Goal: Task Accomplishment & Management: Manage account settings

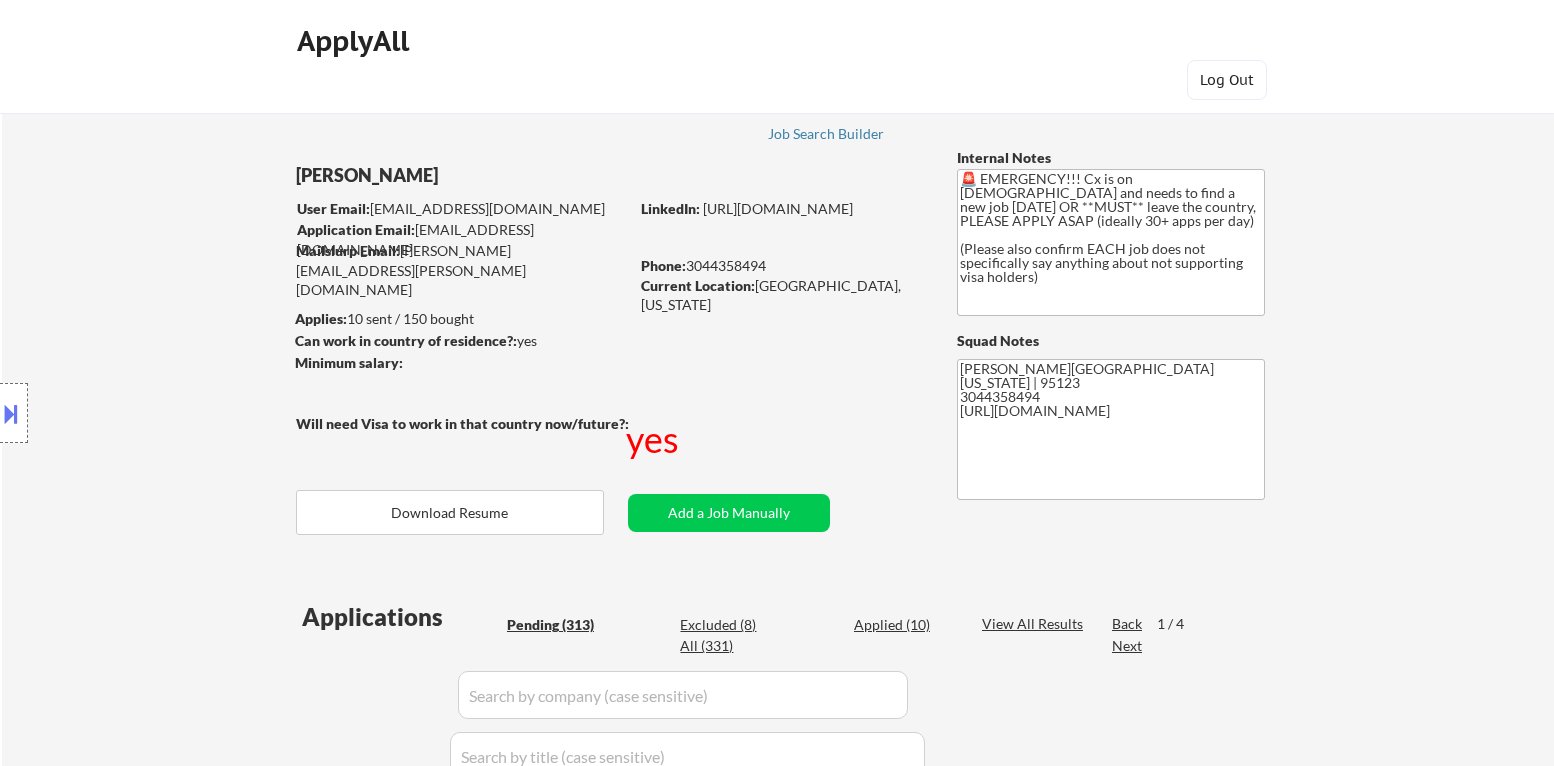
select select ""pending""
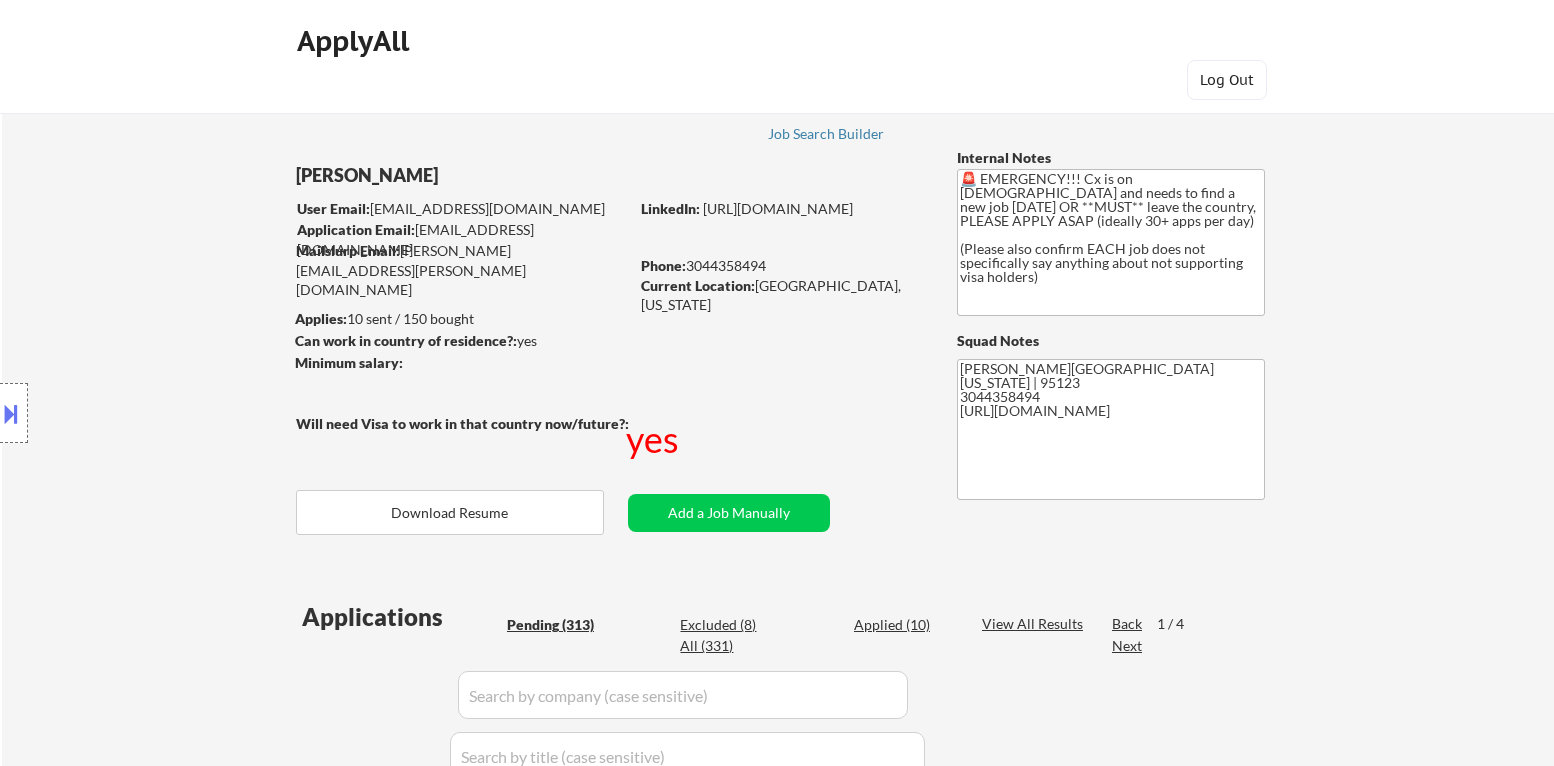
select select ""pending""
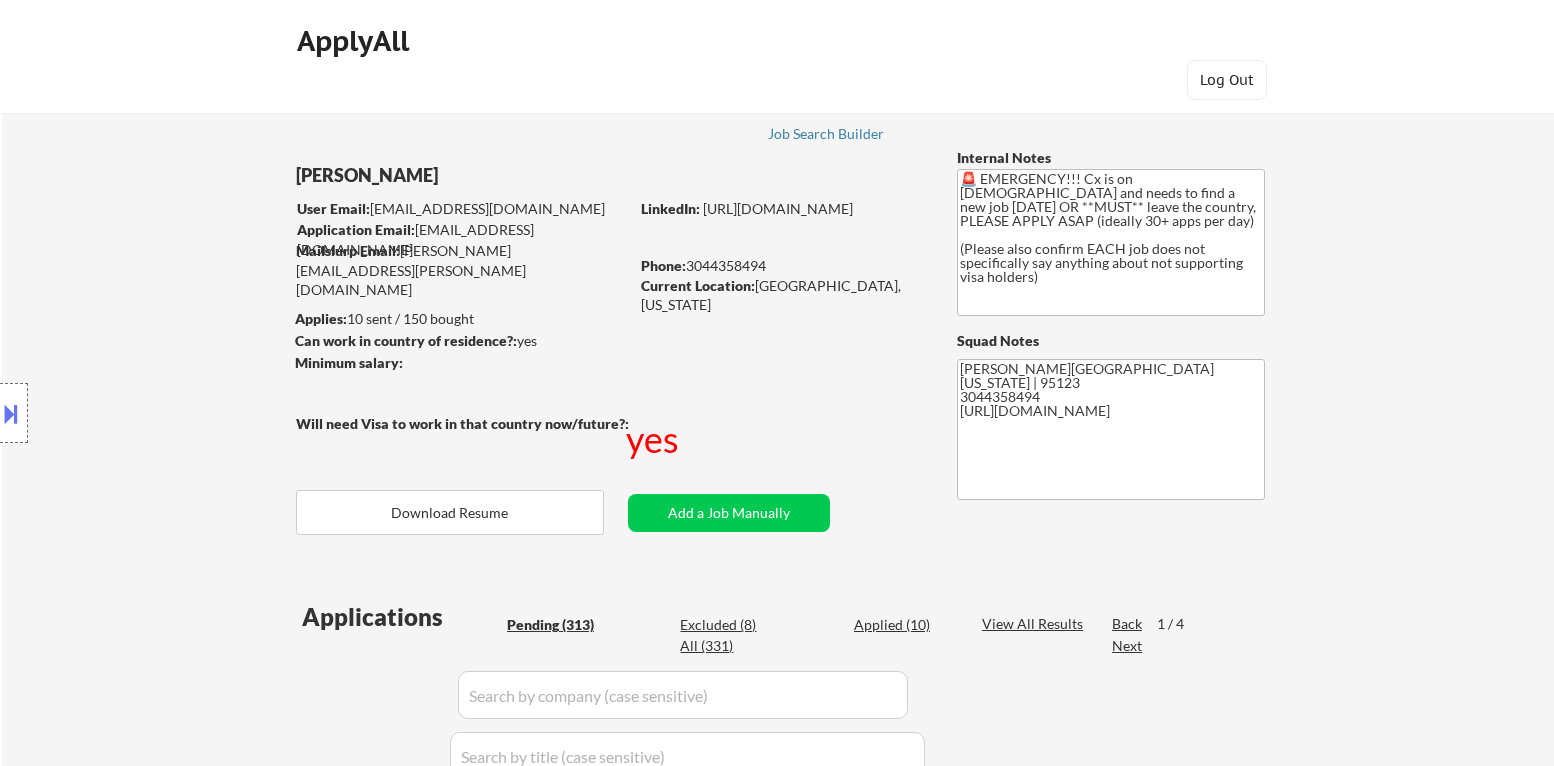
select select ""pending""
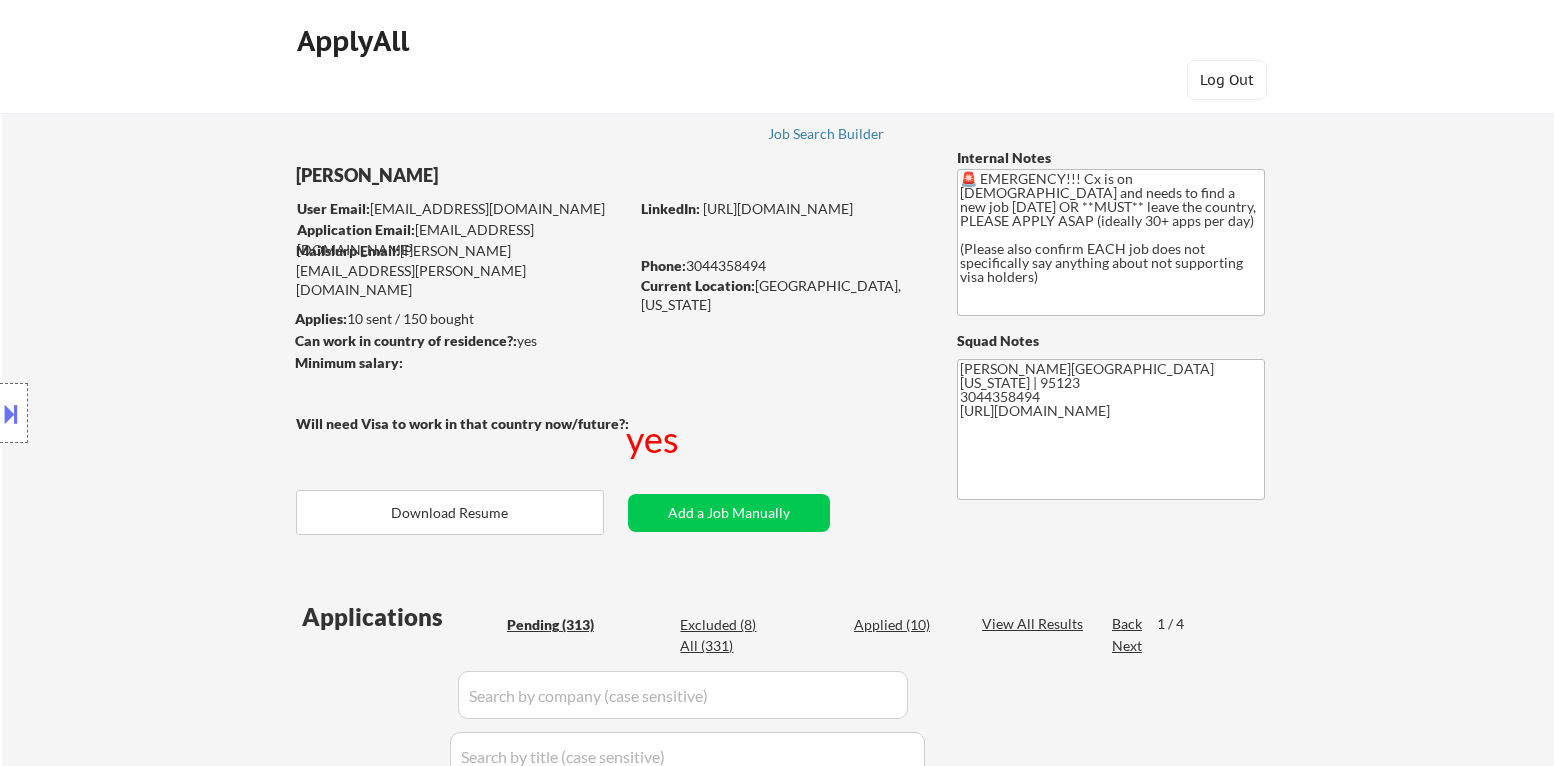
select select ""pending""
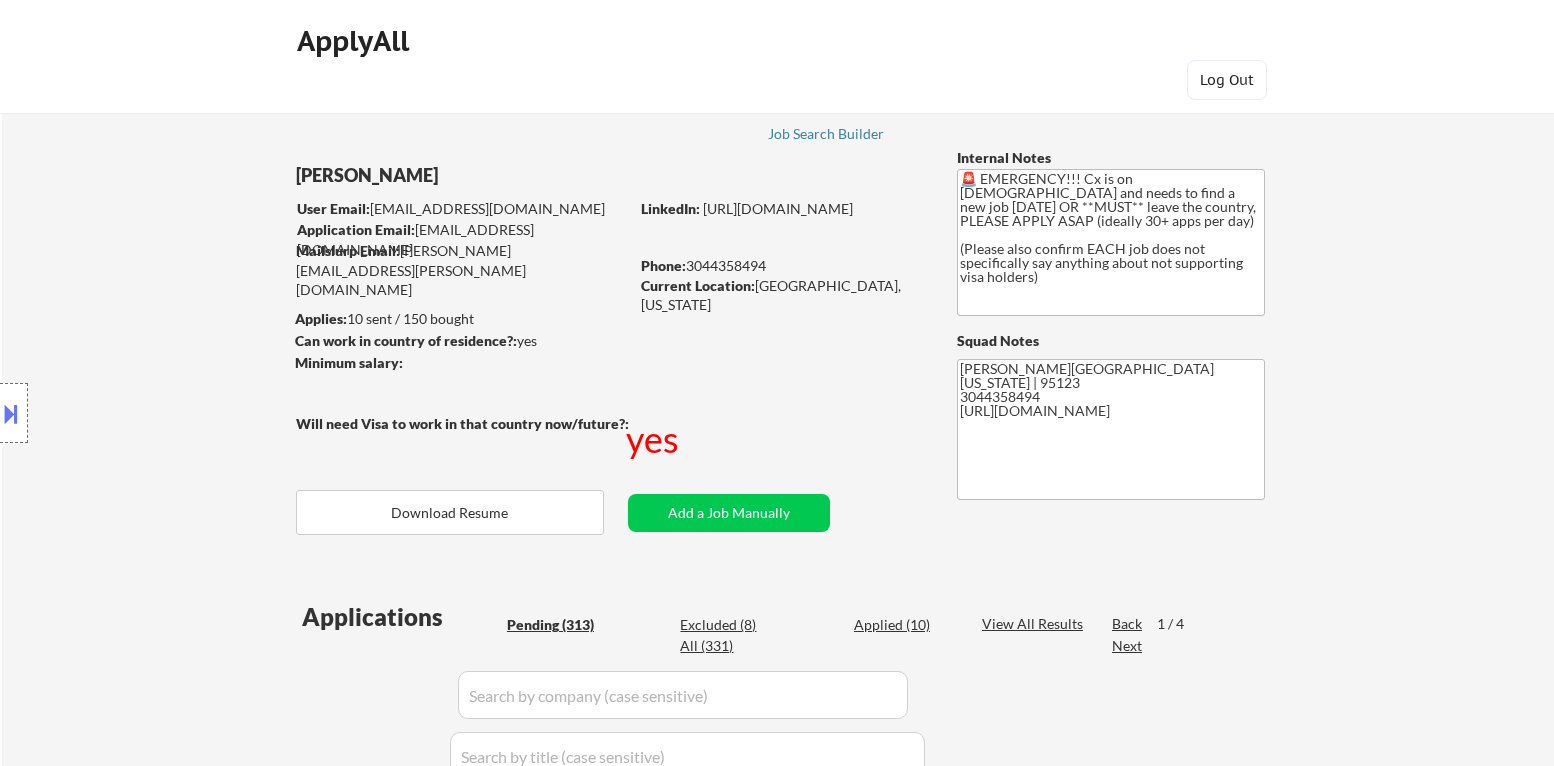
select select ""pending""
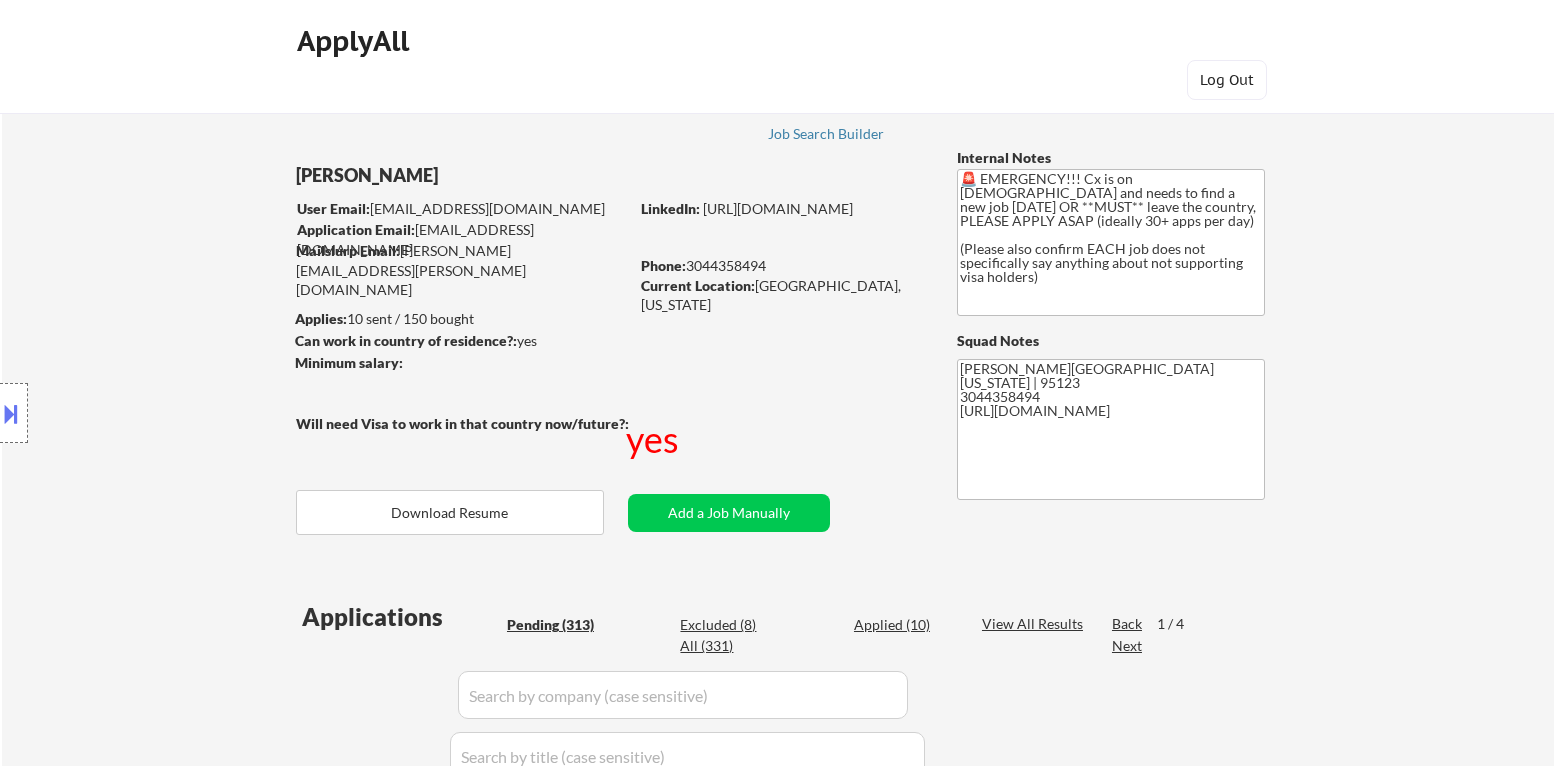
select select ""pending""
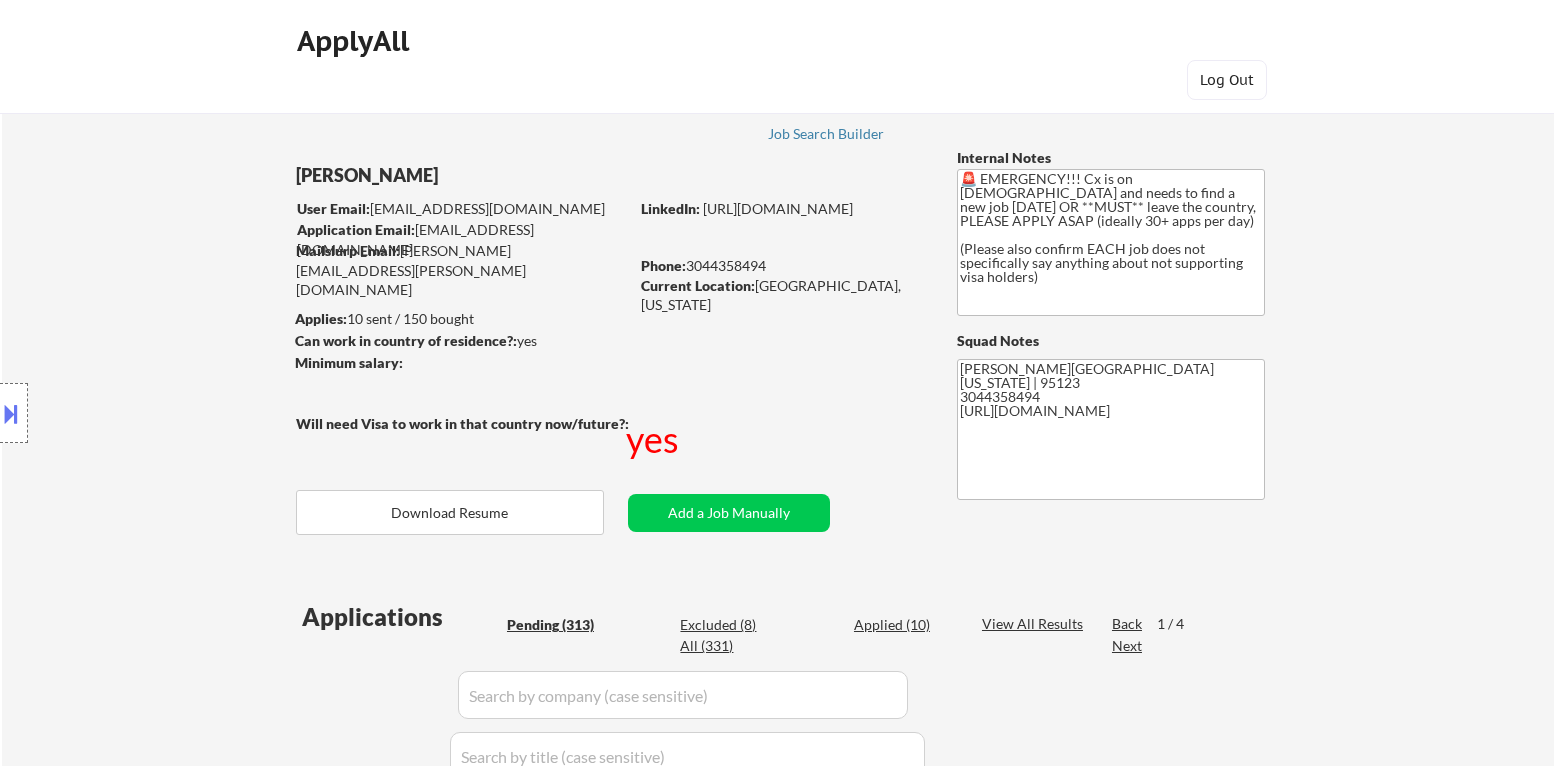
select select ""pending""
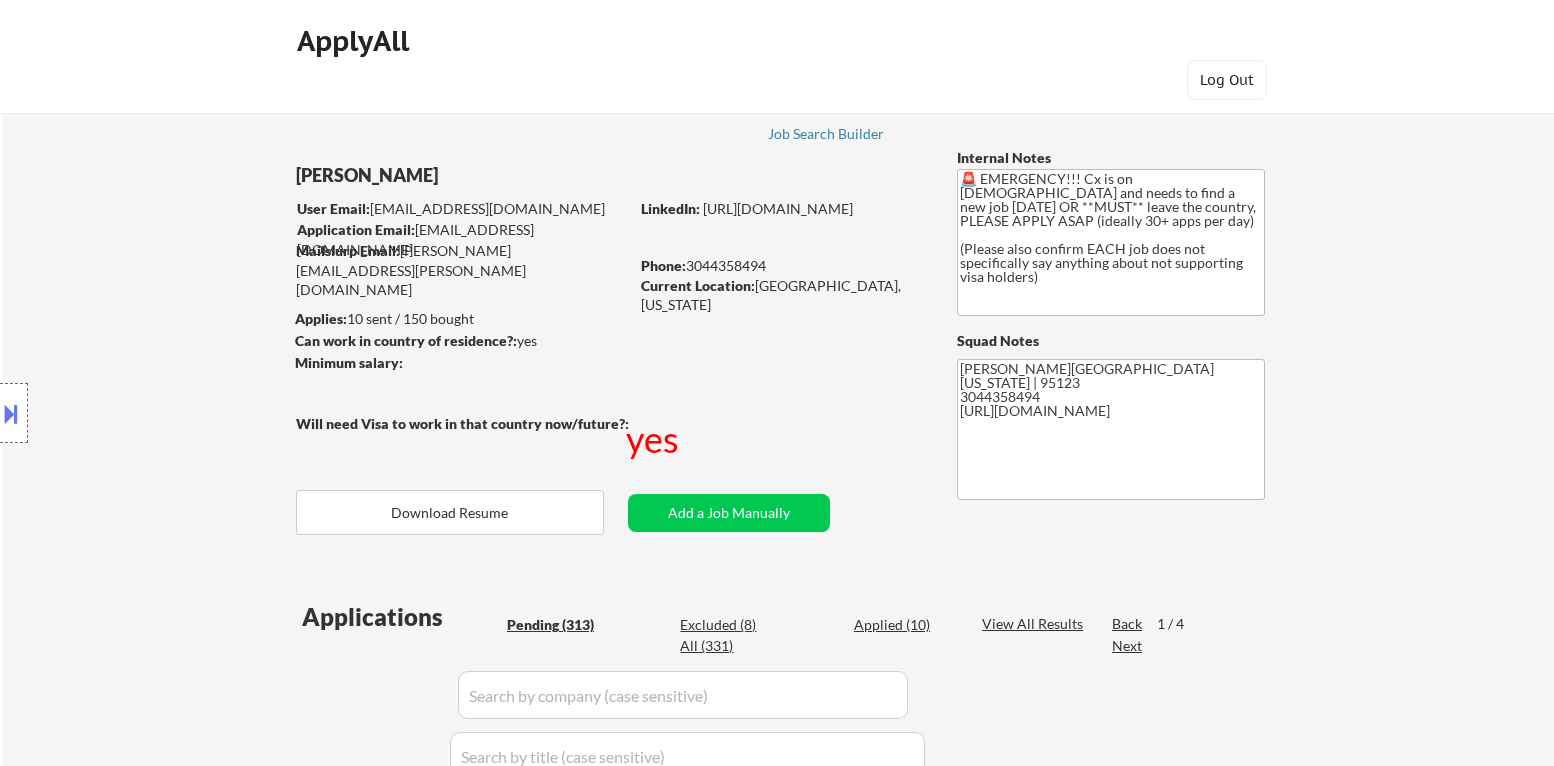
select select ""pending""
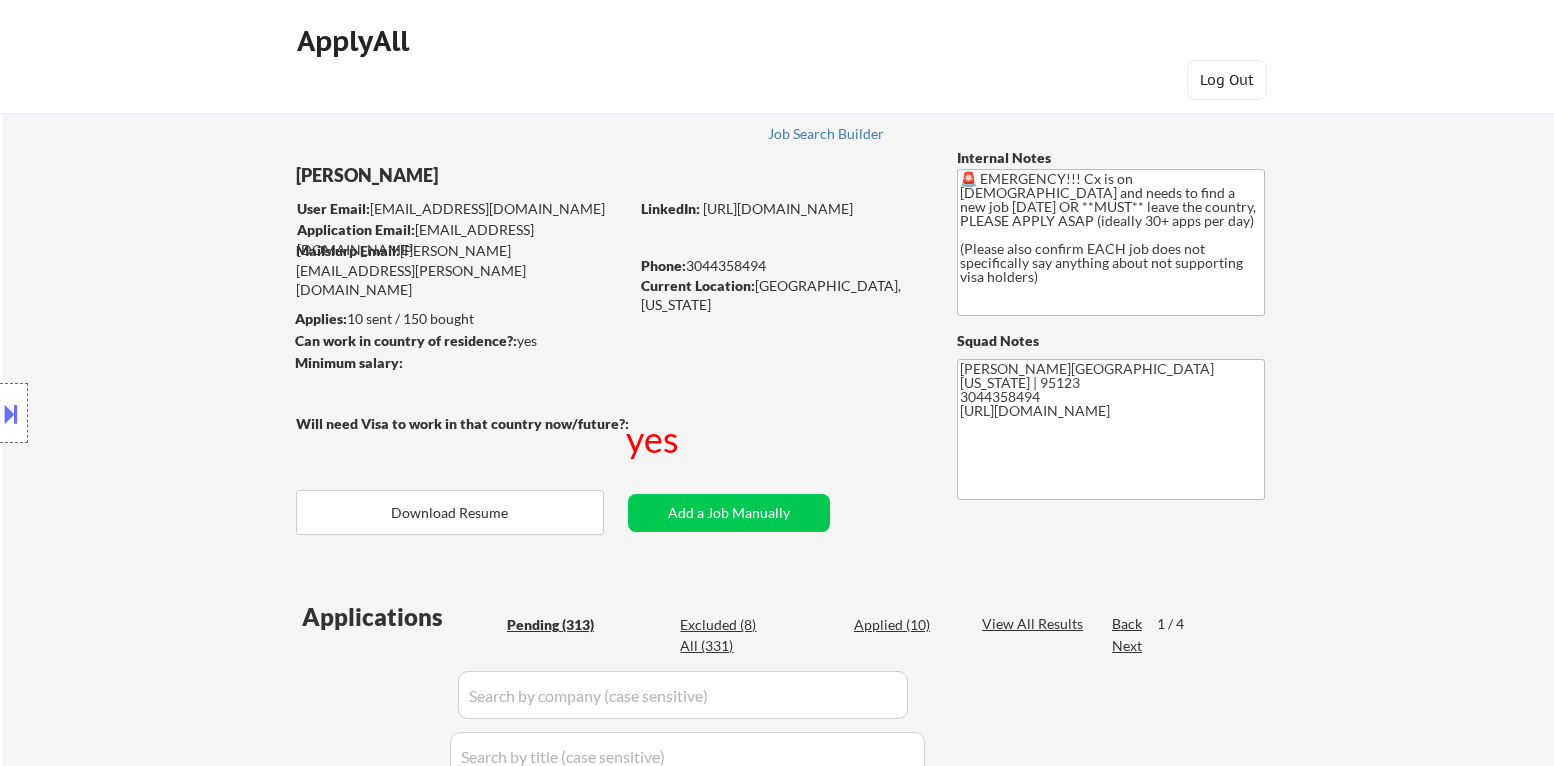
select select ""pending""
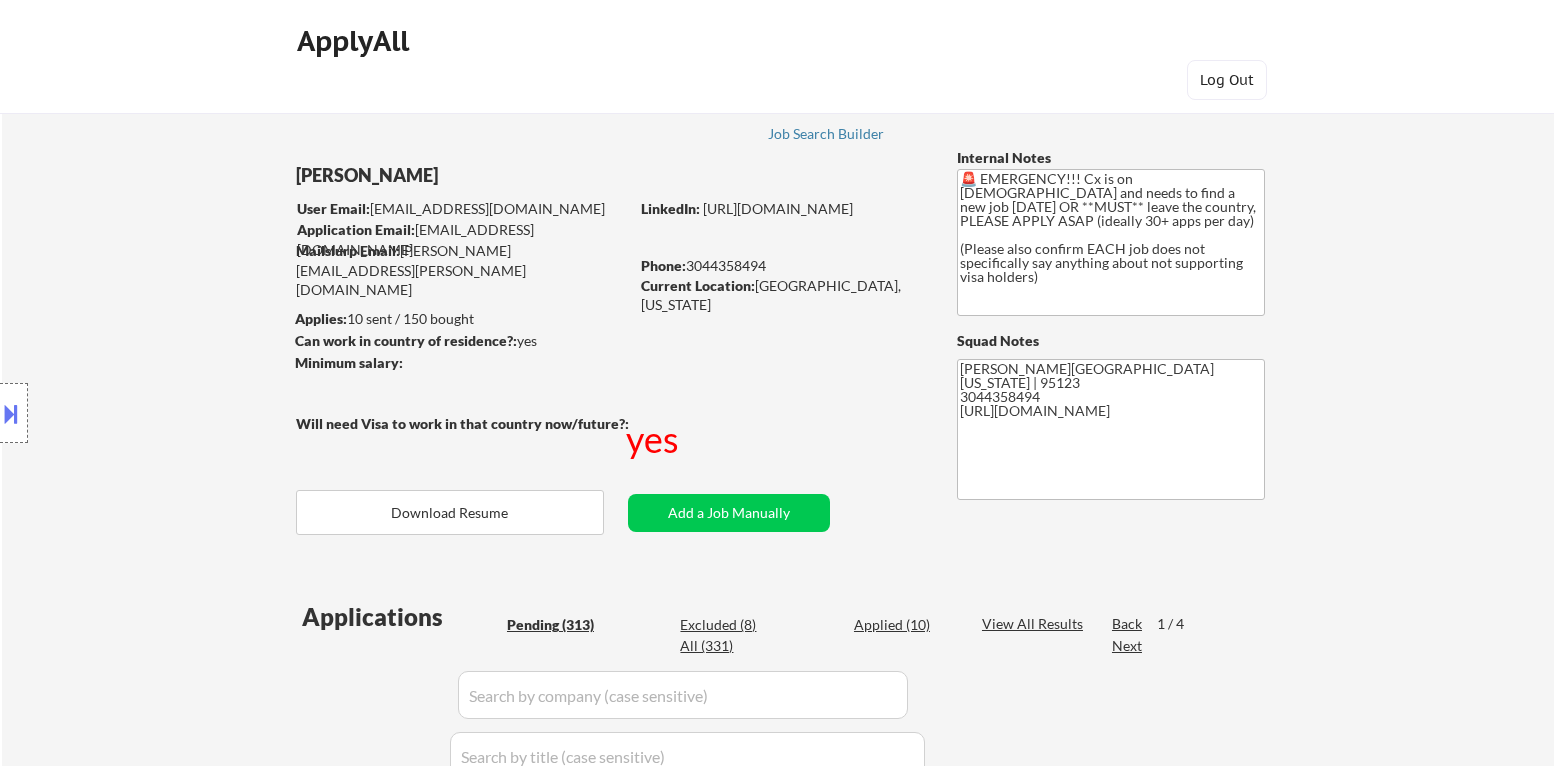
select select ""pending""
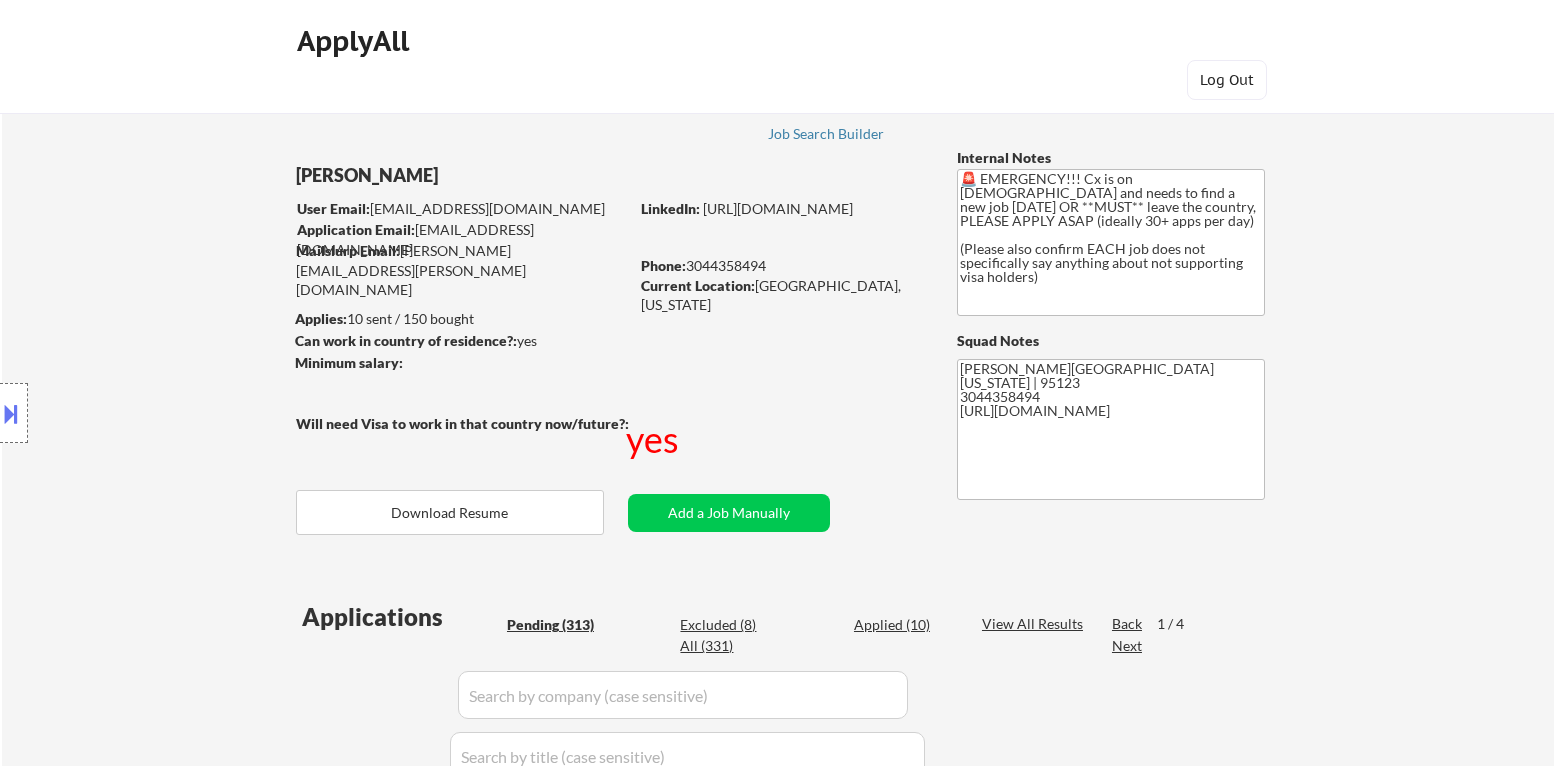
select select ""pending""
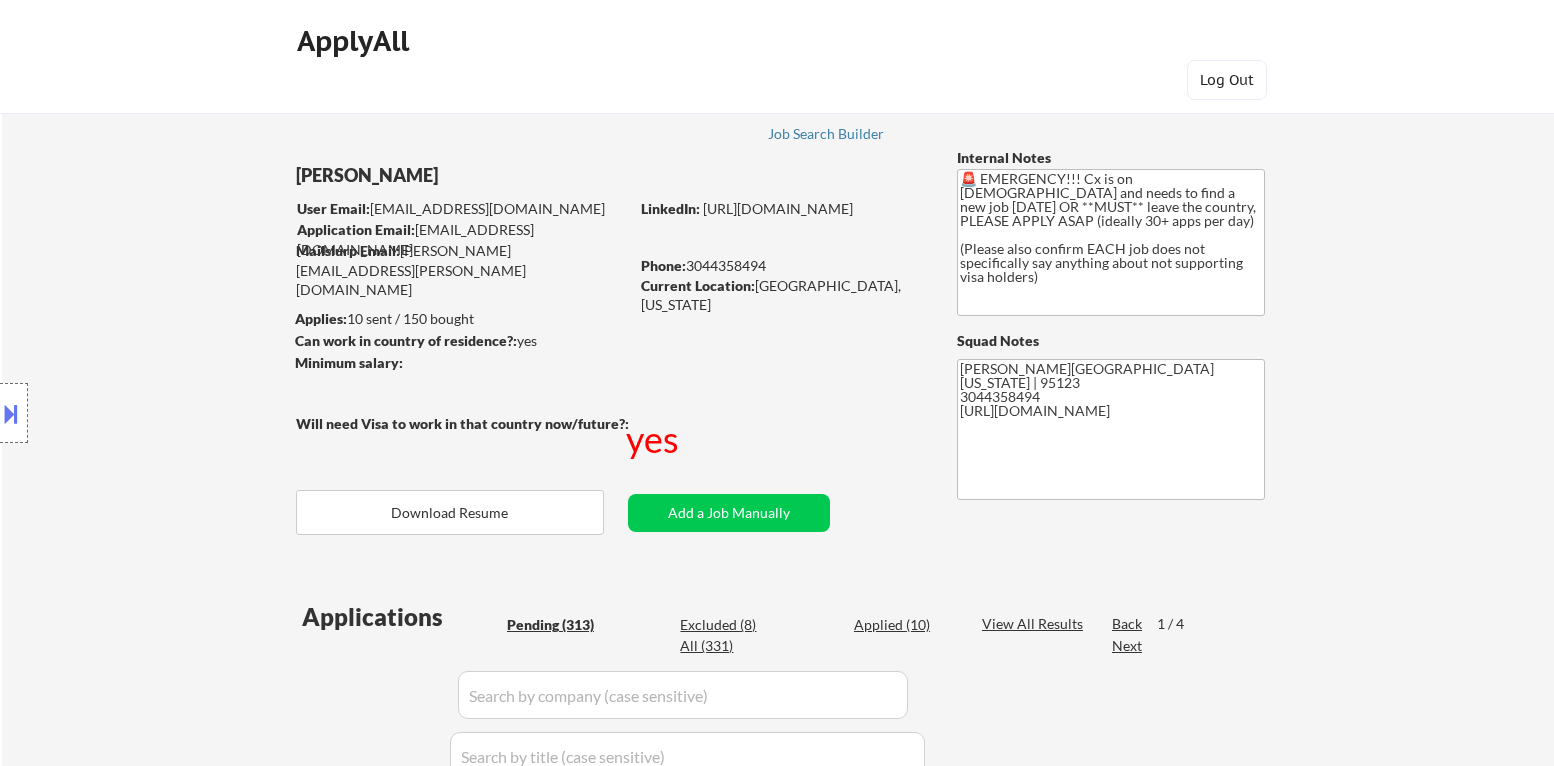
select select ""pending""
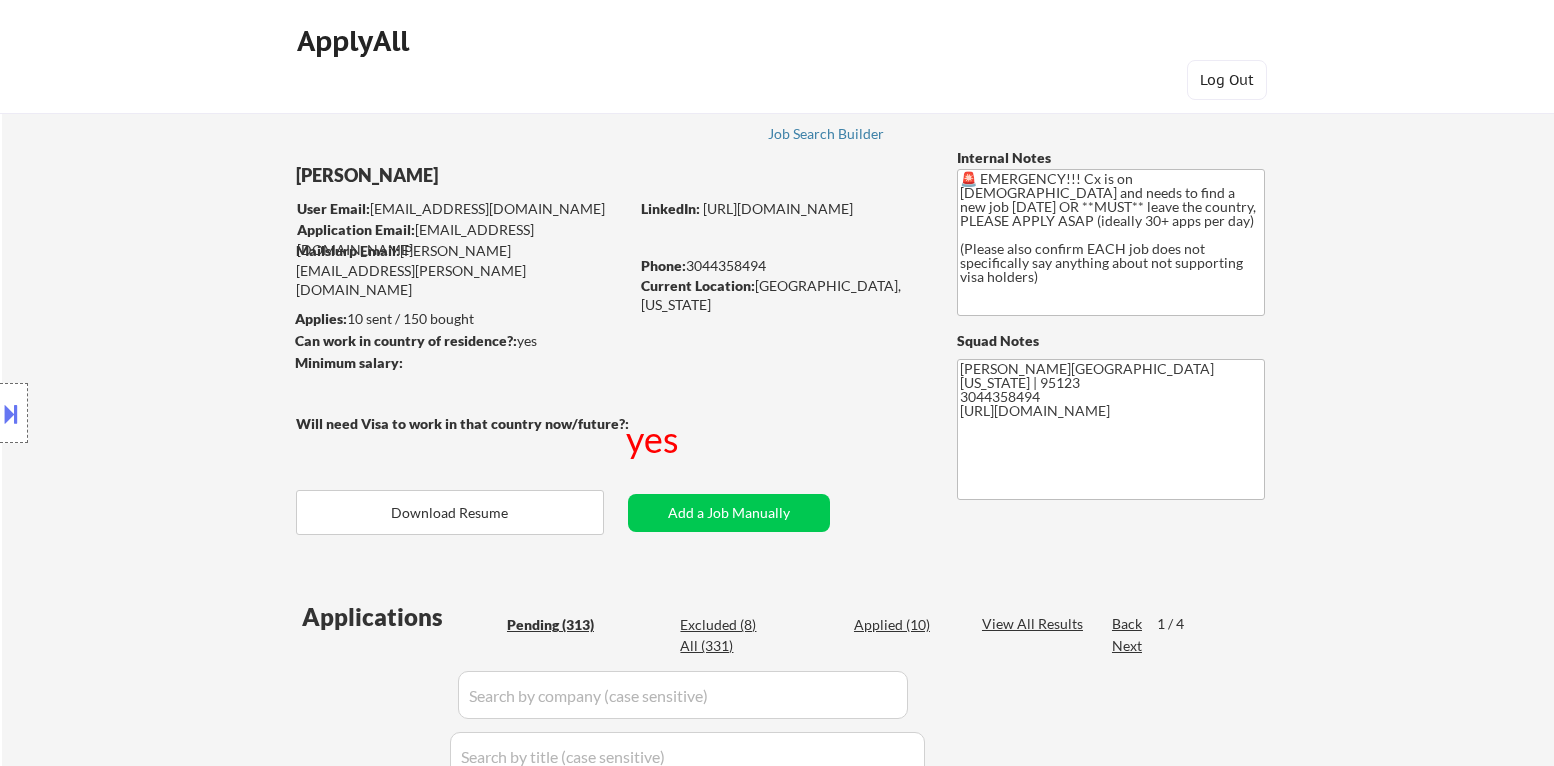
select select ""pending""
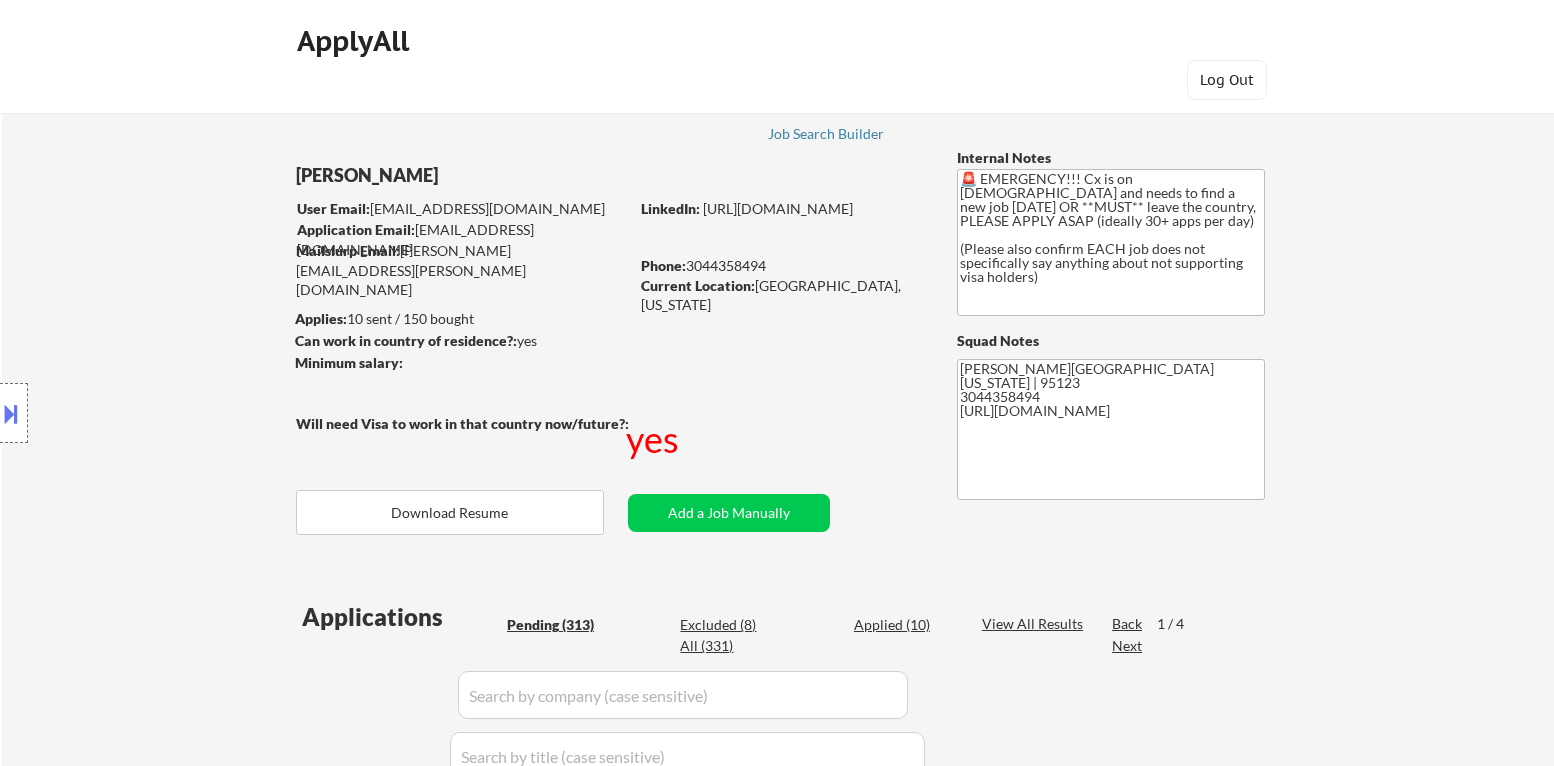
select select ""pending""
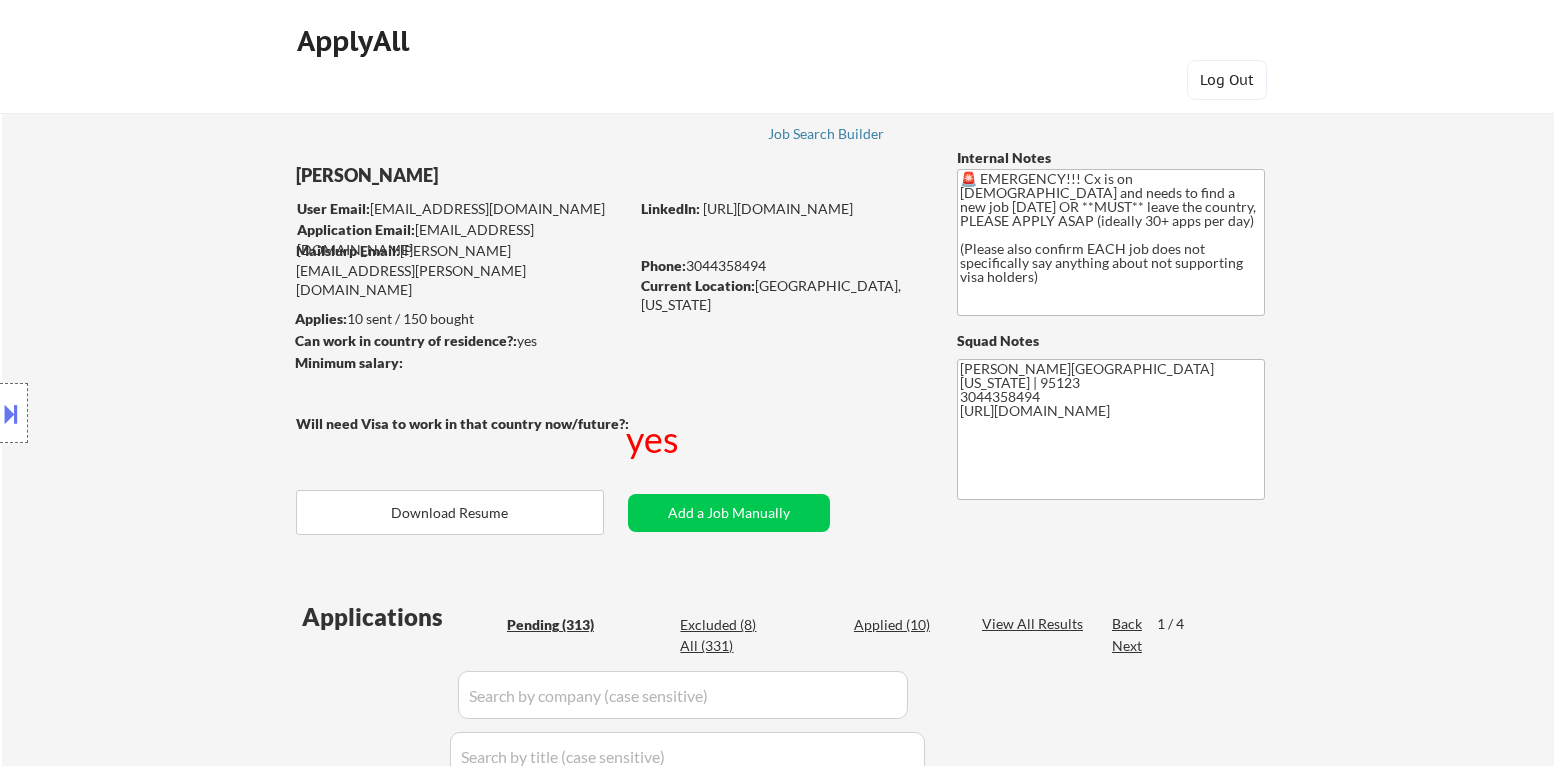
select select ""pending""
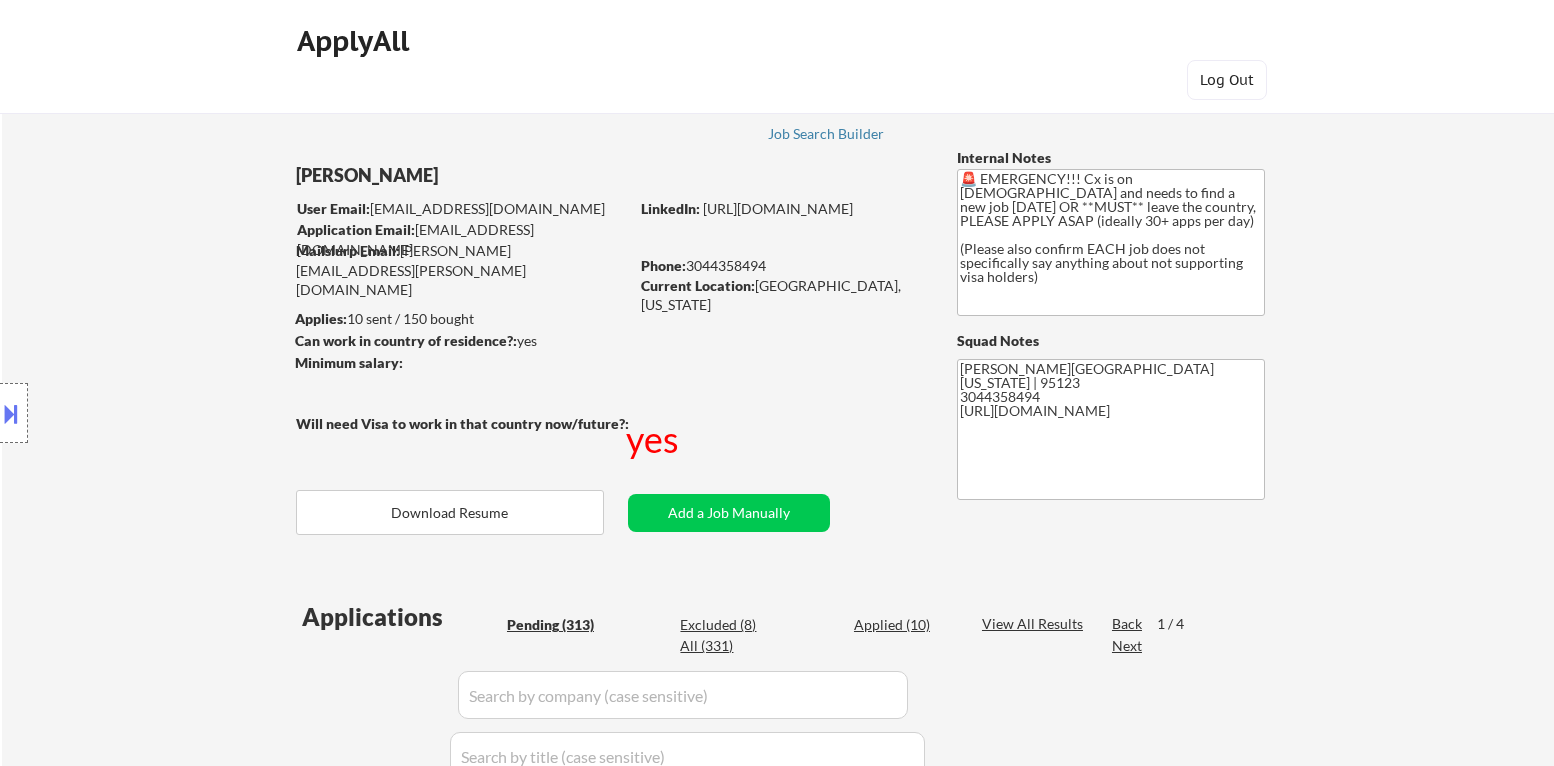
select select ""pending""
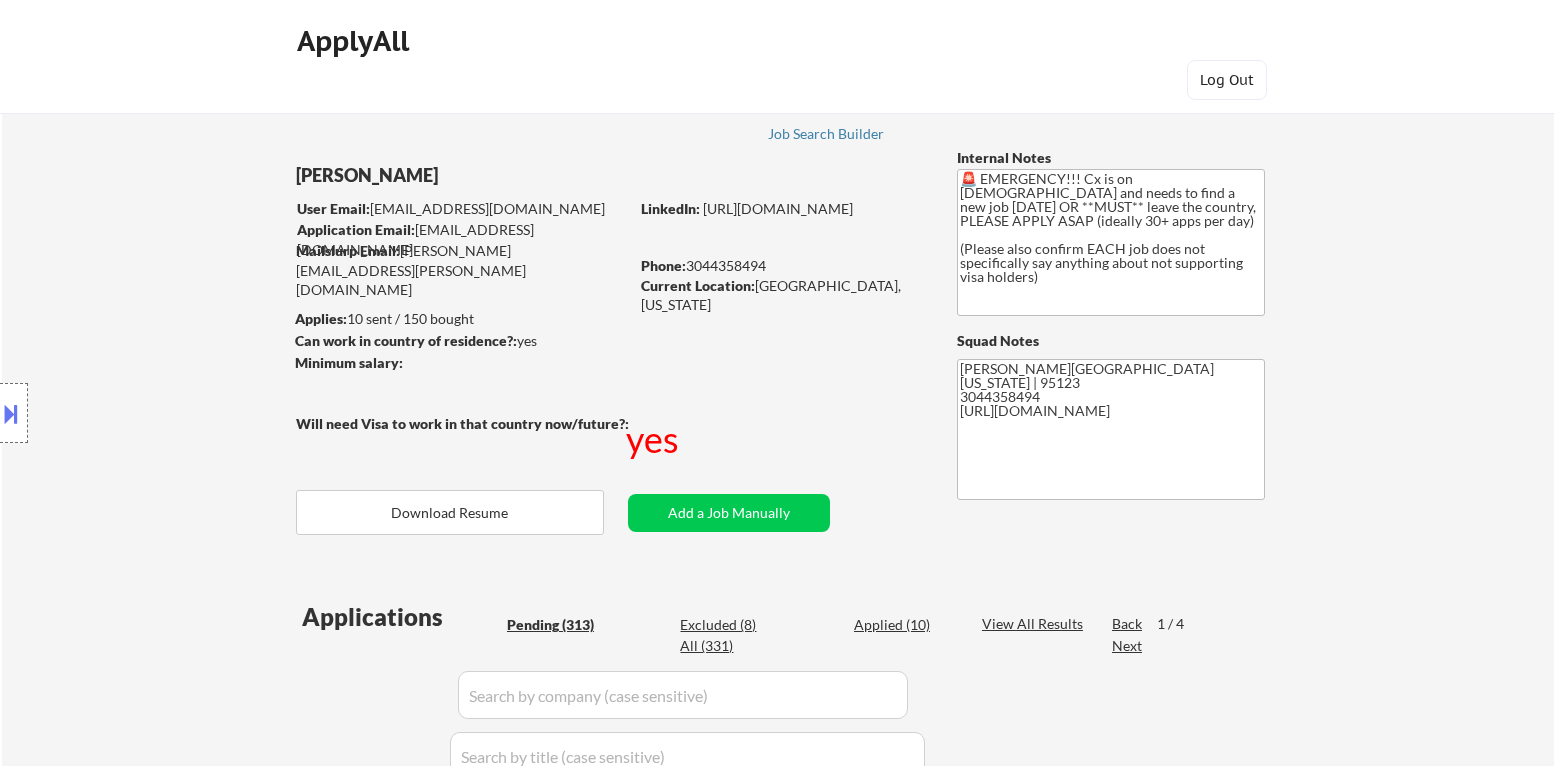
select select ""pending""
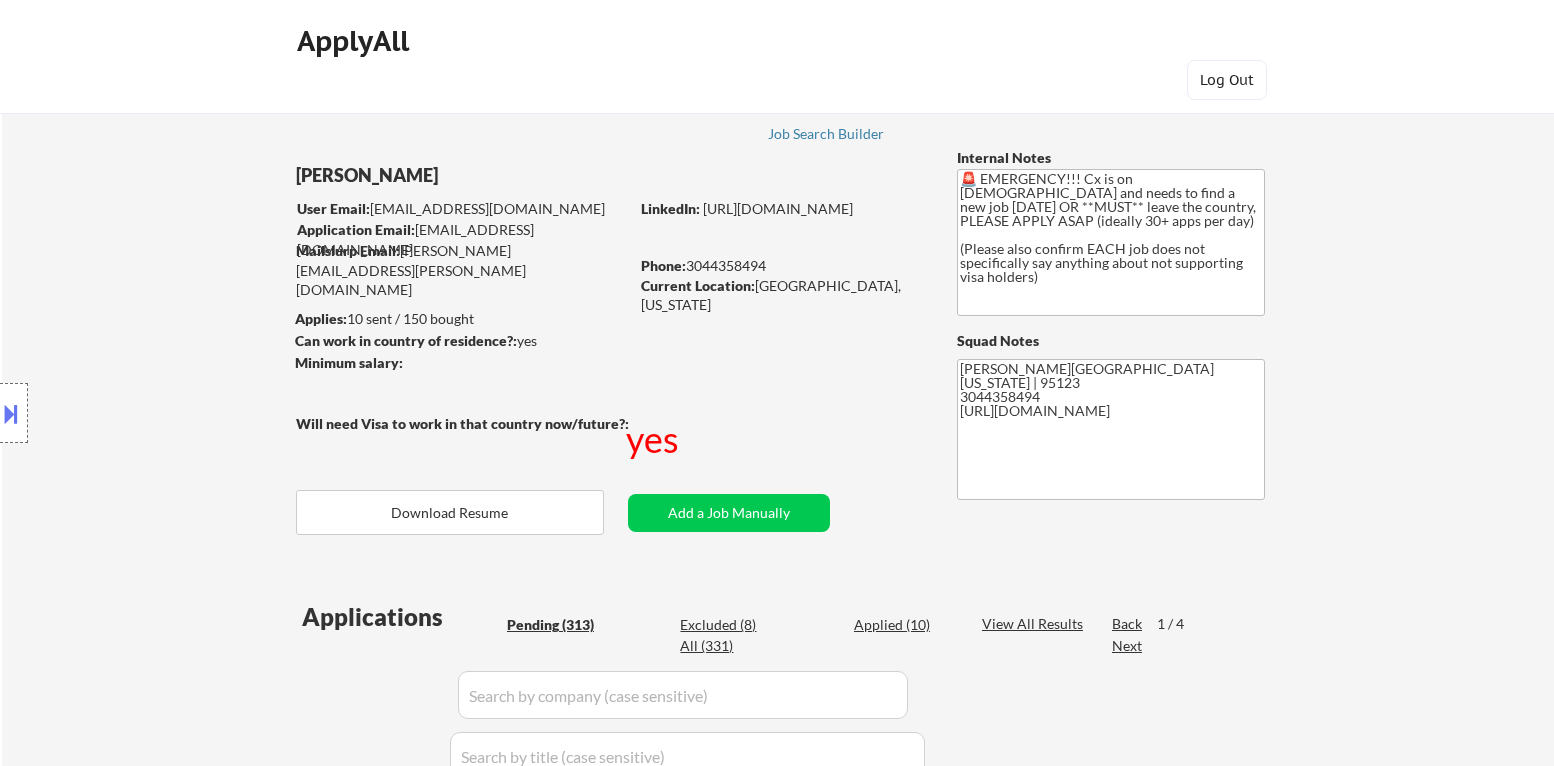
select select ""pending""
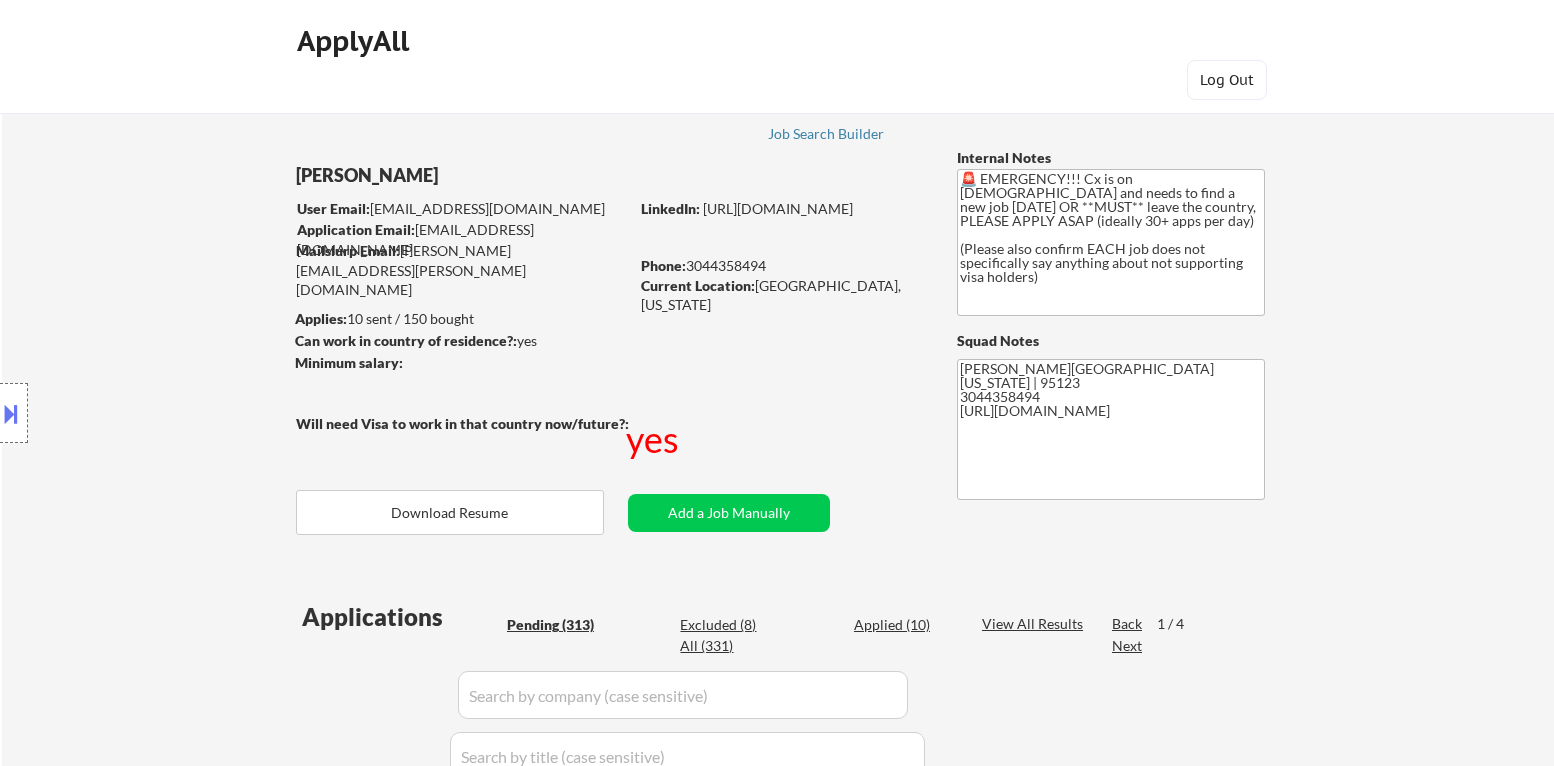
select select ""pending""
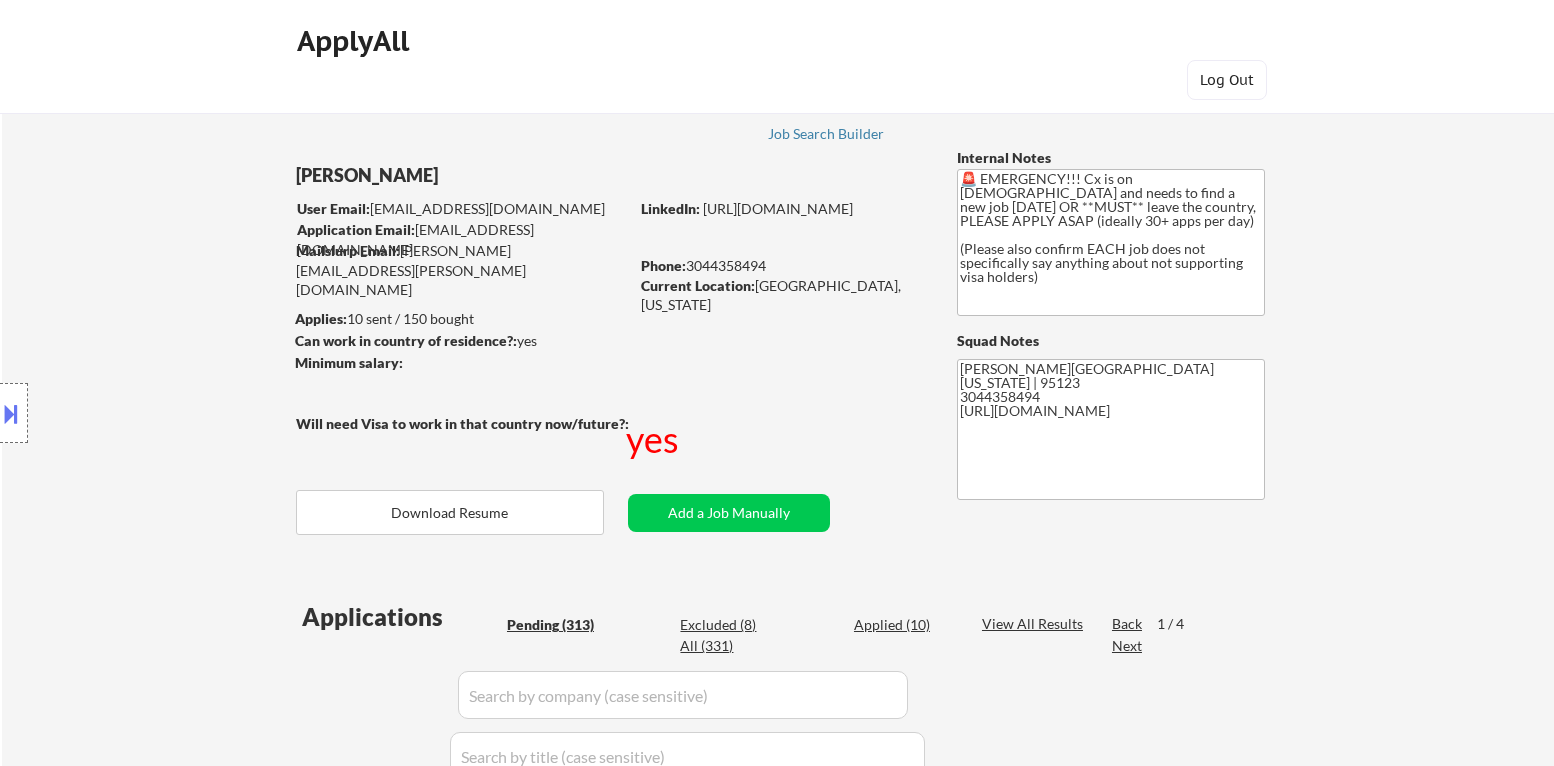
select select ""pending""
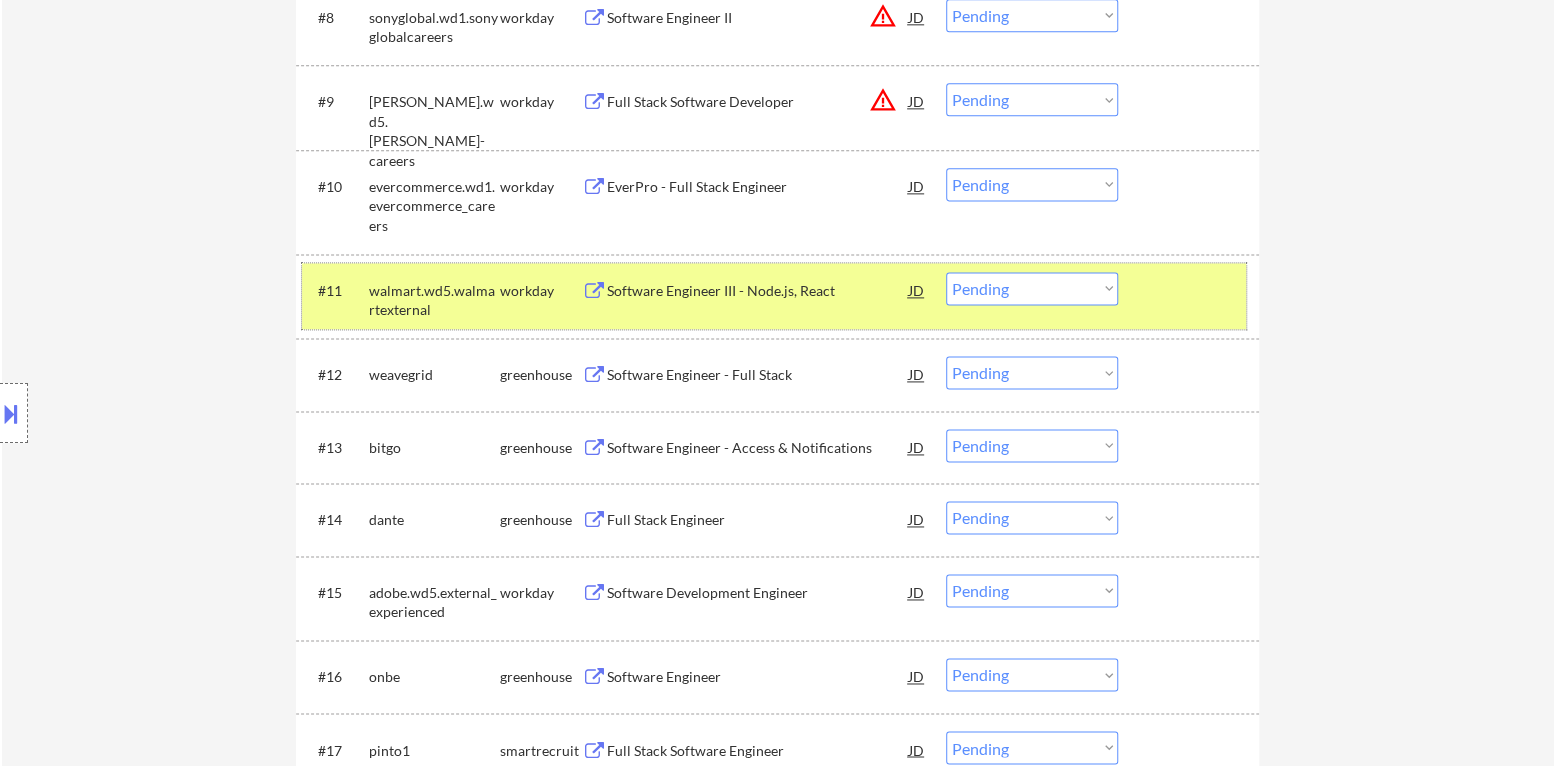
scroll to position [1379, 0]
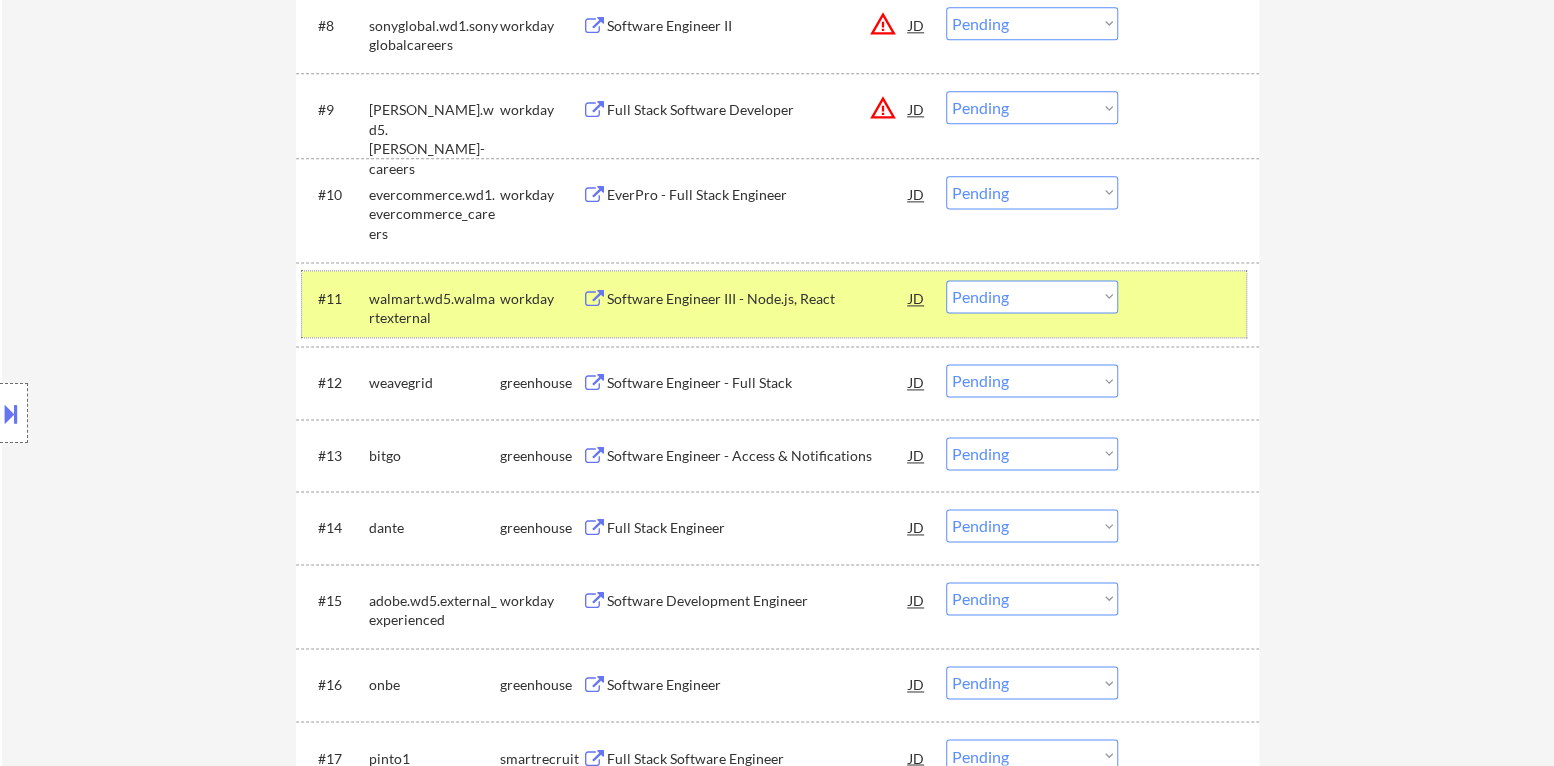
click at [1169, 292] on div at bounding box center [1191, 298] width 88 height 36
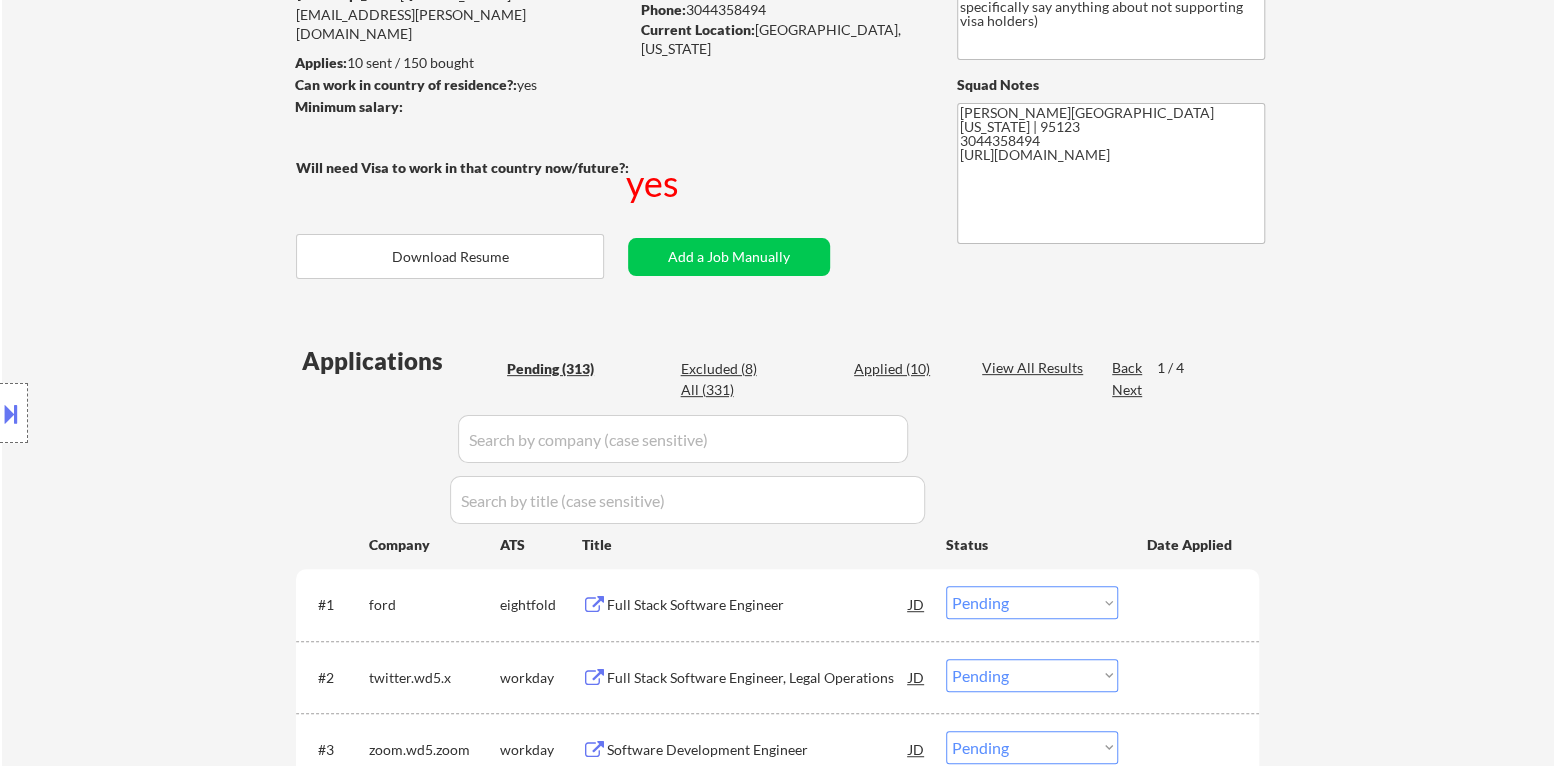
scroll to position [299, 0]
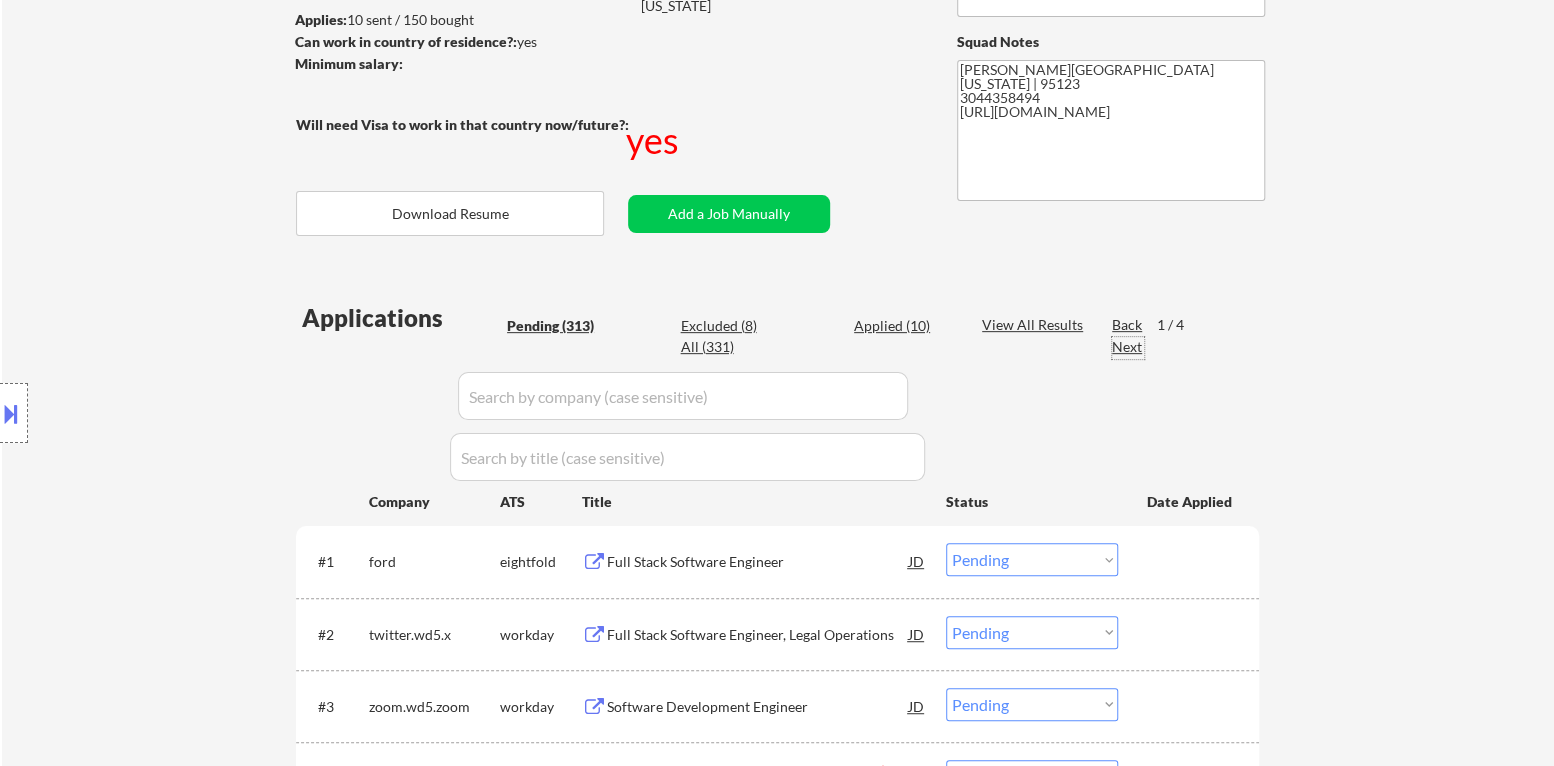
click at [1136, 350] on div "Next" at bounding box center [1128, 347] width 32 height 20
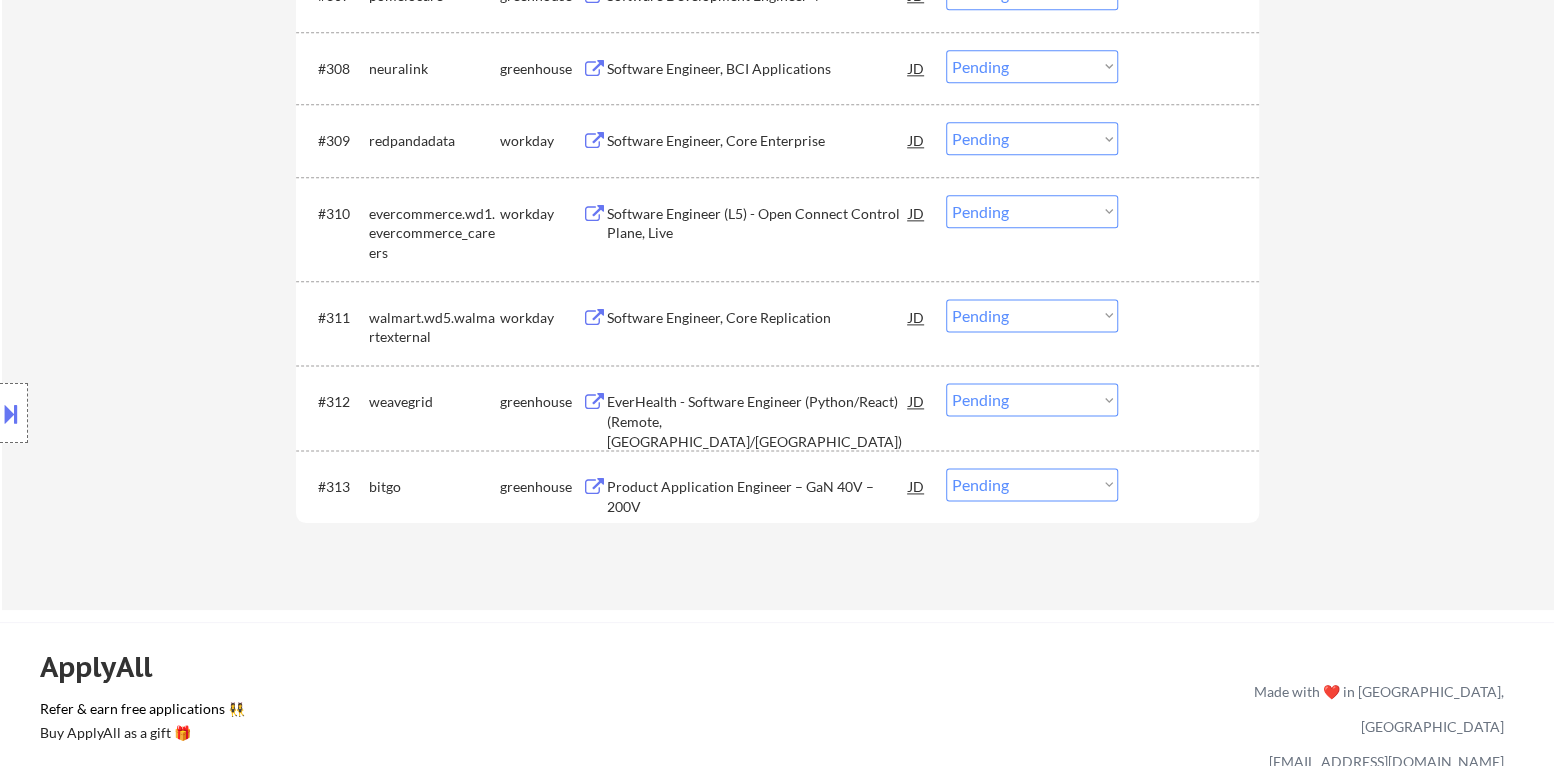
scroll to position [1499, 0]
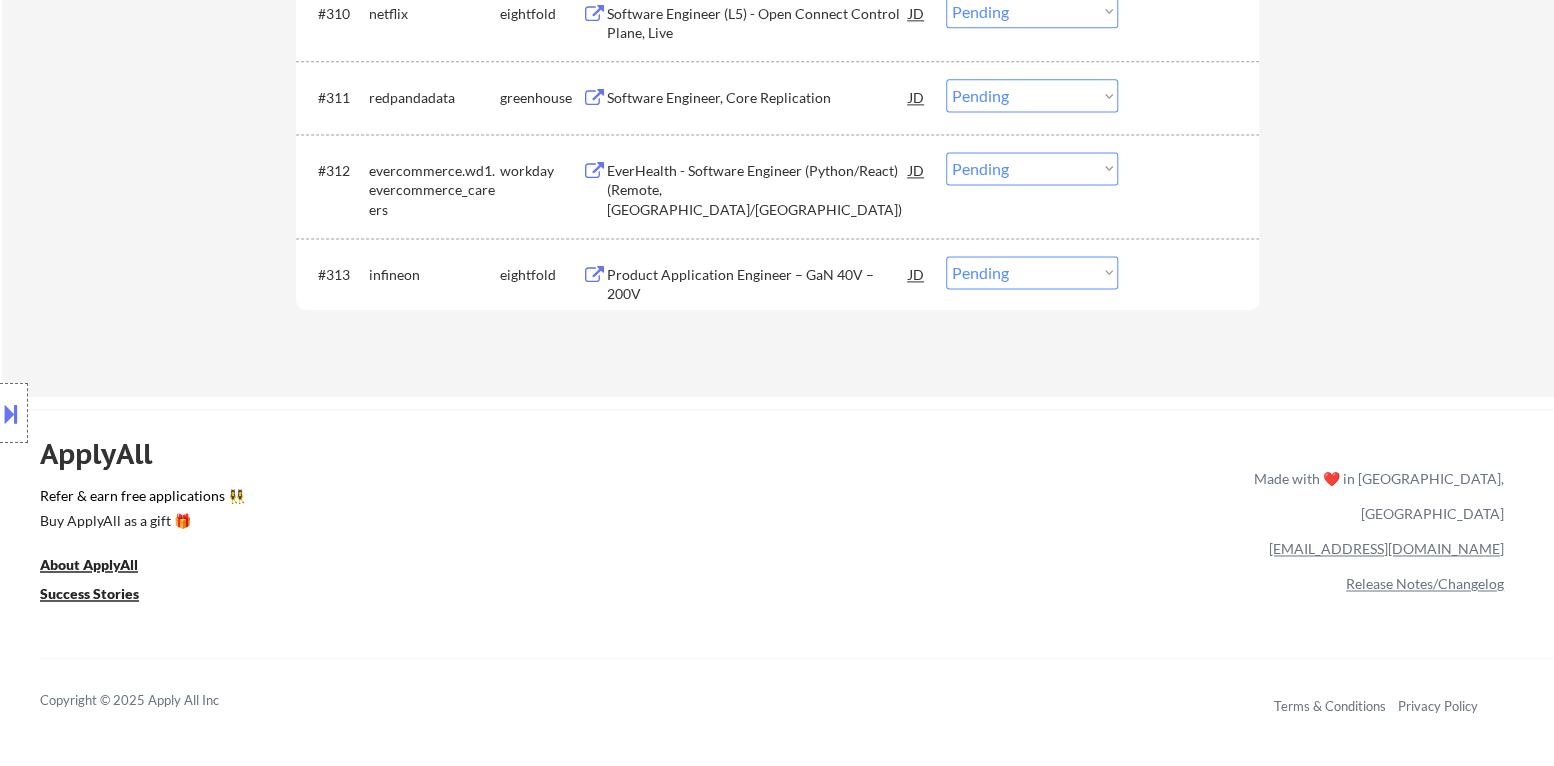
drag, startPoint x: 747, startPoint y: 616, endPoint x: 756, endPoint y: 622, distance: 10.8
click at [747, 615] on div "ApplyAll Refer & earn free applications 👯‍♀️ Buy ApplyAll as a gift 🎁 About App…" at bounding box center [777, 581] width 1554 height 317
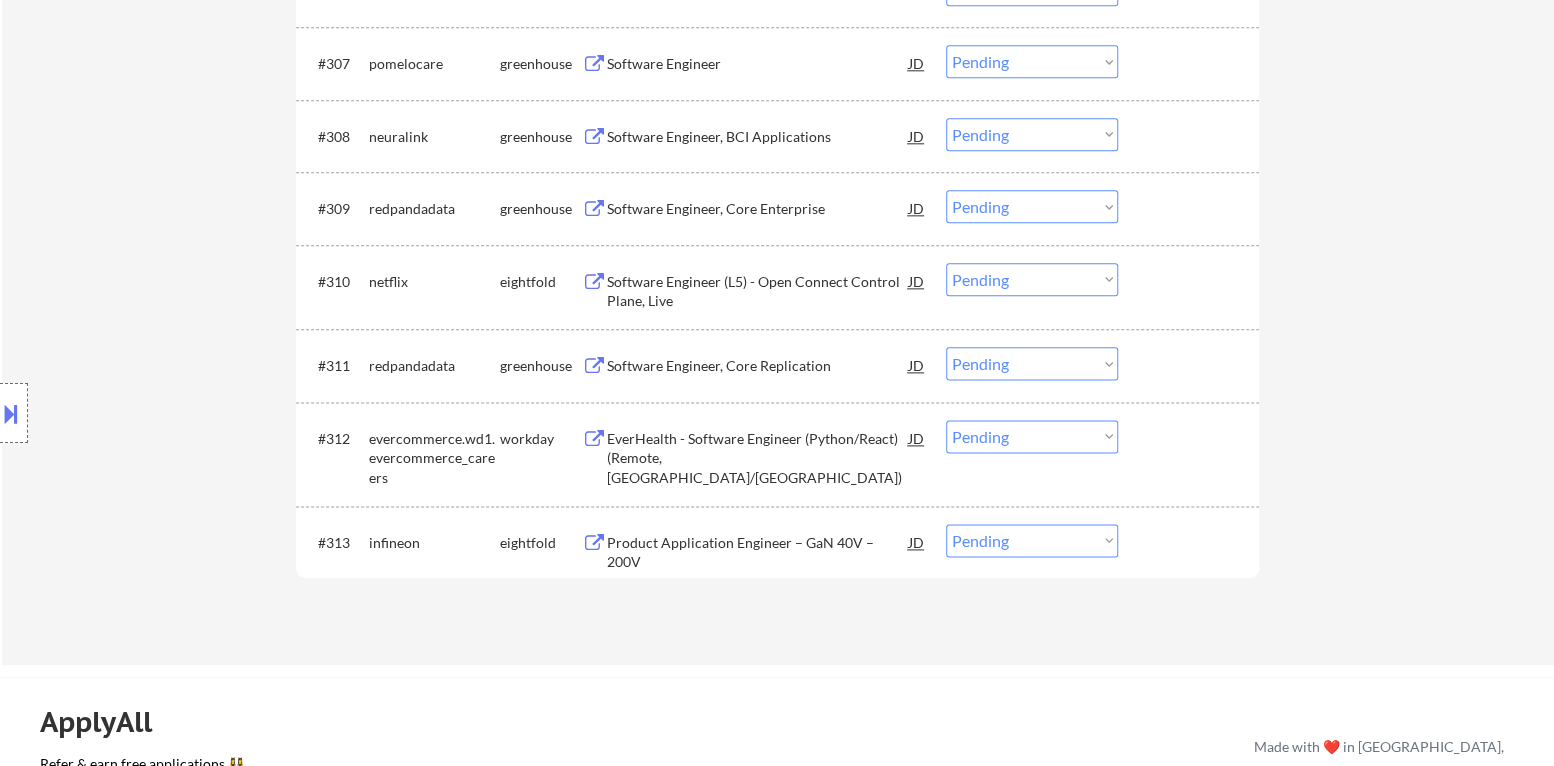
scroll to position [1200, 0]
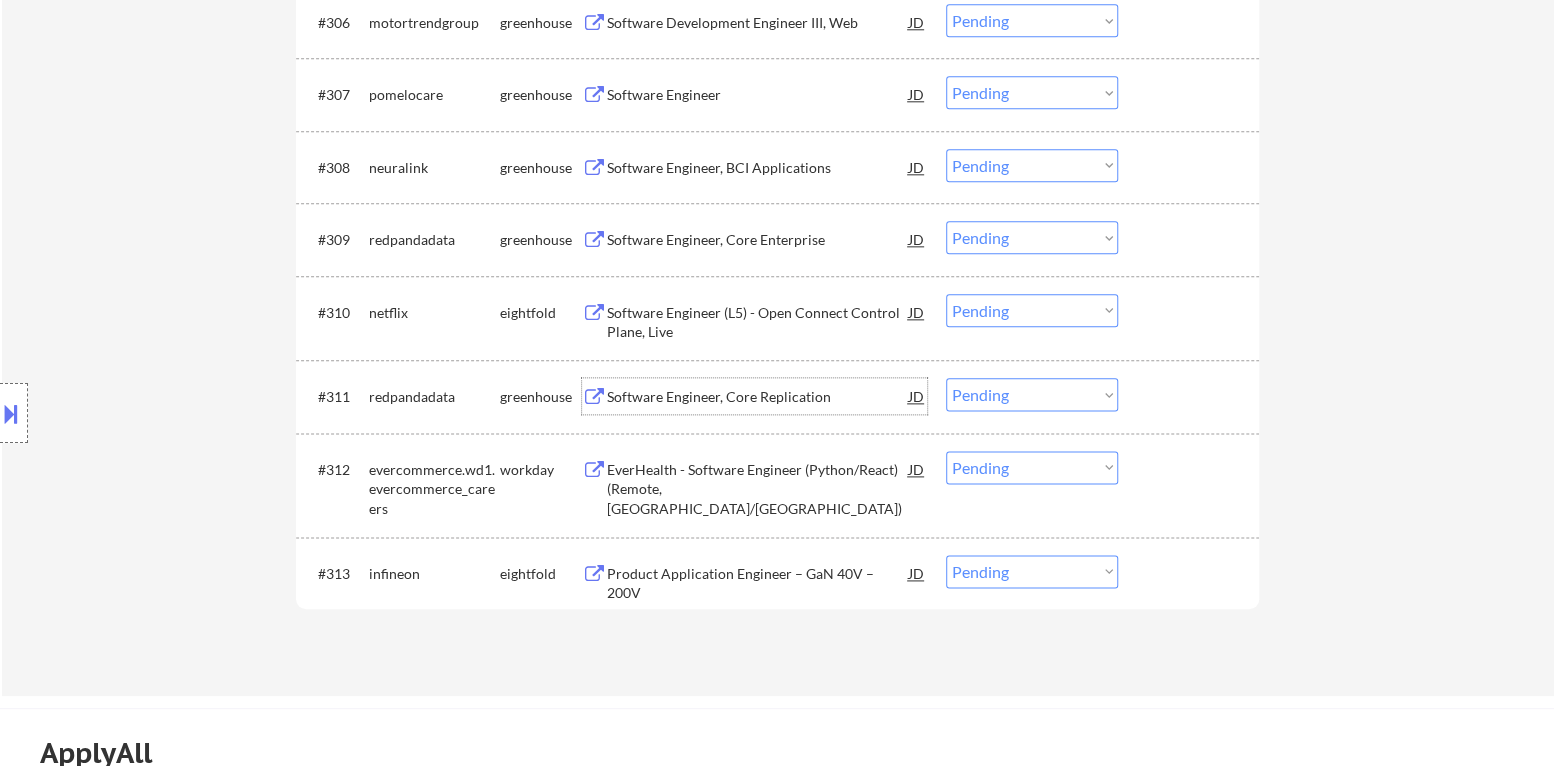
click at [729, 395] on div "Software Engineer, Core Replication" at bounding box center [758, 397] width 302 height 20
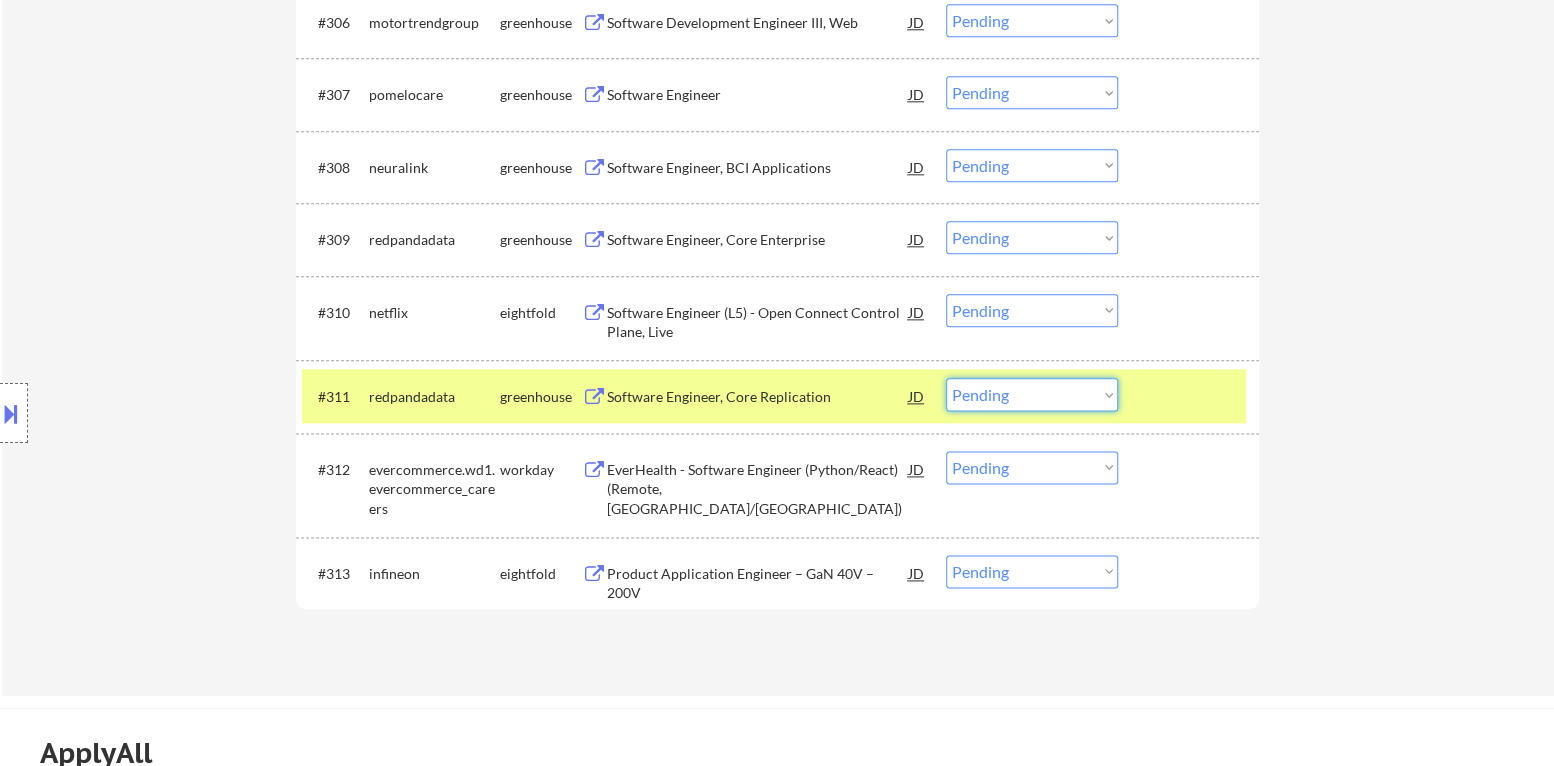
click at [1049, 393] on select "Choose an option... Pending Applied Excluded (Questions) Excluded (Expired) Exc…" at bounding box center [1032, 394] width 172 height 33
click at [946, 378] on select "Choose an option... Pending Applied Excluded (Questions) Excluded (Expired) Exc…" at bounding box center [1032, 394] width 172 height 33
click at [1212, 391] on div at bounding box center [1191, 396] width 88 height 36
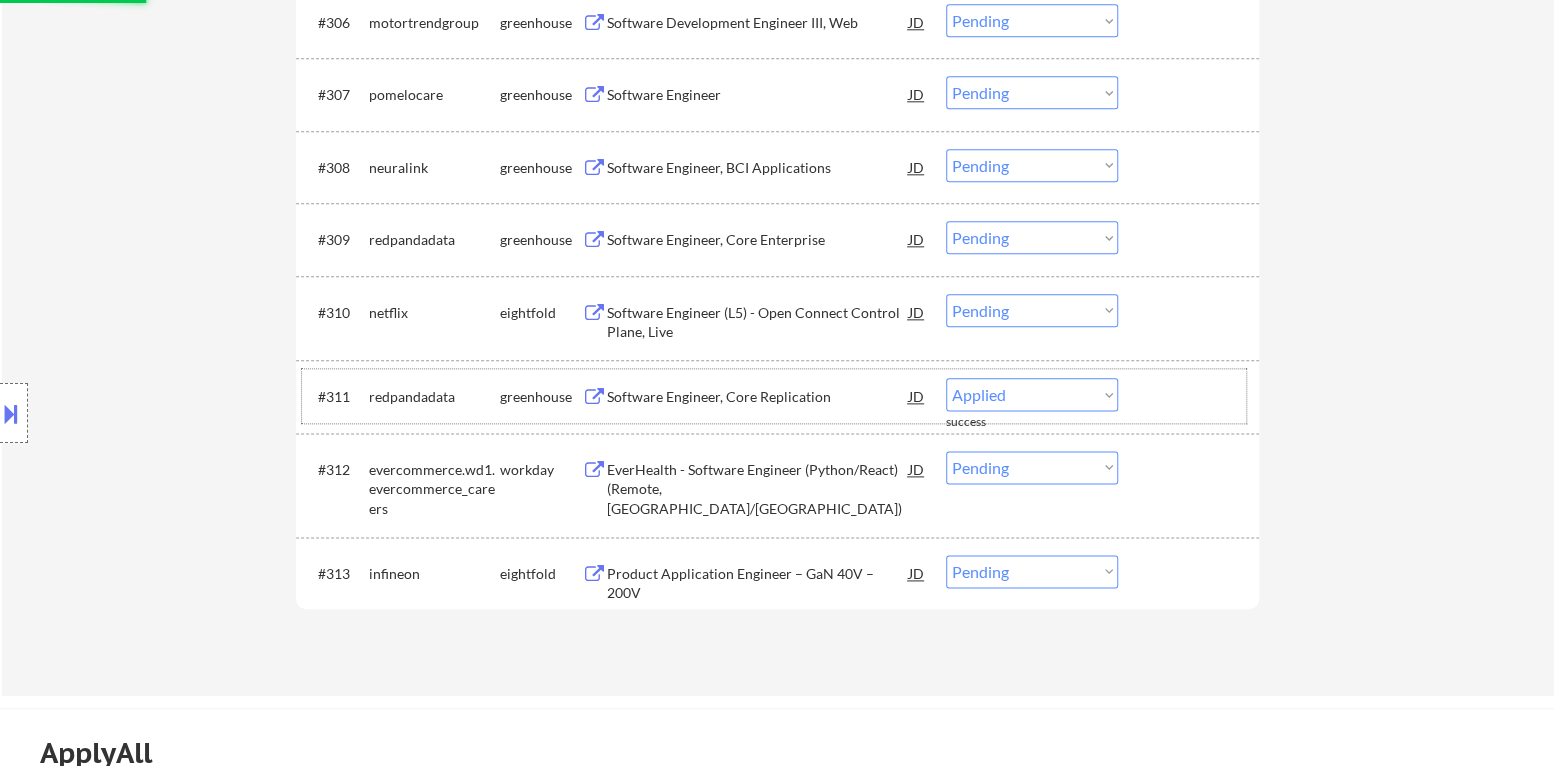
select select ""pending""
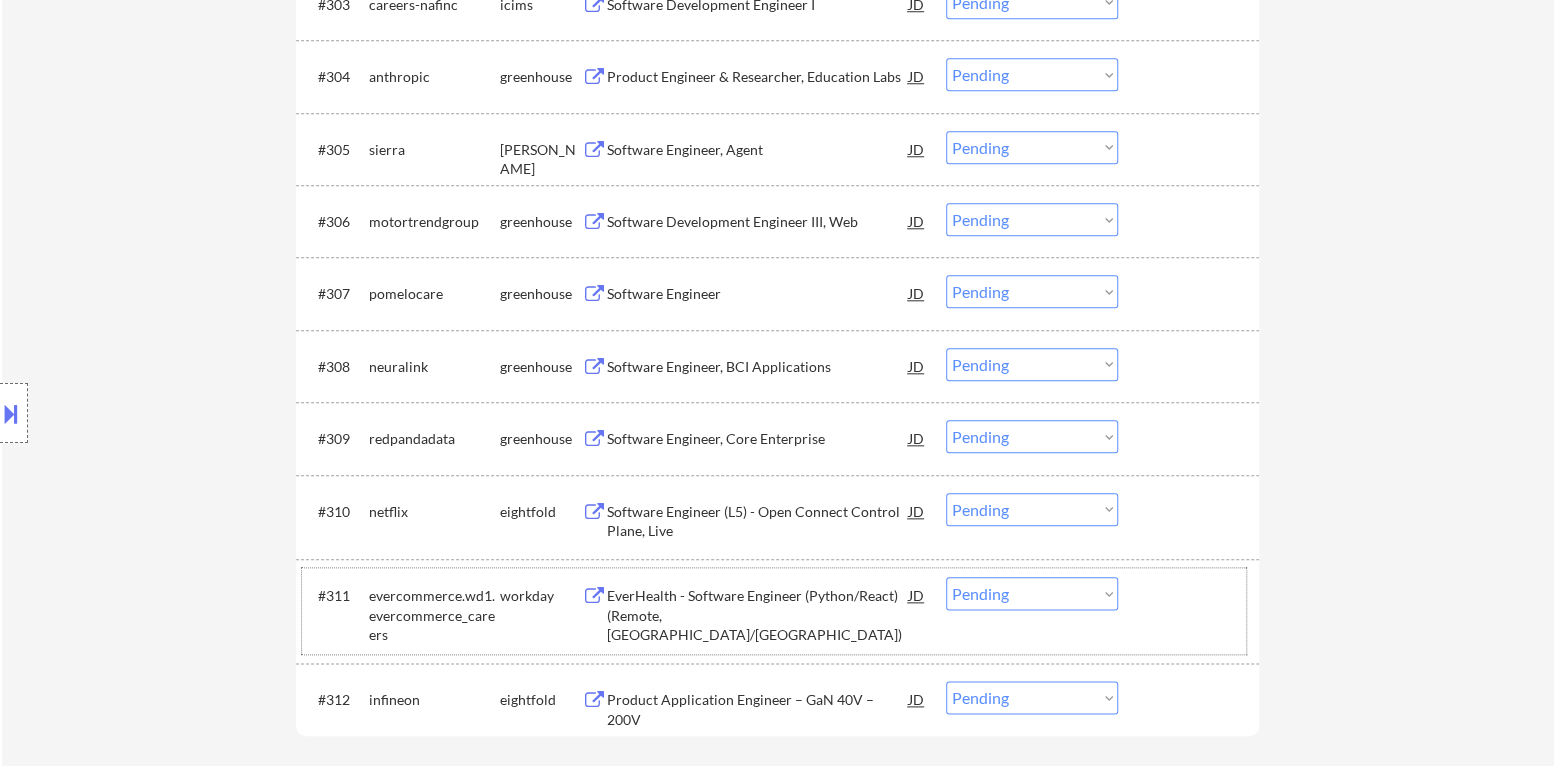
scroll to position [1000, 0]
click at [749, 365] on div "Software Engineer, BCI Applications" at bounding box center [758, 368] width 302 height 20
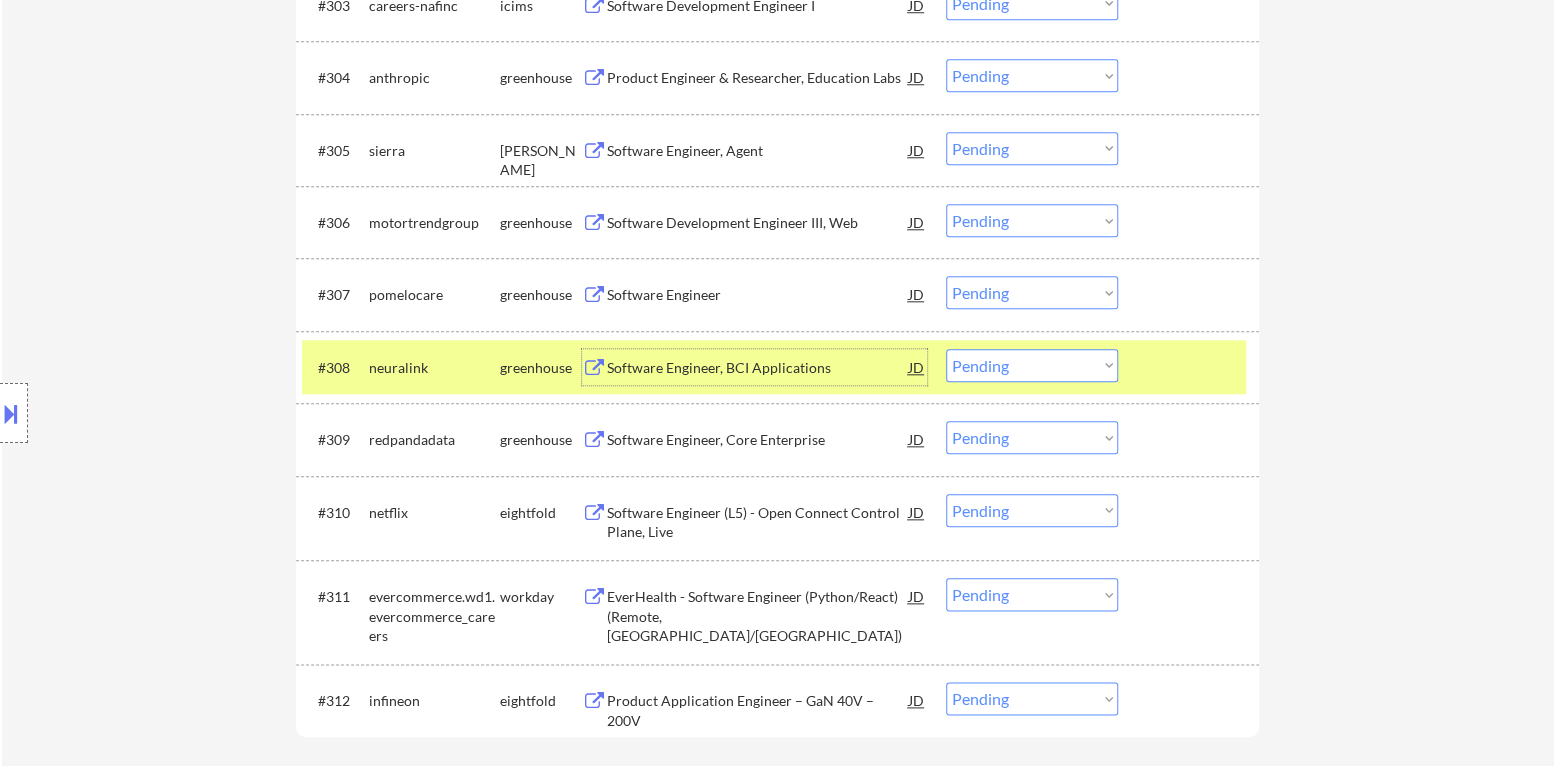
click at [1002, 374] on select "Choose an option... Pending Applied Excluded (Questions) Excluded (Expired) Exc…" at bounding box center [1032, 365] width 172 height 33
click at [946, 349] on select "Choose an option... Pending Applied Excluded (Questions) Excluded (Expired) Exc…" at bounding box center [1032, 365] width 172 height 33
click at [1156, 372] on div at bounding box center [1191, 367] width 88 height 36
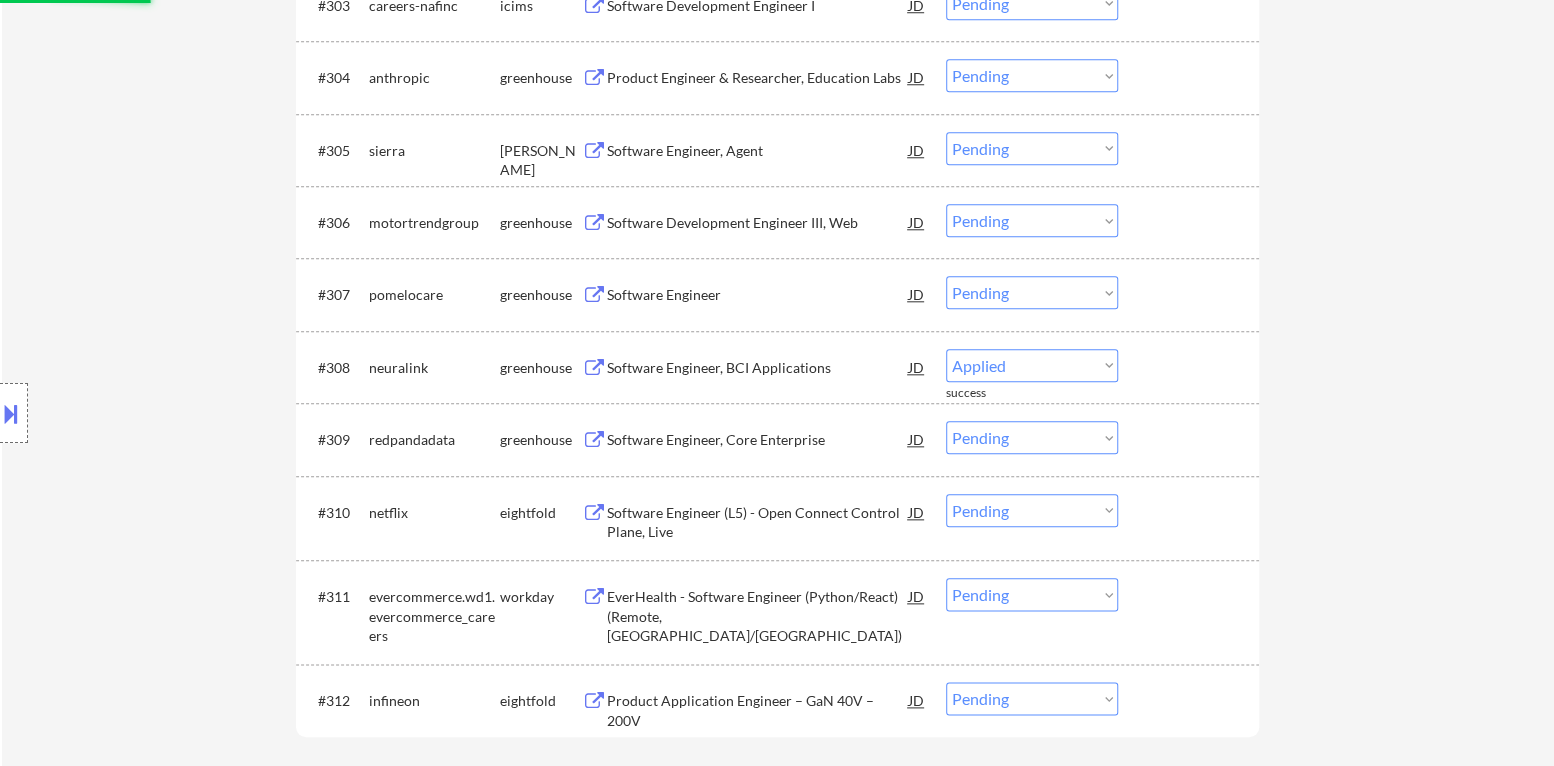
select select ""pending""
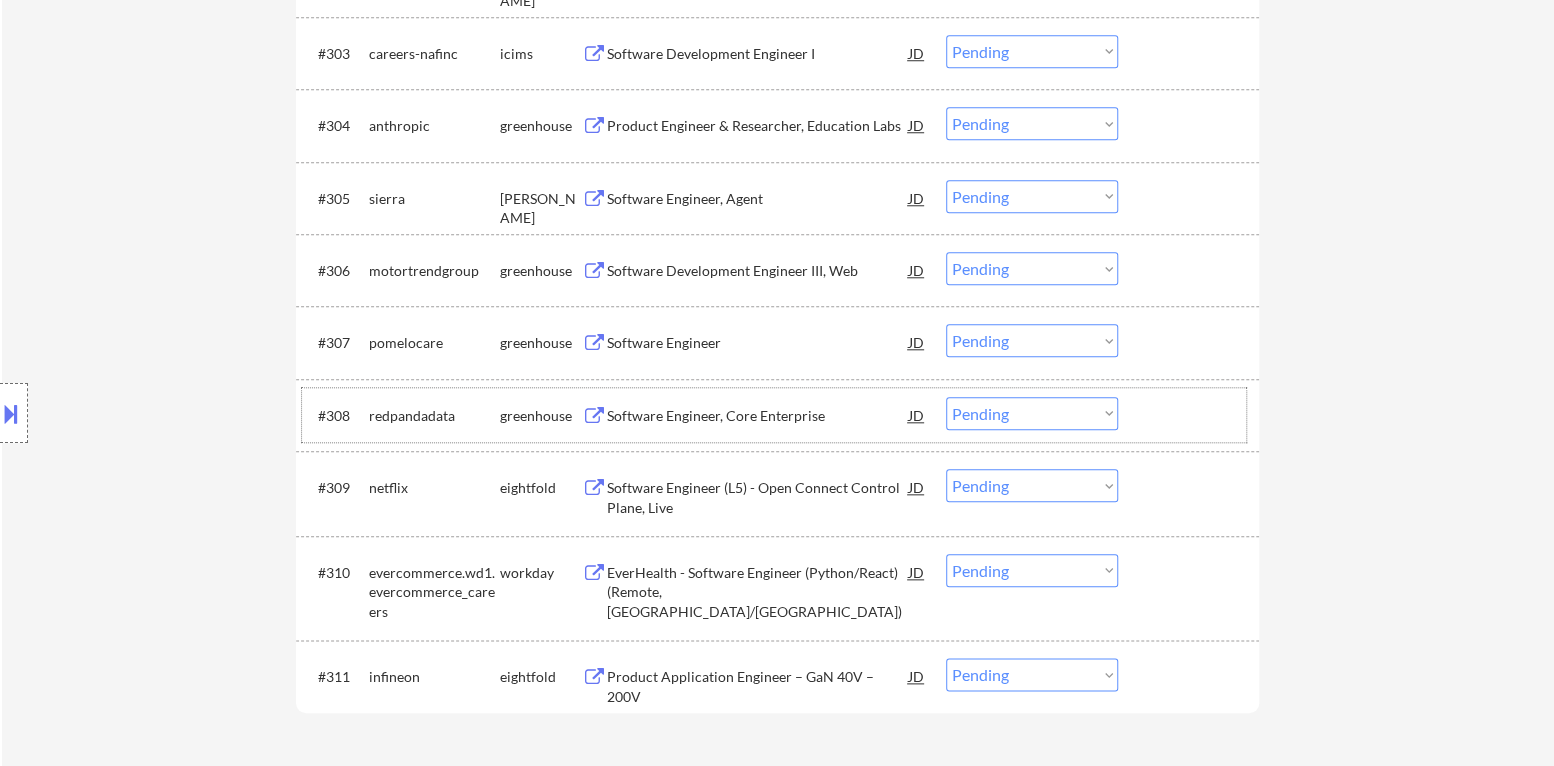
scroll to position [900, 0]
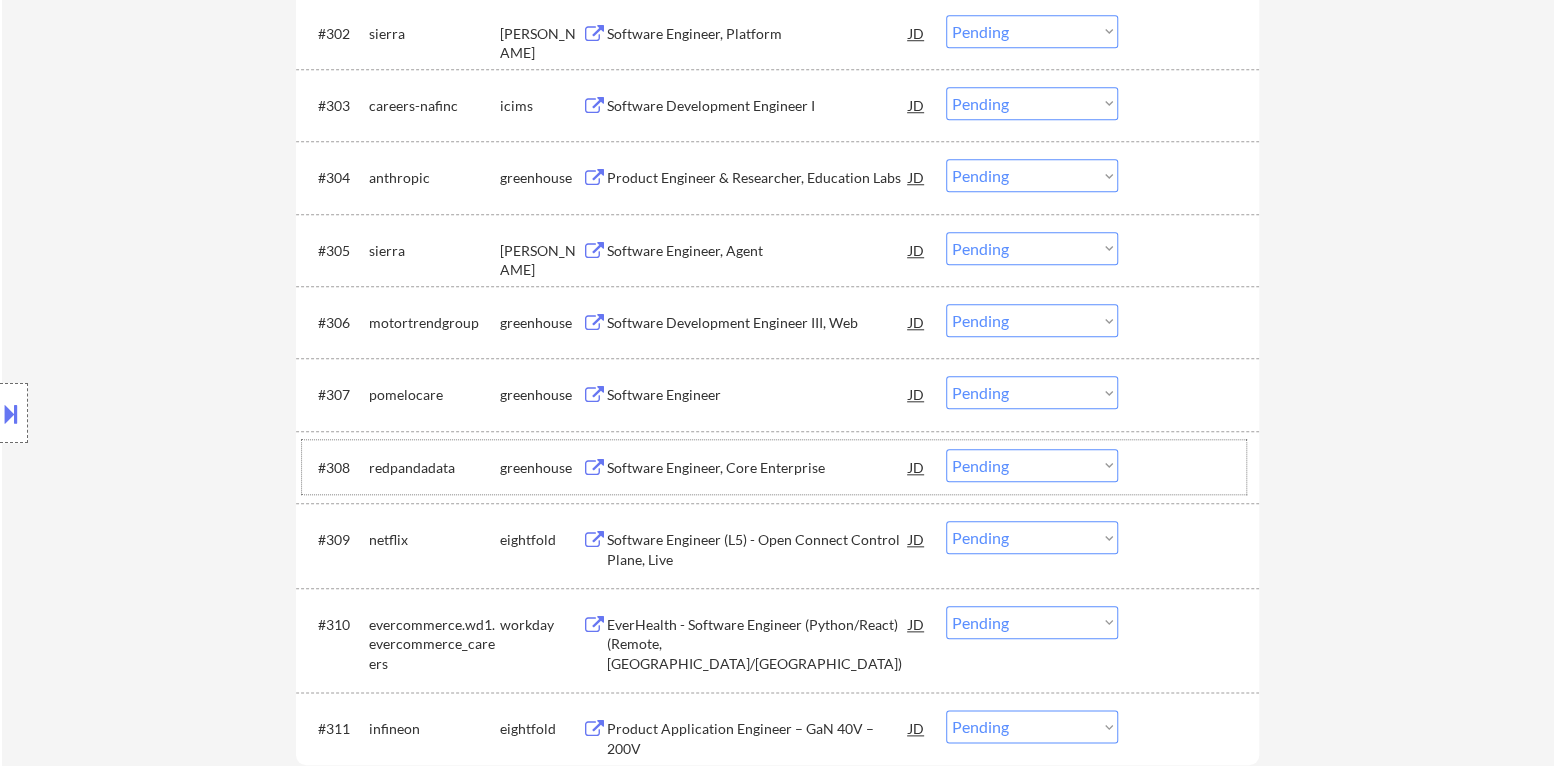
click at [706, 392] on div "Software Engineer" at bounding box center [758, 395] width 302 height 20
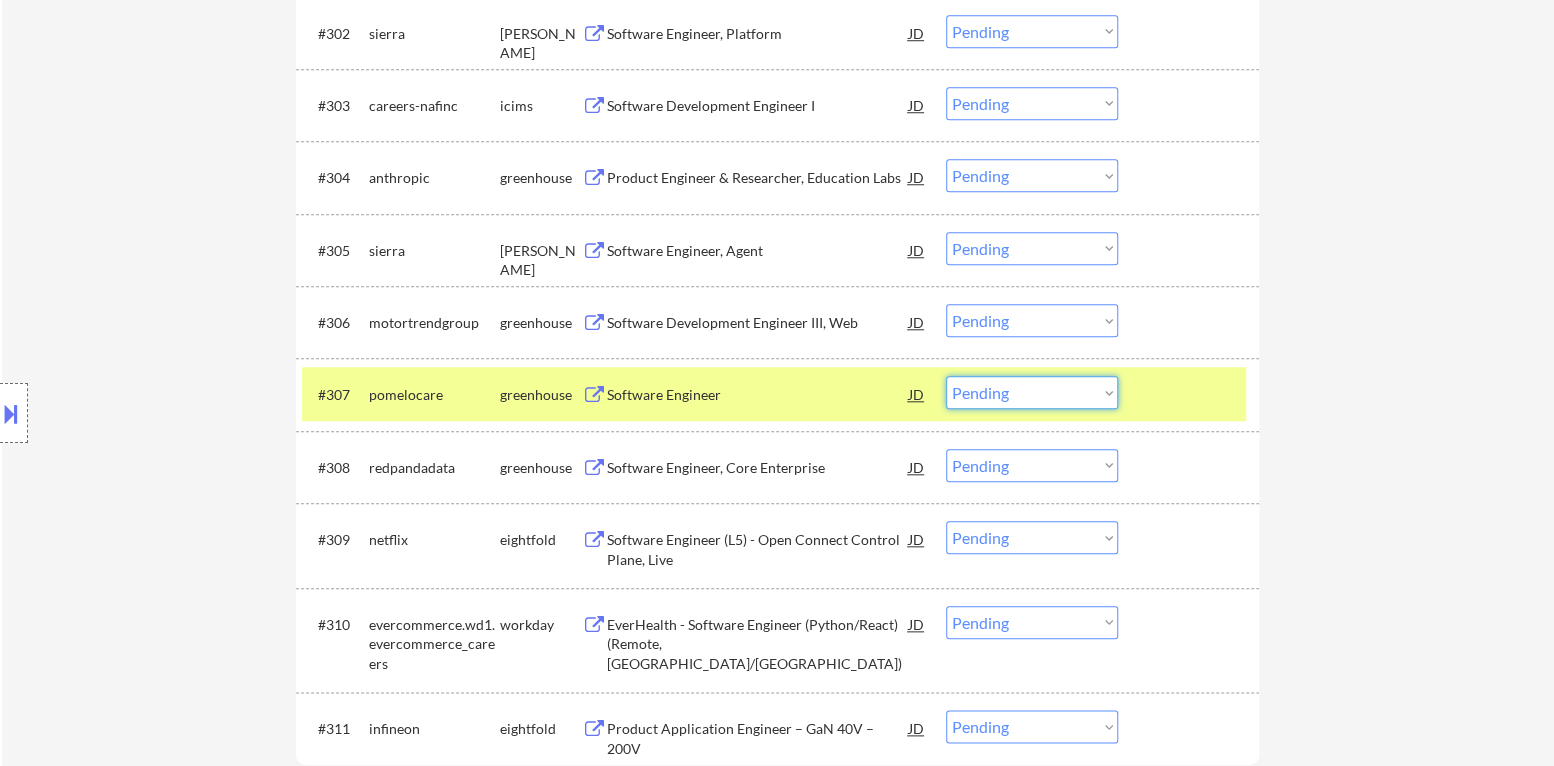
click at [1014, 403] on select "Choose an option... Pending Applied Excluded (Questions) Excluded (Expired) Exc…" at bounding box center [1032, 392] width 172 height 33
click at [946, 376] on select "Choose an option... Pending Applied Excluded (Questions) Excluded (Expired) Exc…" at bounding box center [1032, 392] width 172 height 33
click at [1161, 402] on div at bounding box center [1191, 394] width 88 height 36
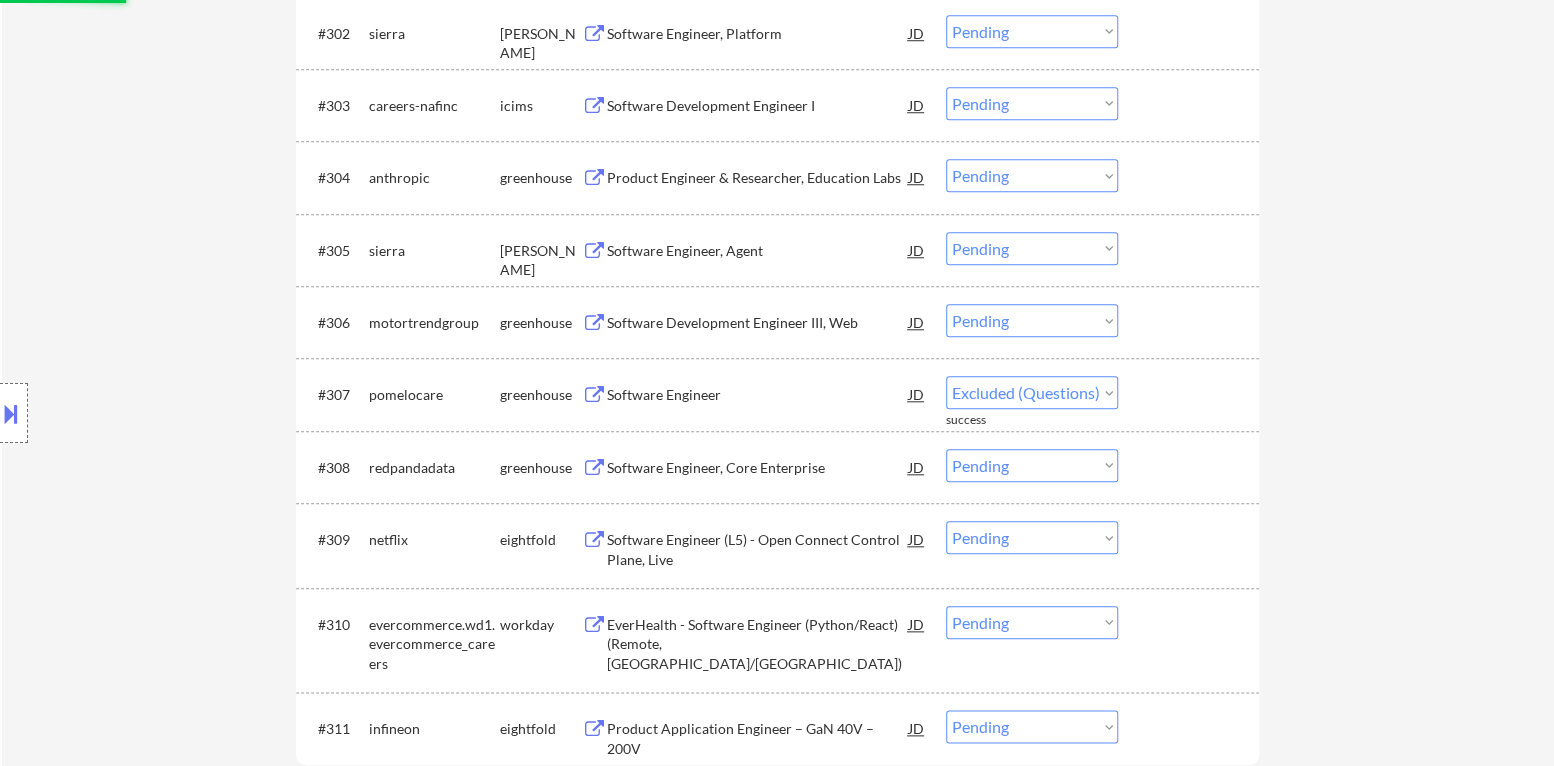
select select ""pending""
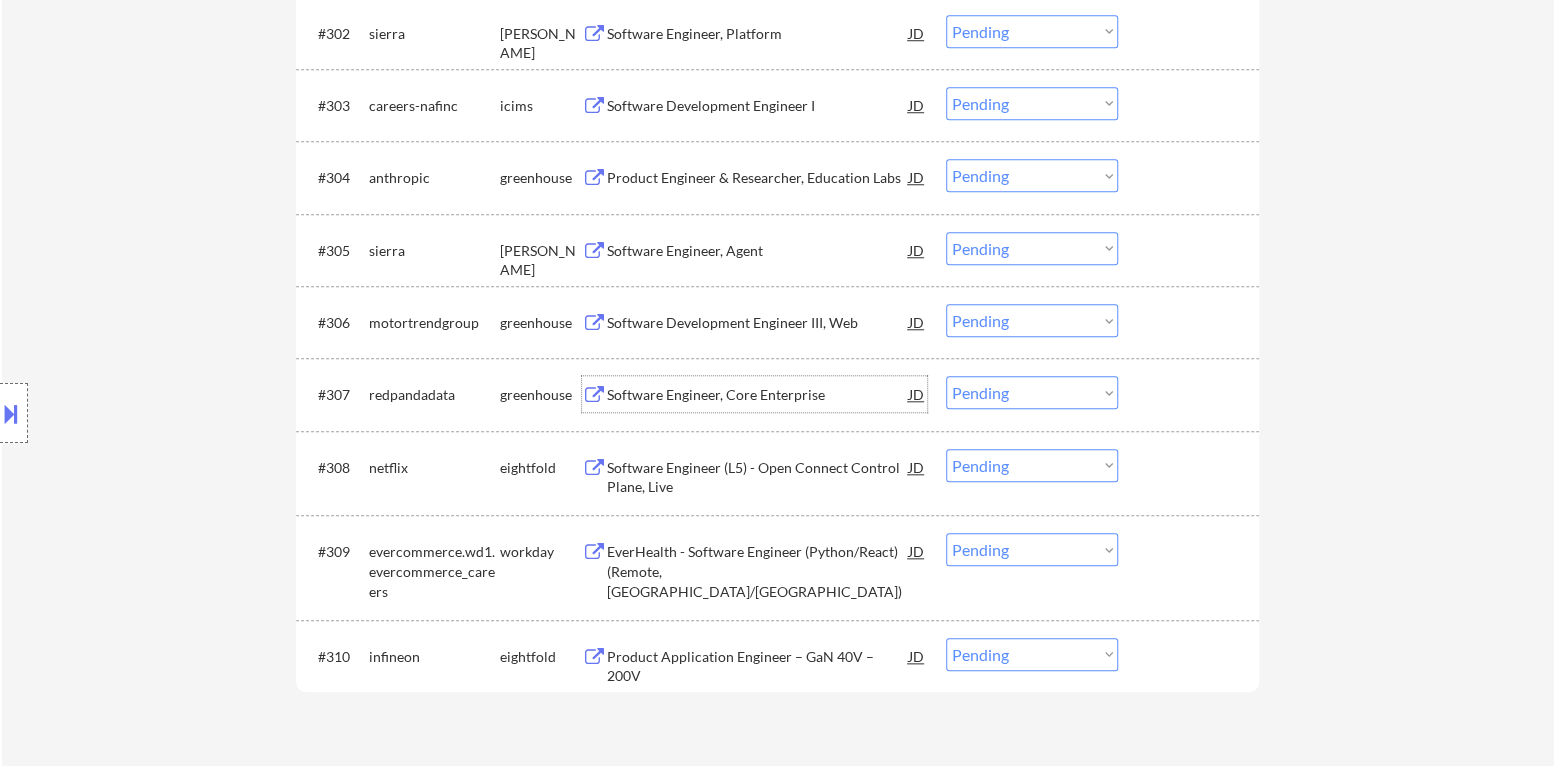
click at [720, 398] on div "Software Engineer, Core Enterprise" at bounding box center [758, 395] width 302 height 20
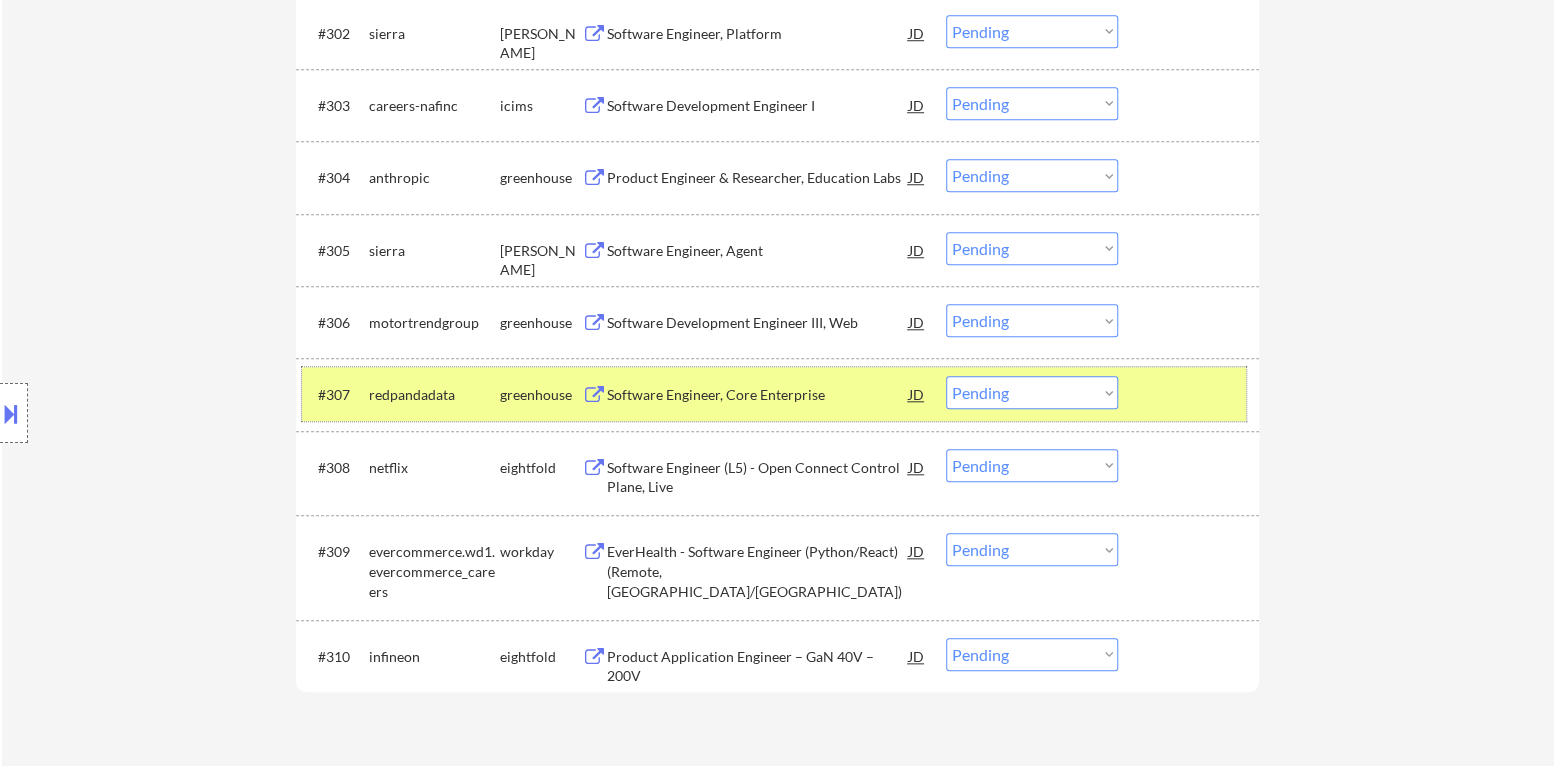
click at [1147, 395] on div at bounding box center [1191, 394] width 88 height 36
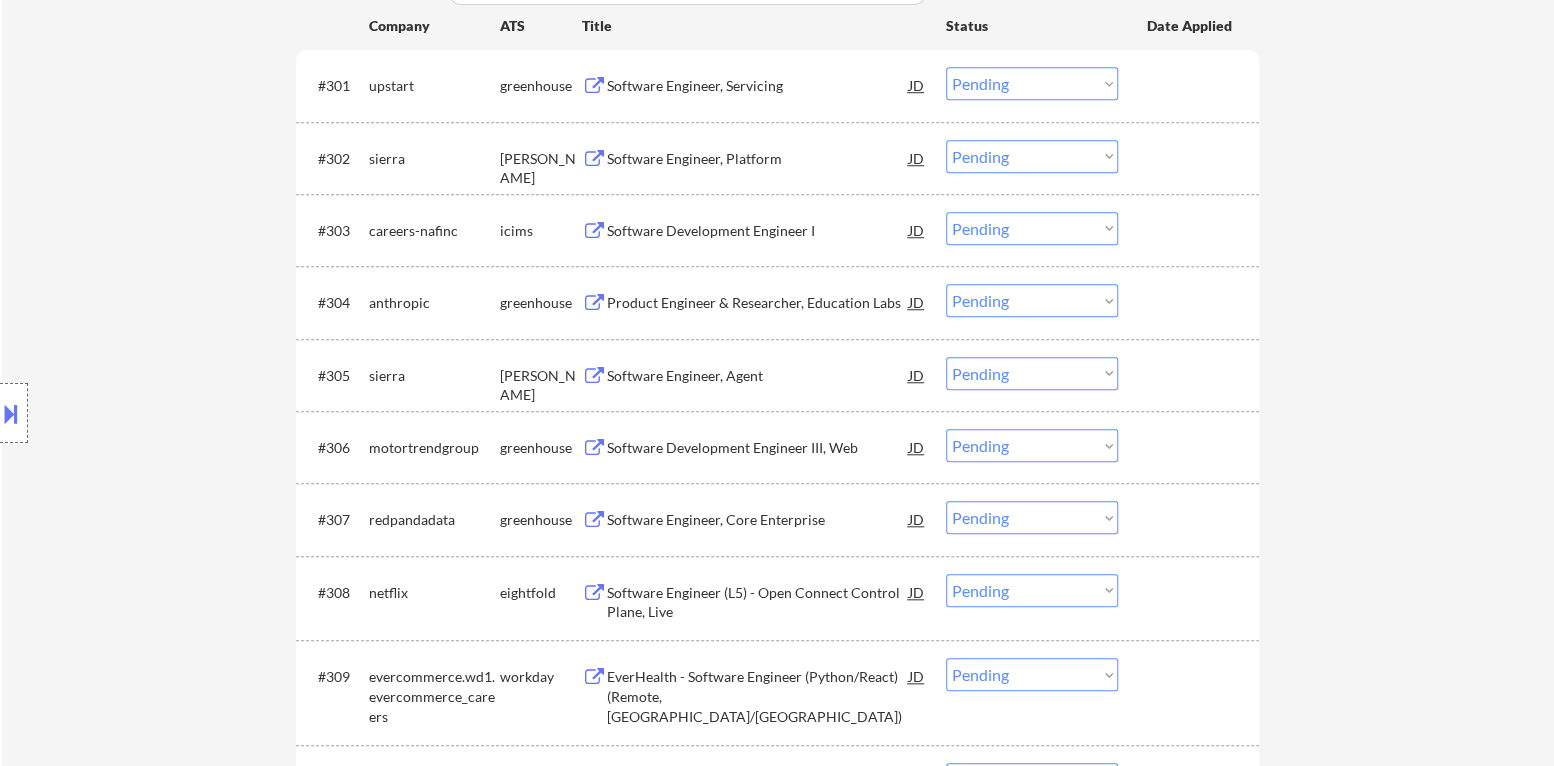
scroll to position [700, 0]
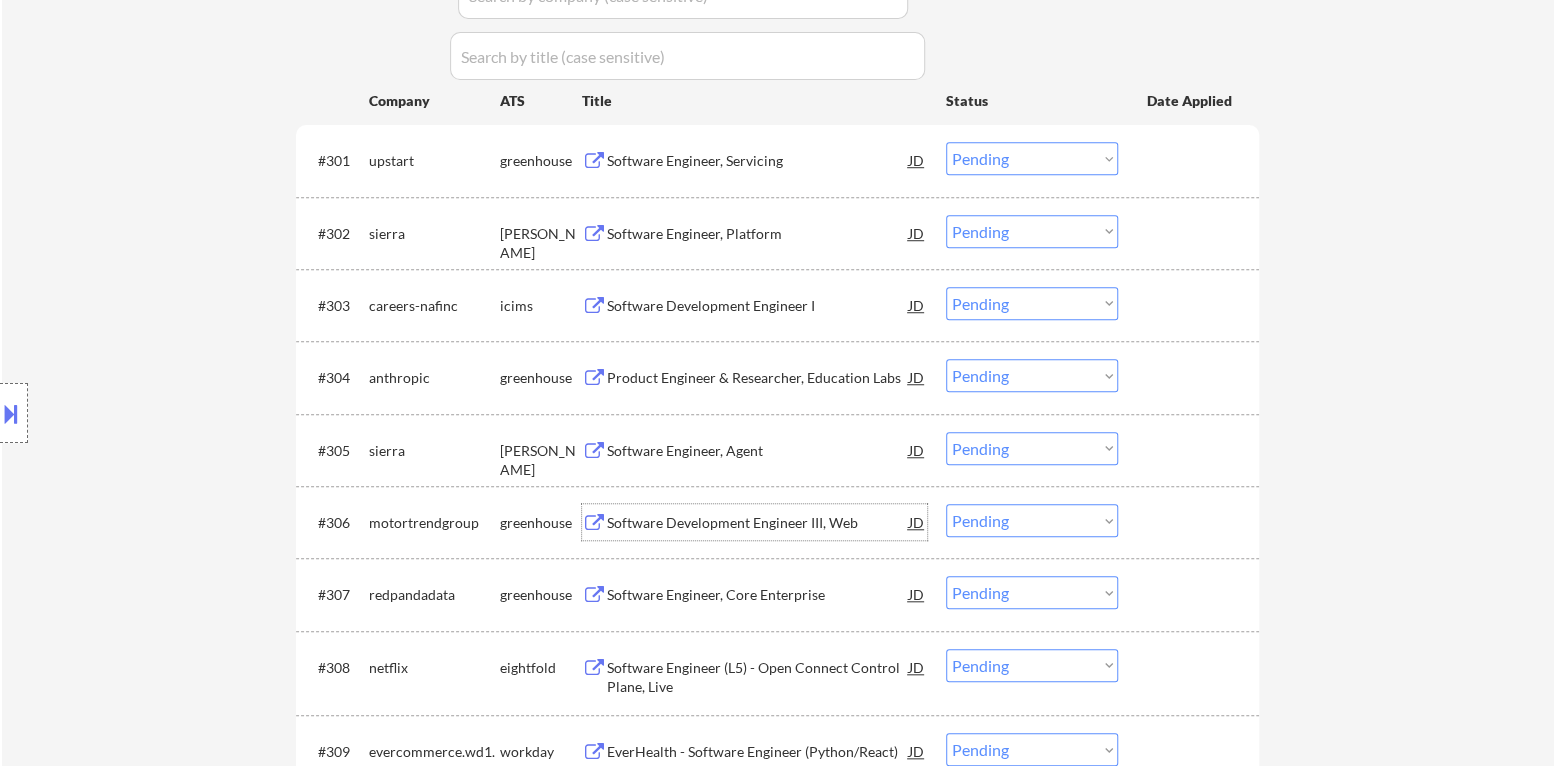
click at [678, 523] on div "Software Development Engineer III, Web" at bounding box center [758, 523] width 302 height 20
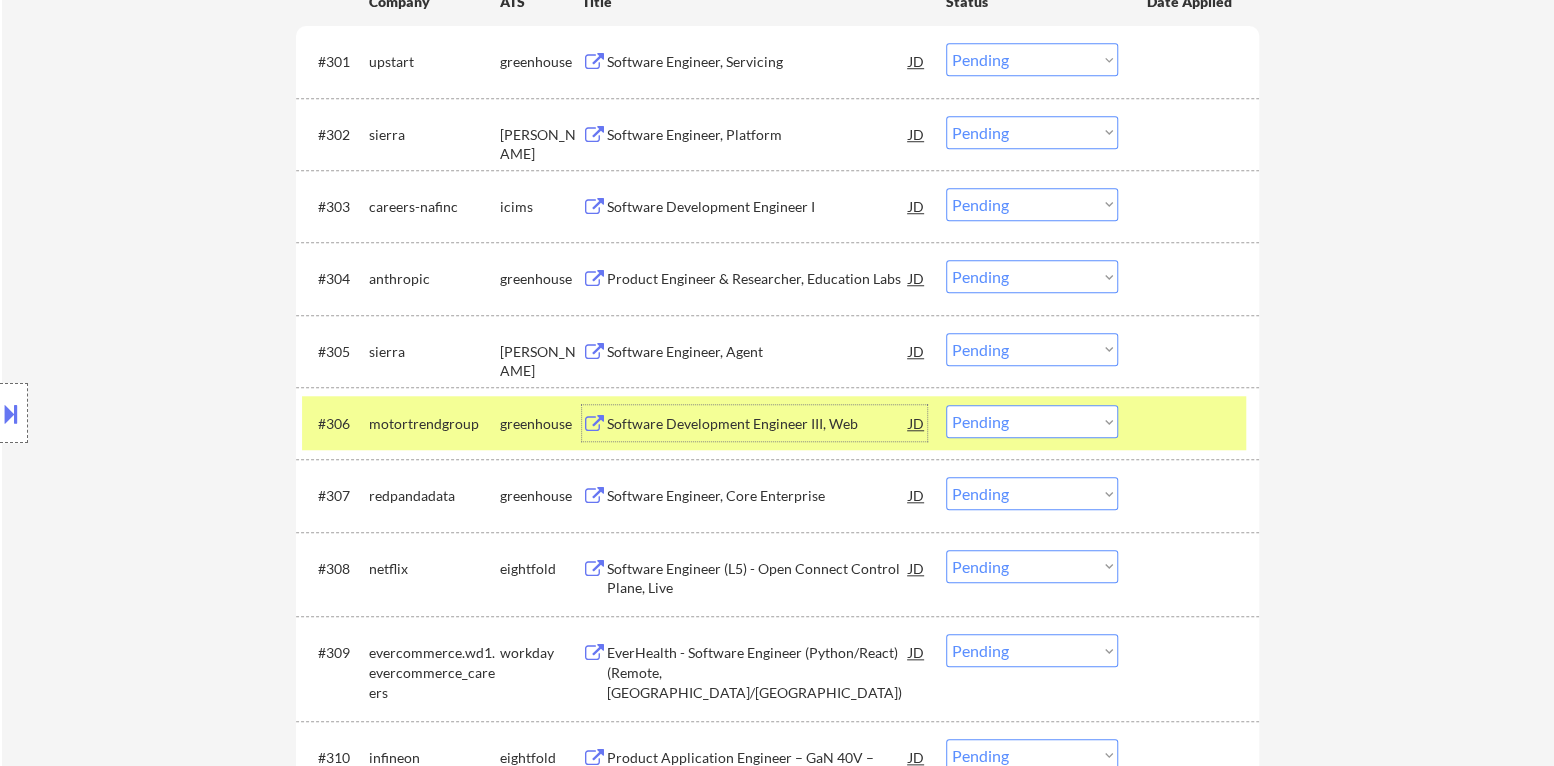
scroll to position [800, 0]
click at [1007, 418] on select "Choose an option... Pending Applied Excluded (Questions) Excluded (Expired) Exc…" at bounding box center [1032, 420] width 172 height 33
click at [1355, 534] on div "← Return to /applysquad Mailslurp Inbox Job Search Builder [PERSON_NAME] User E…" at bounding box center [778, 79] width 1552 height 1599
click at [1220, 400] on div "#306 motortrendgroup greenhouse Software Development Engineer III, Web JD warni…" at bounding box center [774, 422] width 944 height 54
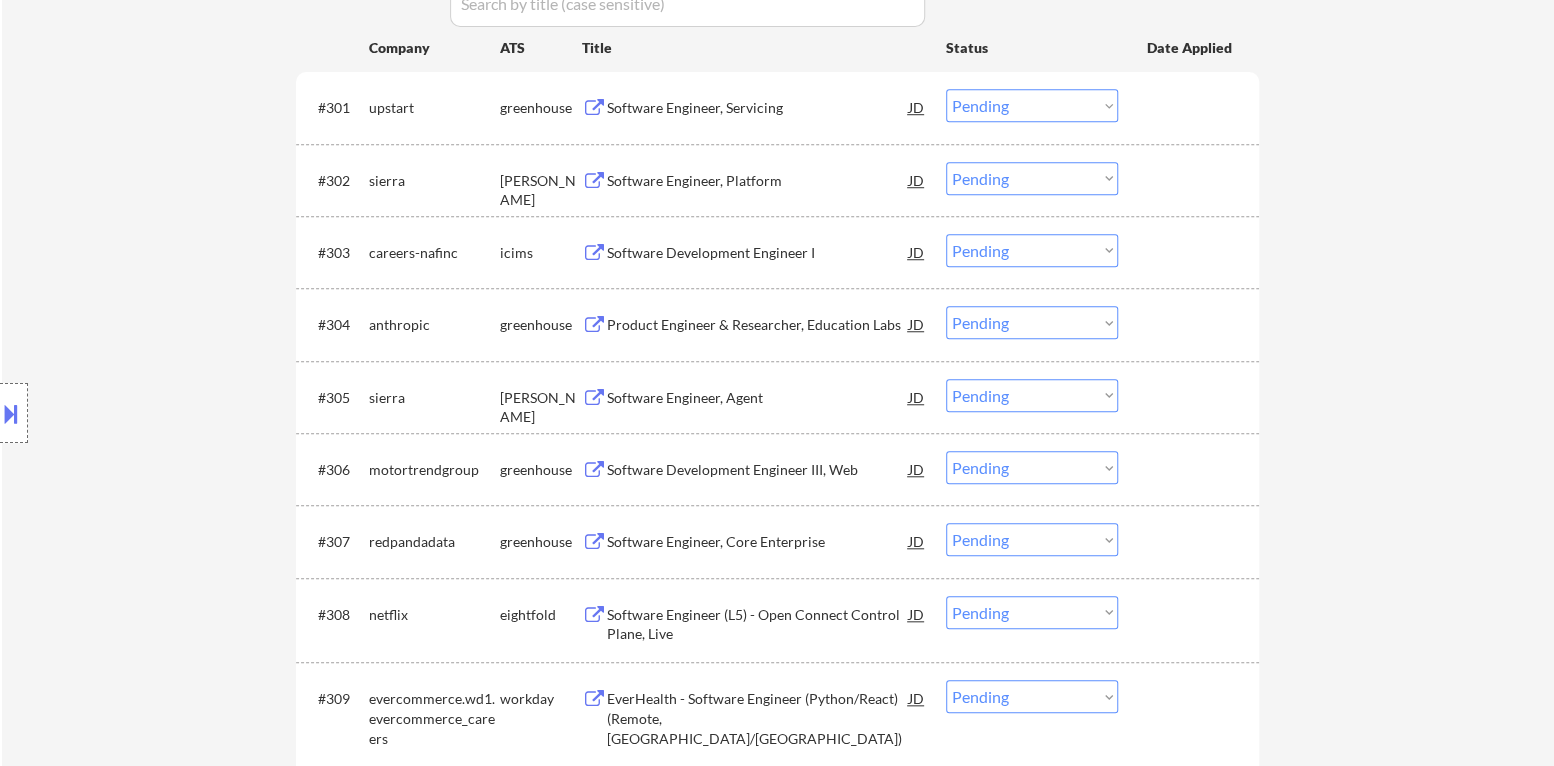
scroll to position [700, 0]
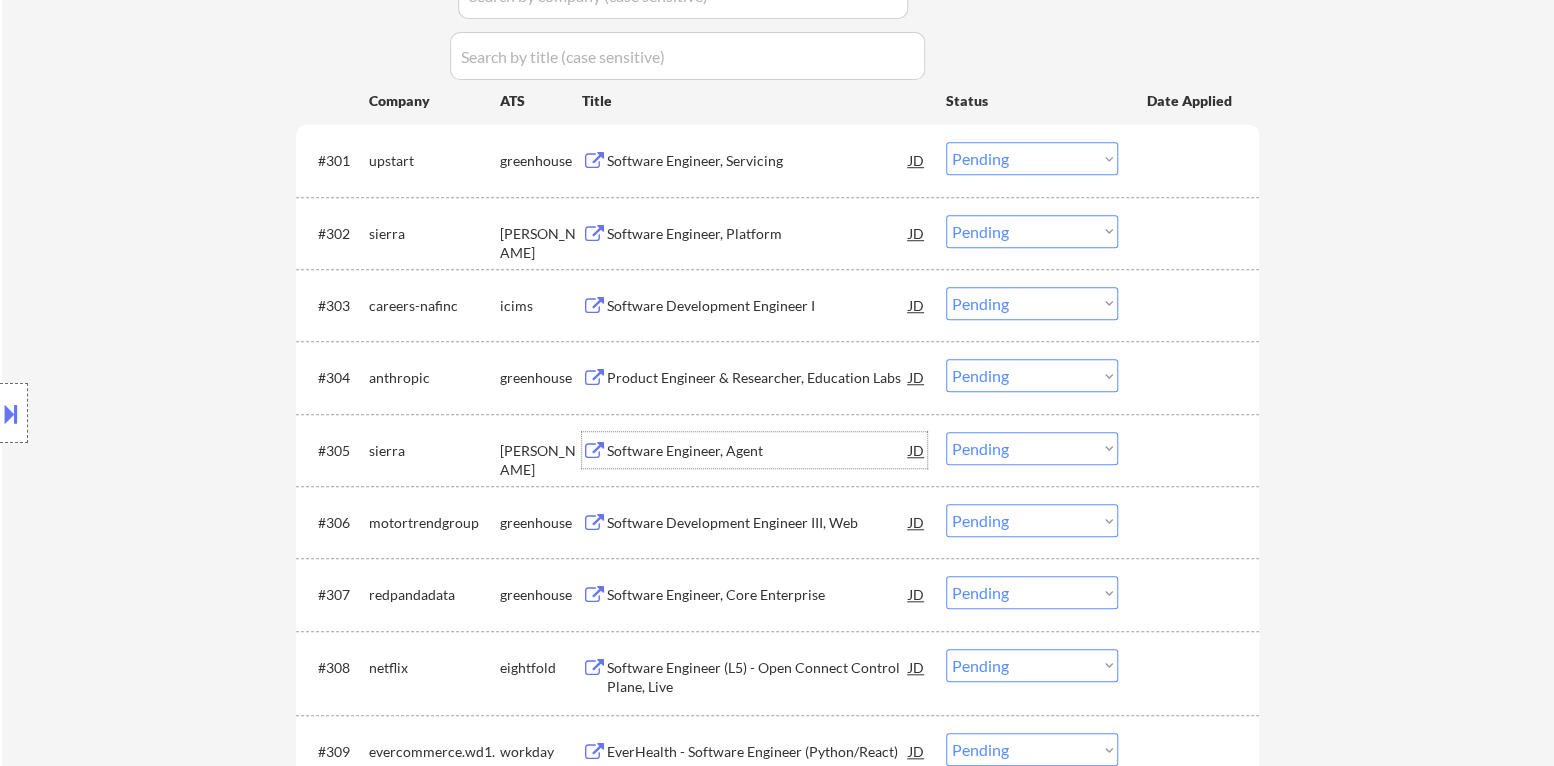
click at [713, 456] on div "Software Engineer, Agent" at bounding box center [758, 451] width 302 height 20
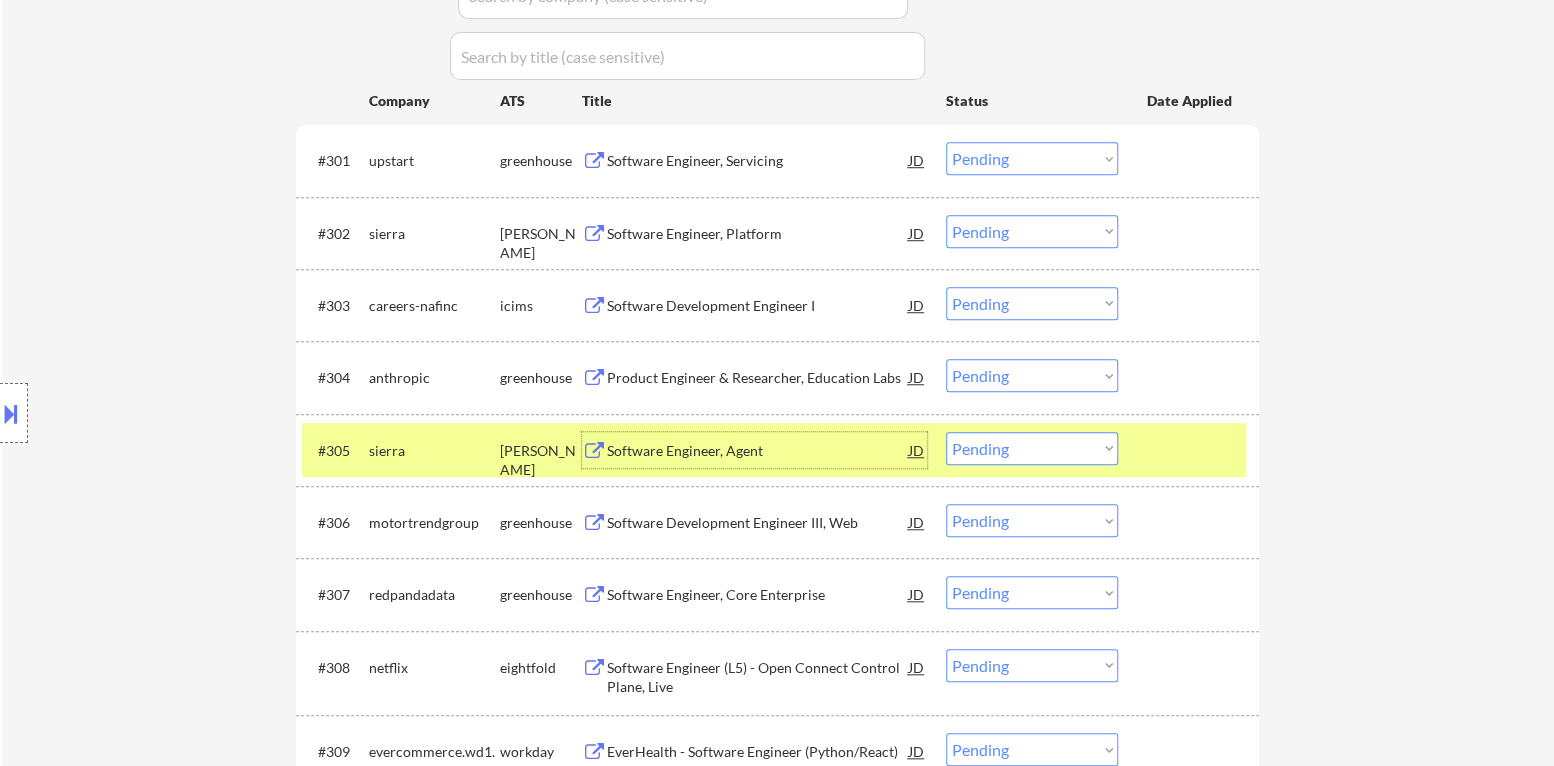
click at [1019, 441] on select "Choose an option... Pending Applied Excluded (Questions) Excluded (Expired) Exc…" at bounding box center [1032, 448] width 172 height 33
click at [946, 432] on select "Choose an option... Pending Applied Excluded (Questions) Excluded (Expired) Exc…" at bounding box center [1032, 448] width 172 height 33
click at [1119, 443] on div "#305 sierra [PERSON_NAME] Software Engineer, Agent JD warning_amber Choose an o…" at bounding box center [774, 450] width 944 height 54
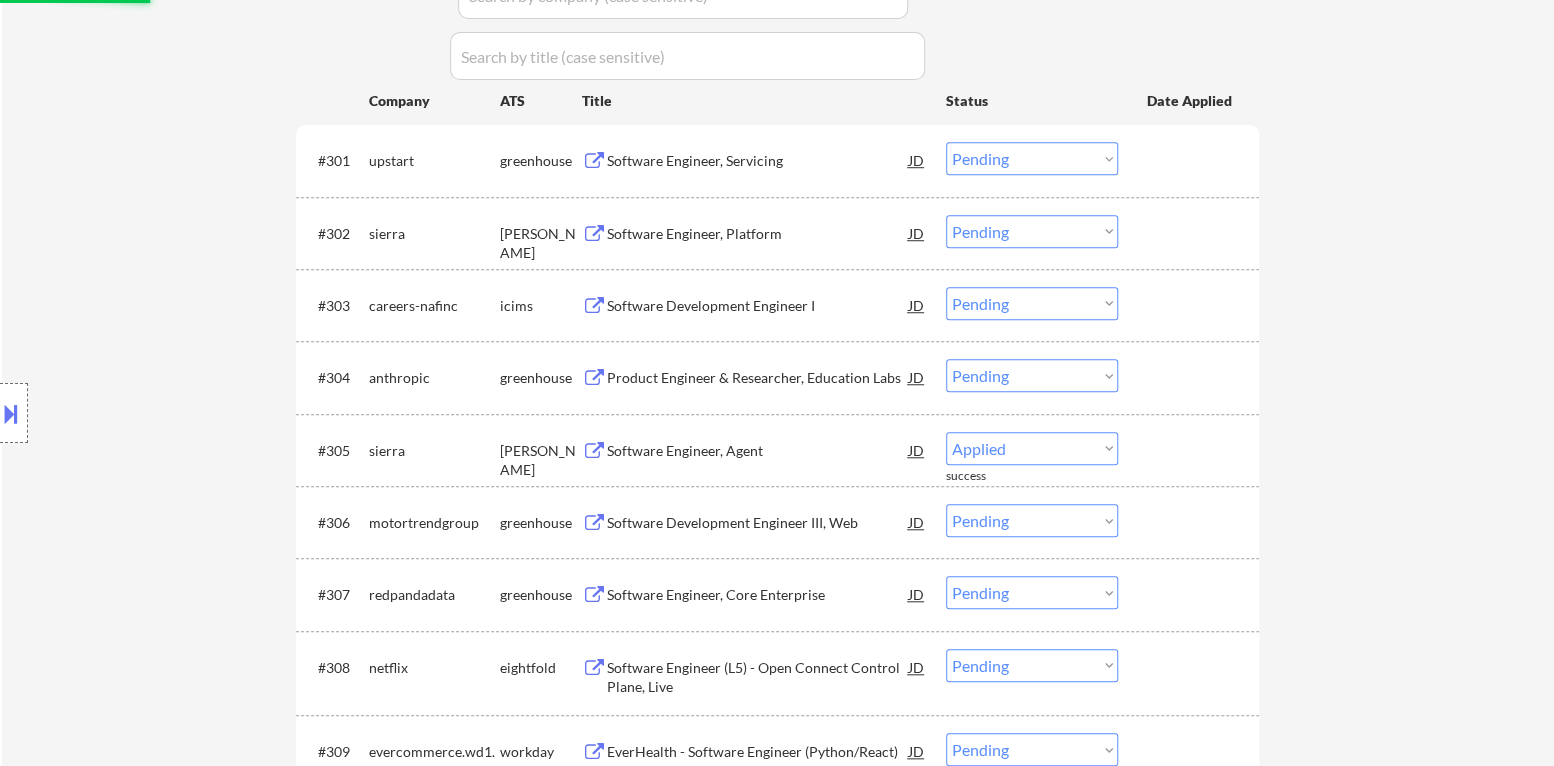
select select ""pending""
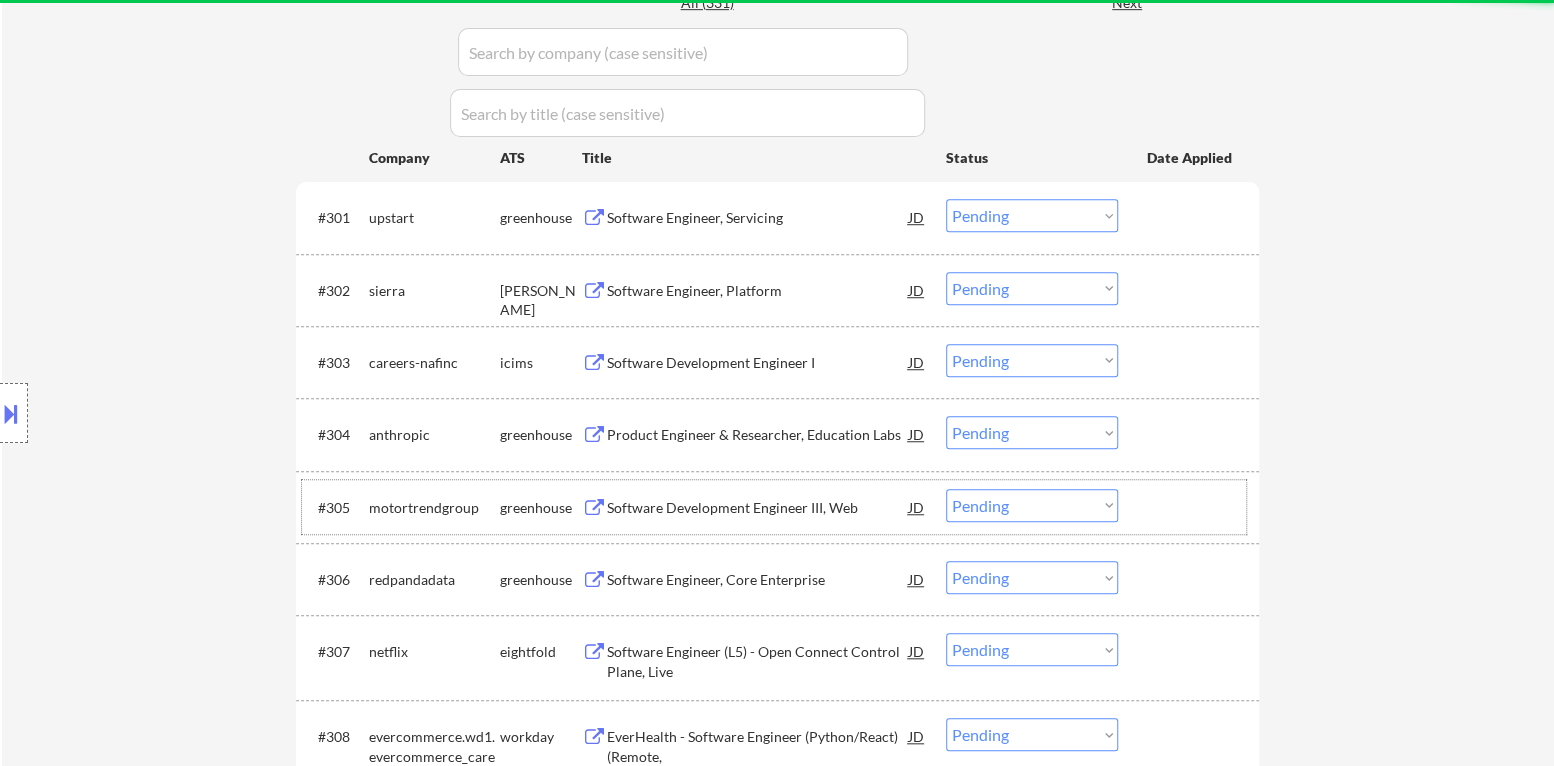
scroll to position [499, 0]
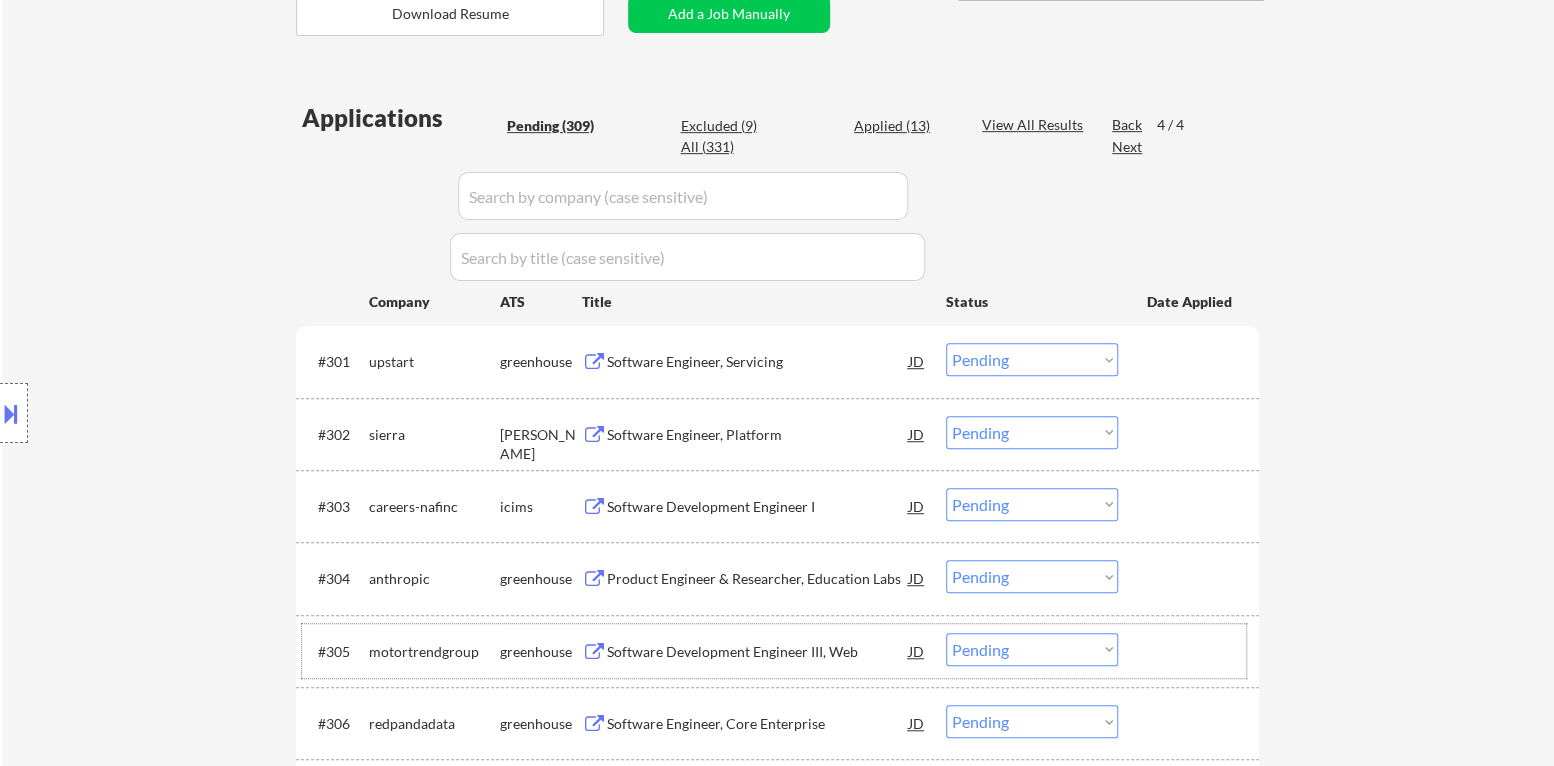
click at [711, 364] on div "Software Engineer, Servicing" at bounding box center [758, 362] width 302 height 20
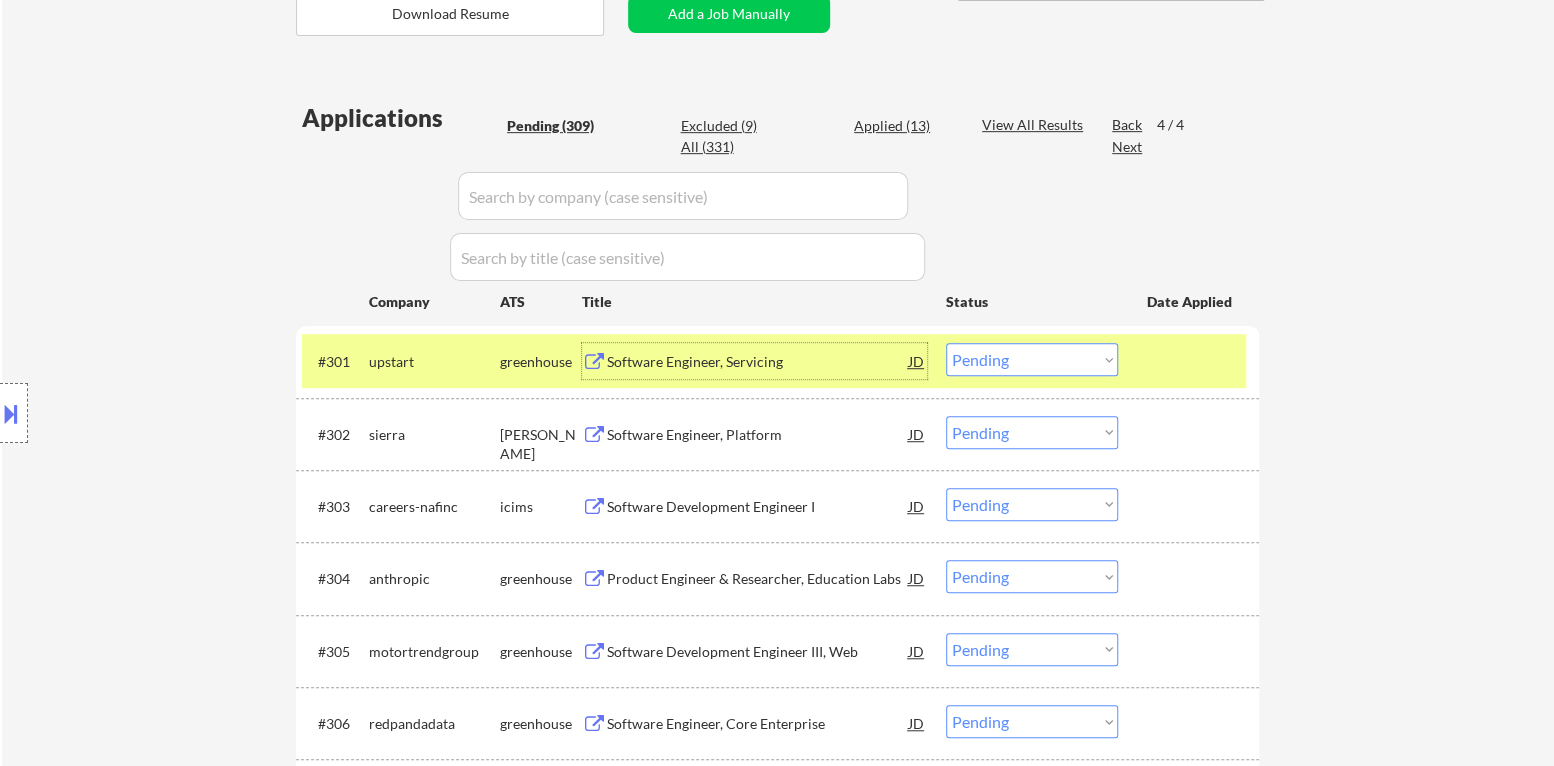
click at [0, 411] on button at bounding box center [11, 413] width 22 height 33
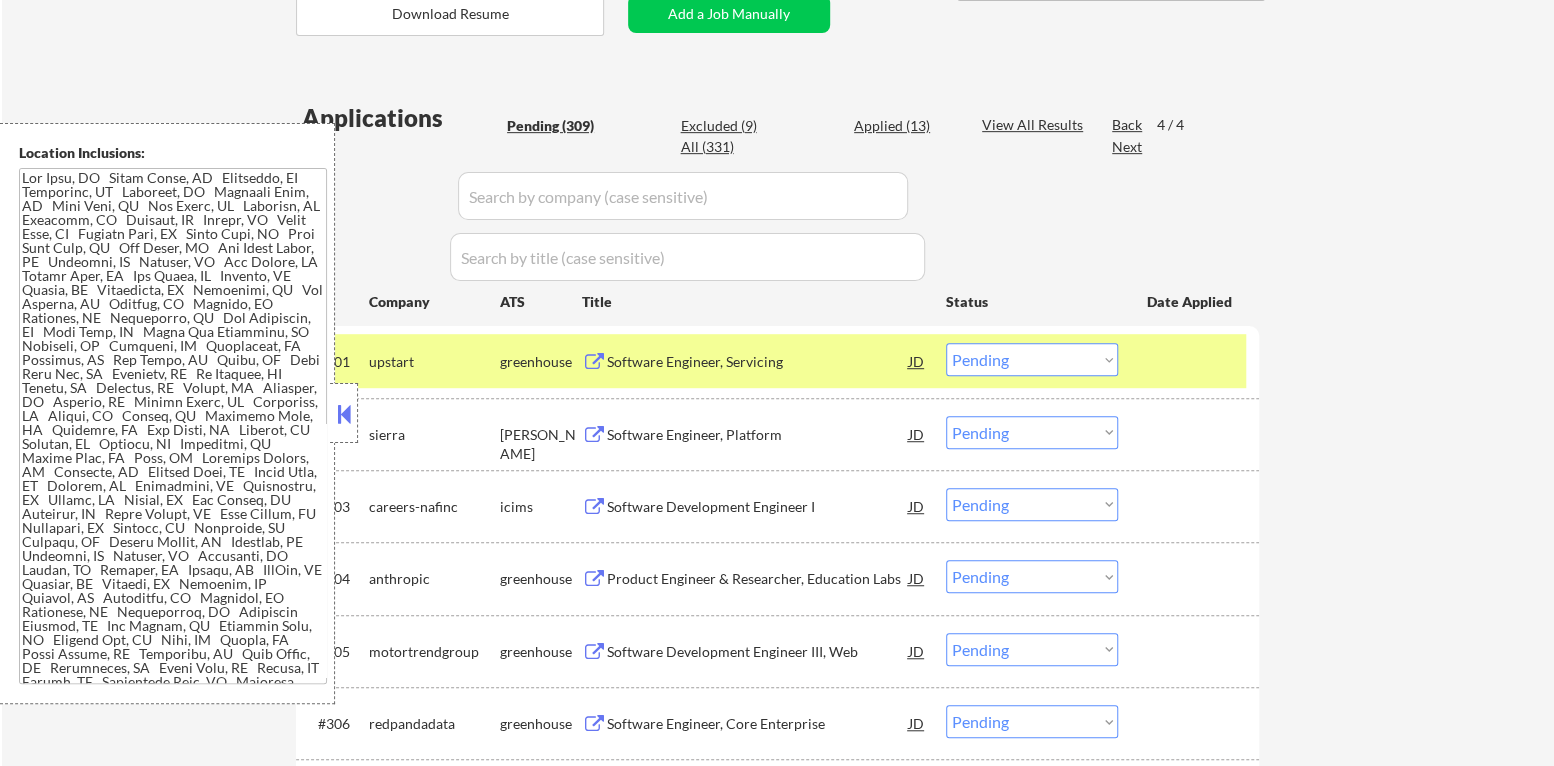
drag, startPoint x: 337, startPoint y: 412, endPoint x: 1154, endPoint y: 243, distance: 834.1
click at [339, 412] on button at bounding box center [344, 414] width 22 height 30
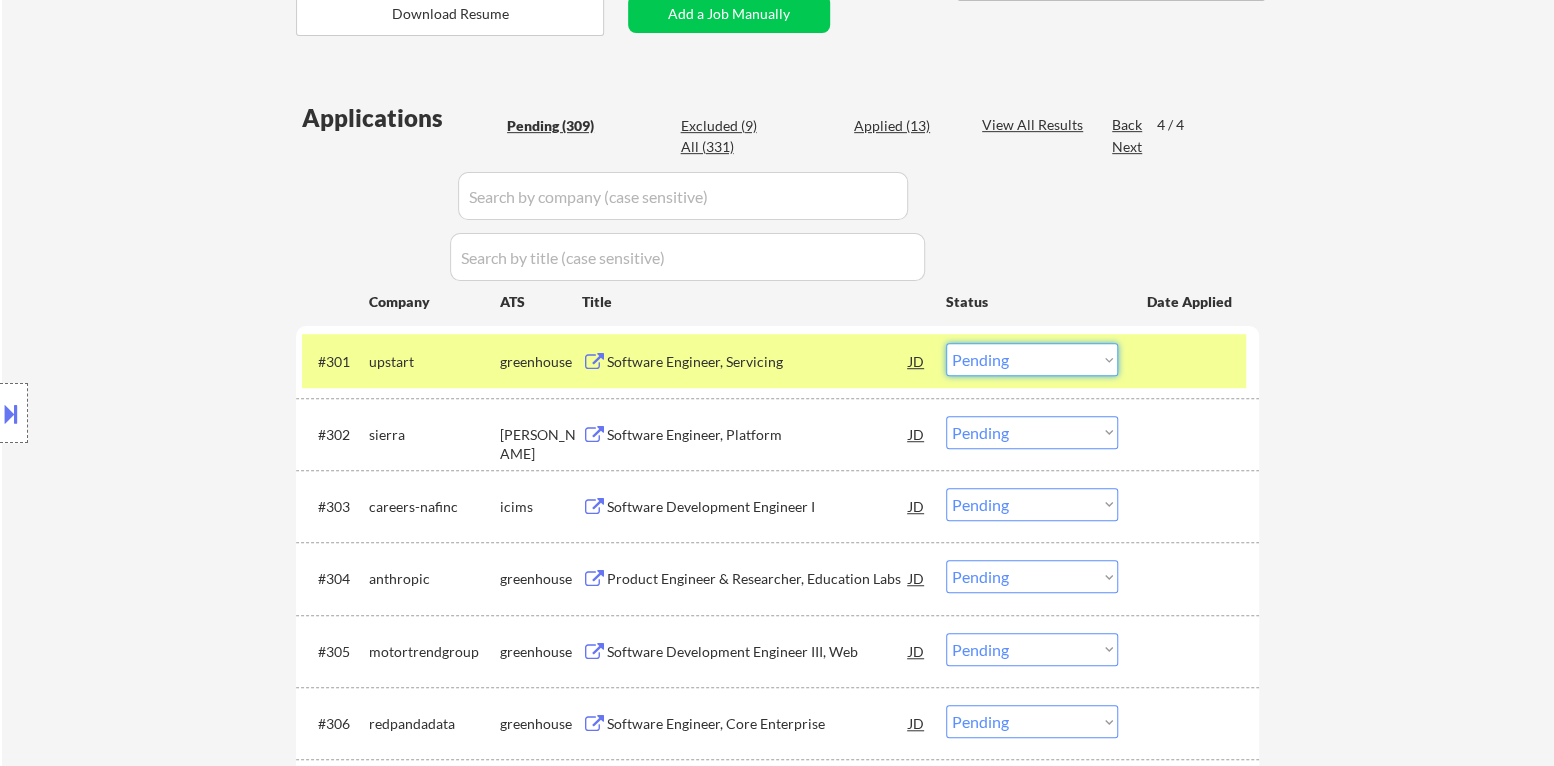
click at [1003, 364] on select "Choose an option... Pending Applied Excluded (Questions) Excluded (Expired) Exc…" at bounding box center [1032, 359] width 172 height 33
click at [1003, 359] on select "Choose an option... Pending Applied Excluded (Questions) Excluded (Expired) Exc…" at bounding box center [1032, 359] width 172 height 33
click at [946, 343] on select "Choose an option... Pending Applied Excluded (Questions) Excluded (Expired) Exc…" at bounding box center [1032, 359] width 172 height 33
click at [1173, 368] on div at bounding box center [1191, 361] width 88 height 36
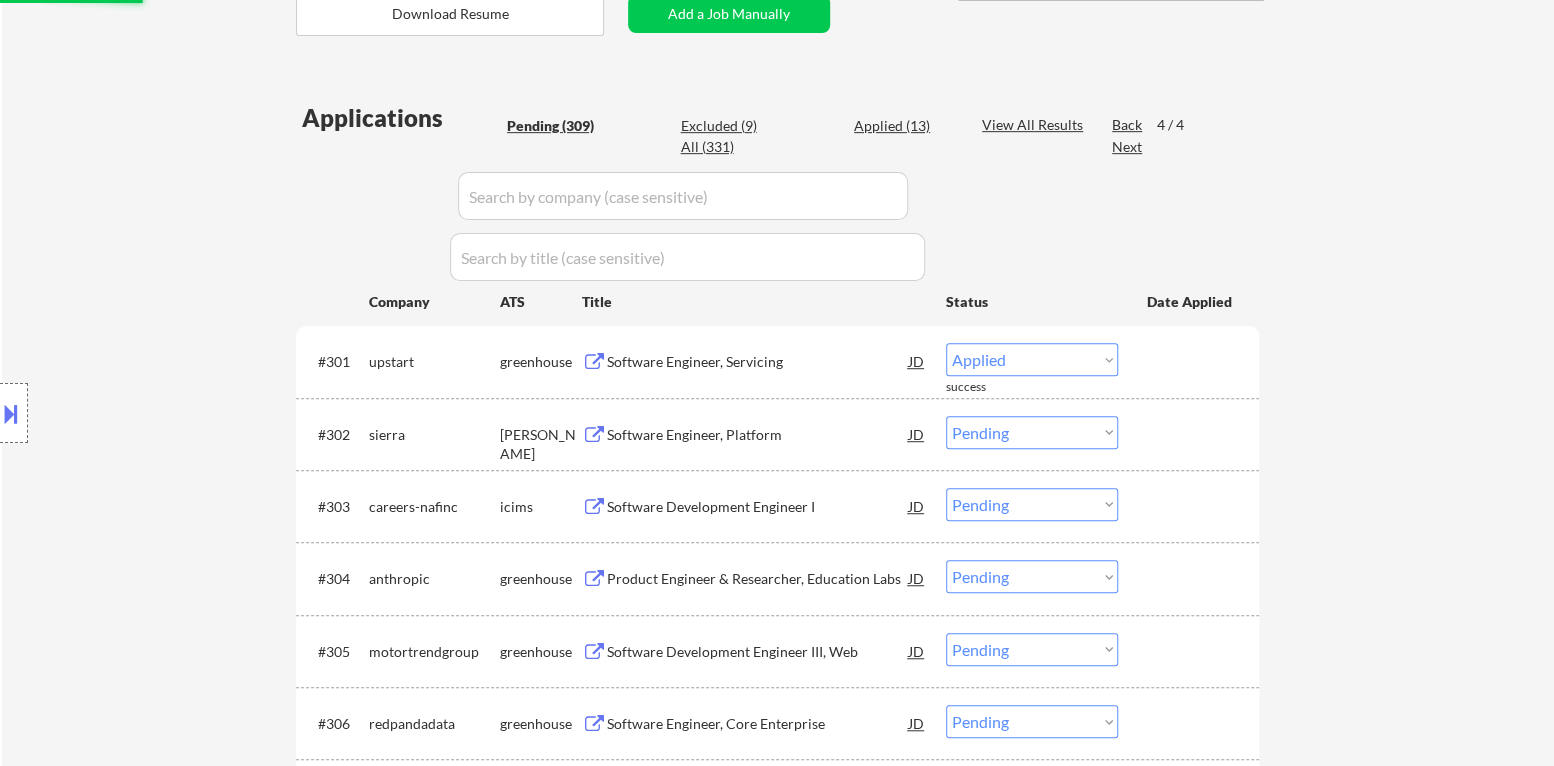
select select ""pending""
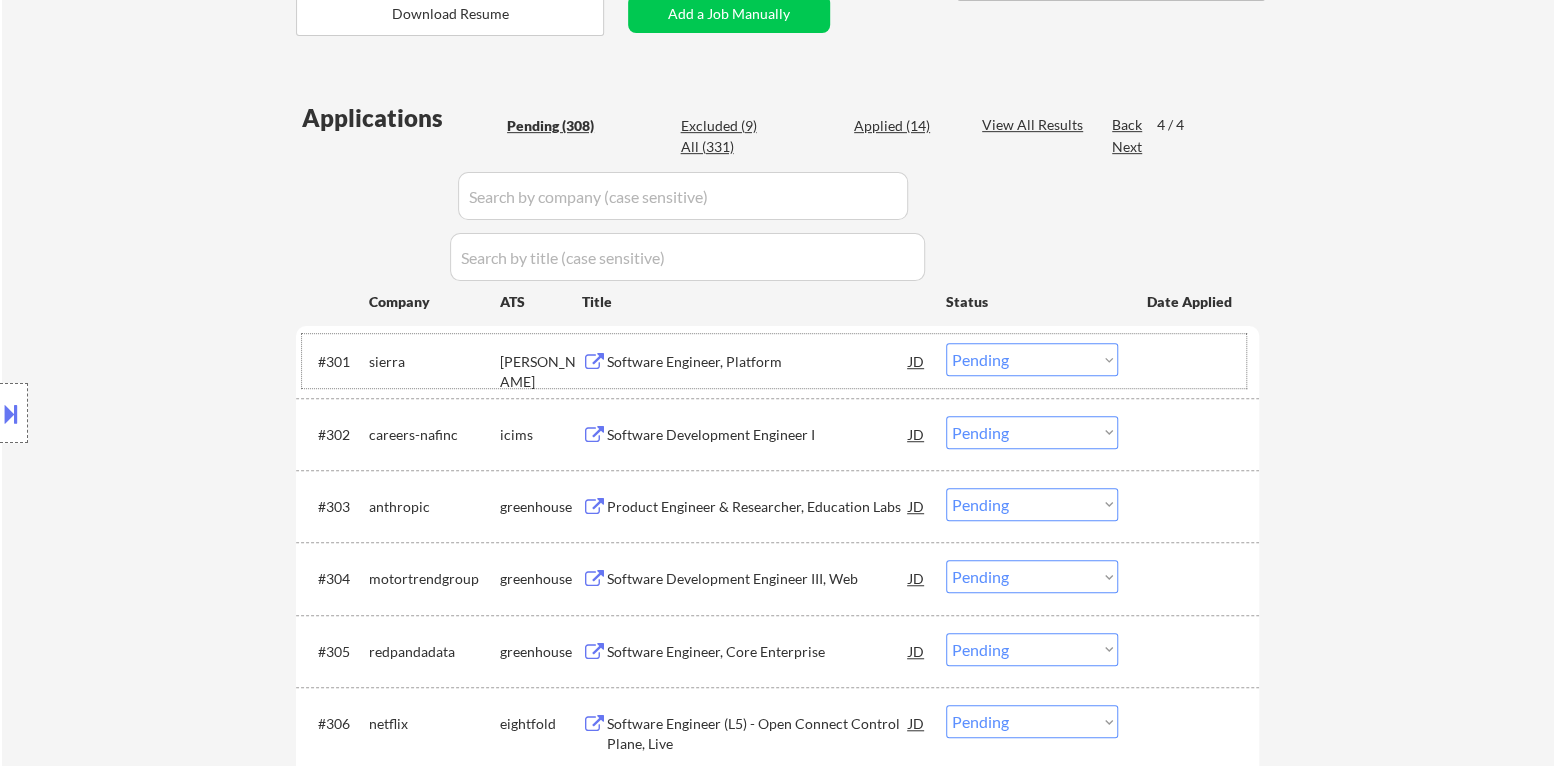
click at [1126, 117] on div "Back" at bounding box center [1128, 125] width 32 height 20
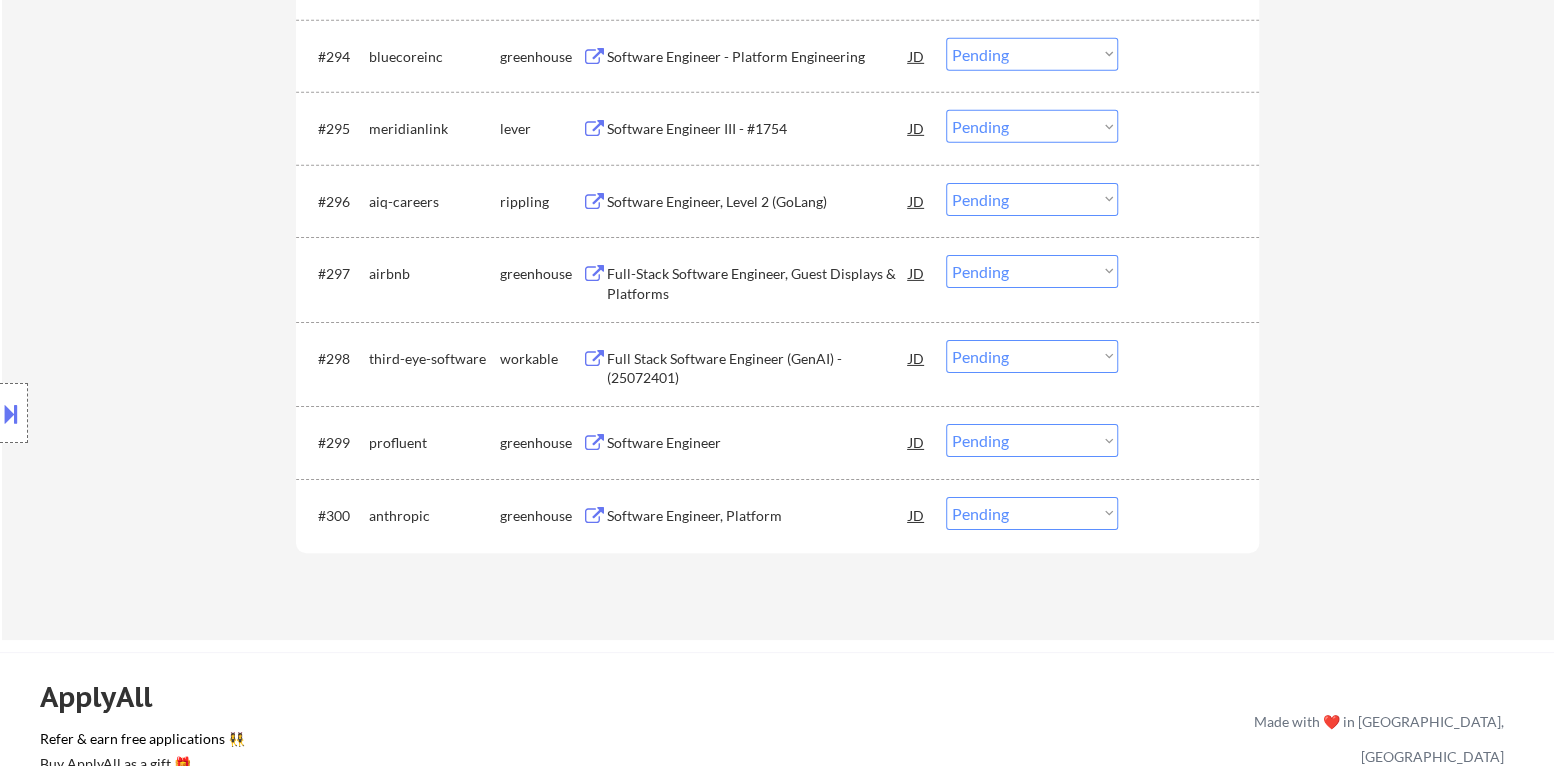
scroll to position [7739, 0]
click at [709, 514] on div "Software Engineer, Platform" at bounding box center [758, 518] width 302 height 20
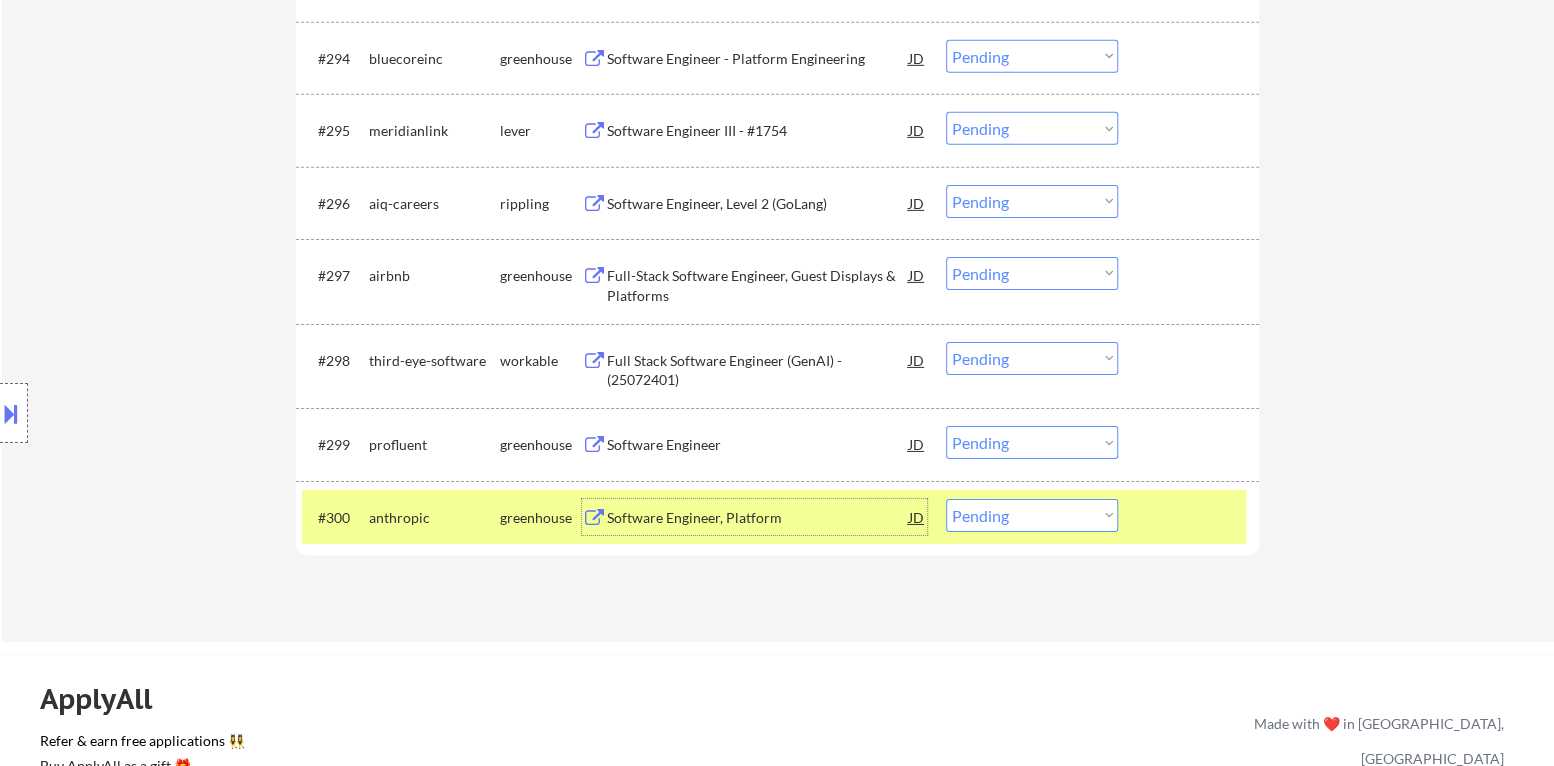
click at [1050, 519] on select "Choose an option... Pending Applied Excluded (Questions) Excluded (Expired) Exc…" at bounding box center [1032, 515] width 172 height 33
click at [946, 499] on select "Choose an option... Pending Applied Excluded (Questions) Excluded (Expired) Exc…" at bounding box center [1032, 515] width 172 height 33
click at [1167, 509] on div at bounding box center [1191, 517] width 88 height 36
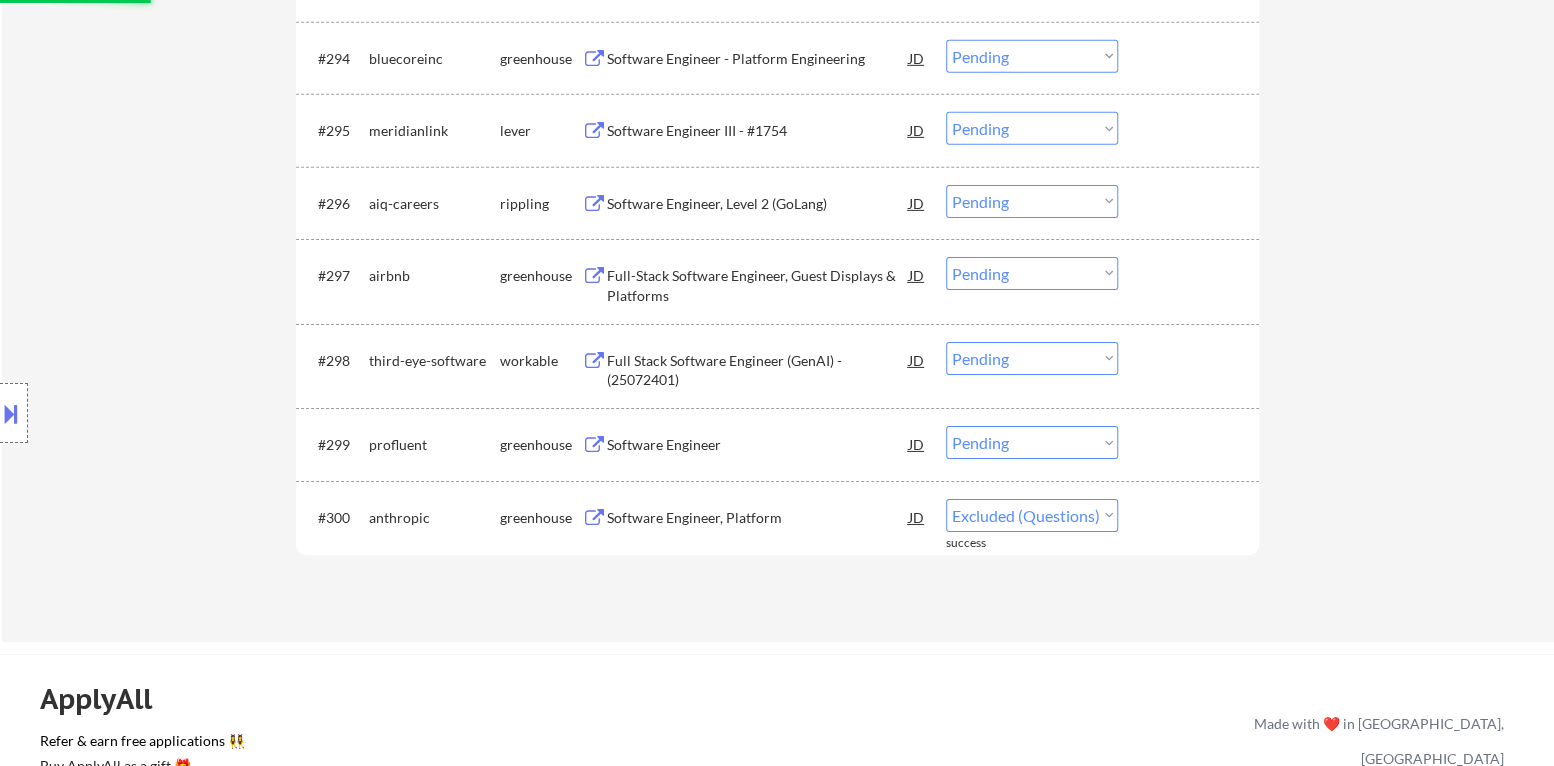
click at [675, 447] on div "Software Engineer" at bounding box center [758, 445] width 302 height 20
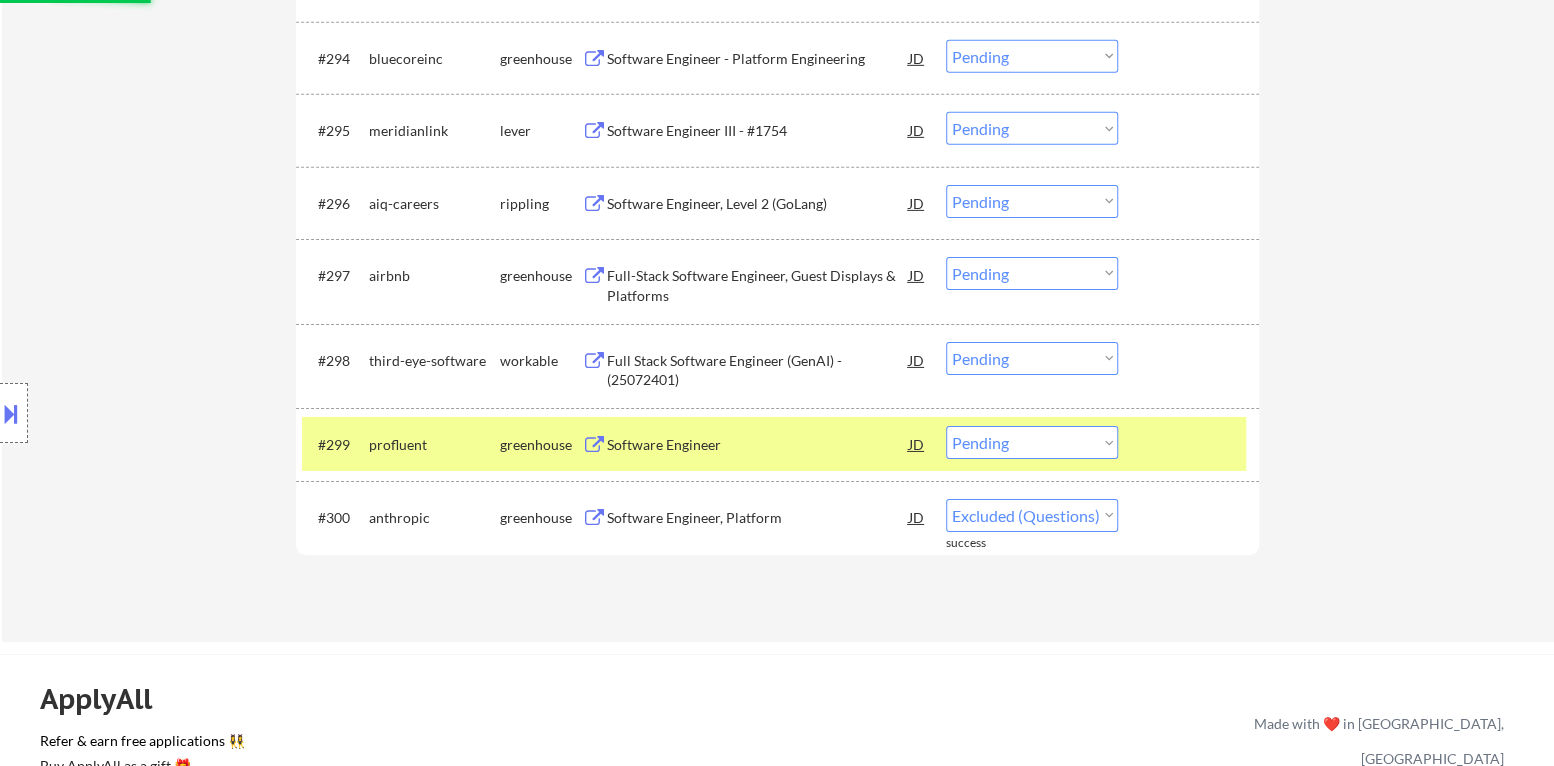
select select ""pending""
click at [1060, 451] on select "Choose an option... Pending Applied Excluded (Questions) Excluded (Expired) Exc…" at bounding box center [1032, 442] width 172 height 33
click at [946, 426] on select "Choose an option... Pending Applied Excluded (Questions) Excluded (Expired) Exc…" at bounding box center [1032, 442] width 172 height 33
click at [1159, 436] on div at bounding box center [1191, 444] width 88 height 36
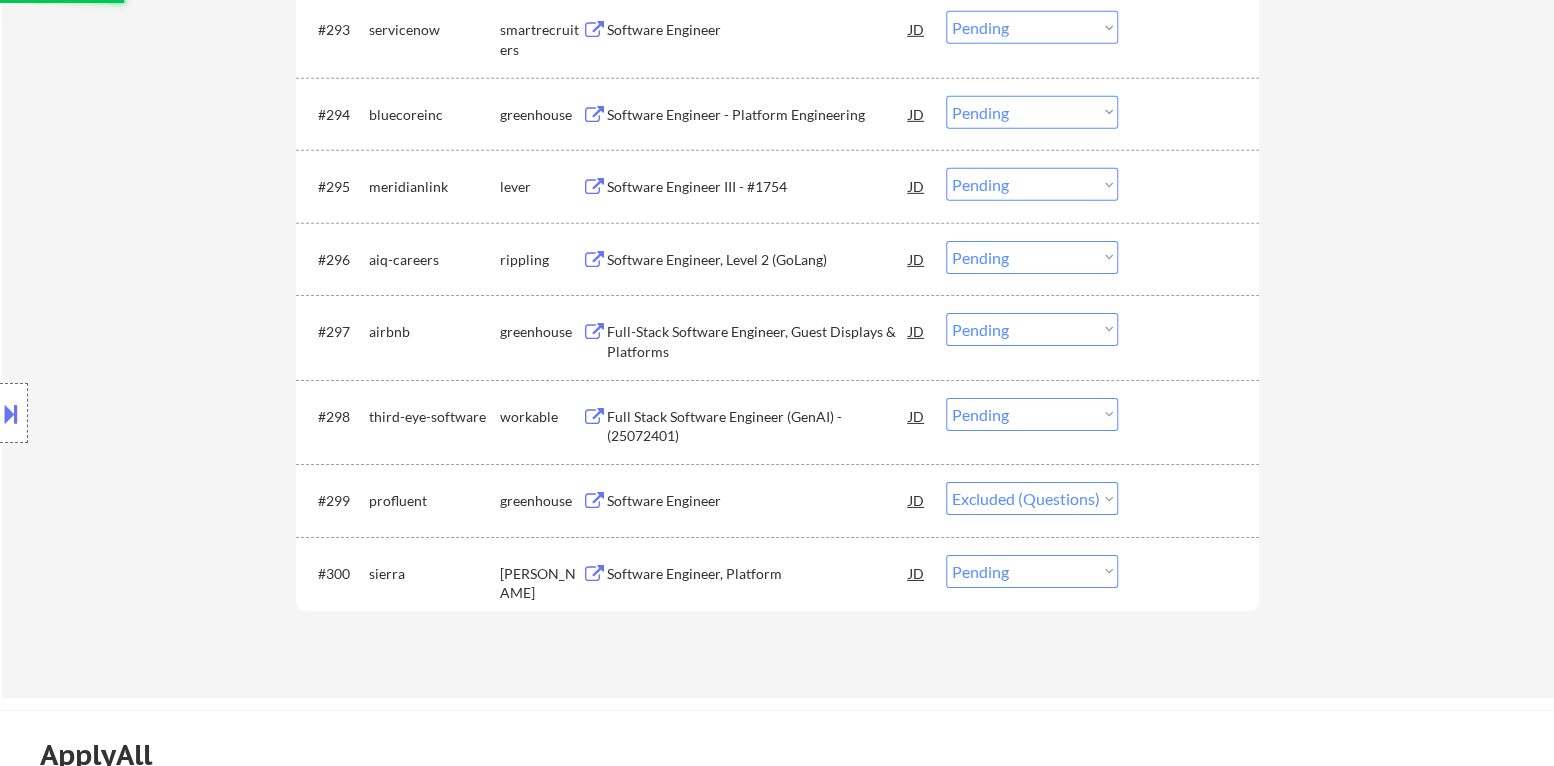
scroll to position [7639, 0]
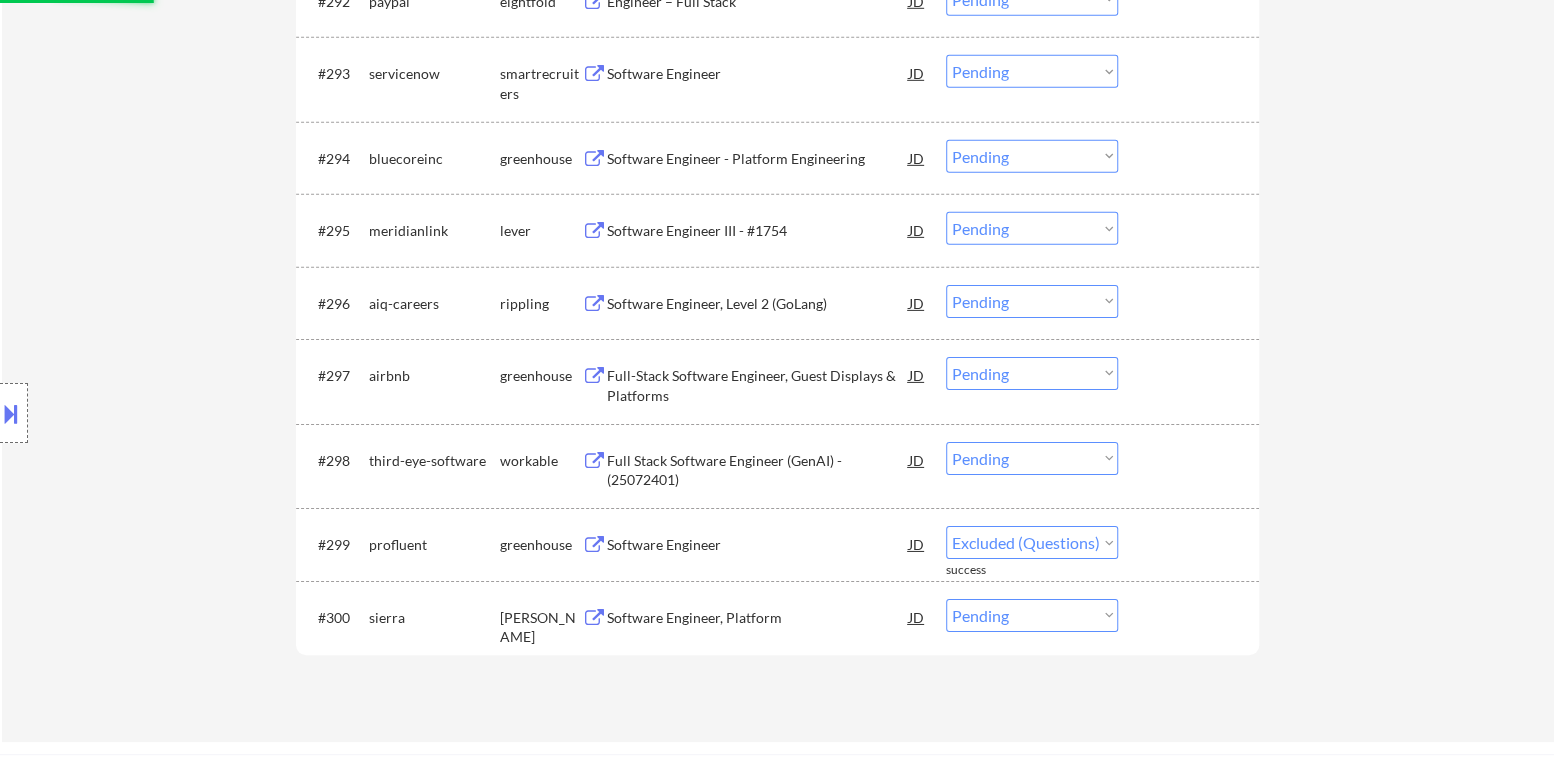
click at [701, 458] on div "Full Stack Software Engineer (GenAI) - (25072401)" at bounding box center [758, 470] width 302 height 39
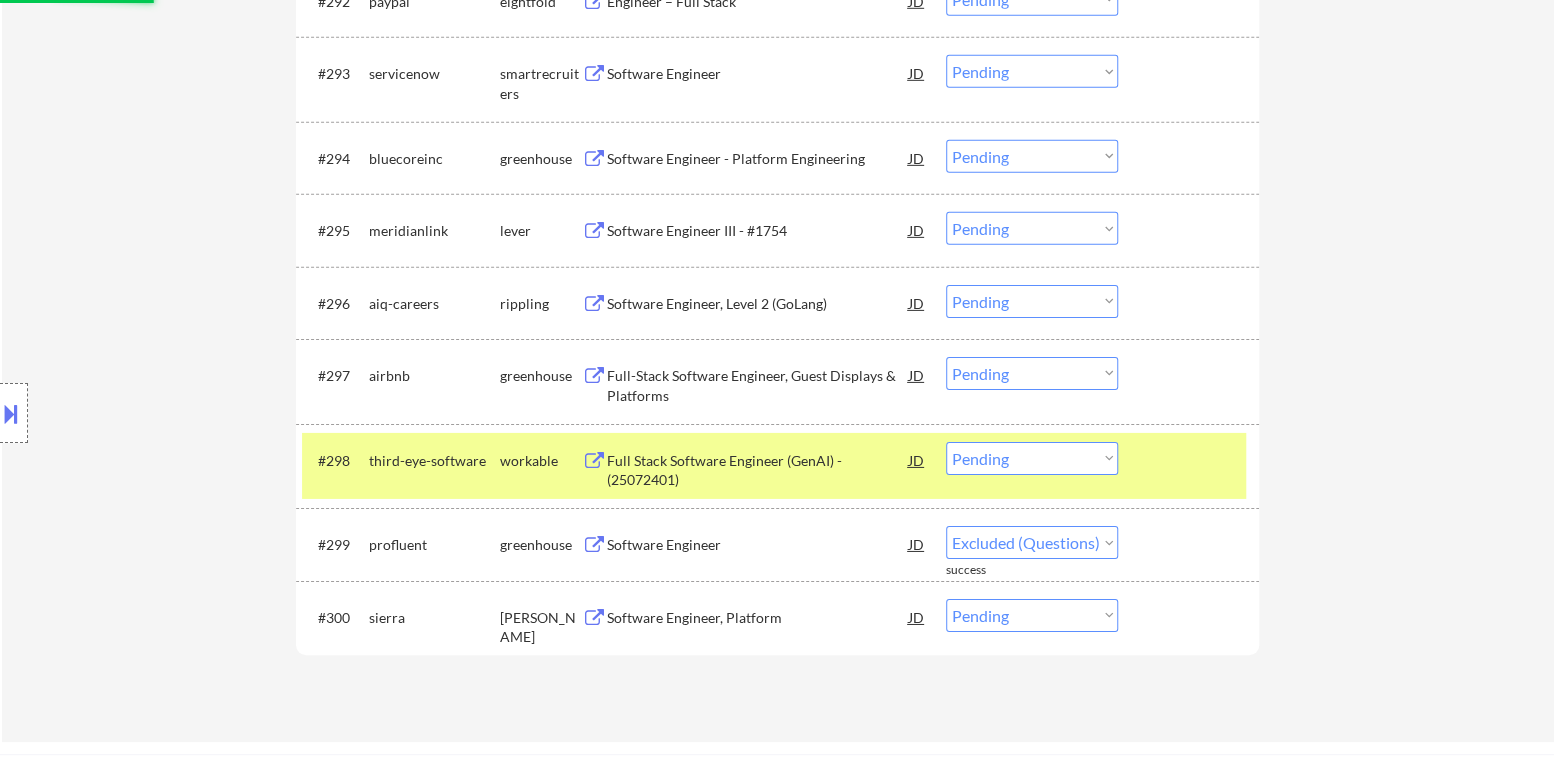
select select ""pending""
click at [1002, 464] on select "Choose an option... Pending Applied Excluded (Questions) Excluded (Expired) Exc…" at bounding box center [1032, 458] width 172 height 33
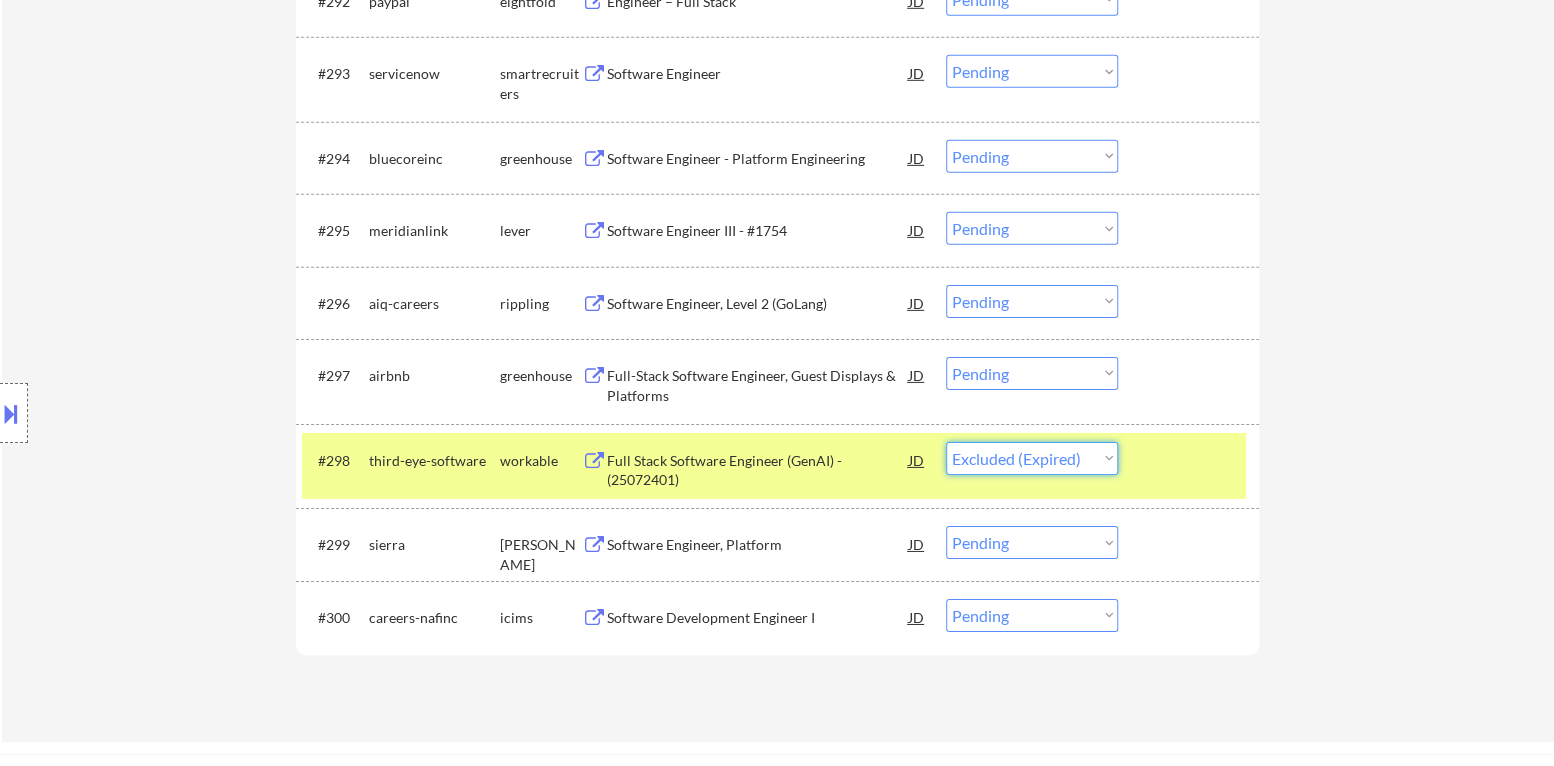
click at [946, 442] on select "Choose an option... Pending Applied Excluded (Questions) Excluded (Expired) Exc…" at bounding box center [1032, 458] width 172 height 33
click at [1166, 474] on div at bounding box center [1191, 460] width 88 height 36
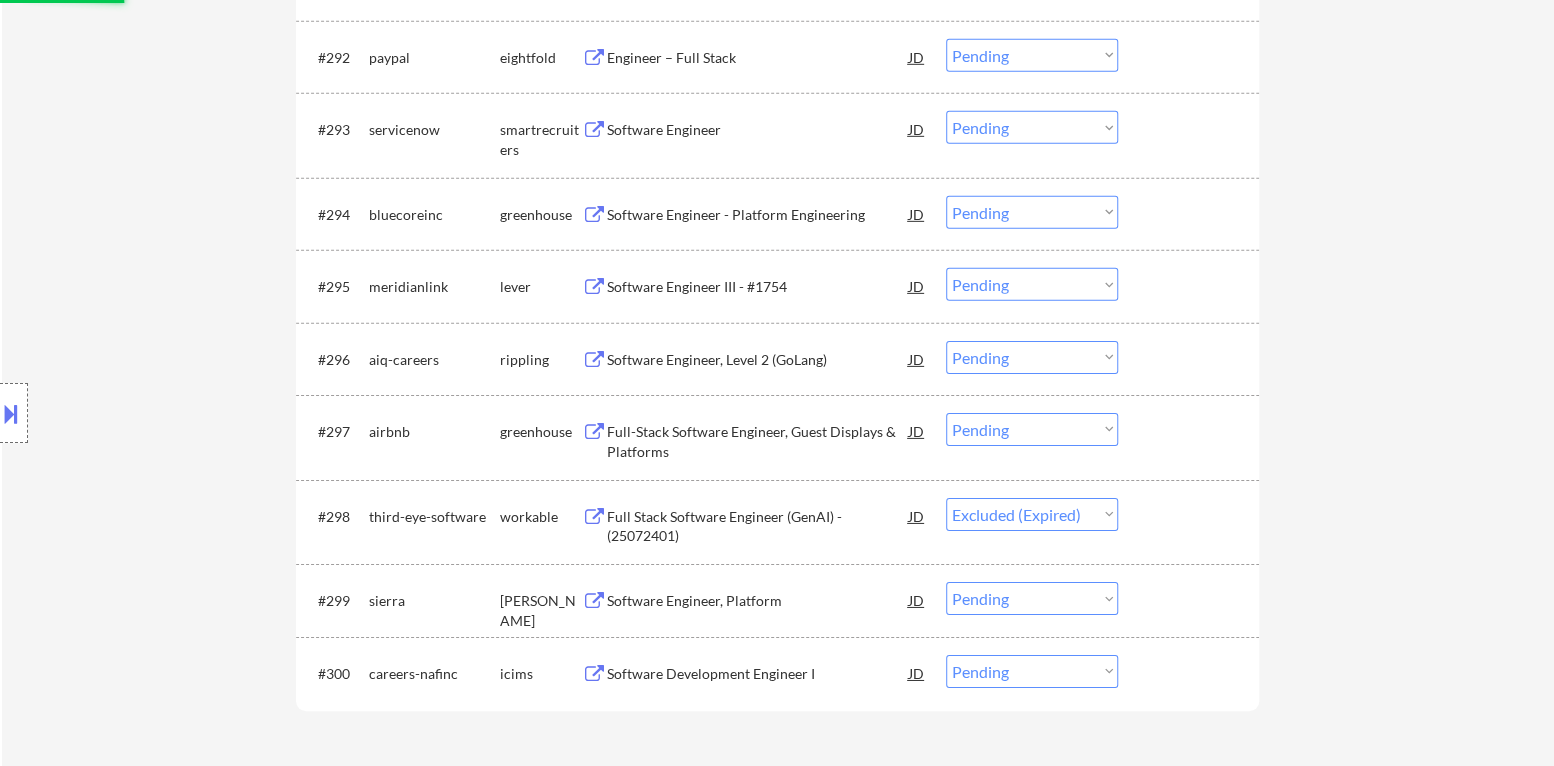
scroll to position [7539, 0]
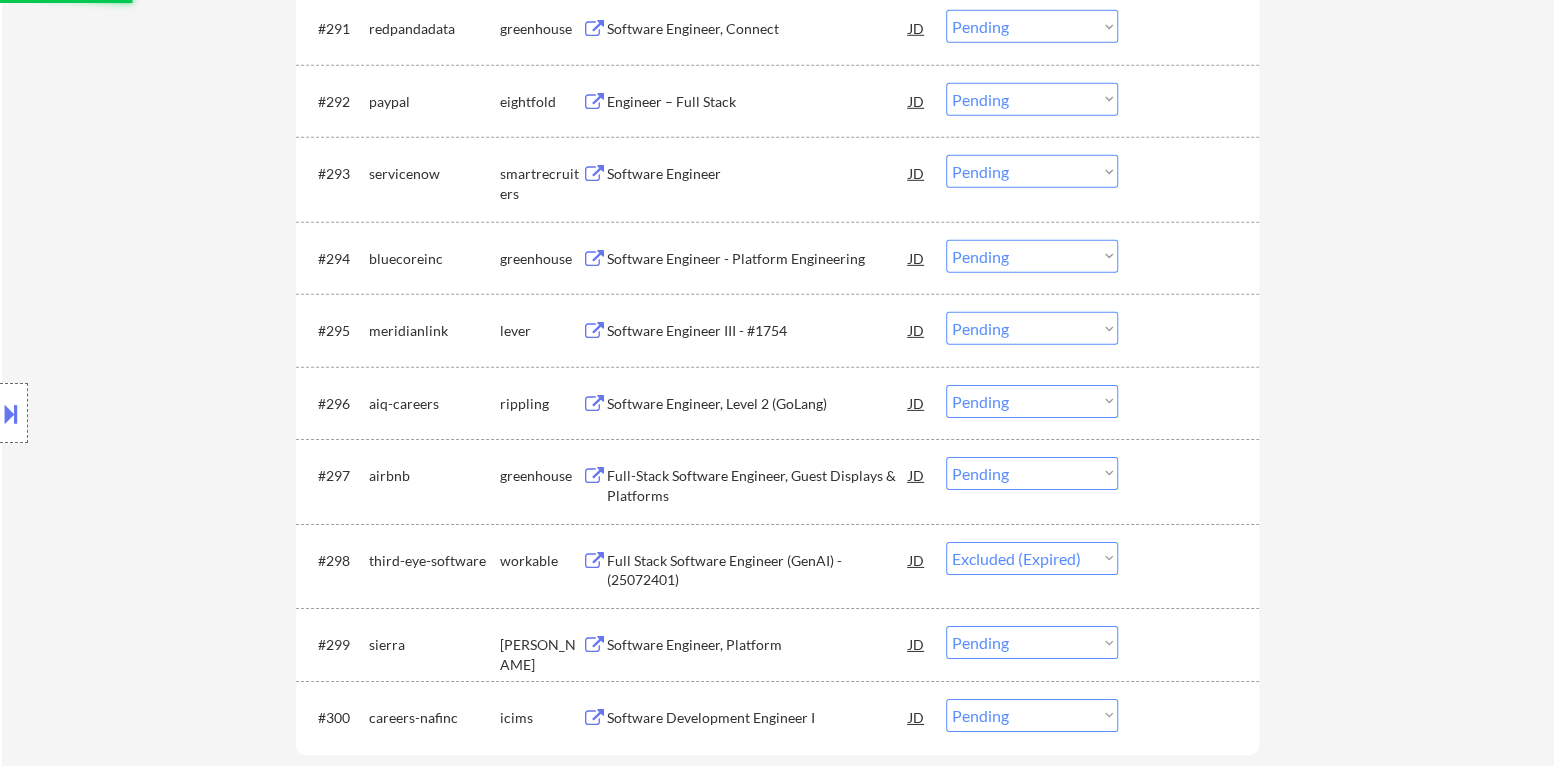
click at [686, 480] on div "Full-Stack Software Engineer, Guest Displays & Platforms" at bounding box center [758, 485] width 302 height 39
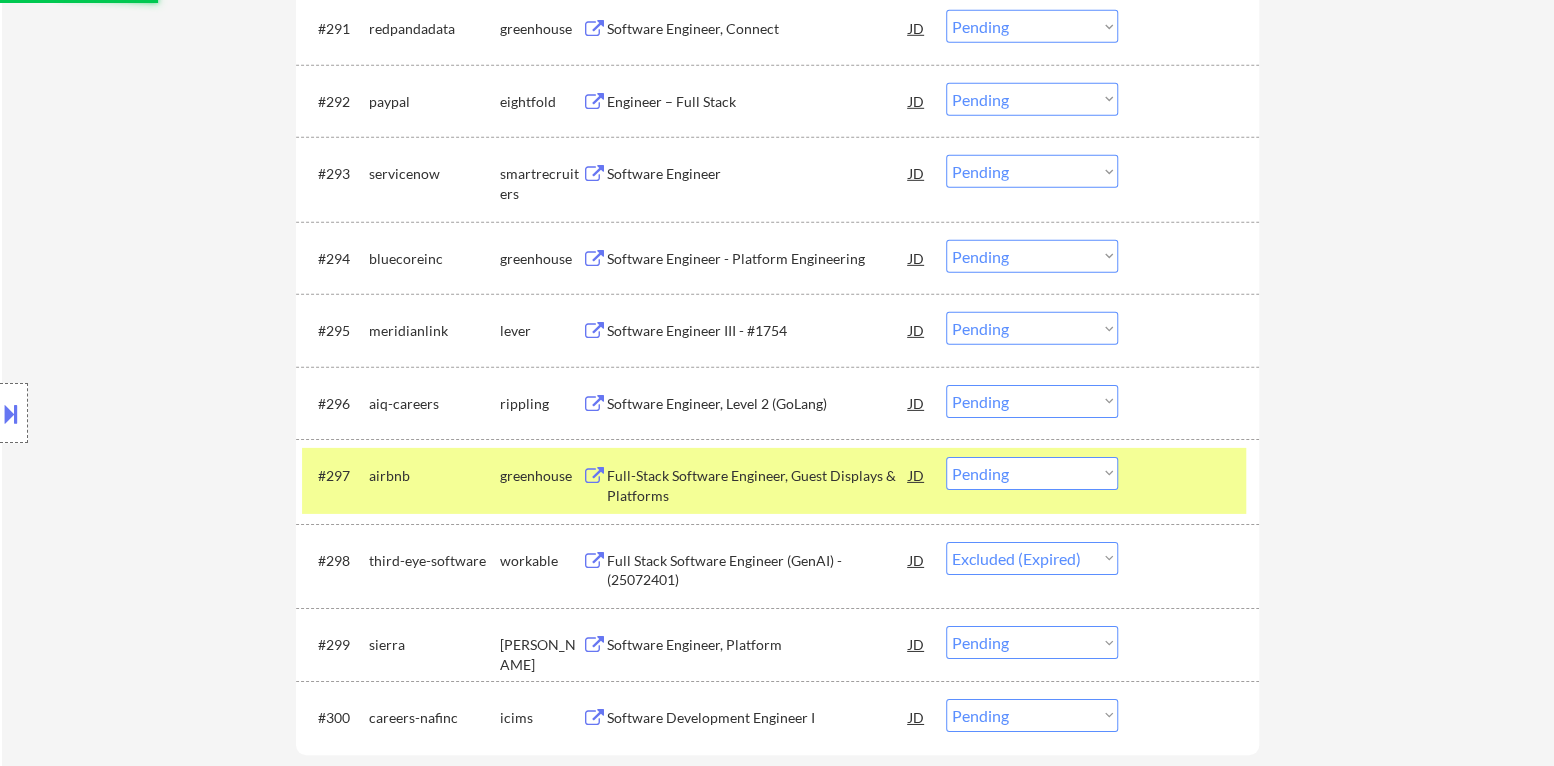
select select ""pending""
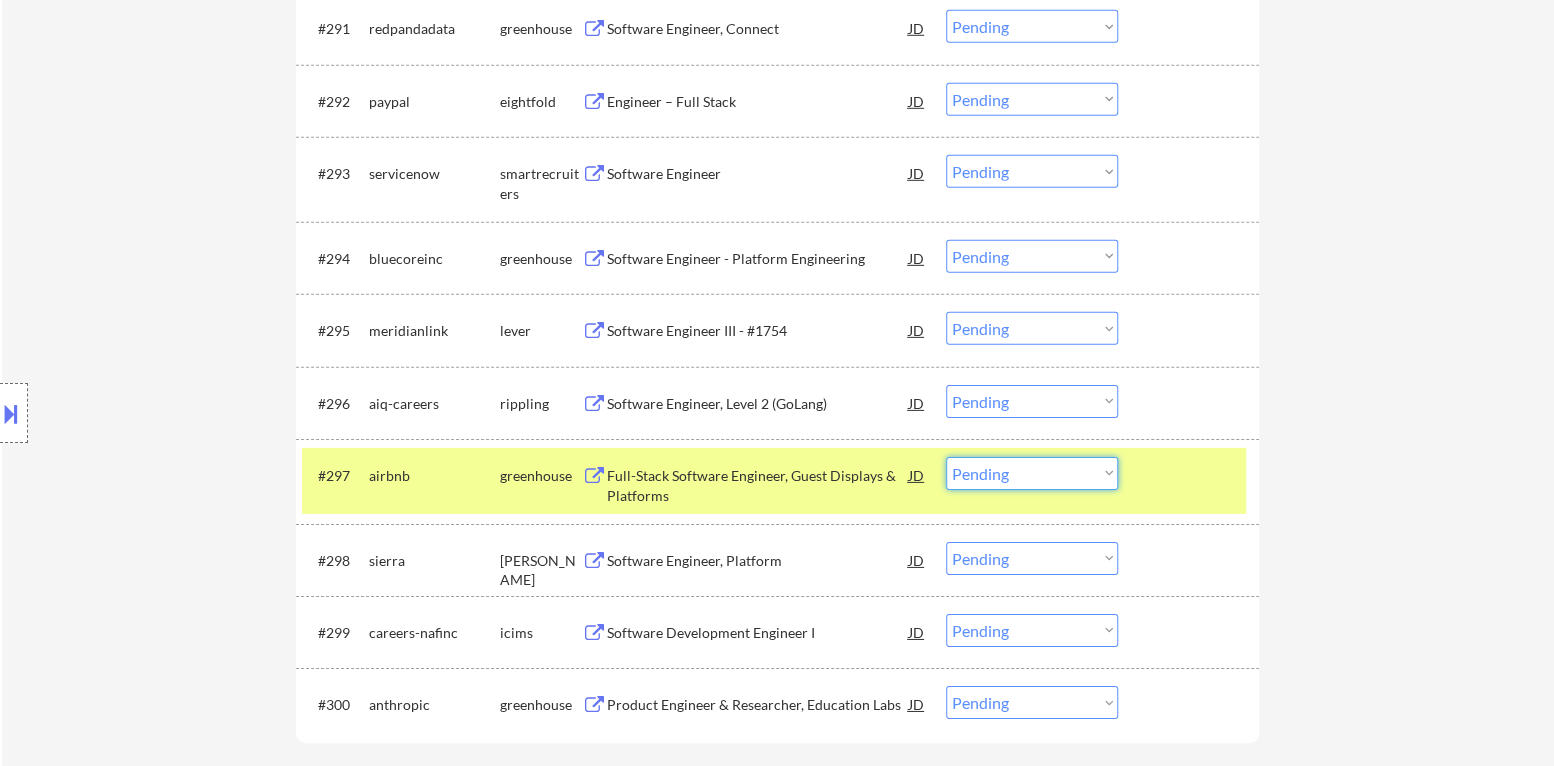
click at [1007, 486] on select "Choose an option... Pending Applied Excluded (Questions) Excluded (Expired) Exc…" at bounding box center [1032, 473] width 172 height 33
click at [946, 457] on select "Choose an option... Pending Applied Excluded (Questions) Excluded (Expired) Exc…" at bounding box center [1032, 473] width 172 height 33
click at [1159, 488] on div at bounding box center [1191, 475] width 88 height 36
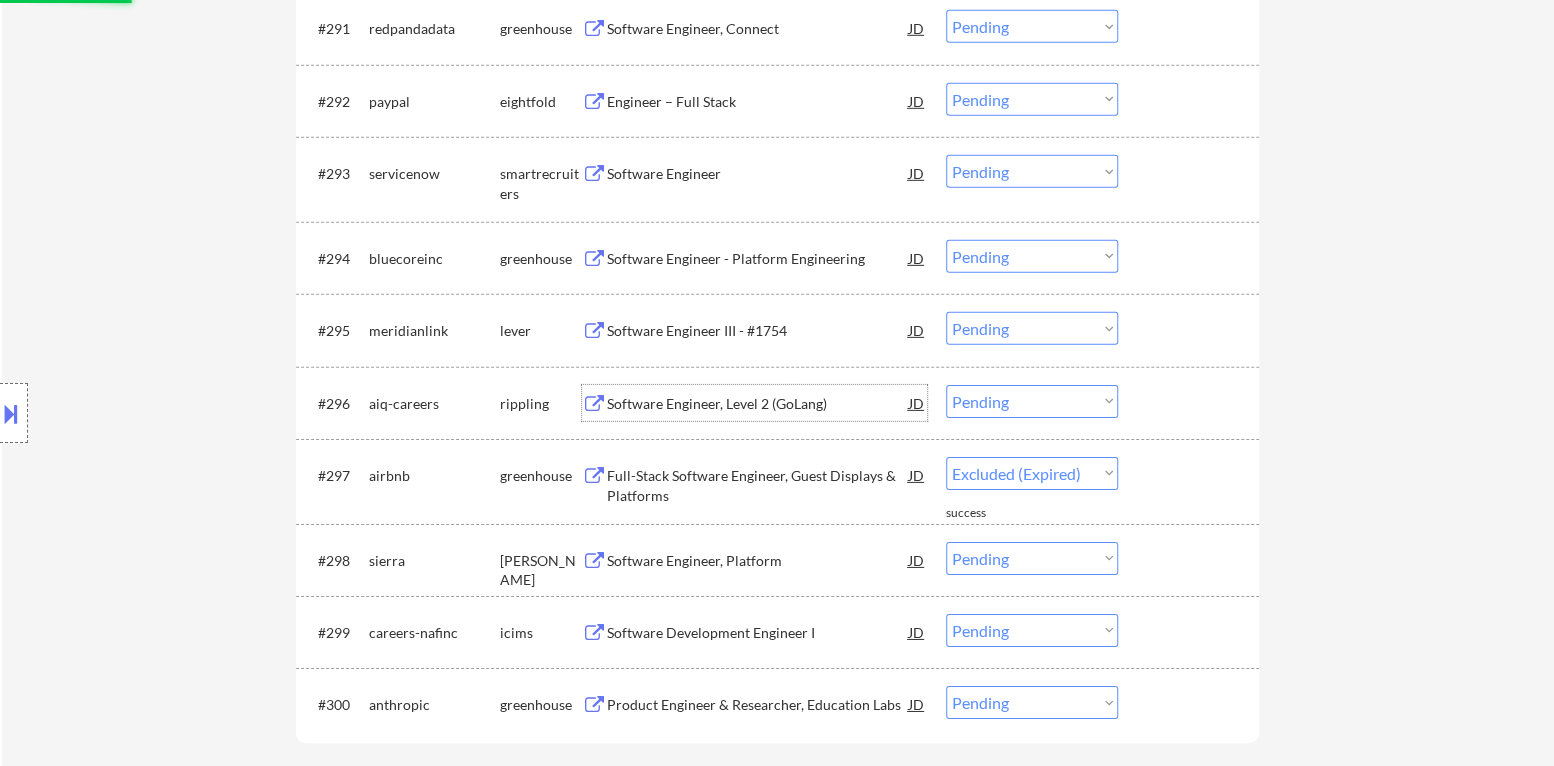
click at [699, 409] on div "Software Engineer, Level 2 (GoLang)" at bounding box center [758, 404] width 302 height 20
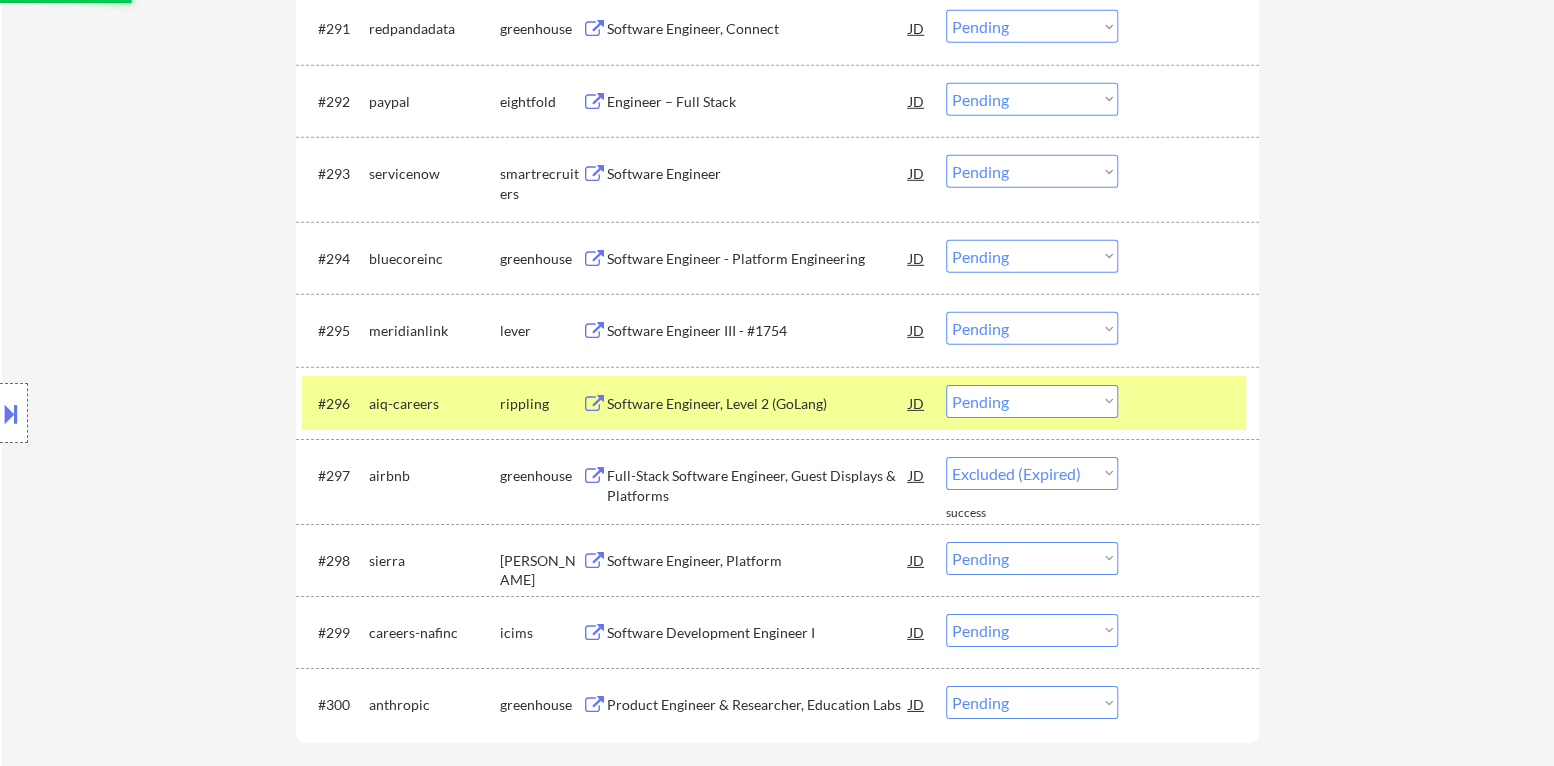
select select ""pending""
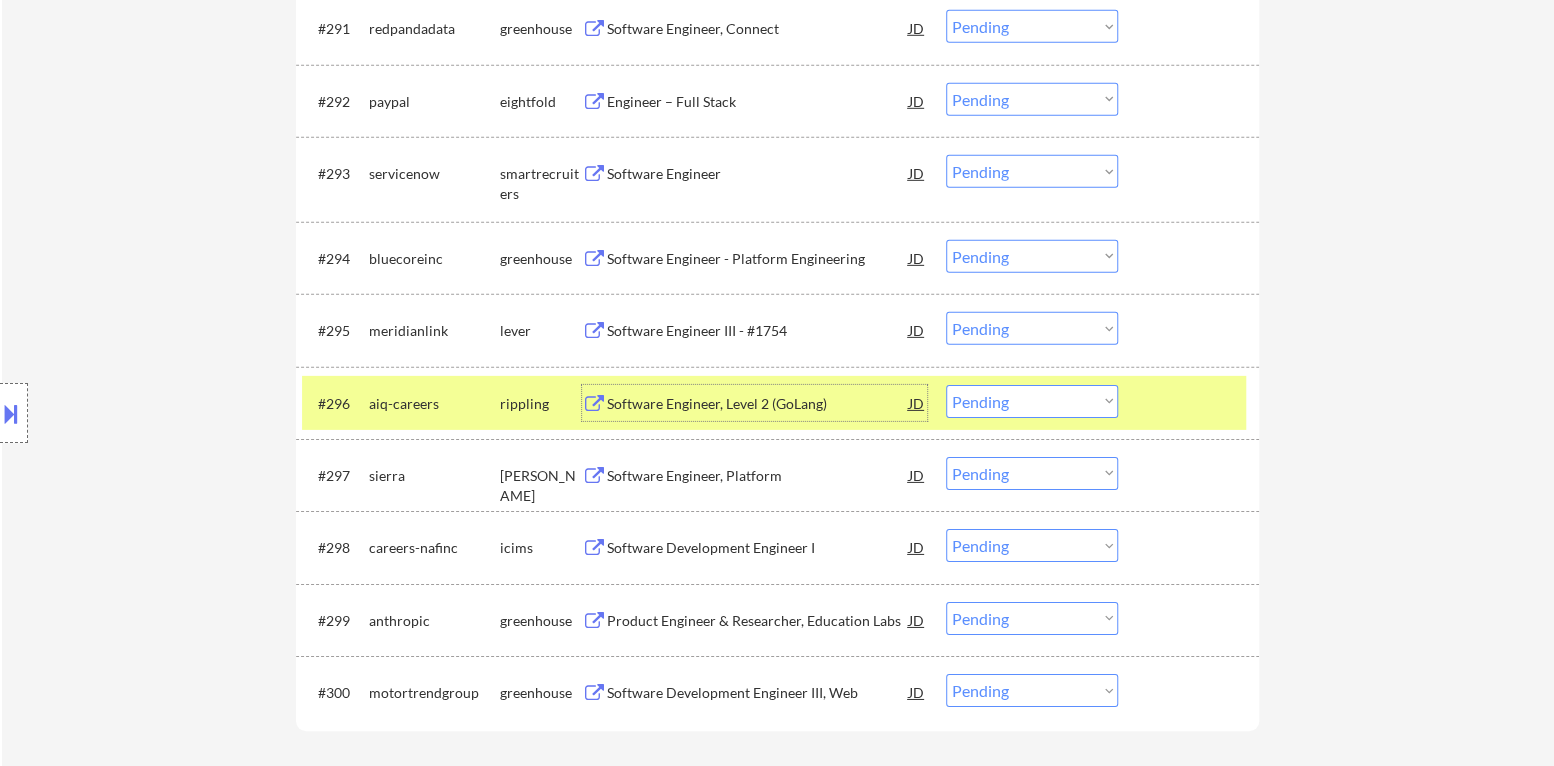
click at [1204, 403] on div at bounding box center [1191, 403] width 88 height 36
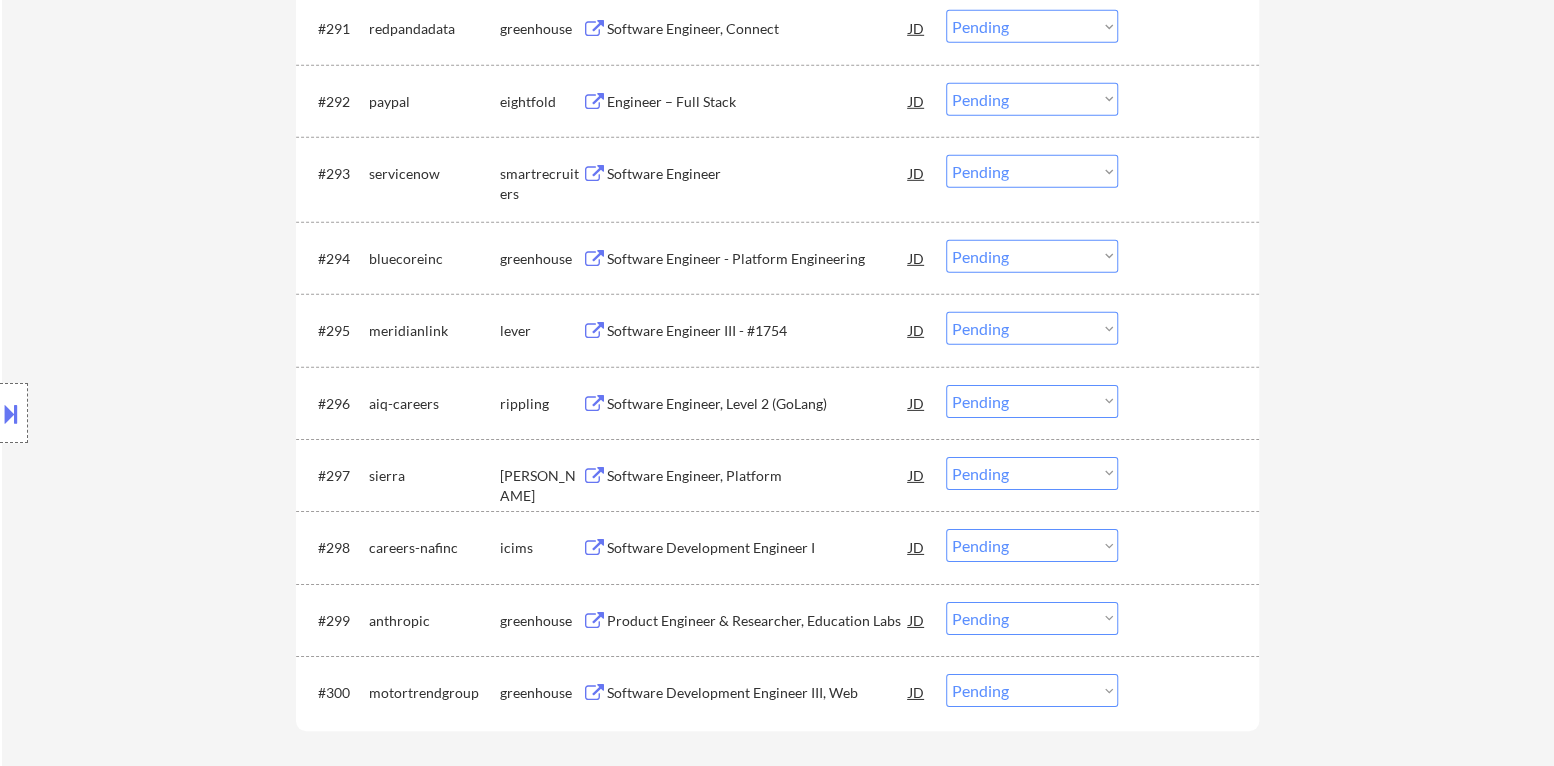
click at [1199, 401] on div at bounding box center [1191, 403] width 88 height 36
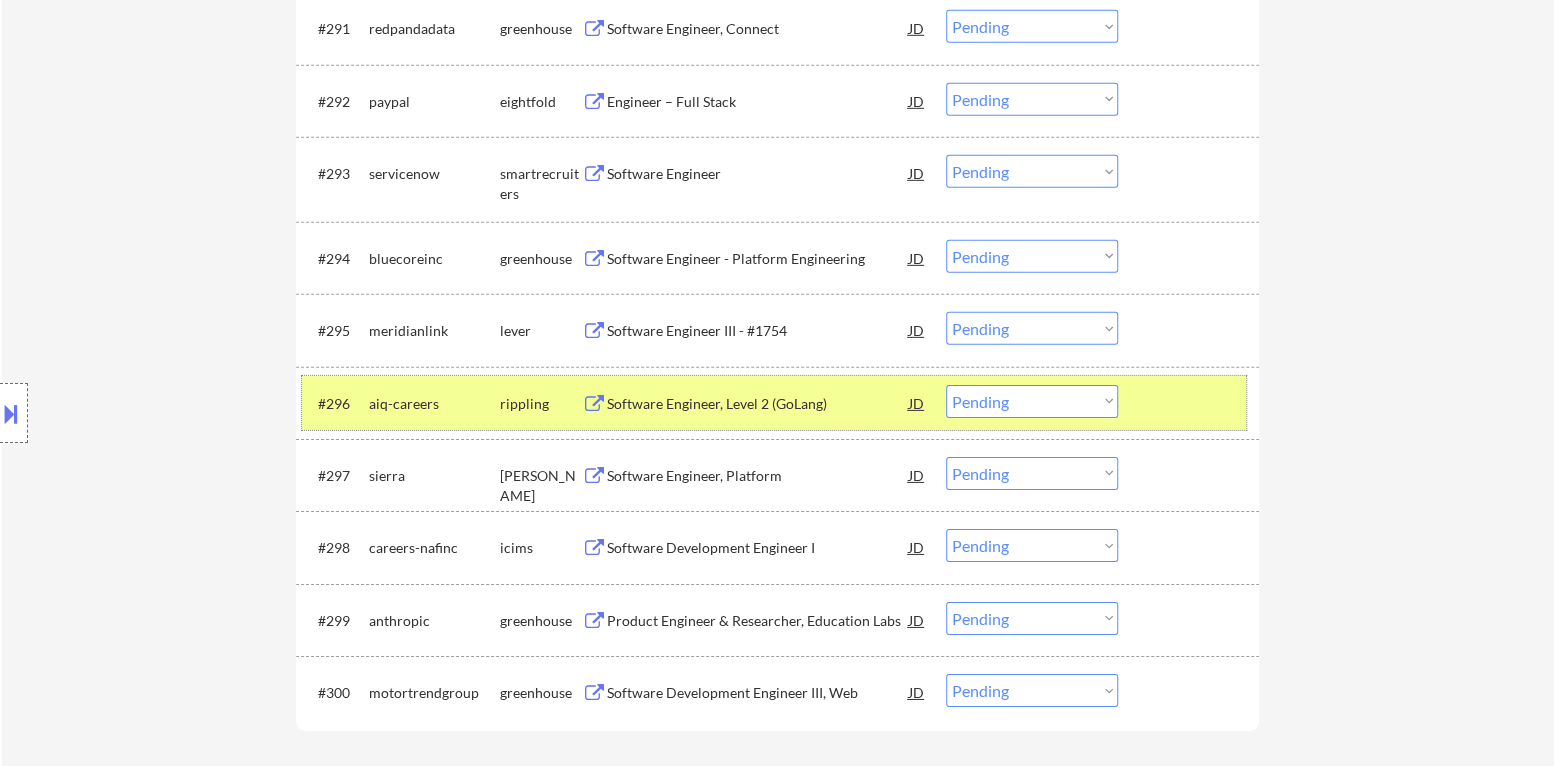
click at [1075, 407] on select "Choose an option... Pending Applied Excluded (Questions) Excluded (Expired) Exc…" at bounding box center [1032, 401] width 172 height 33
click at [946, 385] on select "Choose an option... Pending Applied Excluded (Questions) Excluded (Expired) Exc…" at bounding box center [1032, 401] width 172 height 33
click at [1198, 412] on div at bounding box center [1191, 403] width 88 height 36
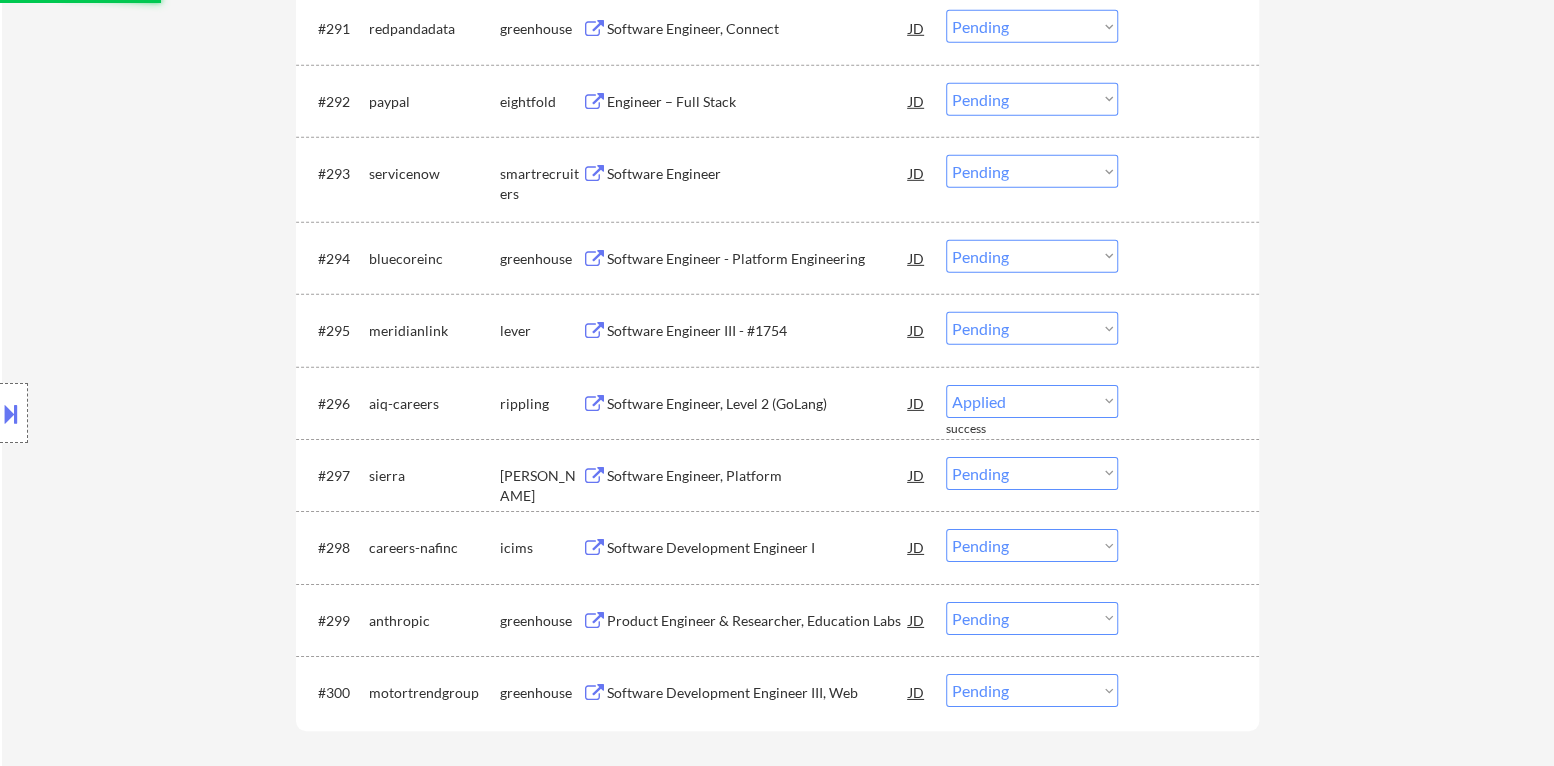
select select ""pending""
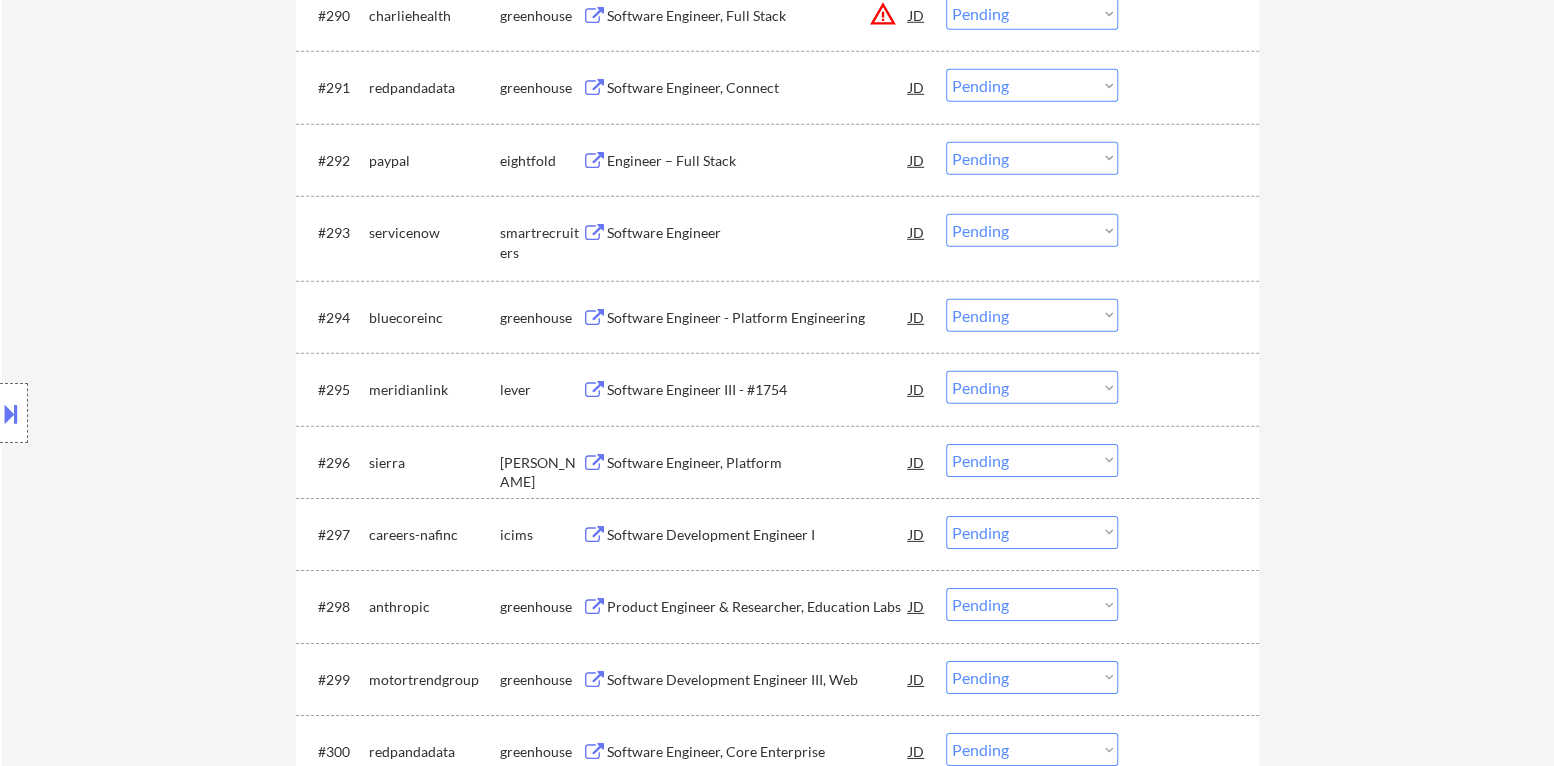
scroll to position [7439, 0]
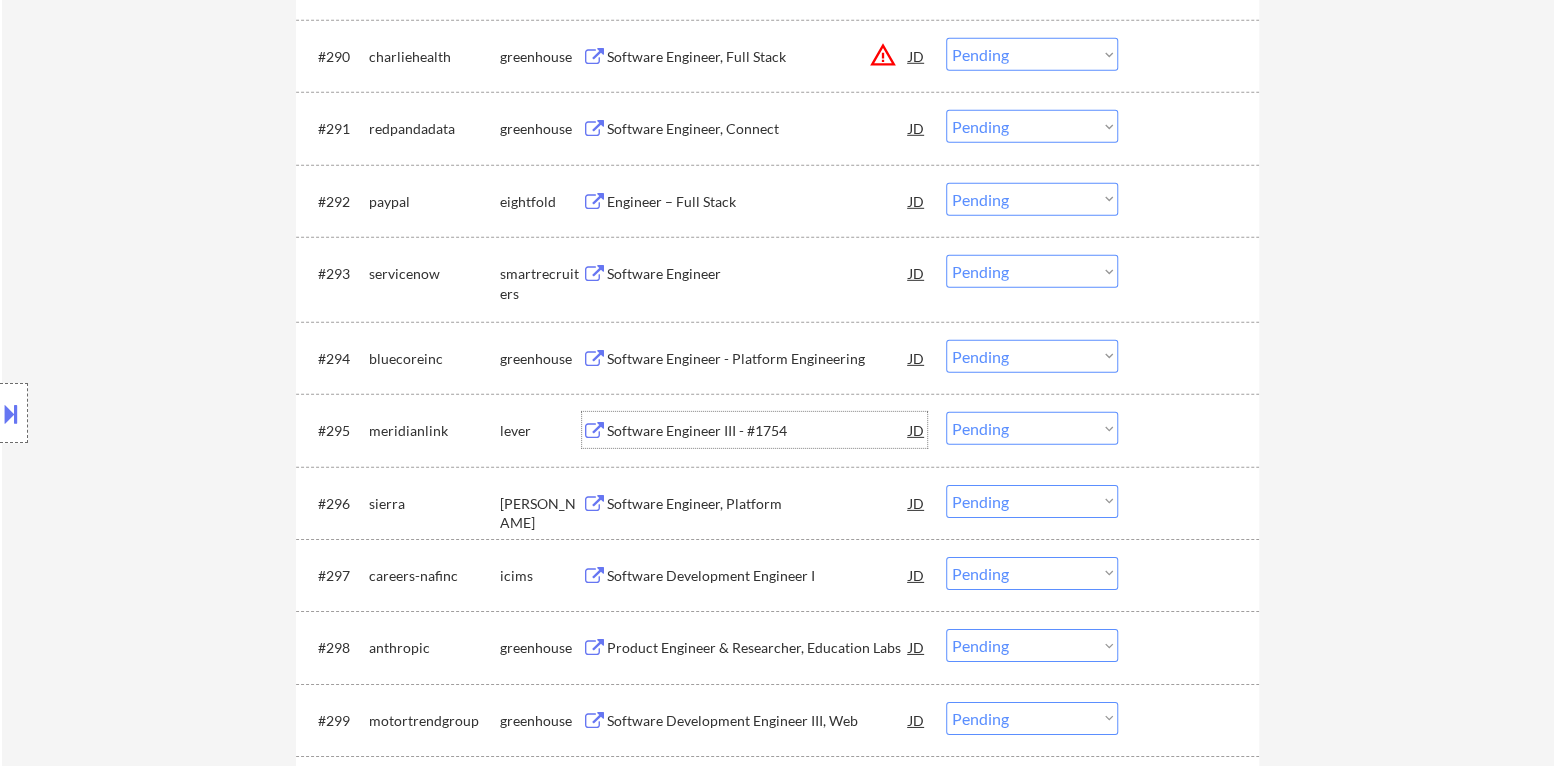
click at [700, 435] on div "Software Engineer III - #1754" at bounding box center [758, 431] width 302 height 20
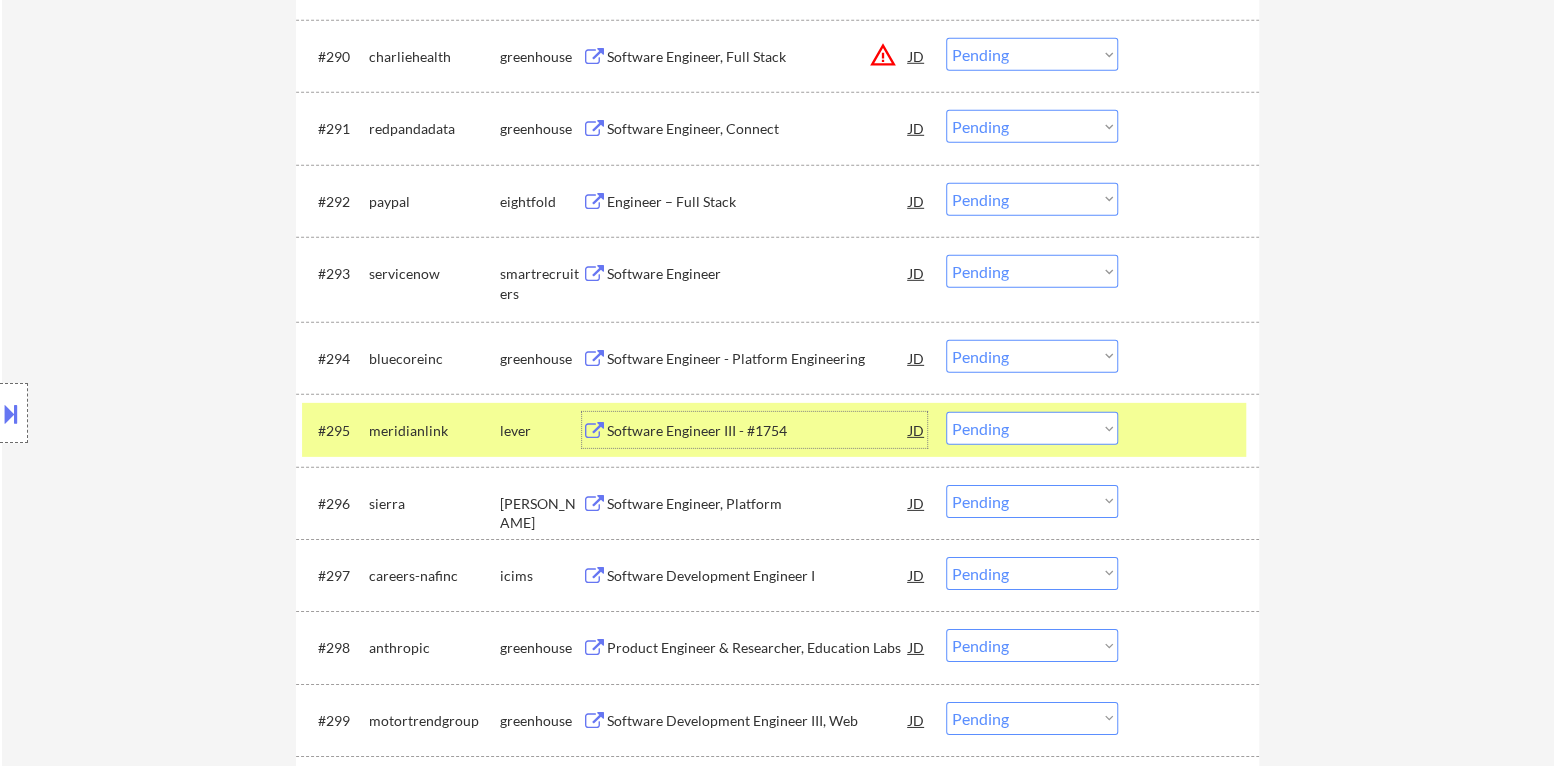
click at [1132, 437] on div "#295 meridianlink lever Software Engineer III - #1754 JD warning_amber Choose a…" at bounding box center [774, 430] width 944 height 54
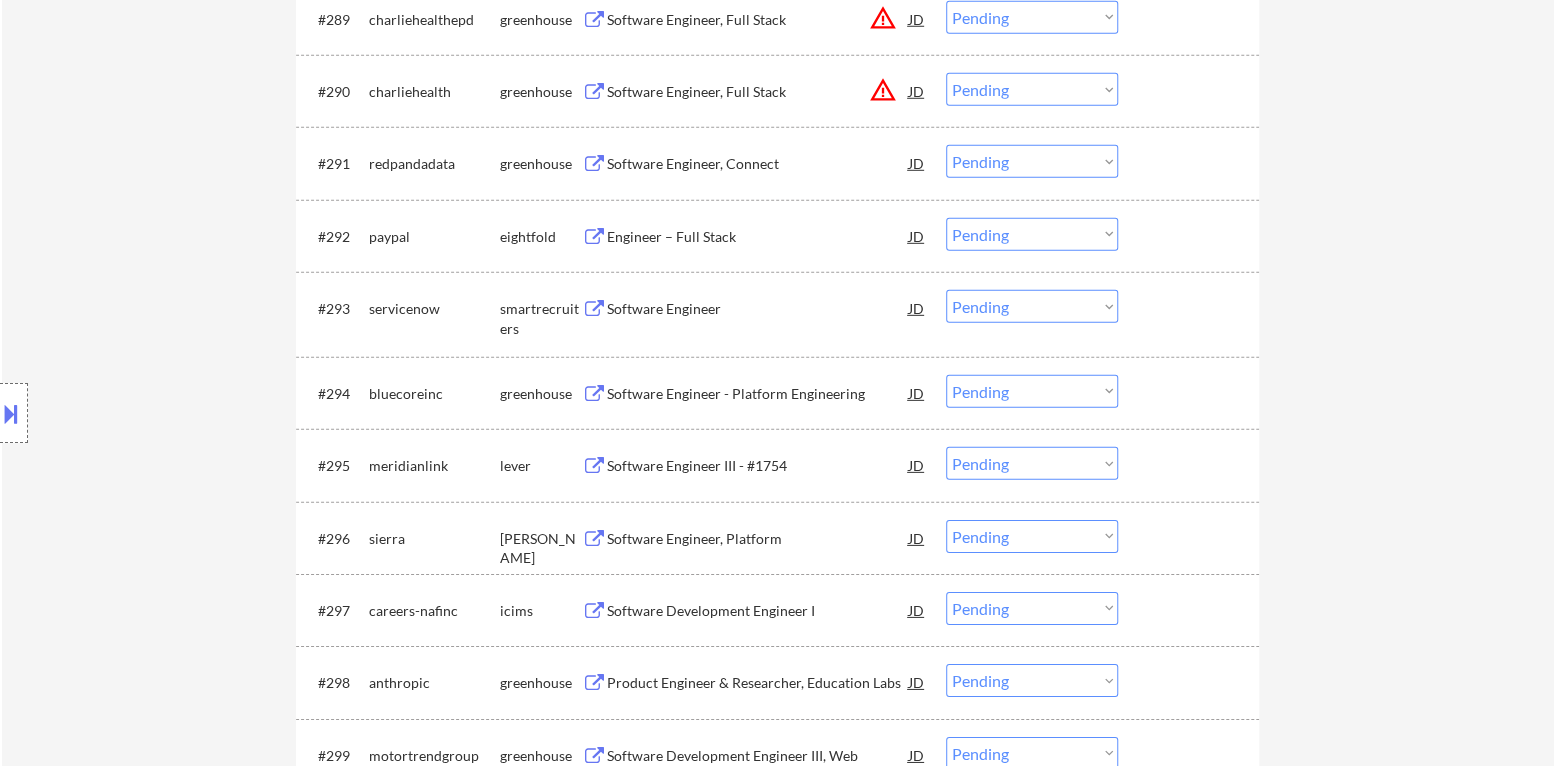
scroll to position [7340, 0]
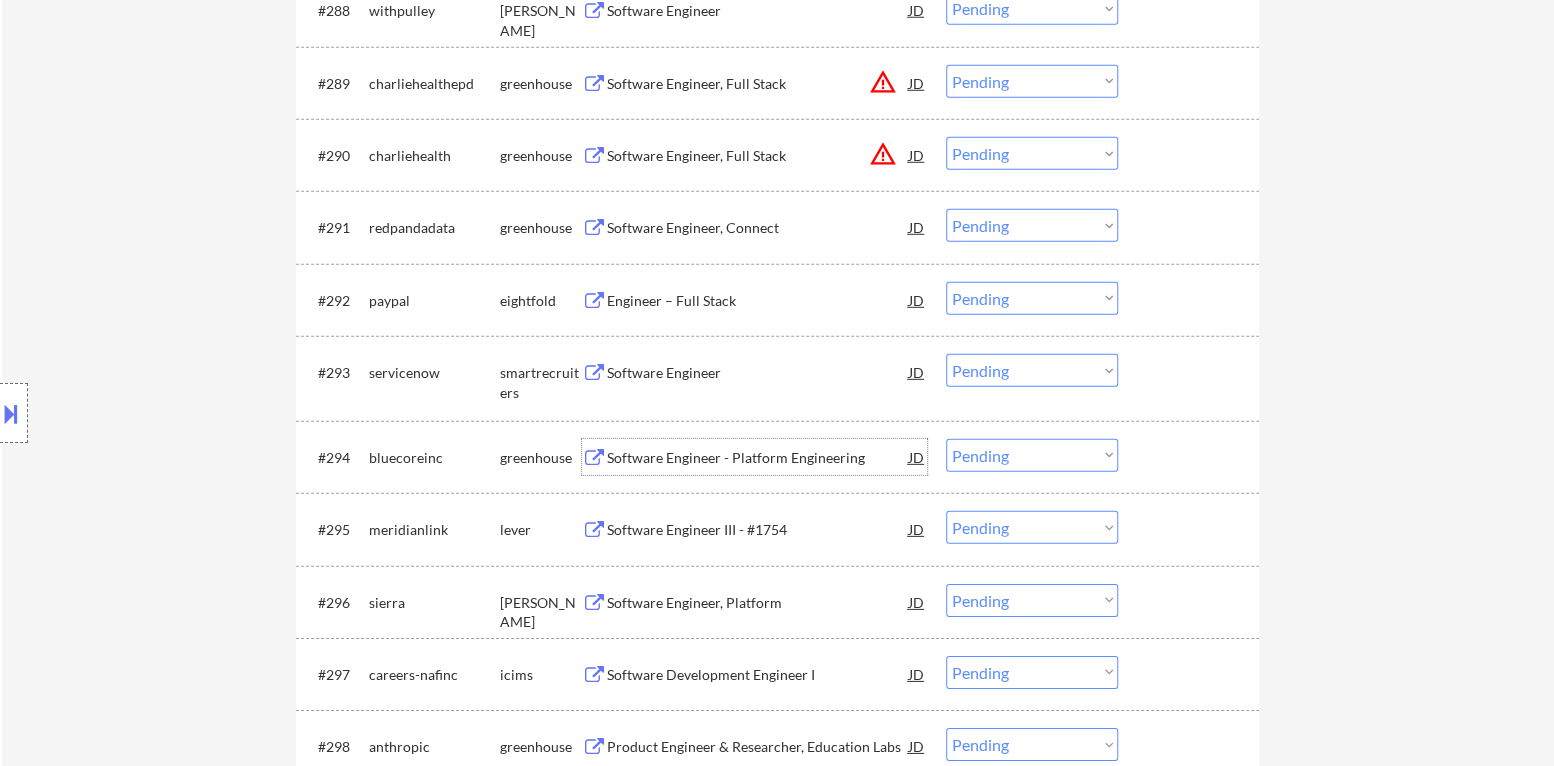
click at [729, 454] on div "Software Engineer - Platform Engineering" at bounding box center [758, 458] width 302 height 20
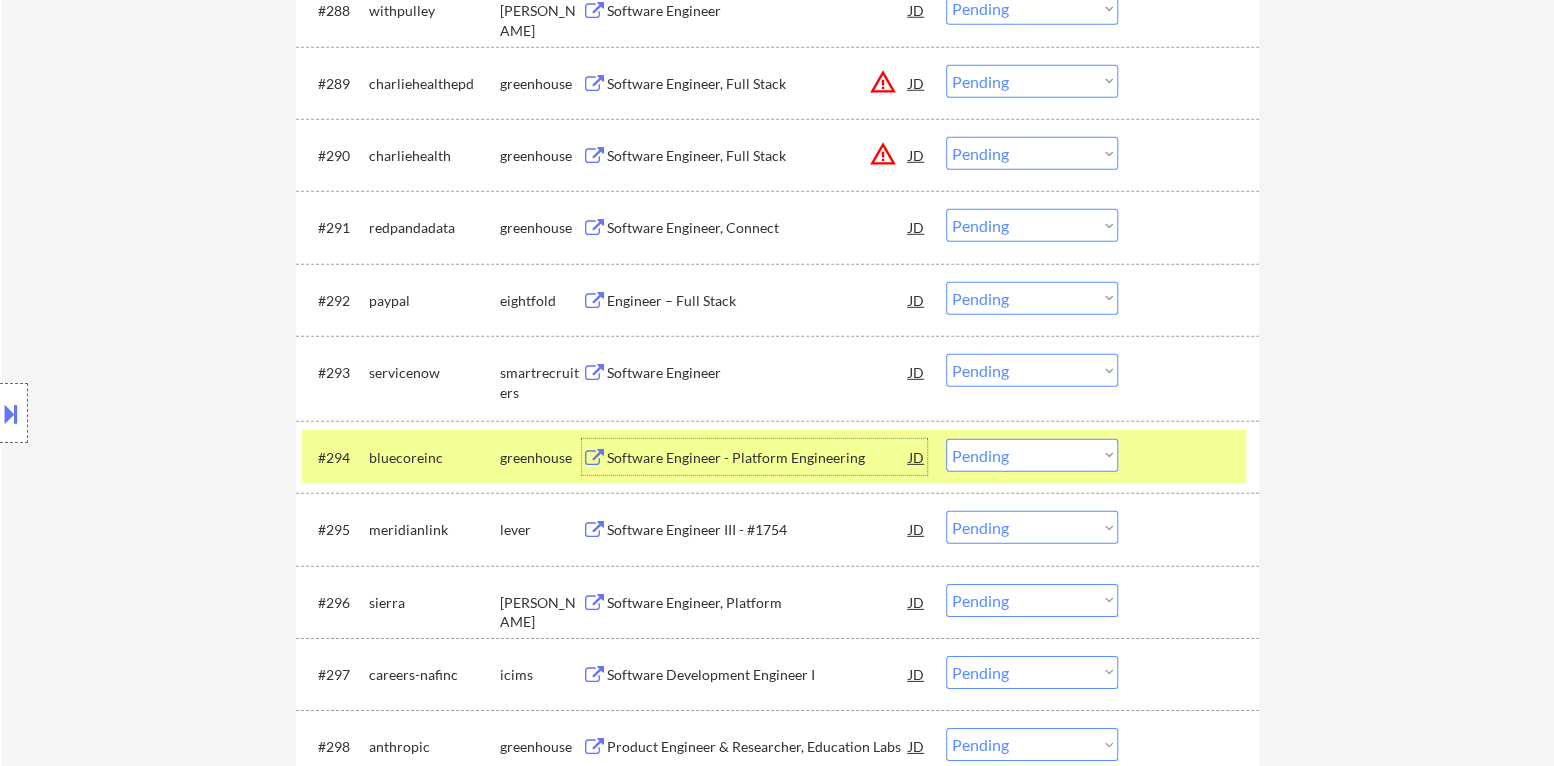
click at [1038, 461] on select "Choose an option... Pending Applied Excluded (Questions) Excluded (Expired) Exc…" at bounding box center [1032, 455] width 172 height 33
click at [946, 439] on select "Choose an option... Pending Applied Excluded (Questions) Excluded (Expired) Exc…" at bounding box center [1032, 455] width 172 height 33
click at [1167, 490] on div "#294 bluecoreinc greenhouse Software Engineer - Platform Engineering JD warning…" at bounding box center [777, 457] width 963 height 72
click at [1164, 468] on div at bounding box center [1191, 457] width 88 height 36
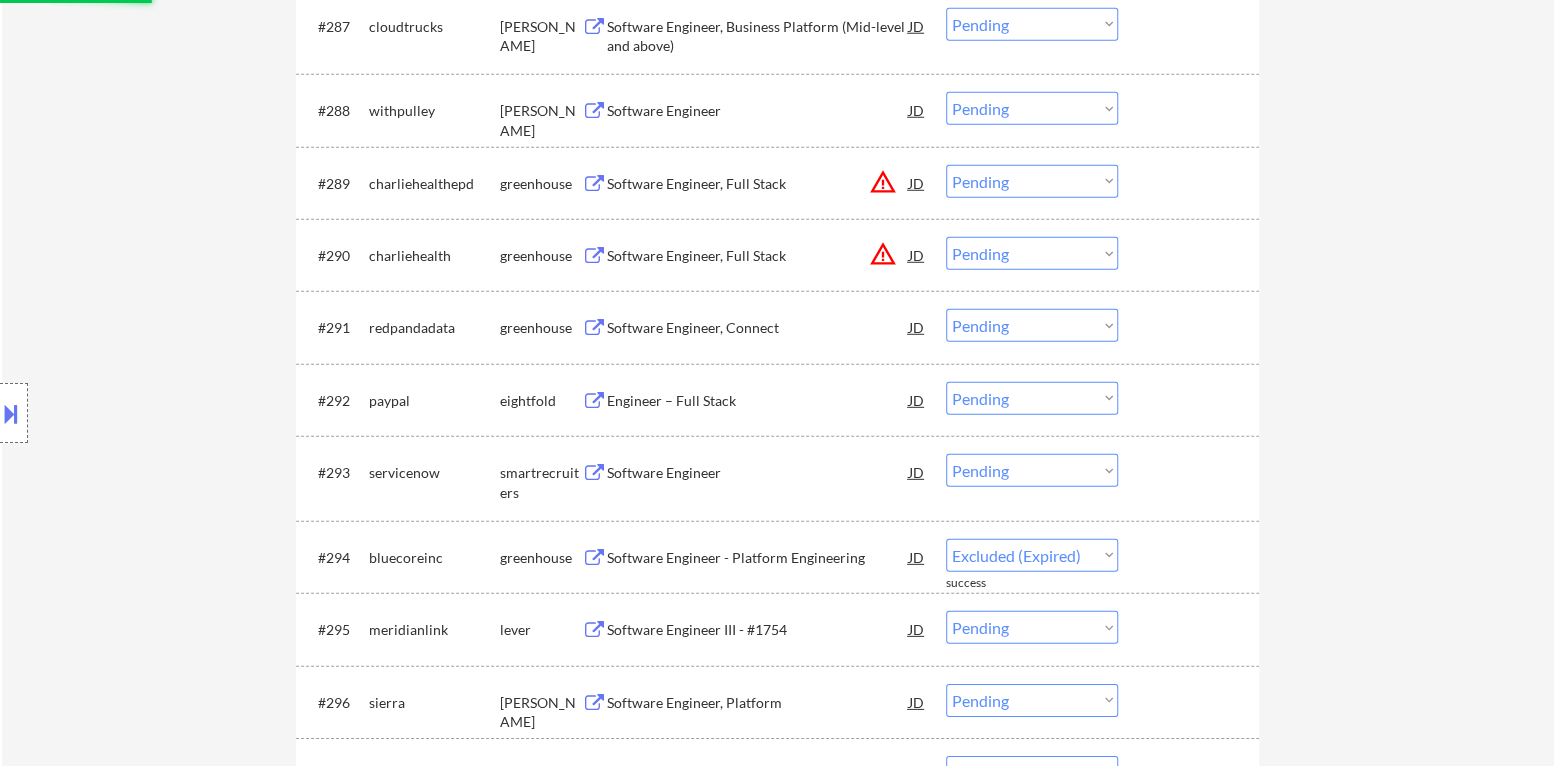
select select ""pending""
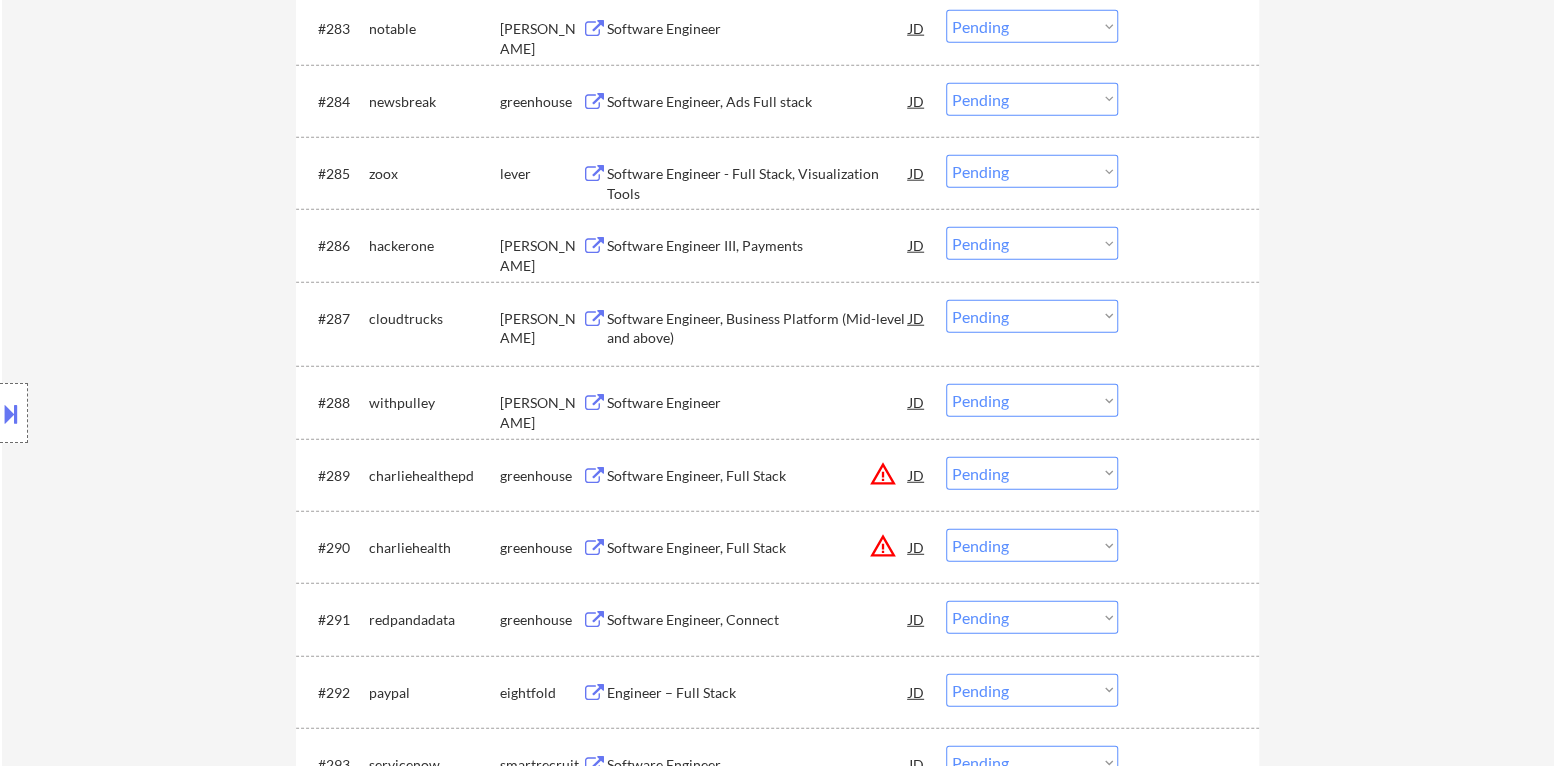
scroll to position [6940, 0]
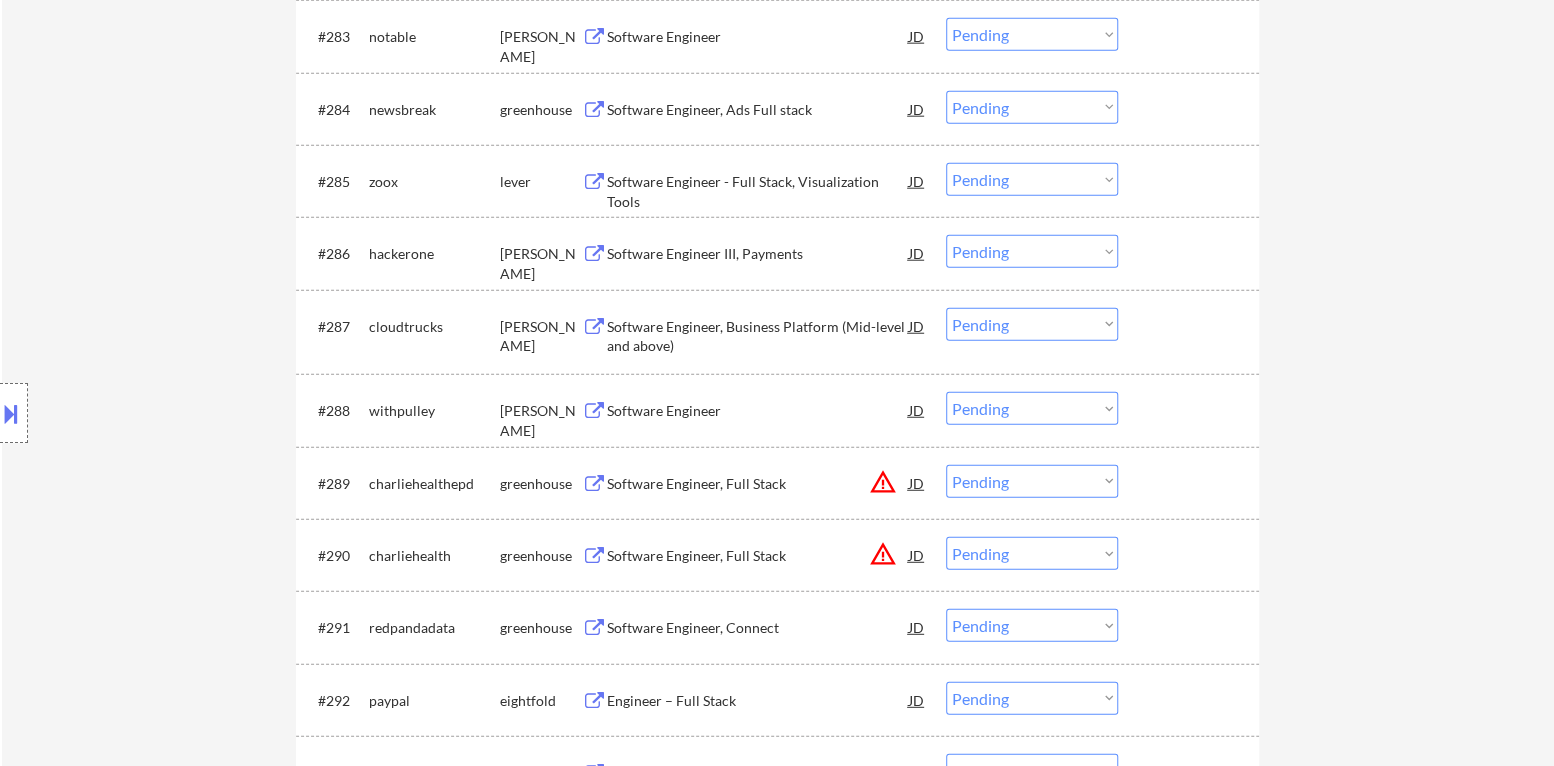
click at [685, 402] on div "Software Engineer" at bounding box center [758, 411] width 302 height 20
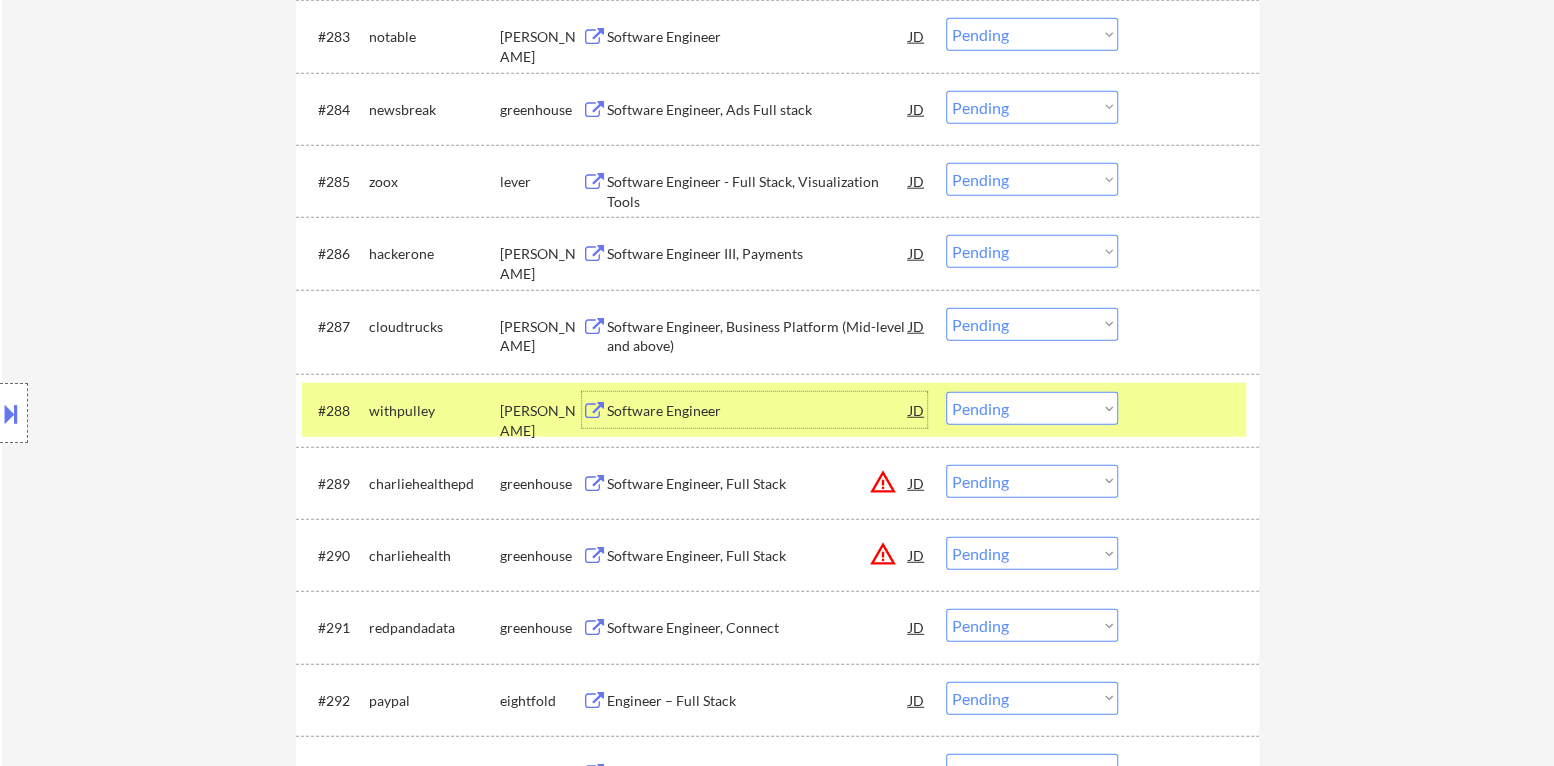
click at [993, 412] on select "Choose an option... Pending Applied Excluded (Questions) Excluded (Expired) Exc…" at bounding box center [1032, 408] width 172 height 33
click at [946, 392] on select "Choose an option... Pending Applied Excluded (Questions) Excluded (Expired) Exc…" at bounding box center [1032, 408] width 172 height 33
click at [1133, 427] on div "#288 withpulley [PERSON_NAME] Software Engineer JD warning_amber Choose an opti…" at bounding box center [774, 410] width 944 height 54
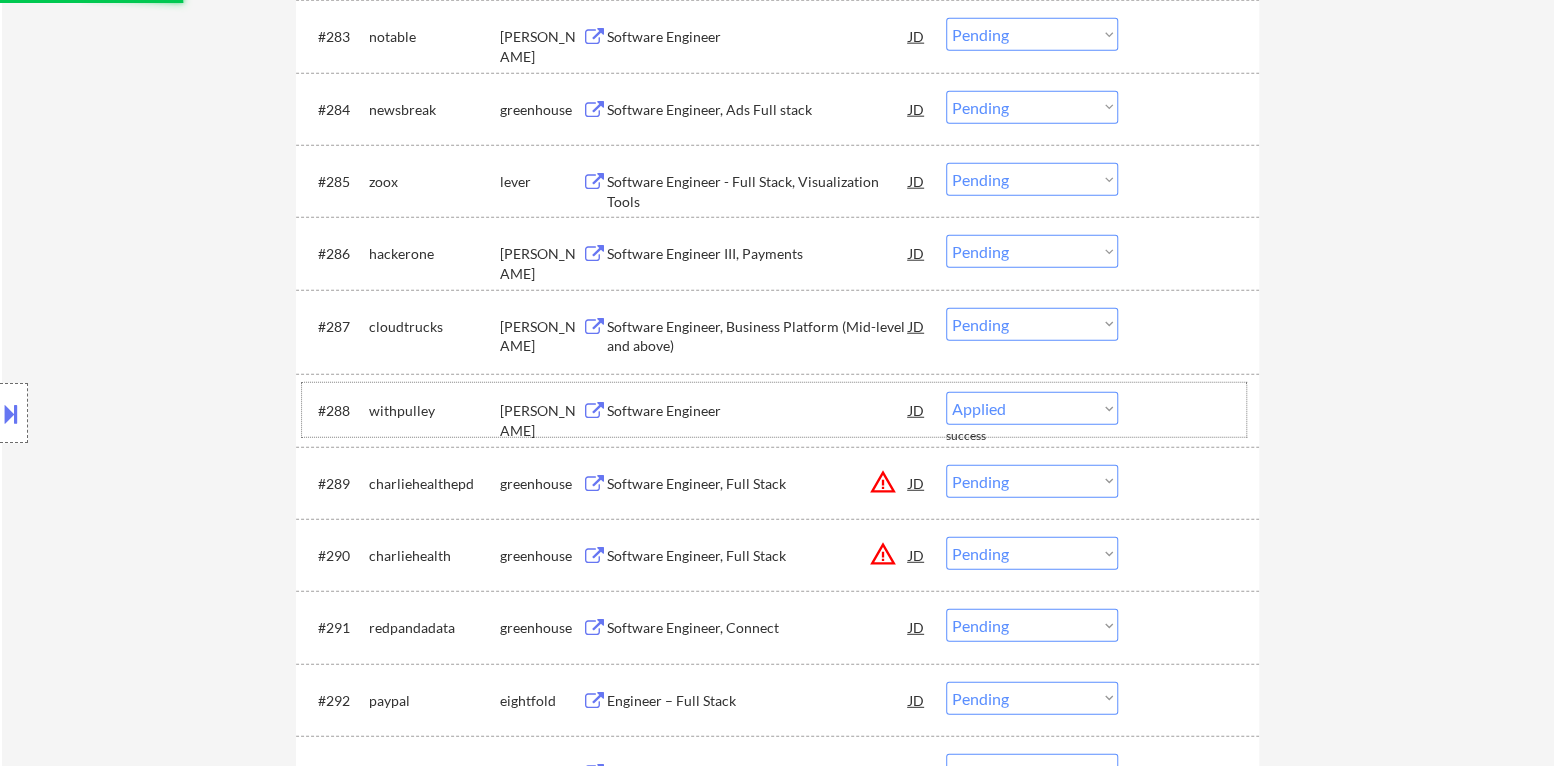
select select ""pending""
click at [715, 332] on div "Software Engineer, Business Platform (Mid-level and above)" at bounding box center [758, 336] width 302 height 39
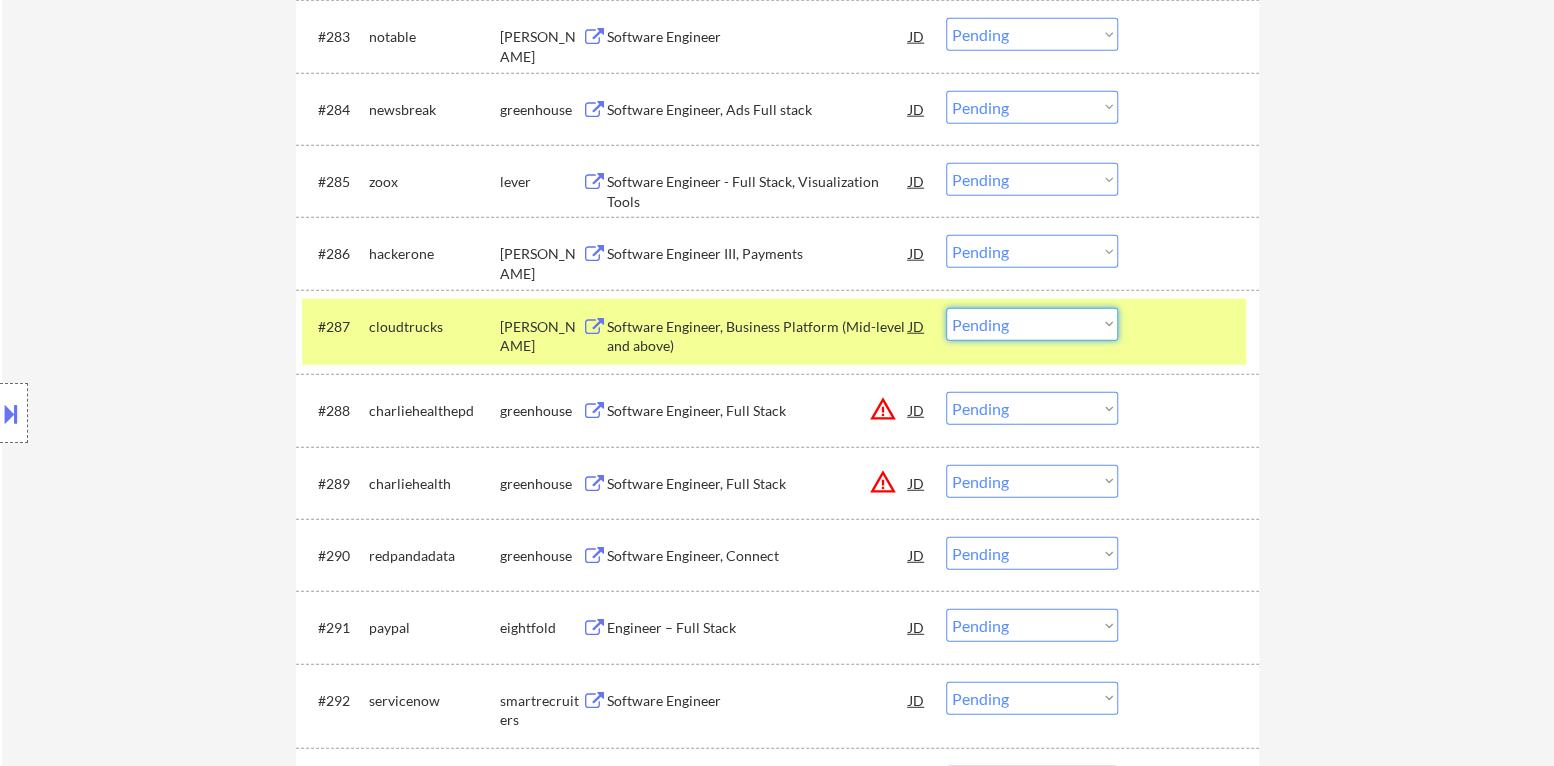
click at [1036, 335] on select "Choose an option... Pending Applied Excluded (Questions) Excluded (Expired) Exc…" at bounding box center [1032, 324] width 172 height 33
click at [946, 308] on select "Choose an option... Pending Applied Excluded (Questions) Excluded (Expired) Exc…" at bounding box center [1032, 324] width 172 height 33
click at [1243, 318] on div "#287 cloudtrucks [PERSON_NAME] Software Engineer, Business Platform (Mid-level …" at bounding box center [774, 332] width 944 height 66
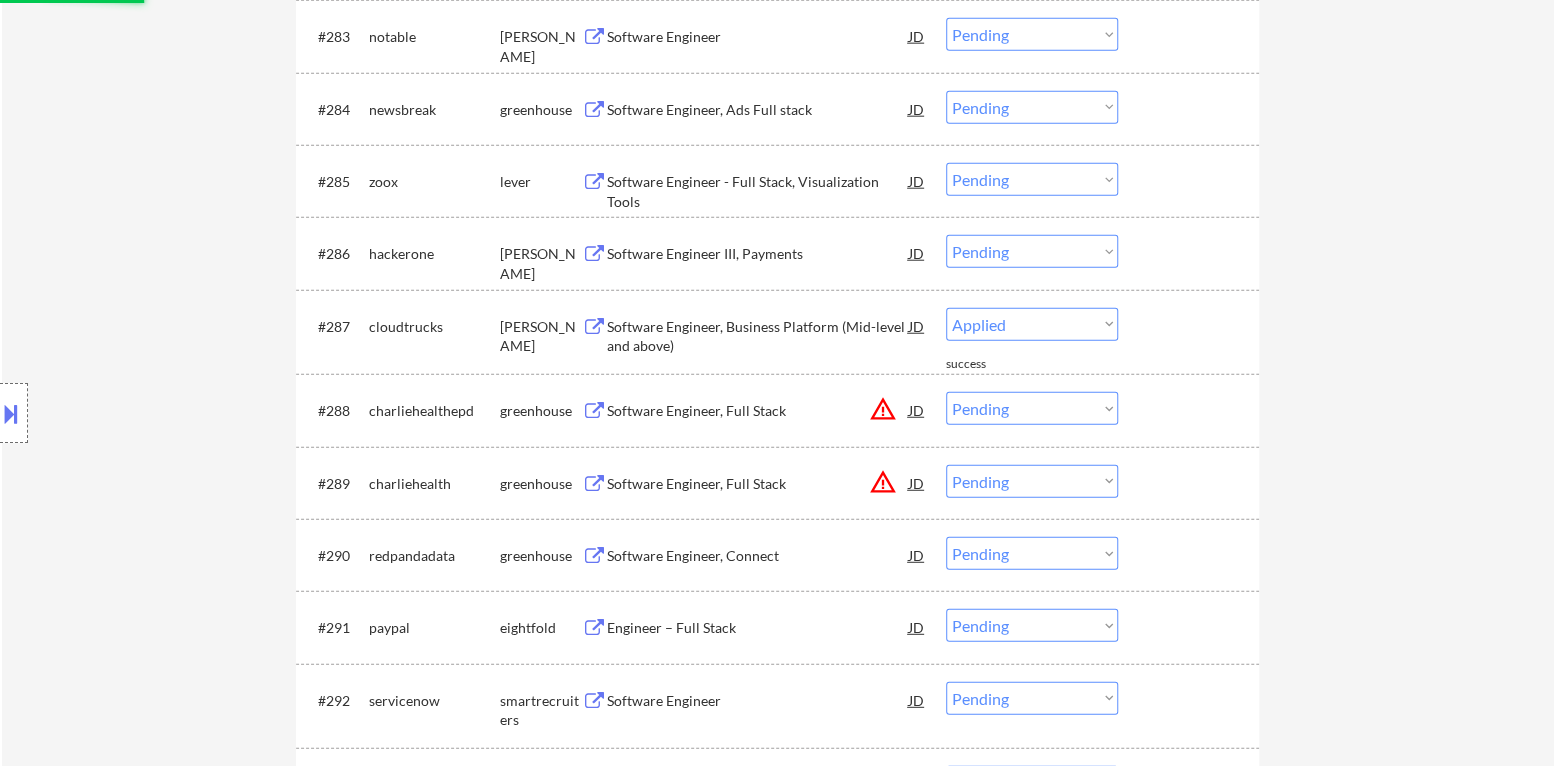
select select ""pending""
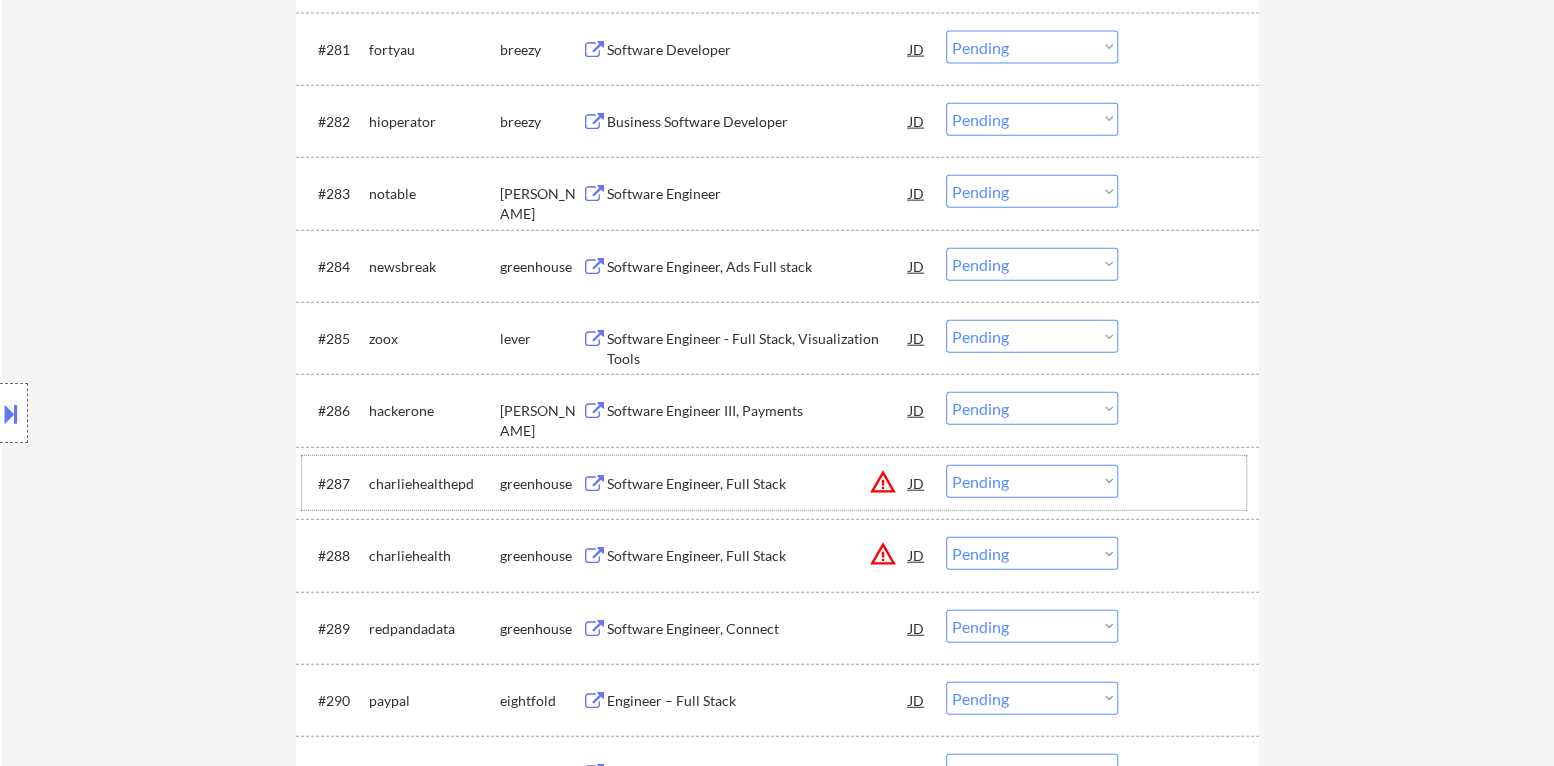
scroll to position [6739, 0]
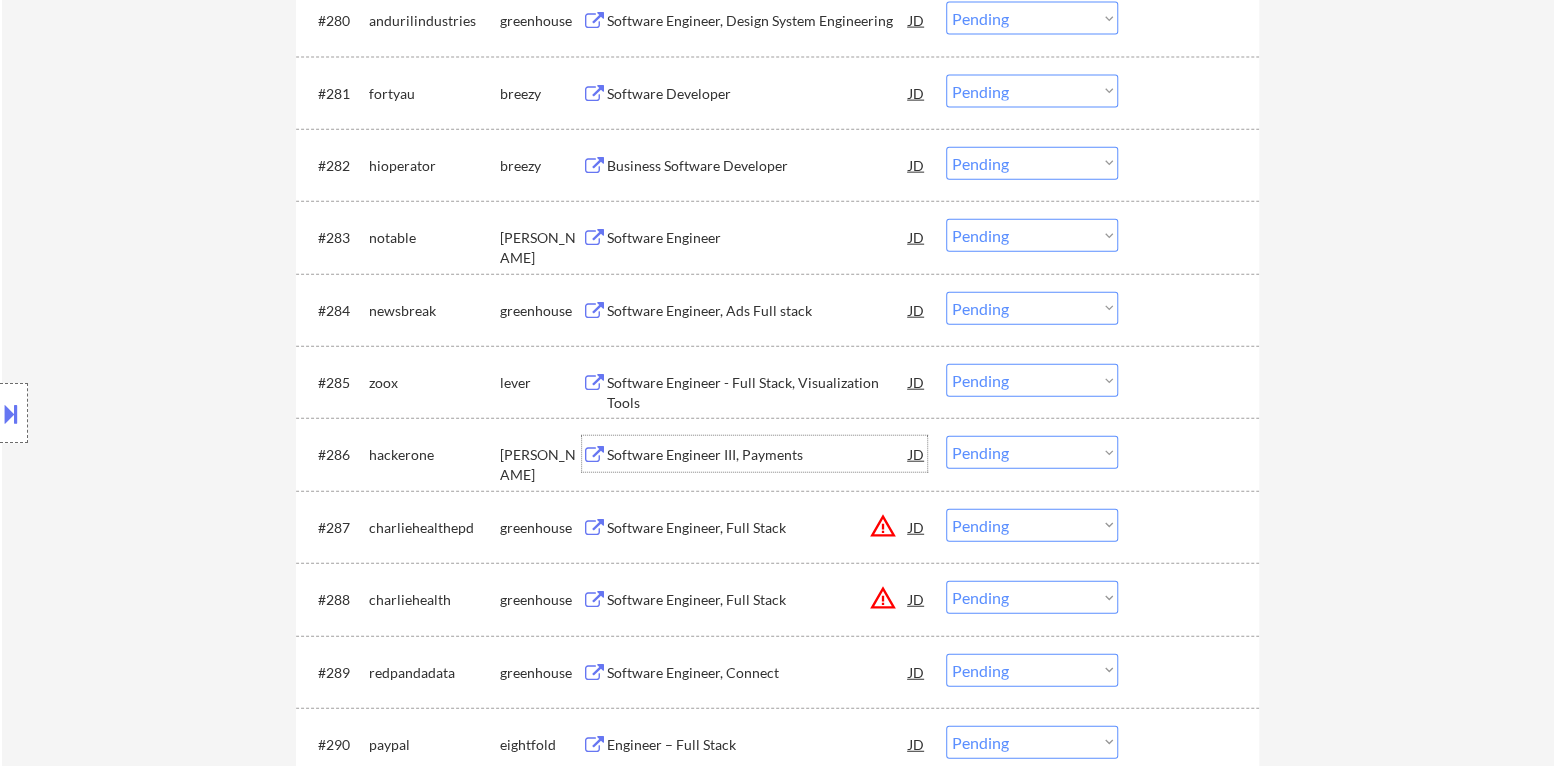
click at [716, 451] on div "Software Engineer III, Payments" at bounding box center [758, 455] width 302 height 20
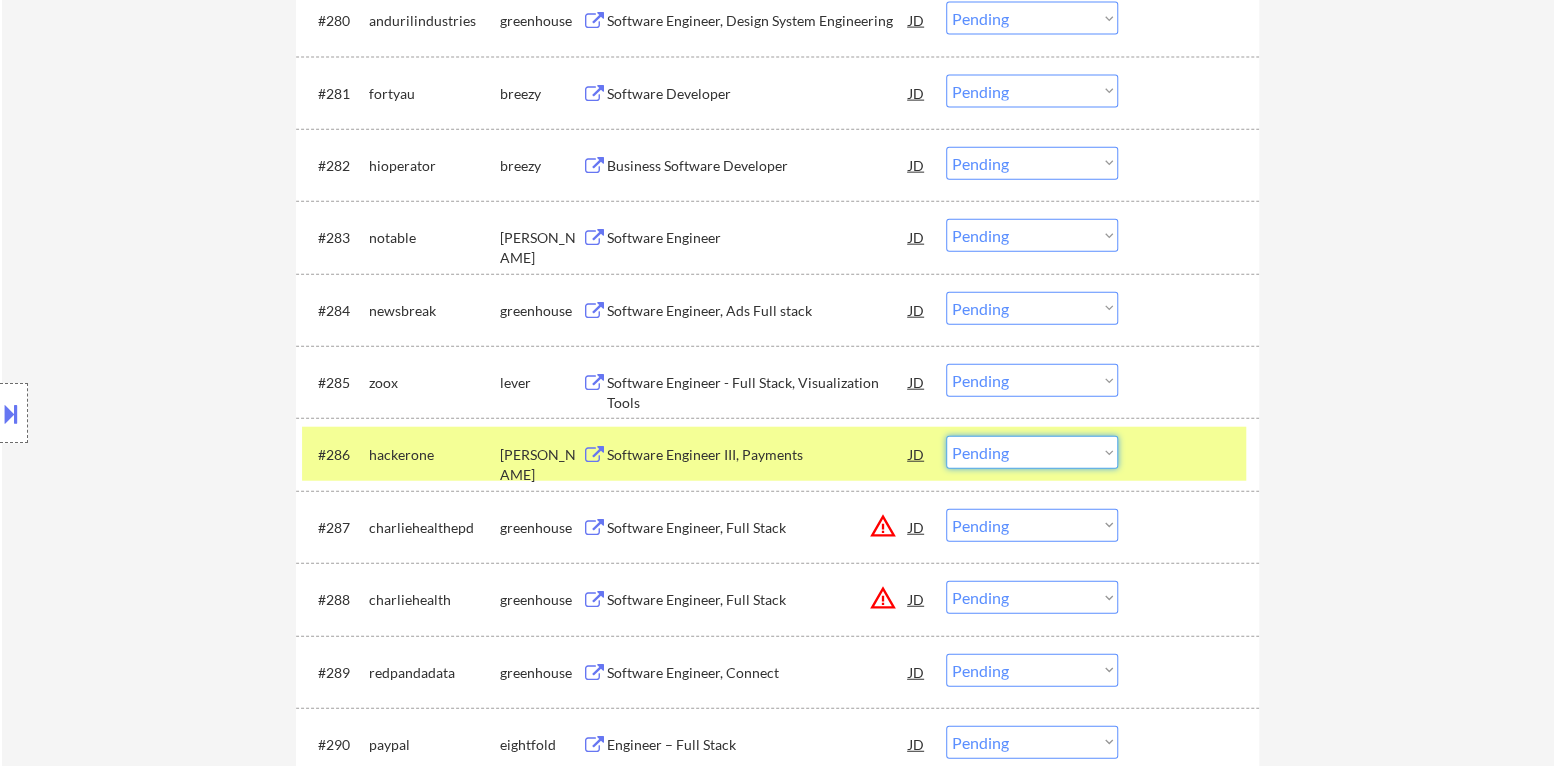
click at [1047, 453] on select "Choose an option... Pending Applied Excluded (Questions) Excluded (Expired) Exc…" at bounding box center [1032, 452] width 172 height 33
click at [946, 436] on select "Choose an option... Pending Applied Excluded (Questions) Excluded (Expired) Exc…" at bounding box center [1032, 452] width 172 height 33
click at [1199, 447] on div at bounding box center [1191, 454] width 88 height 36
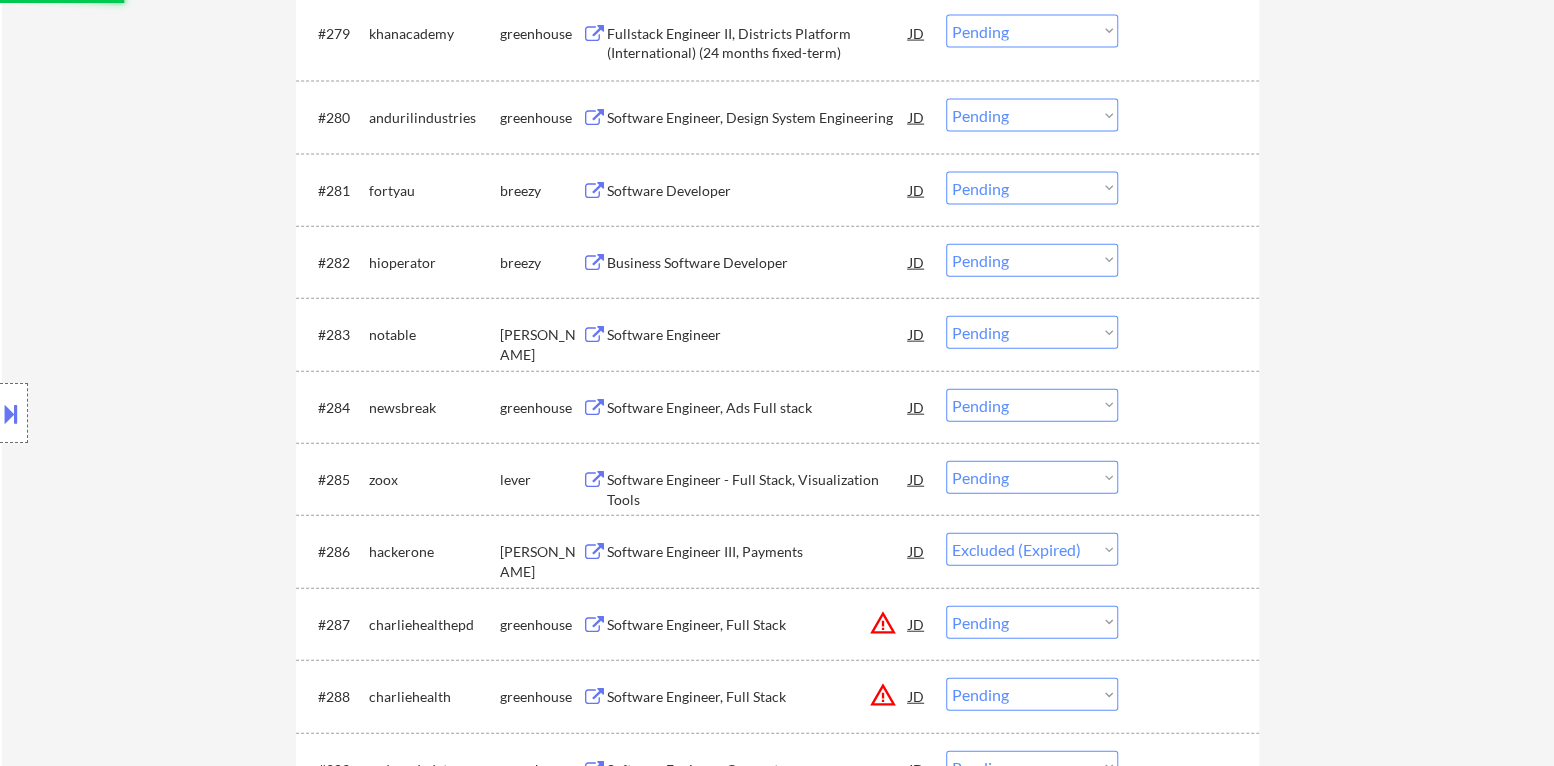
scroll to position [6639, 0]
select select ""pending""
click at [775, 487] on div "Software Engineer - Full Stack, Visualization Tools" at bounding box center [758, 492] width 302 height 39
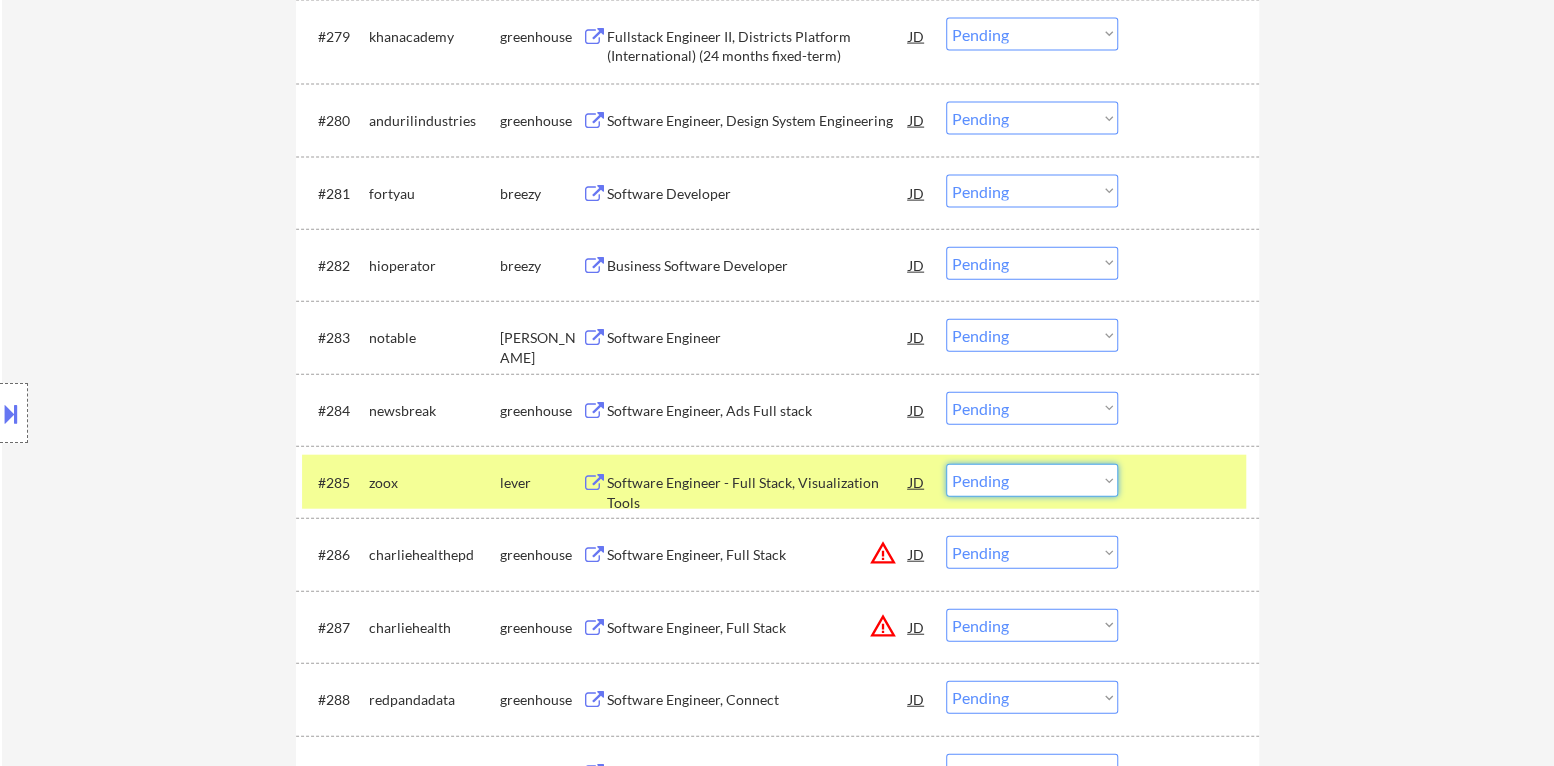
click at [1065, 475] on select "Choose an option... Pending Applied Excluded (Questions) Excluded (Expired) Exc…" at bounding box center [1032, 480] width 172 height 33
click at [946, 464] on select "Choose an option... Pending Applied Excluded (Questions) Excluded (Expired) Exc…" at bounding box center [1032, 480] width 172 height 33
click at [1168, 473] on div at bounding box center [1191, 482] width 88 height 36
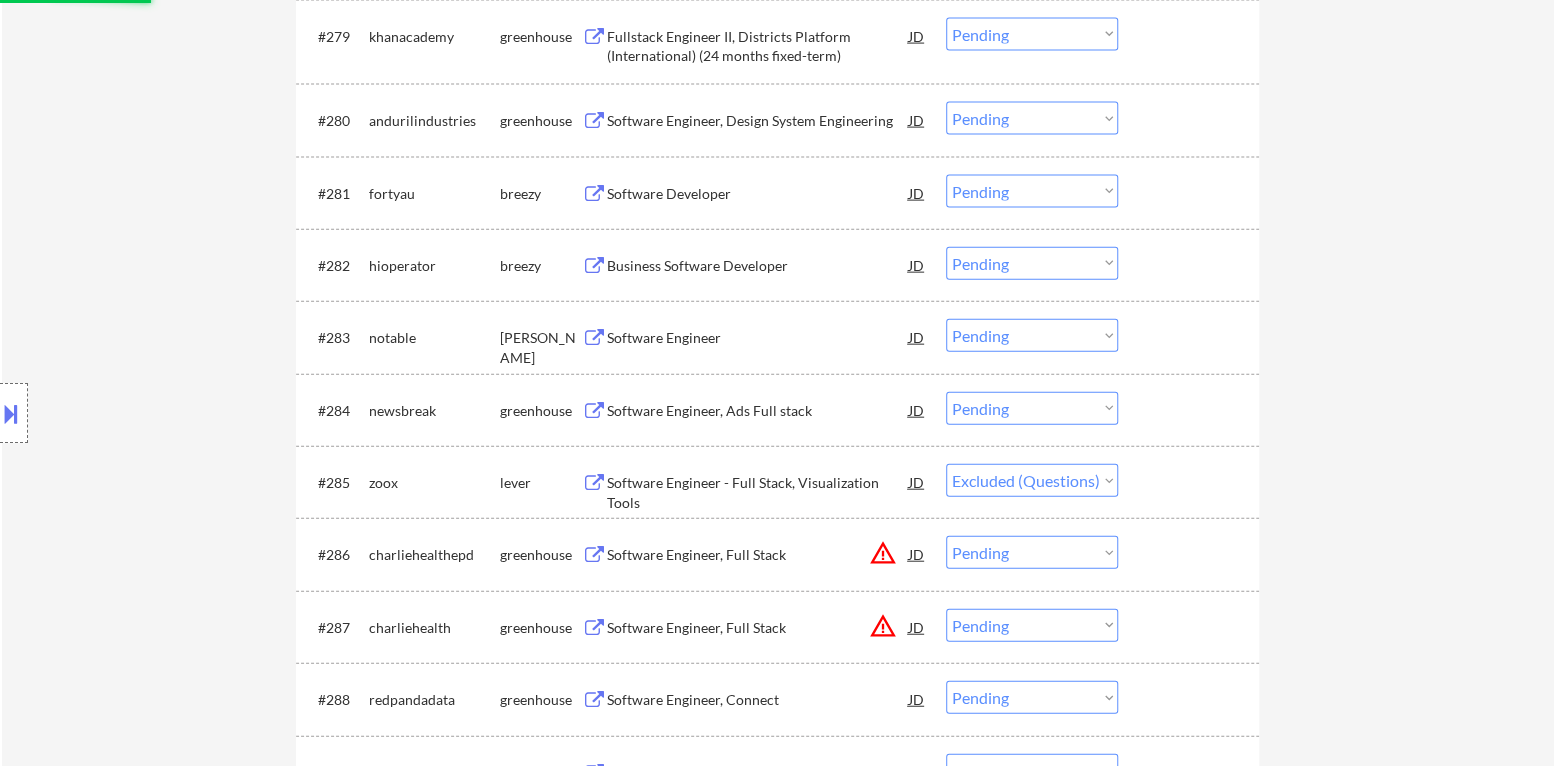
click at [763, 410] on div "Software Engineer, Ads Full stack" at bounding box center [758, 411] width 302 height 20
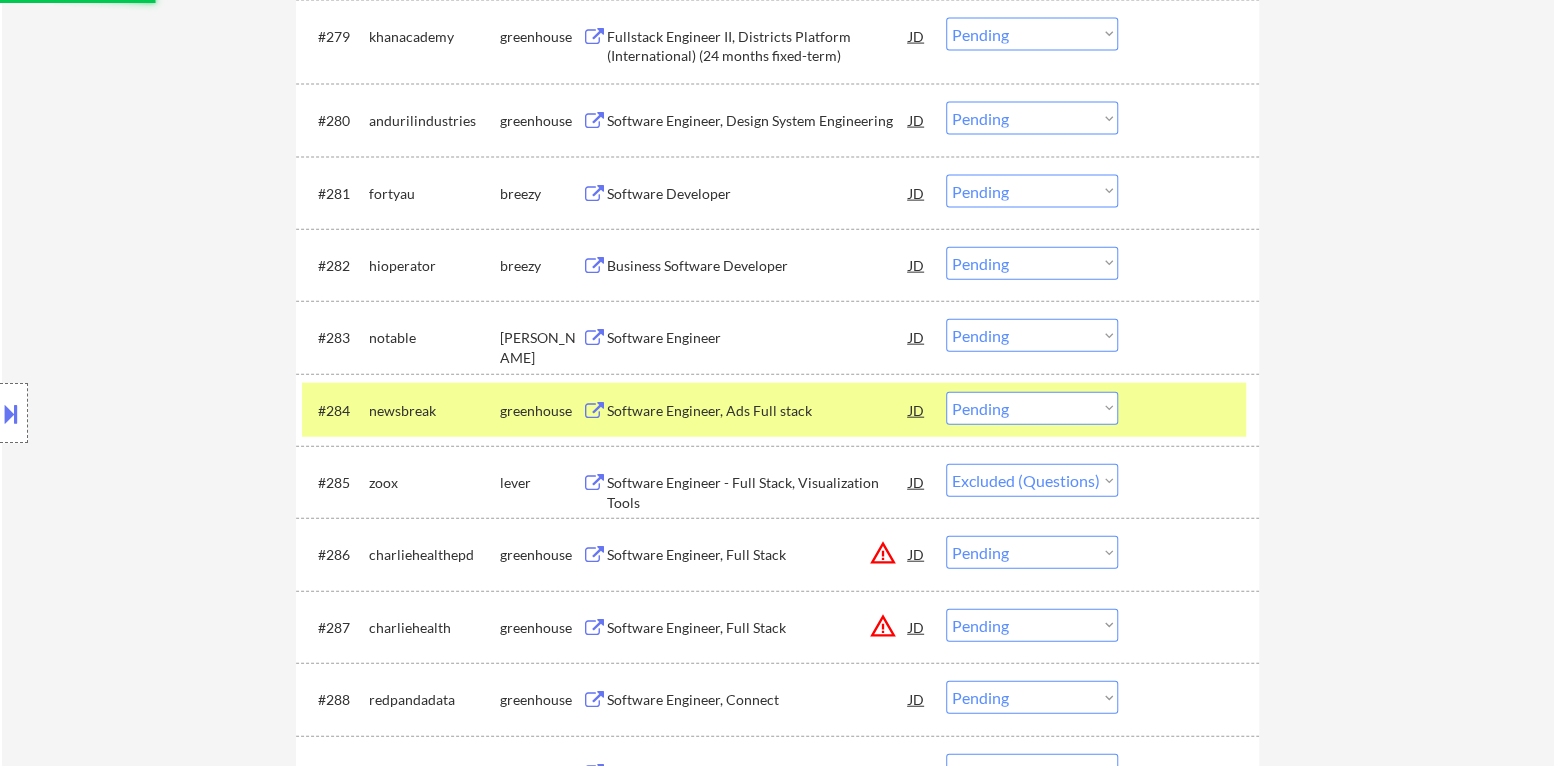
select select ""pending""
click at [1031, 415] on select "Choose an option... Pending Applied Excluded (Questions) Excluded (Expired) Exc…" at bounding box center [1032, 408] width 172 height 33
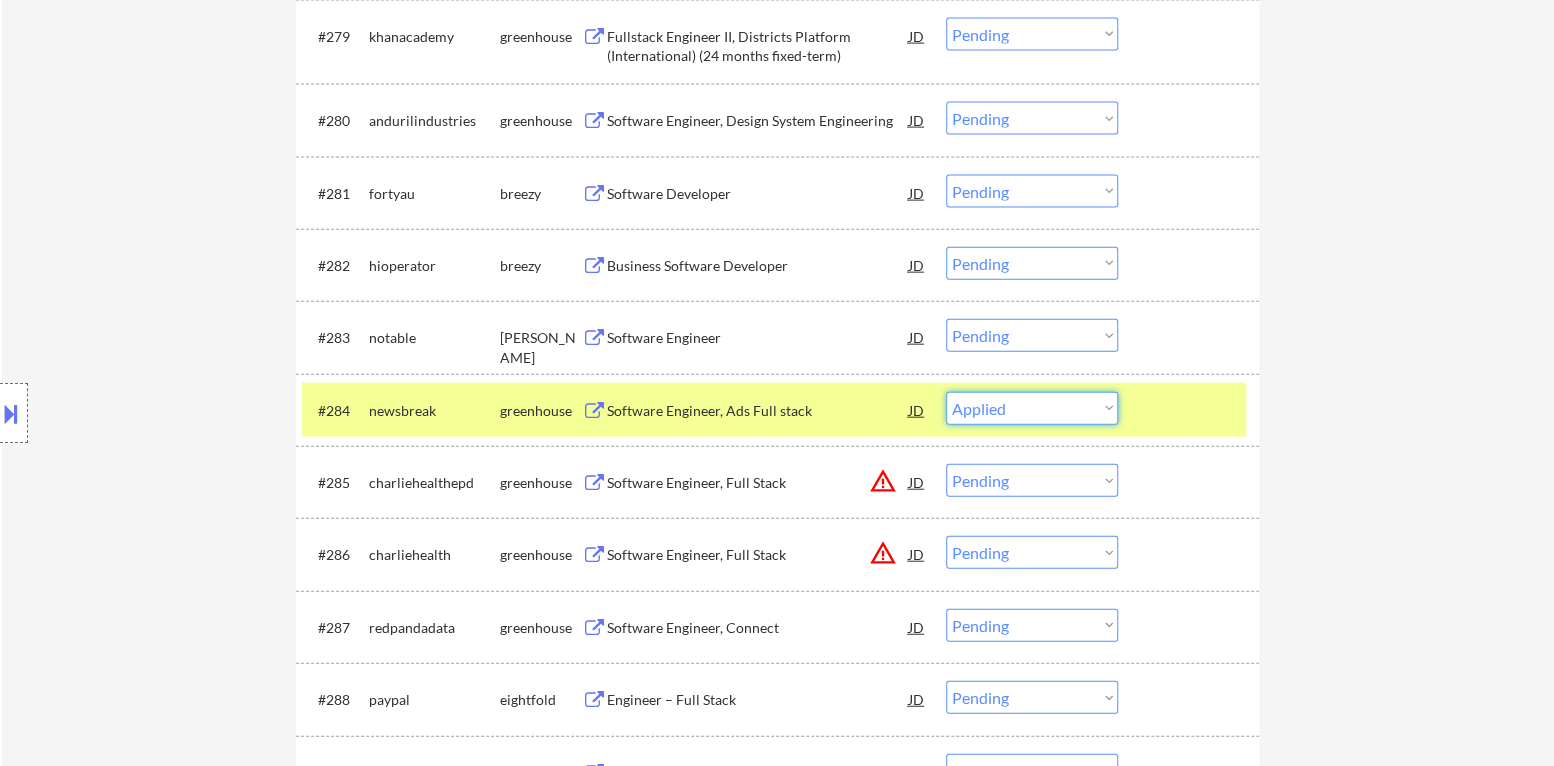
click at [946, 392] on select "Choose an option... Pending Applied Excluded (Questions) Excluded (Expired) Exc…" at bounding box center [1032, 408] width 172 height 33
click at [1165, 419] on div at bounding box center [1191, 410] width 88 height 36
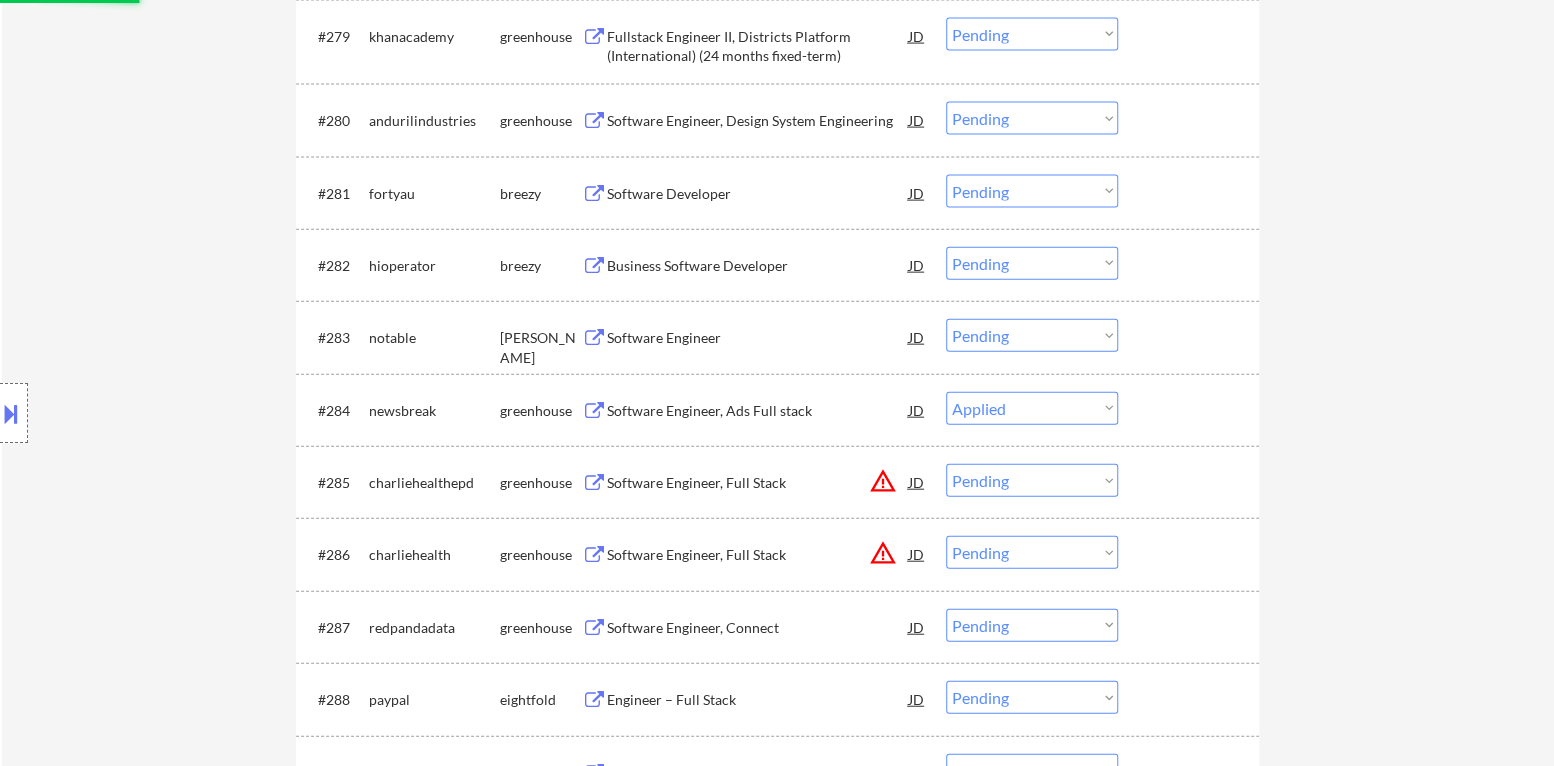
select select ""pending""
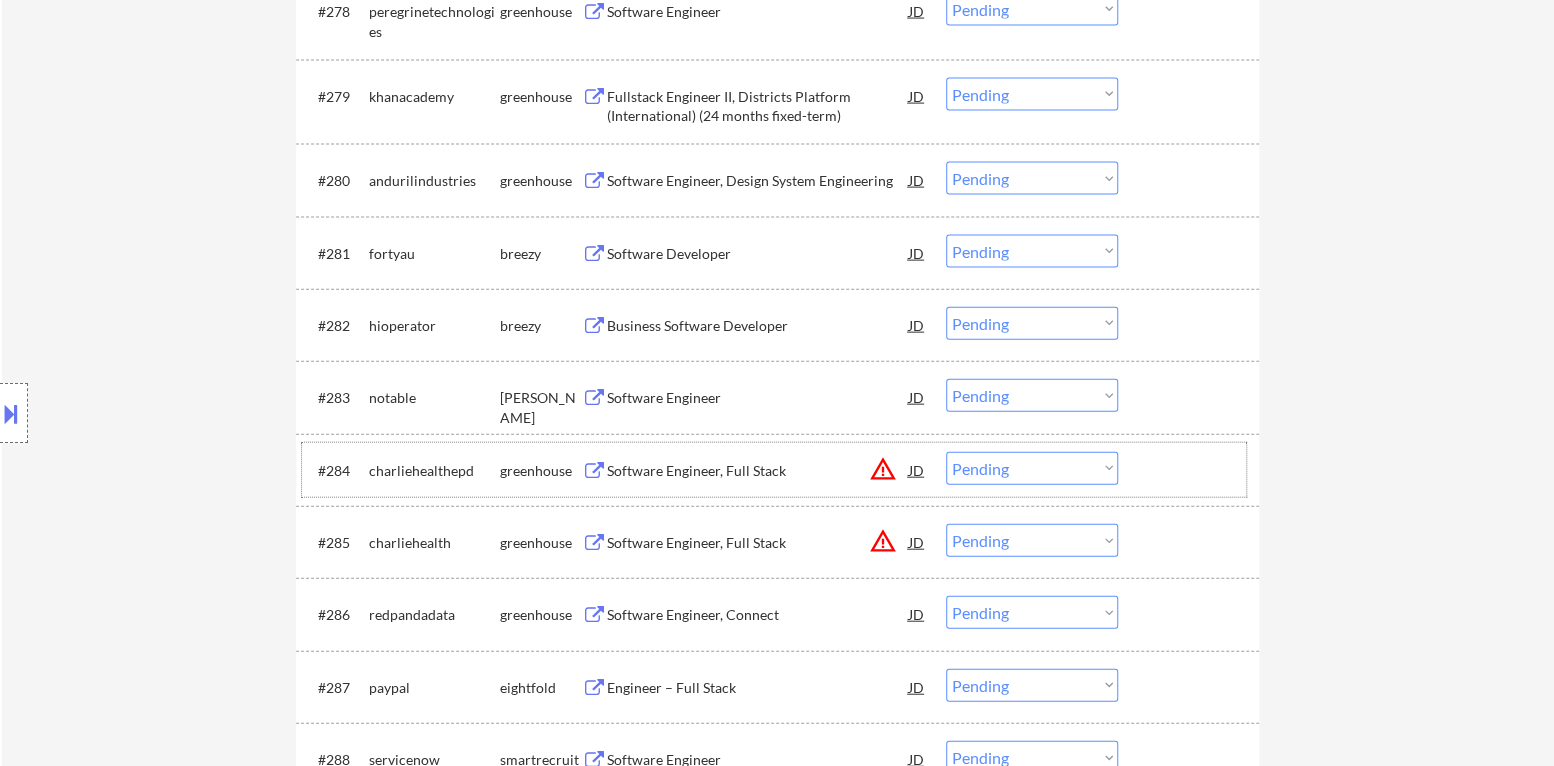
scroll to position [6539, 0]
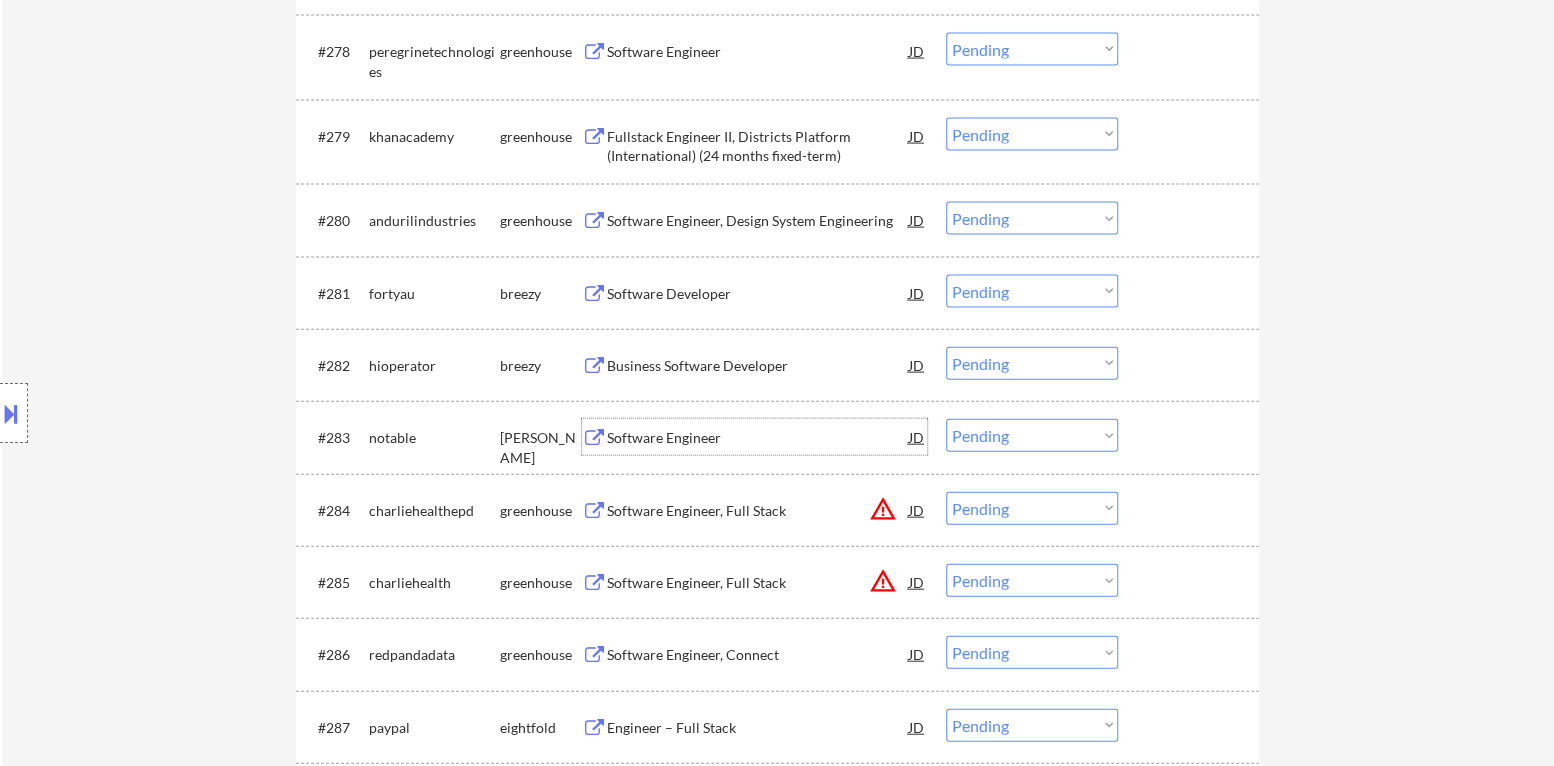
click at [679, 442] on div "Software Engineer" at bounding box center [758, 438] width 302 height 20
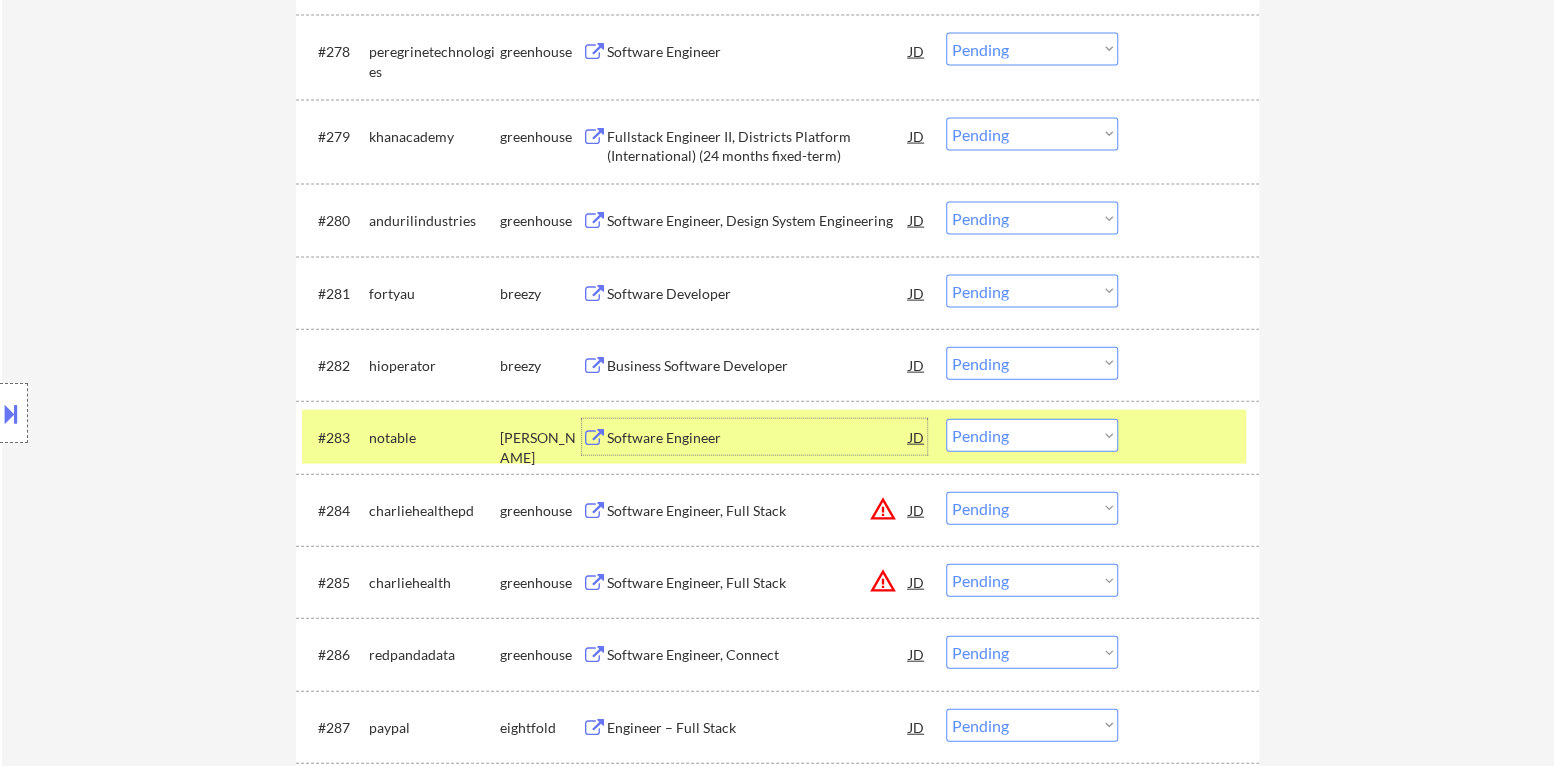
click at [1033, 436] on select "Choose an option... Pending Applied Excluded (Questions) Excluded (Expired) Exc…" at bounding box center [1032, 435] width 172 height 33
click at [946, 419] on select "Choose an option... Pending Applied Excluded (Questions) Excluded (Expired) Exc…" at bounding box center [1032, 435] width 172 height 33
click at [1177, 444] on div at bounding box center [1191, 437] width 88 height 36
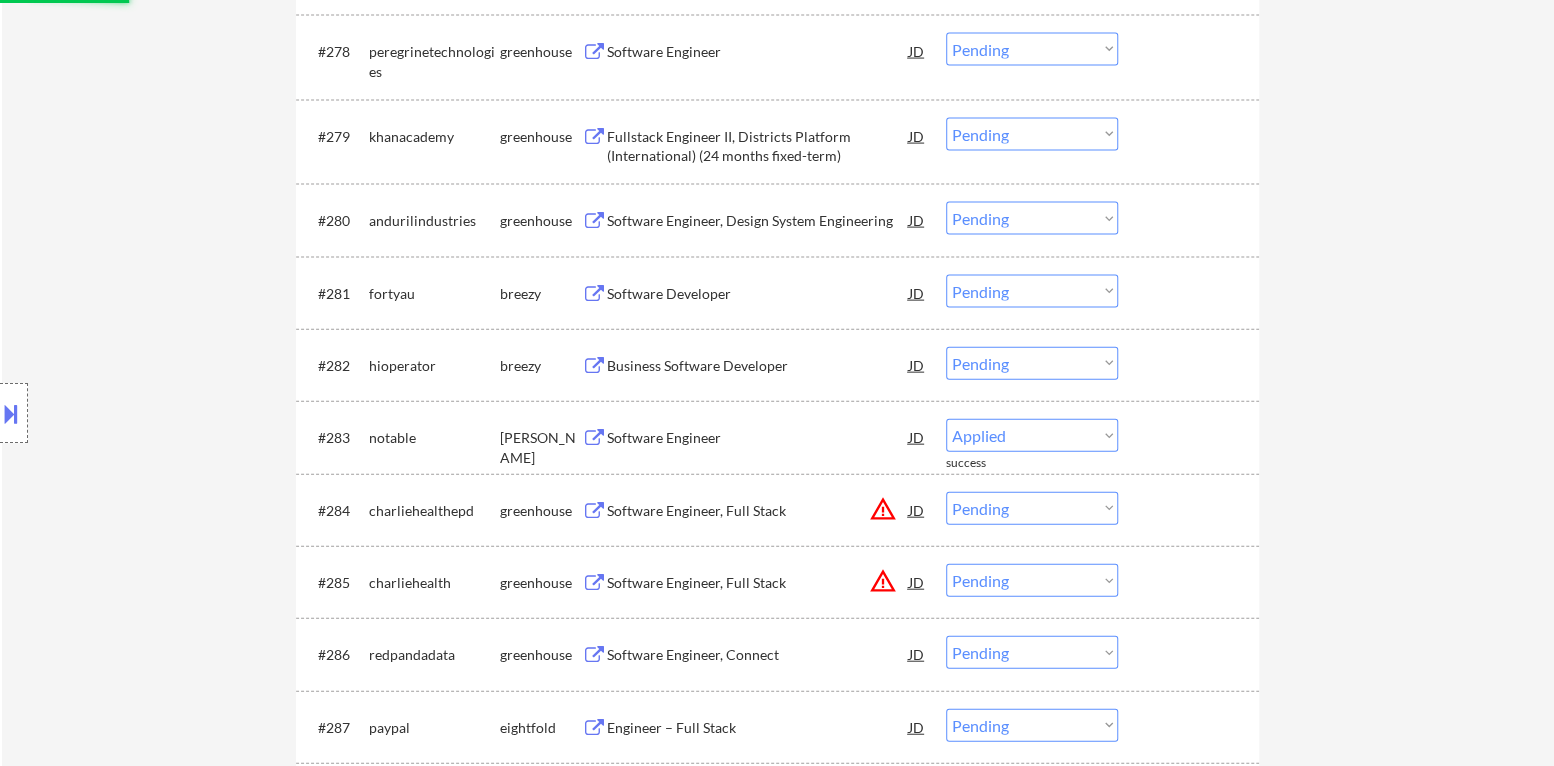
click at [730, 372] on div "Business Software Developer" at bounding box center [758, 366] width 302 height 20
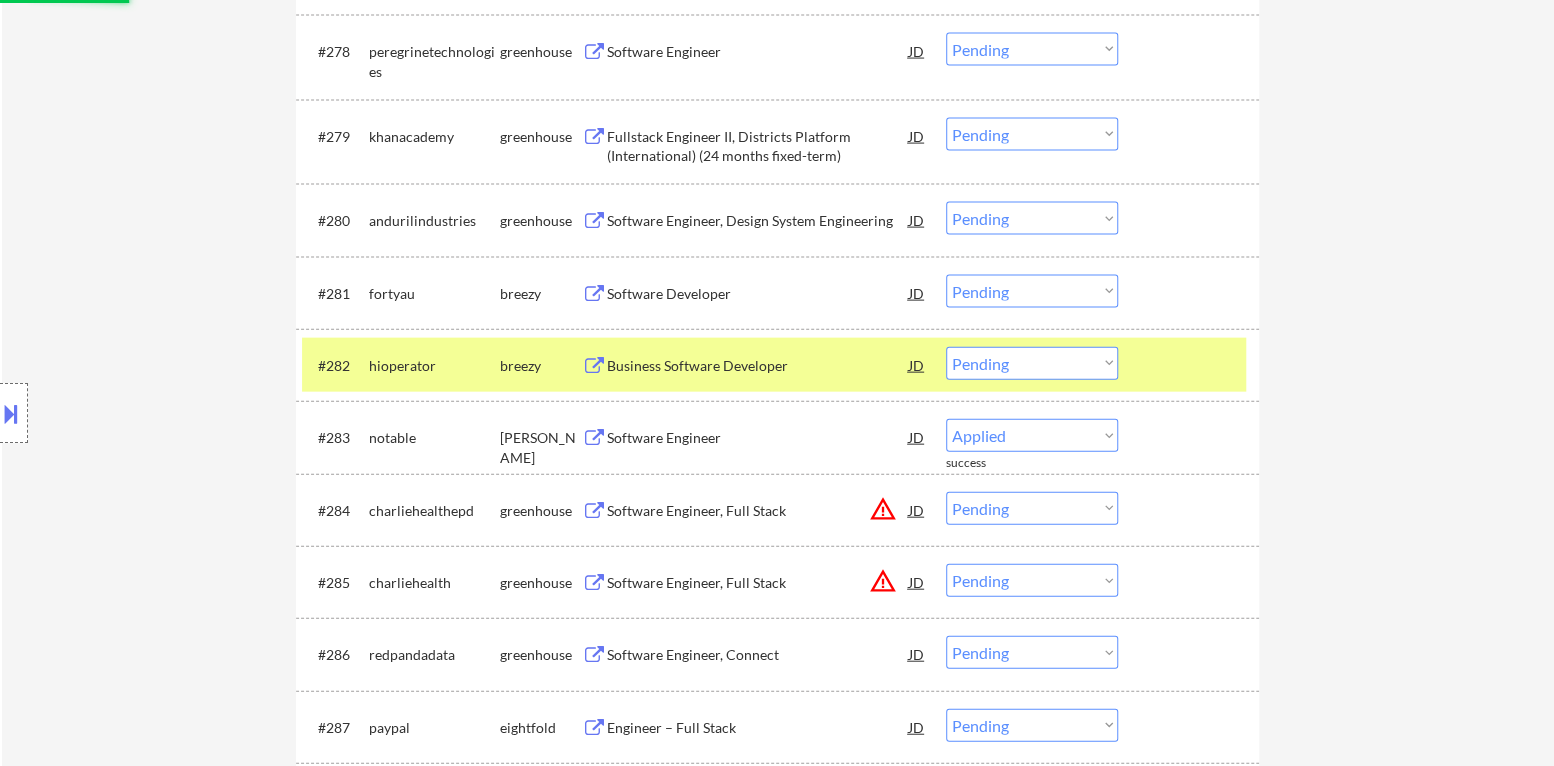
select select ""pending""
drag, startPoint x: 0, startPoint y: 402, endPoint x: 0, endPoint y: 413, distance: 11.0
click at [0, 412] on button at bounding box center [11, 413] width 22 height 33
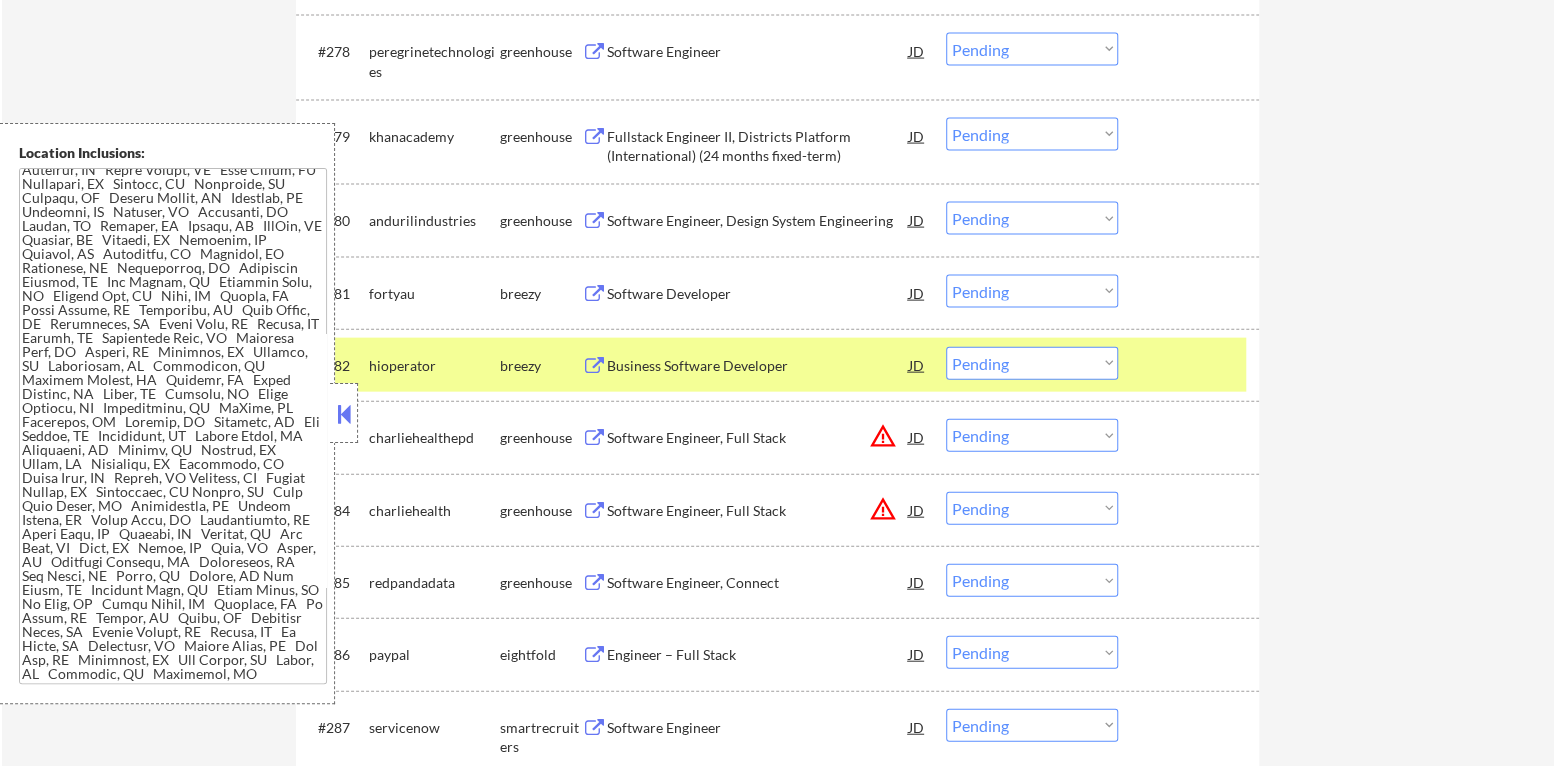
scroll to position [372, 0]
click at [347, 421] on button at bounding box center [344, 414] width 22 height 30
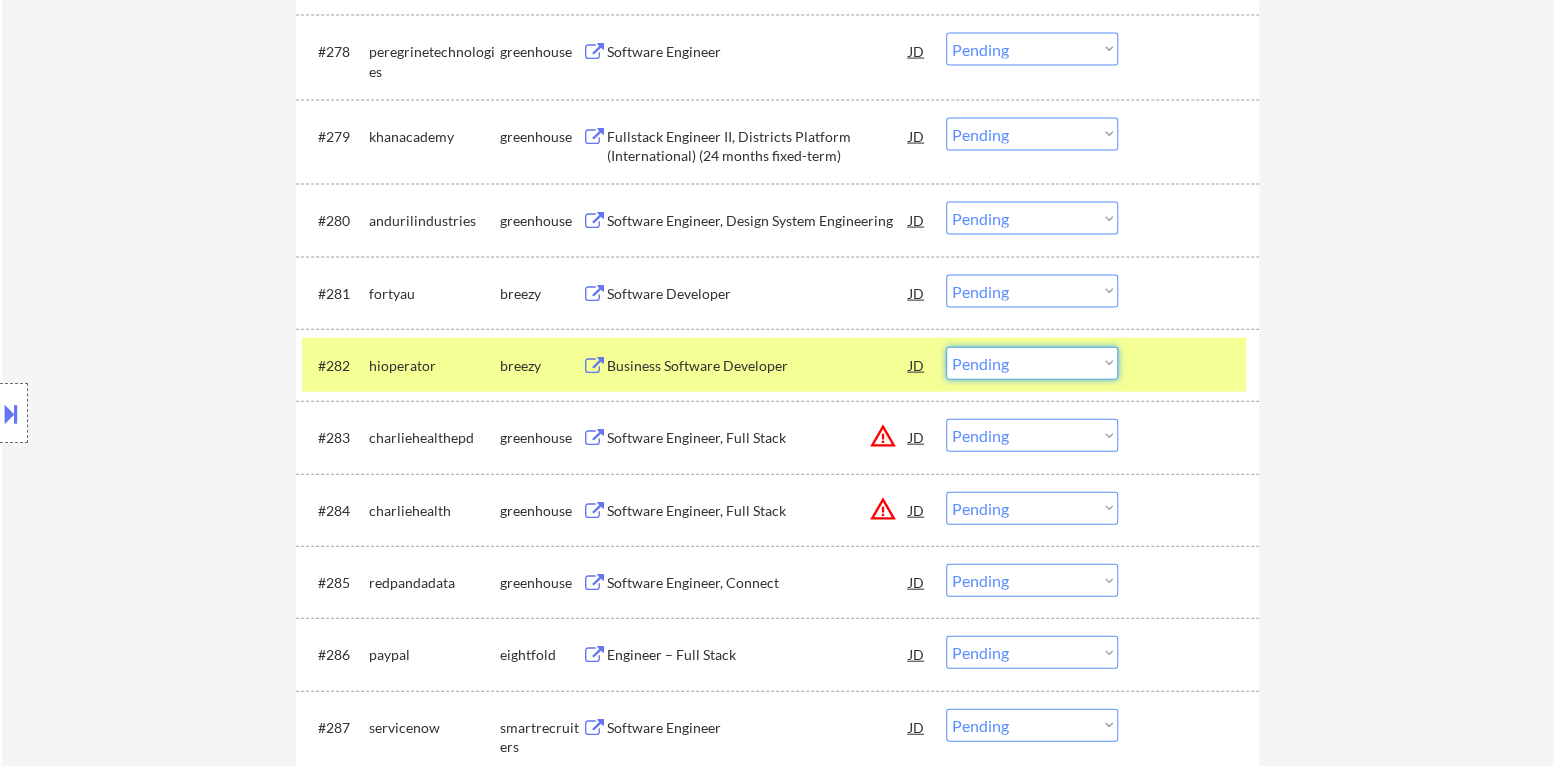
click at [1041, 375] on select "Choose an option... Pending Applied Excluded (Questions) Excluded (Expired) Exc…" at bounding box center [1032, 363] width 172 height 33
click at [946, 347] on select "Choose an option... Pending Applied Excluded (Questions) Excluded (Expired) Exc…" at bounding box center [1032, 363] width 172 height 33
click at [1153, 370] on div at bounding box center [1191, 365] width 88 height 36
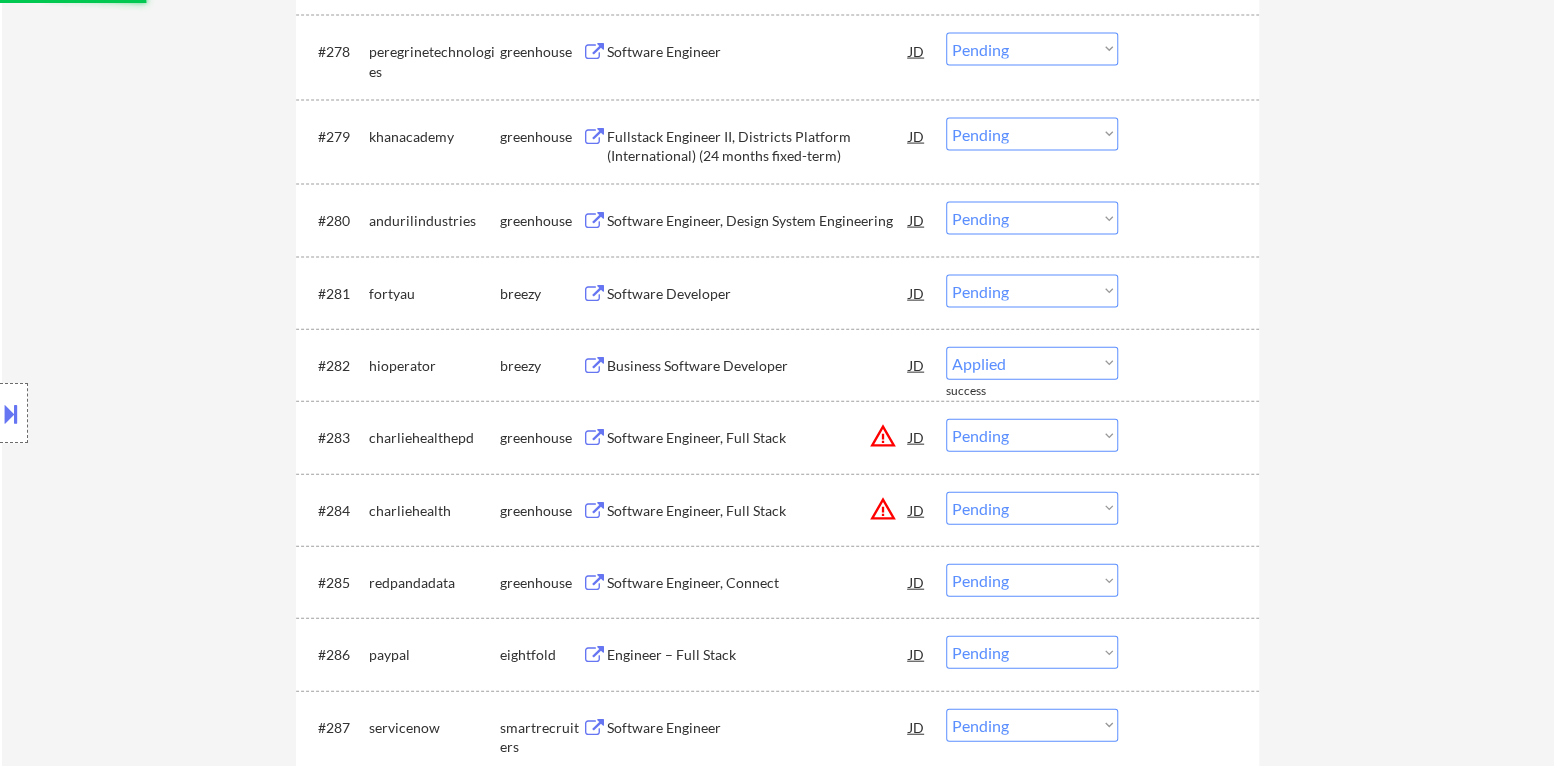
select select ""pending""
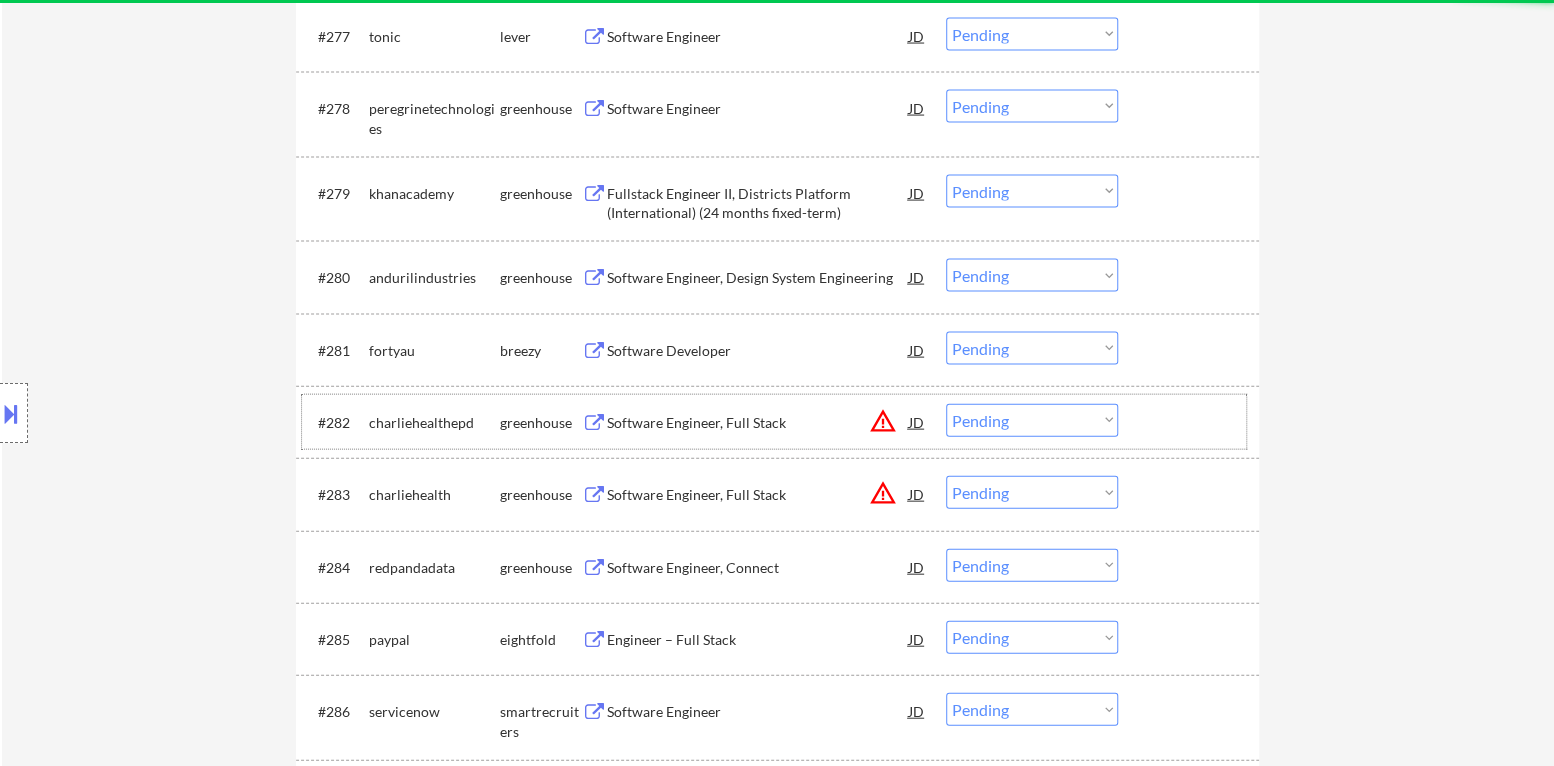
scroll to position [6439, 0]
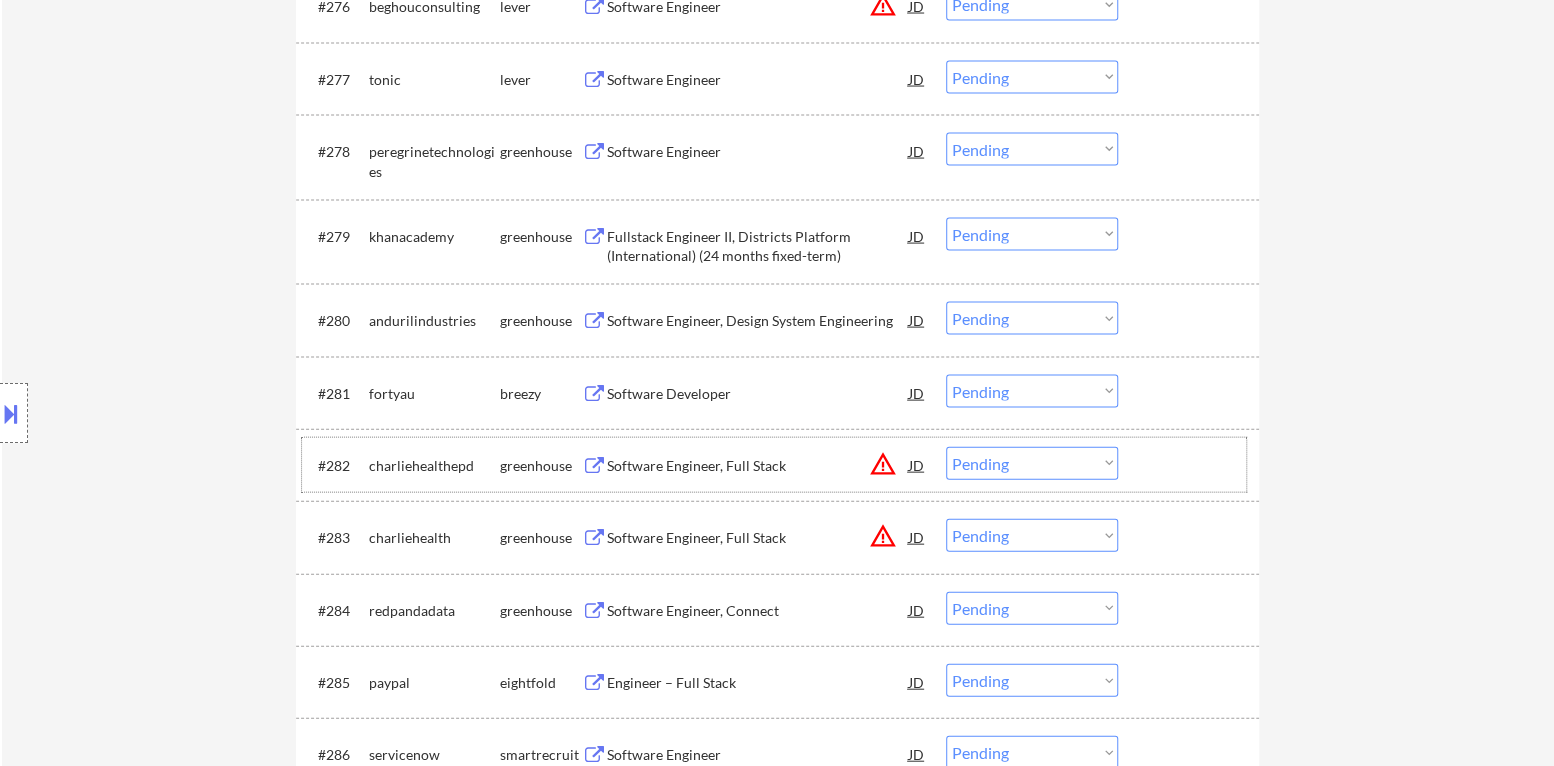
click at [704, 401] on div "Software Developer" at bounding box center [758, 393] width 302 height 36
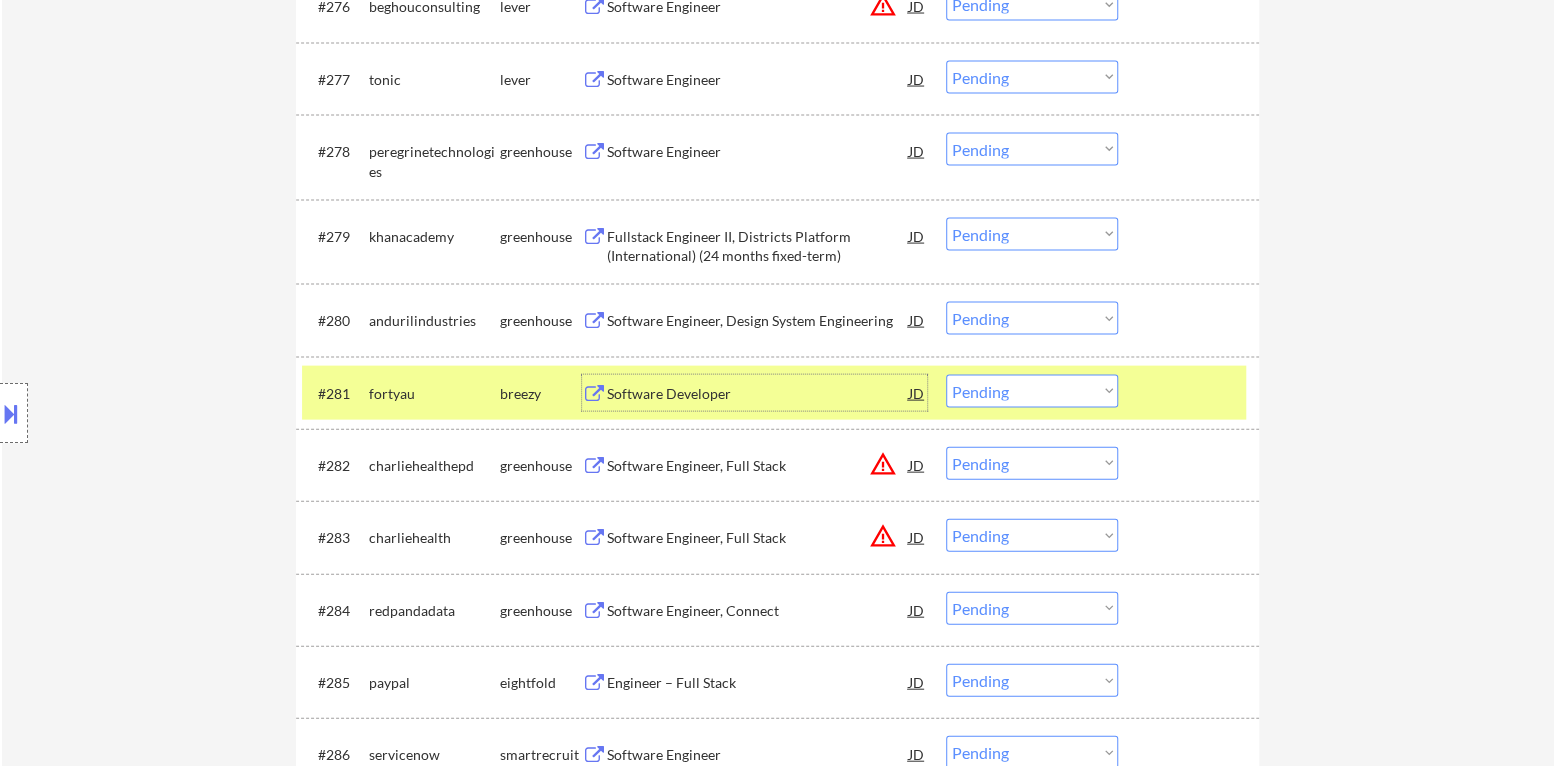
click at [719, 400] on div "Software Developer" at bounding box center [758, 394] width 302 height 20
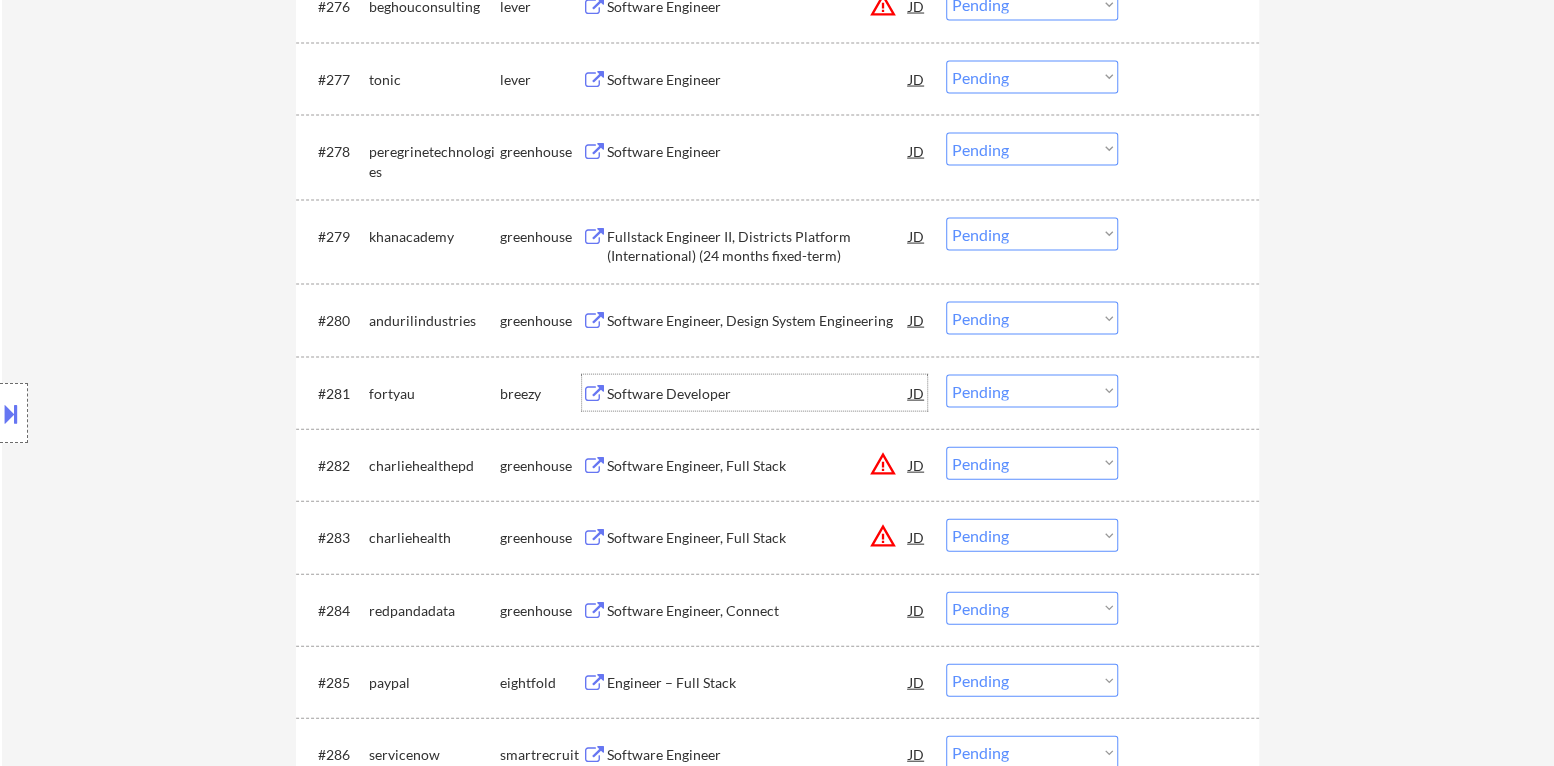
click at [987, 389] on select "Choose an option... Pending Applied Excluded (Questions) Excluded (Expired) Exc…" at bounding box center [1032, 391] width 172 height 33
click at [946, 375] on select "Choose an option... Pending Applied Excluded (Questions) Excluded (Expired) Exc…" at bounding box center [1032, 391] width 172 height 33
click at [887, 465] on button "warning_amber" at bounding box center [883, 464] width 28 height 28
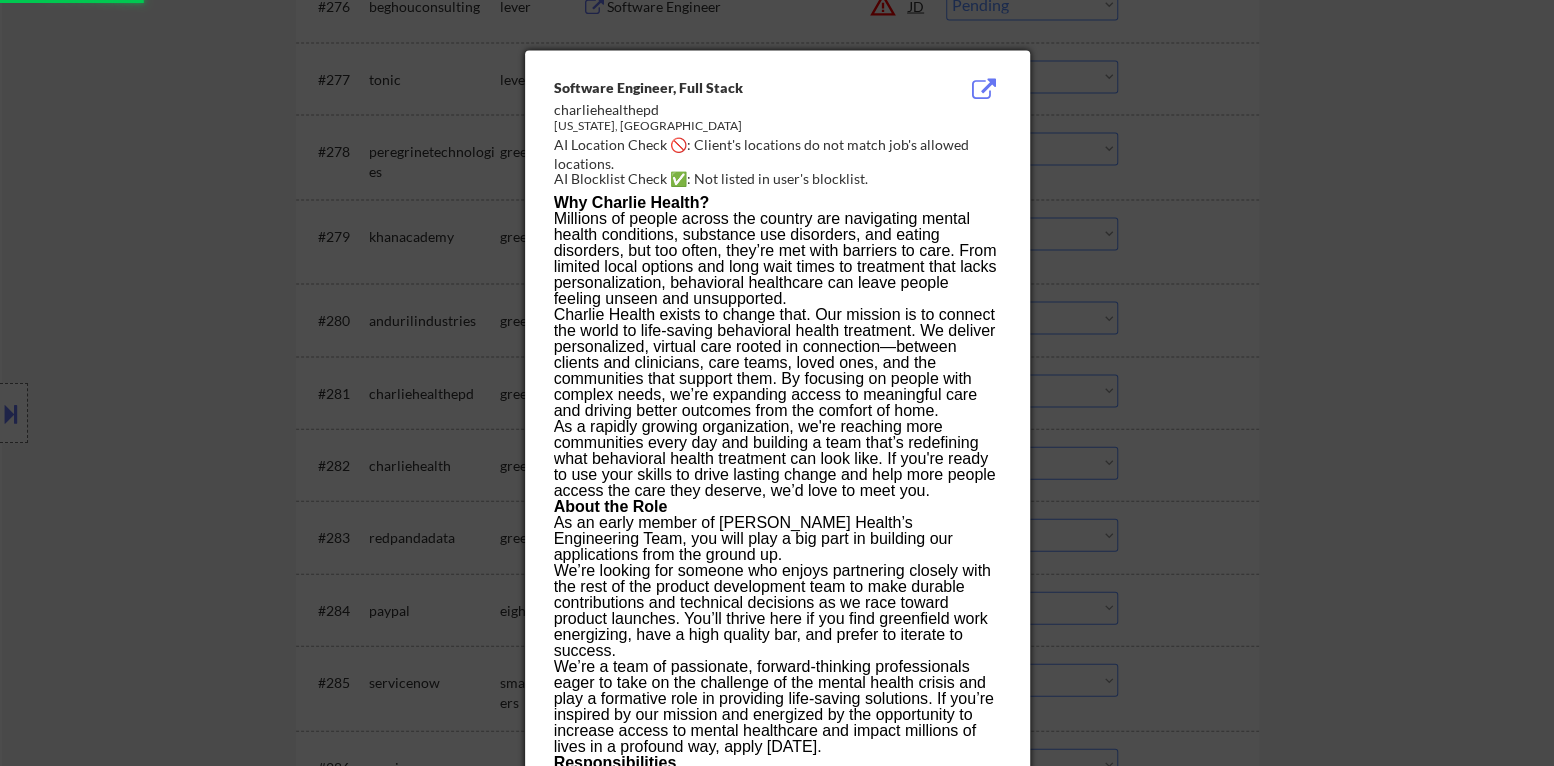
click at [1149, 411] on div at bounding box center [777, 383] width 1554 height 766
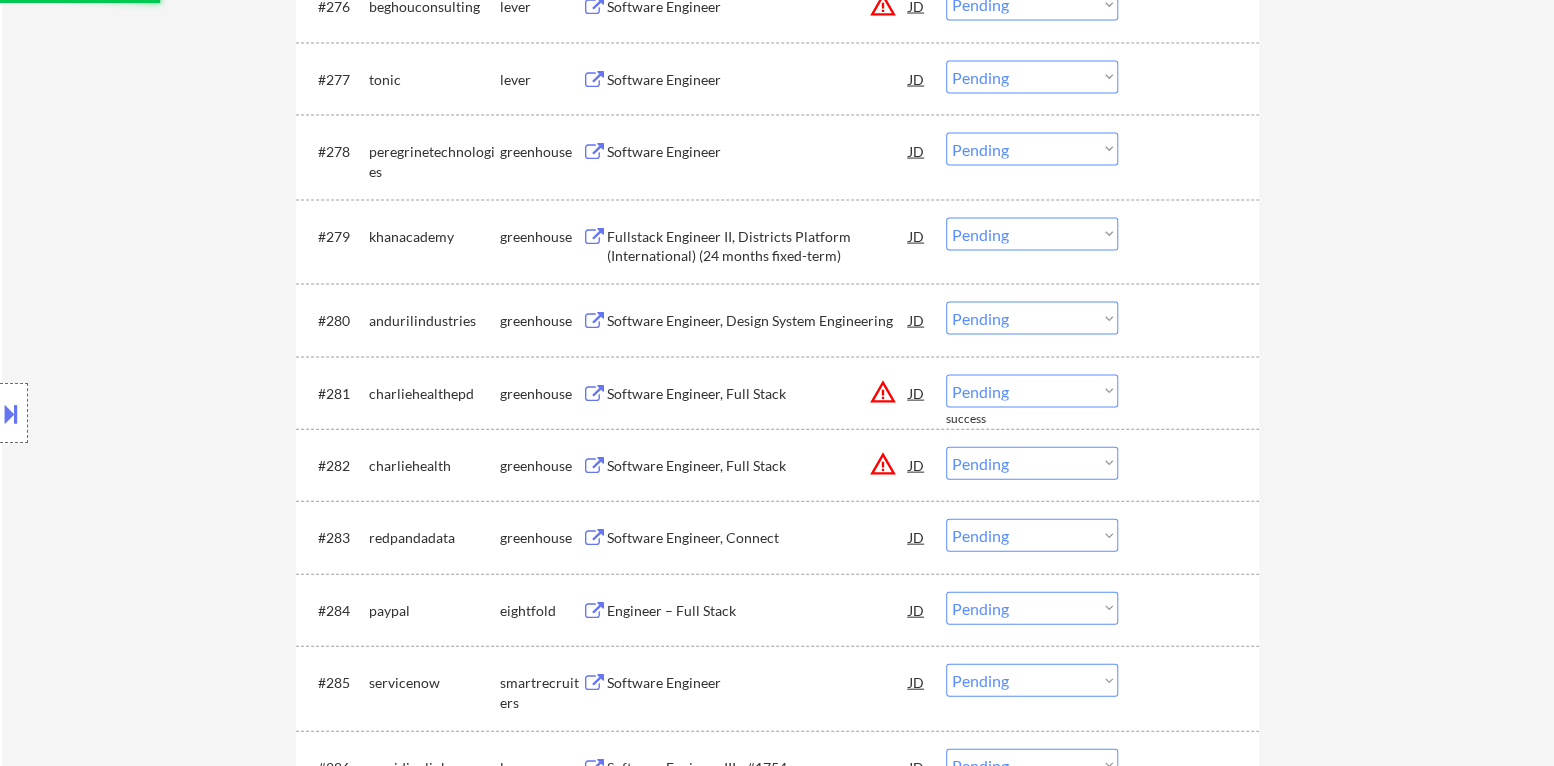
drag, startPoint x: 2, startPoint y: 411, endPoint x: 13, endPoint y: 411, distance: 11.0
click at [5, 411] on button at bounding box center [11, 413] width 22 height 33
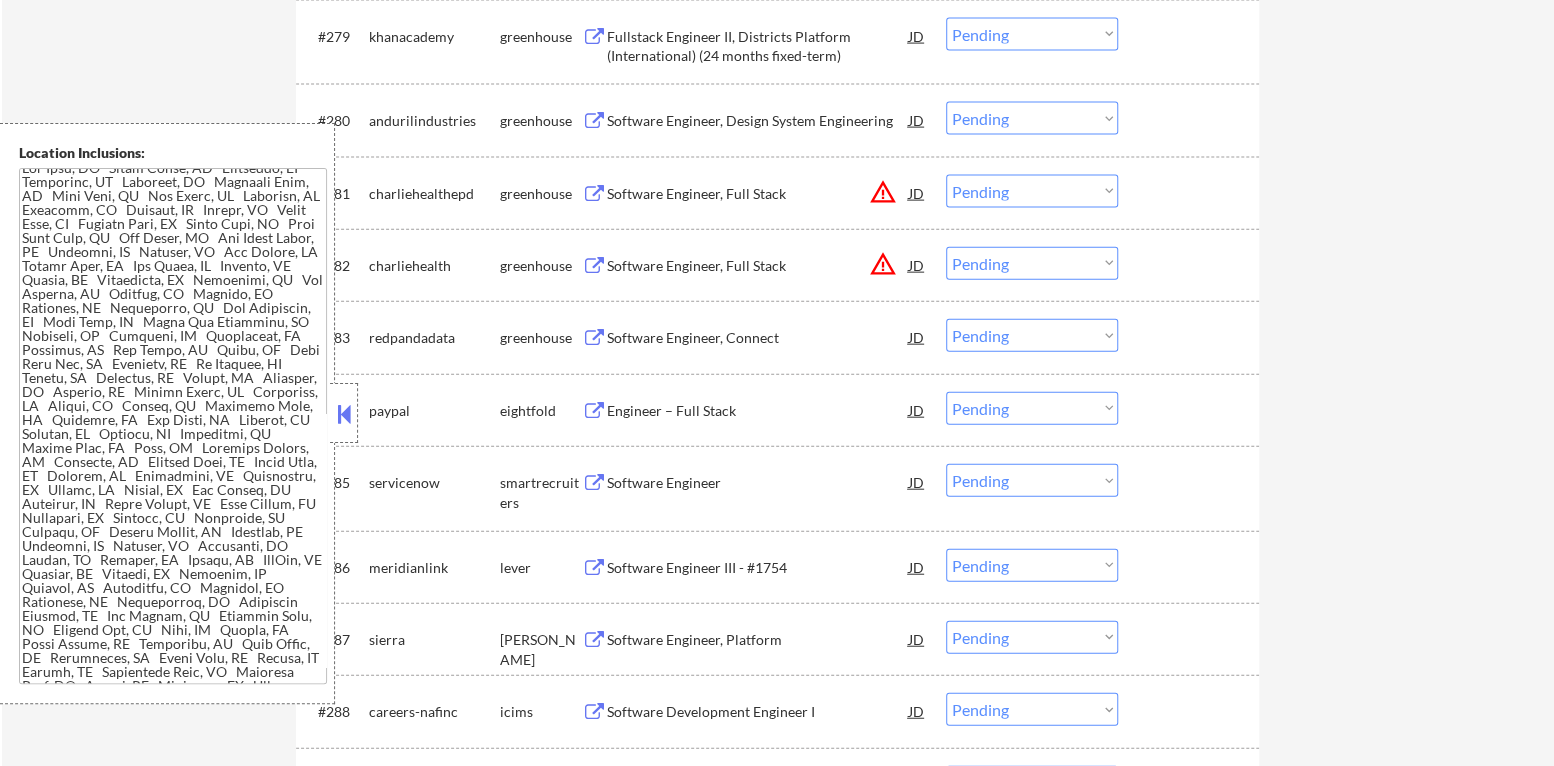
scroll to position [0, 0]
click at [354, 412] on div at bounding box center [344, 413] width 28 height 60
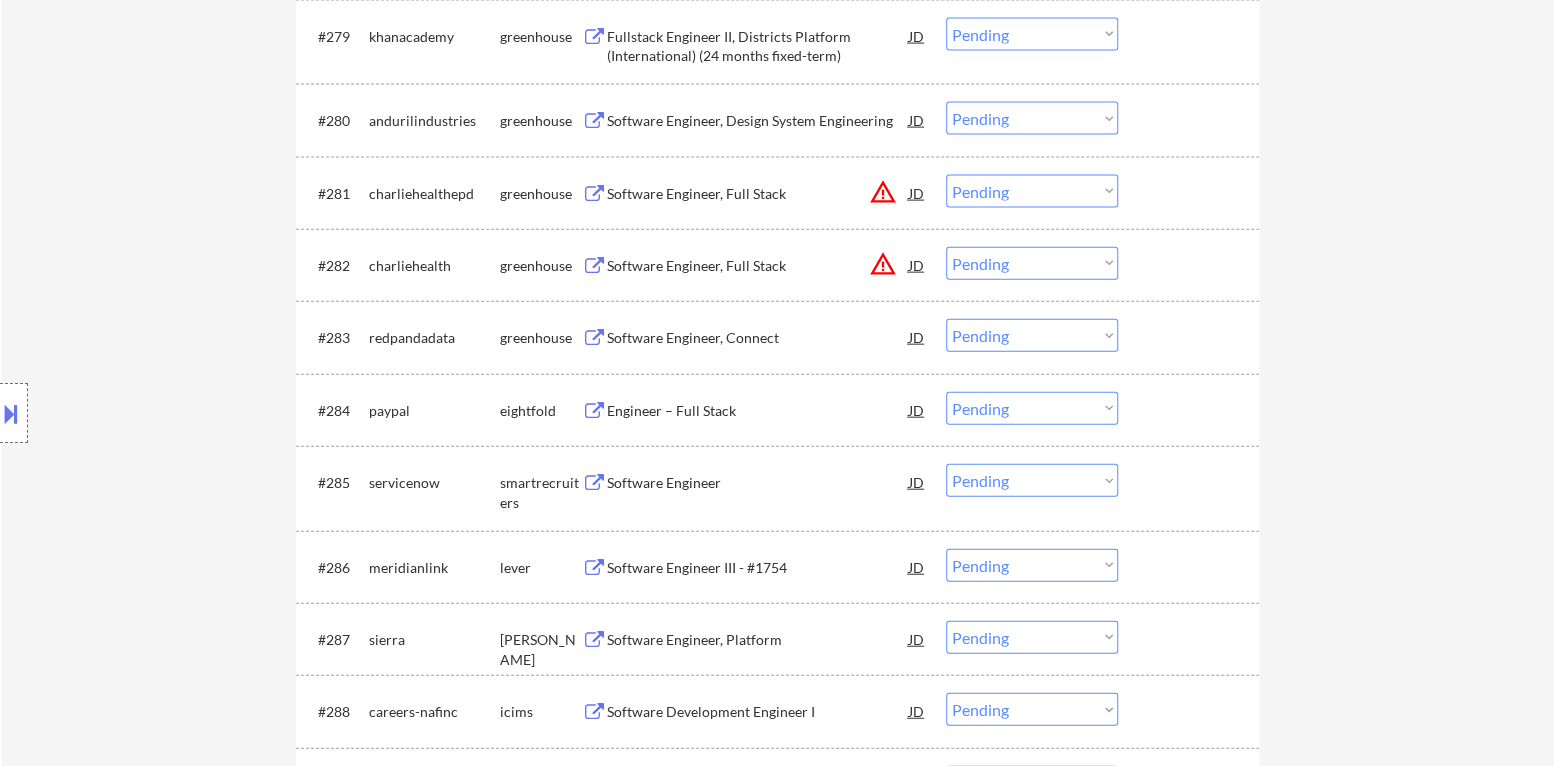
click at [1095, 190] on select "Choose an option... Pending Applied Excluded (Questions) Excluded (Expired) Exc…" at bounding box center [1032, 191] width 172 height 33
click at [946, 175] on select "Choose an option... Pending Applied Excluded (Questions) Excluded (Expired) Exc…" at bounding box center [1032, 191] width 172 height 33
click at [881, 270] on button "warning_amber" at bounding box center [883, 264] width 28 height 28
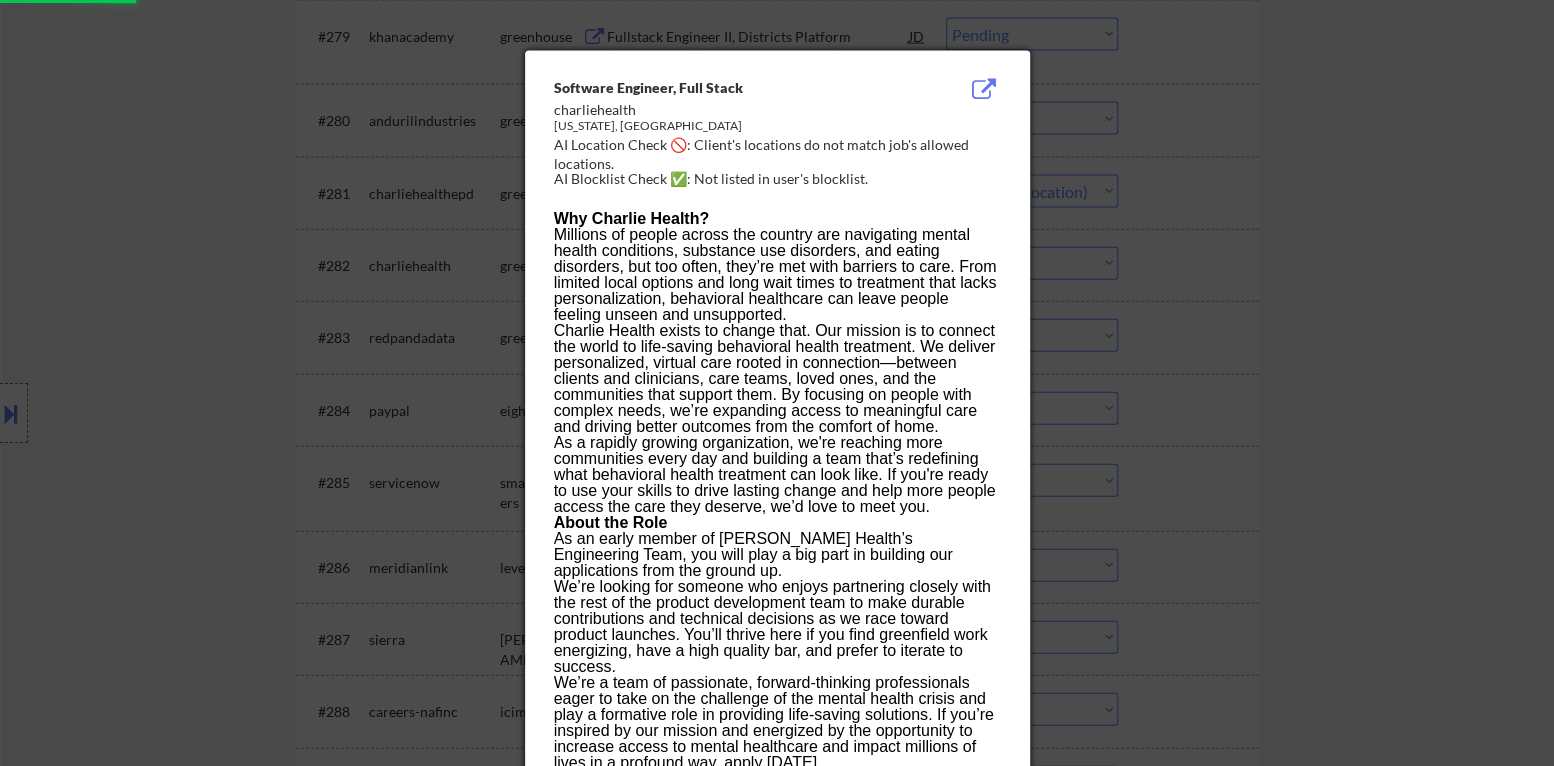
click at [1176, 305] on div at bounding box center [777, 383] width 1554 height 766
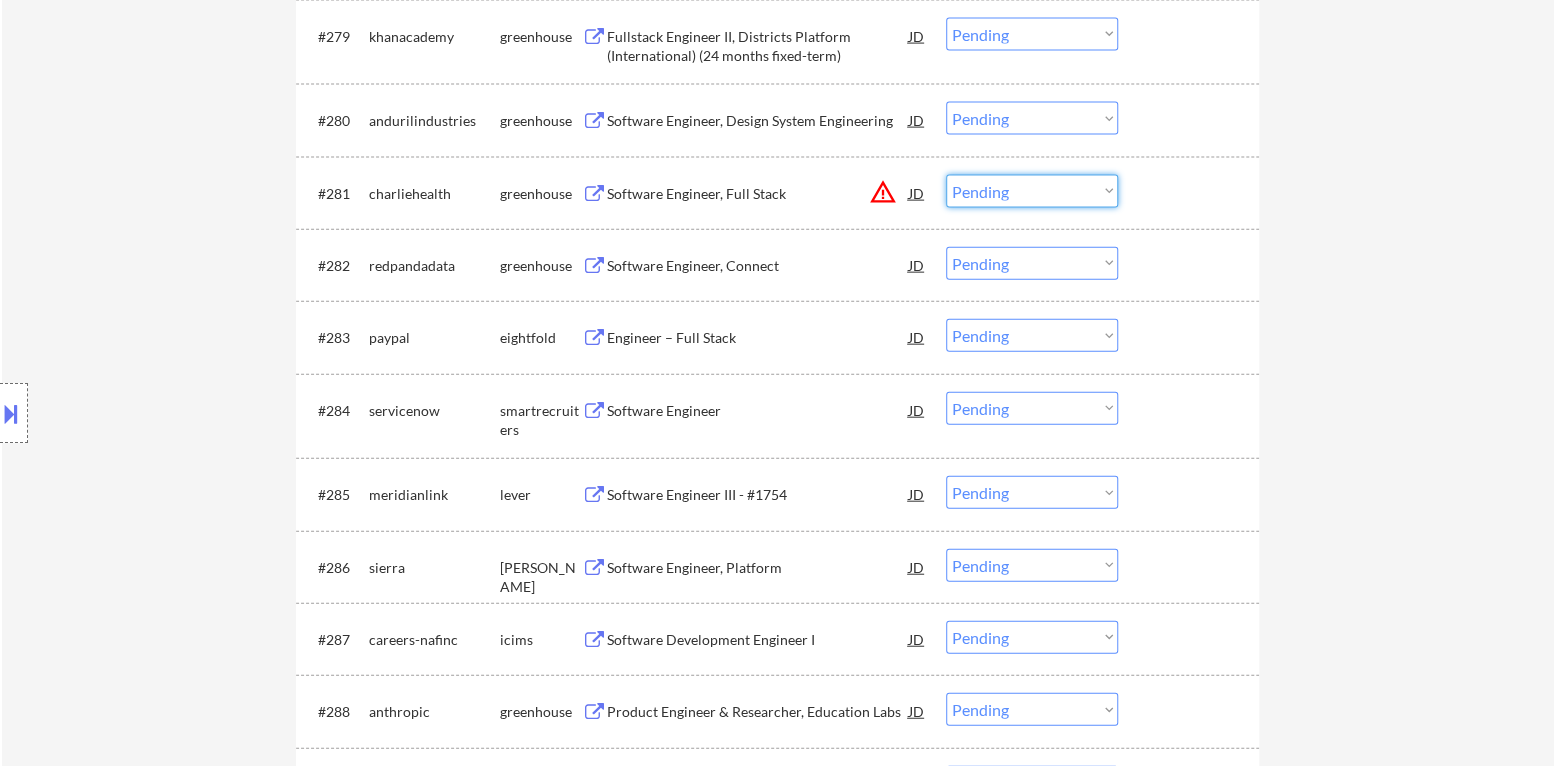
click at [1059, 195] on select "Choose an option... Pending Applied Excluded (Questions) Excluded (Expired) Exc…" at bounding box center [1032, 191] width 172 height 33
click at [946, 175] on select "Choose an option... Pending Applied Excluded (Questions) Excluded (Expired) Exc…" at bounding box center [1032, 191] width 172 height 33
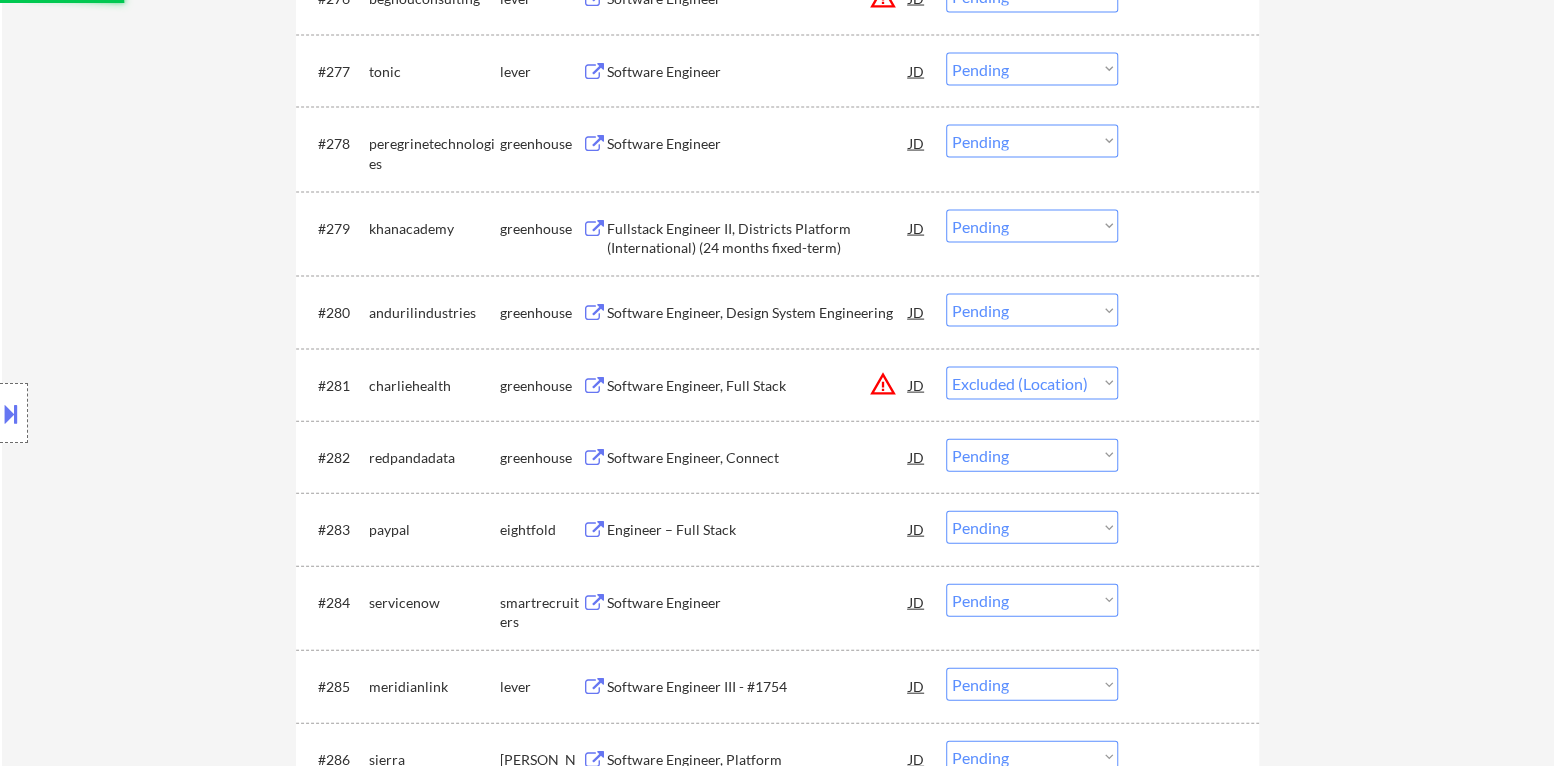
scroll to position [6439, 0]
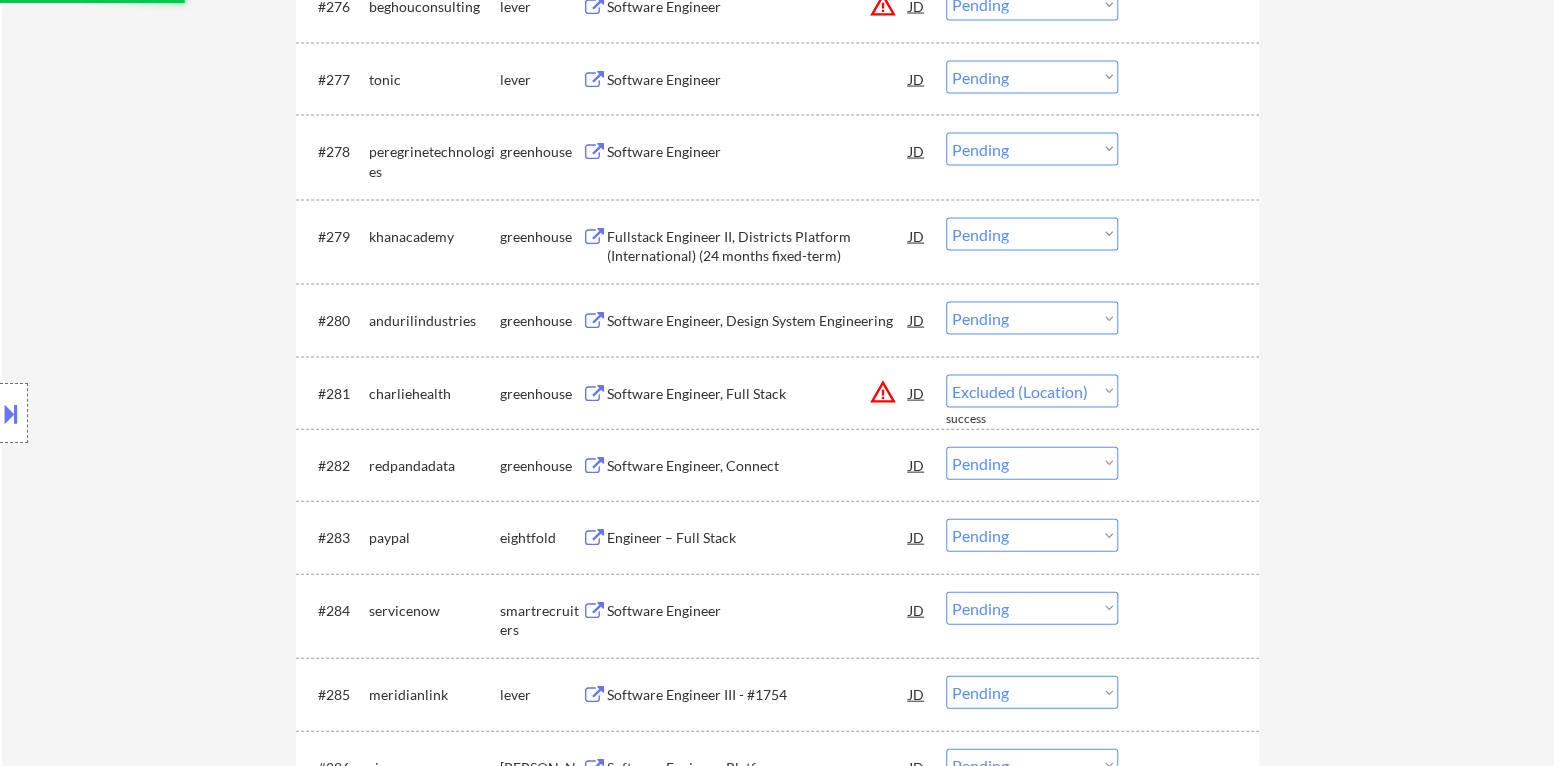
select select ""pending""
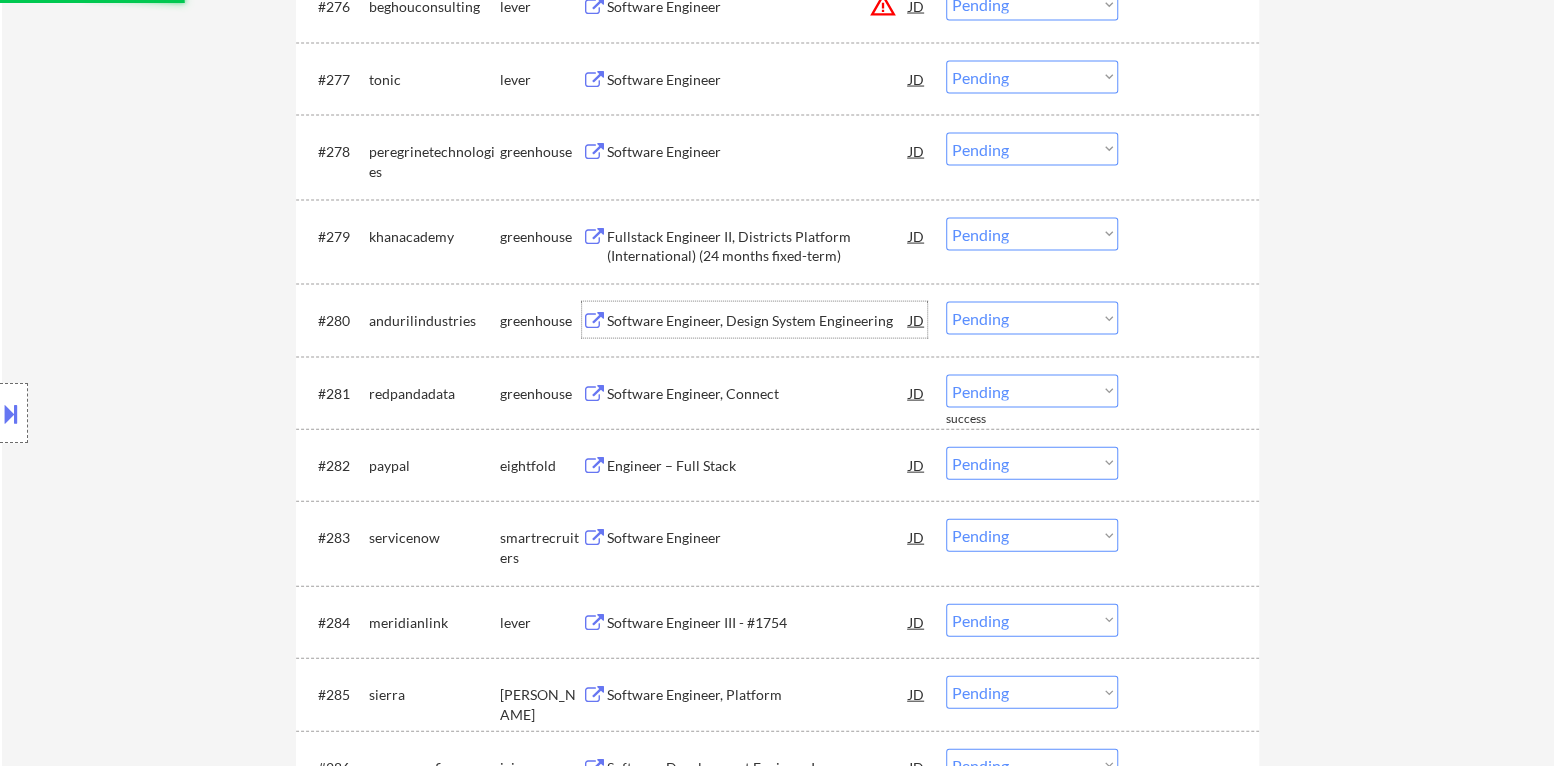
click at [766, 320] on div "Software Engineer, Design System Engineering" at bounding box center [758, 321] width 302 height 20
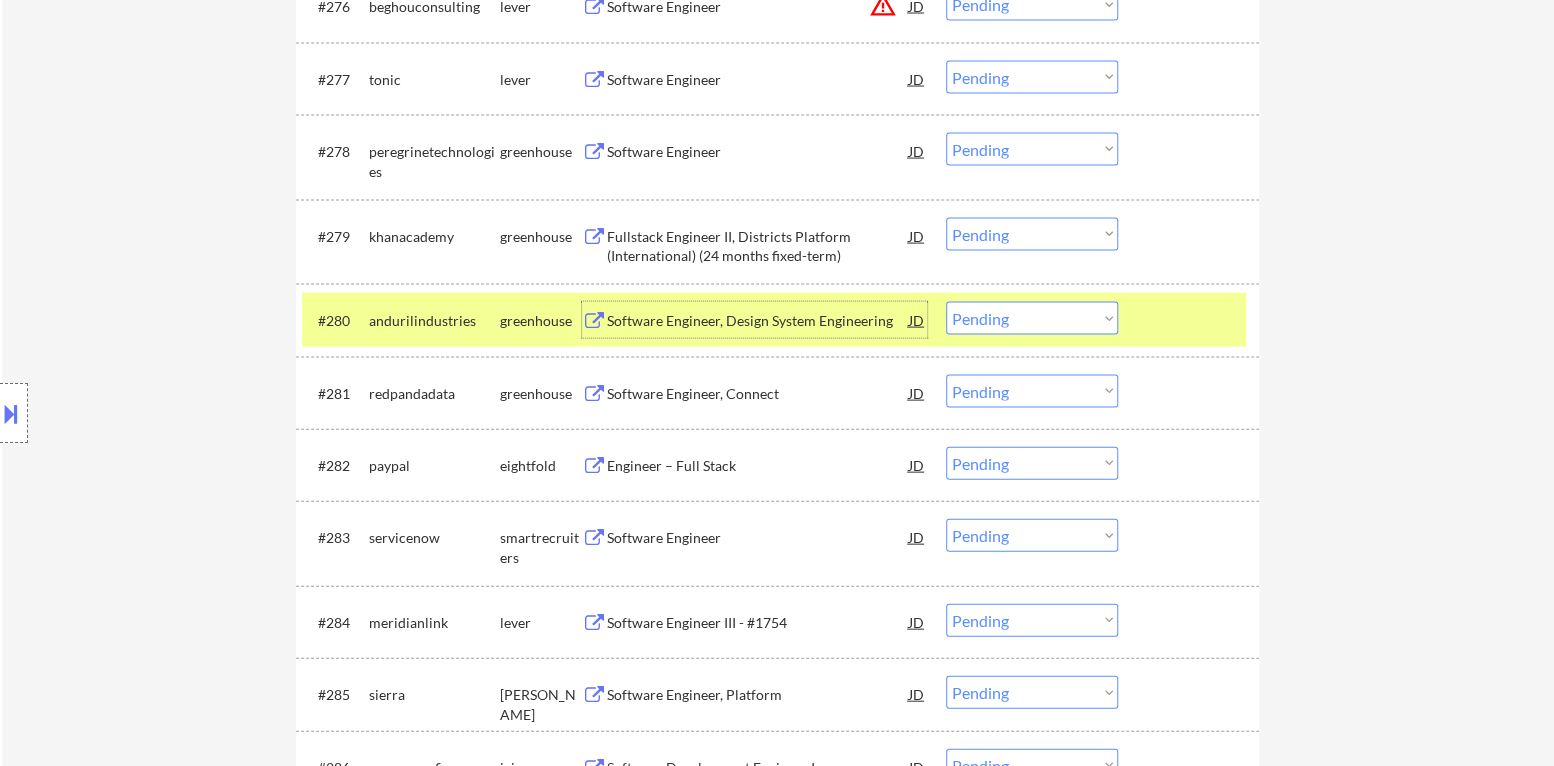
click at [2, 415] on button at bounding box center [11, 413] width 22 height 33
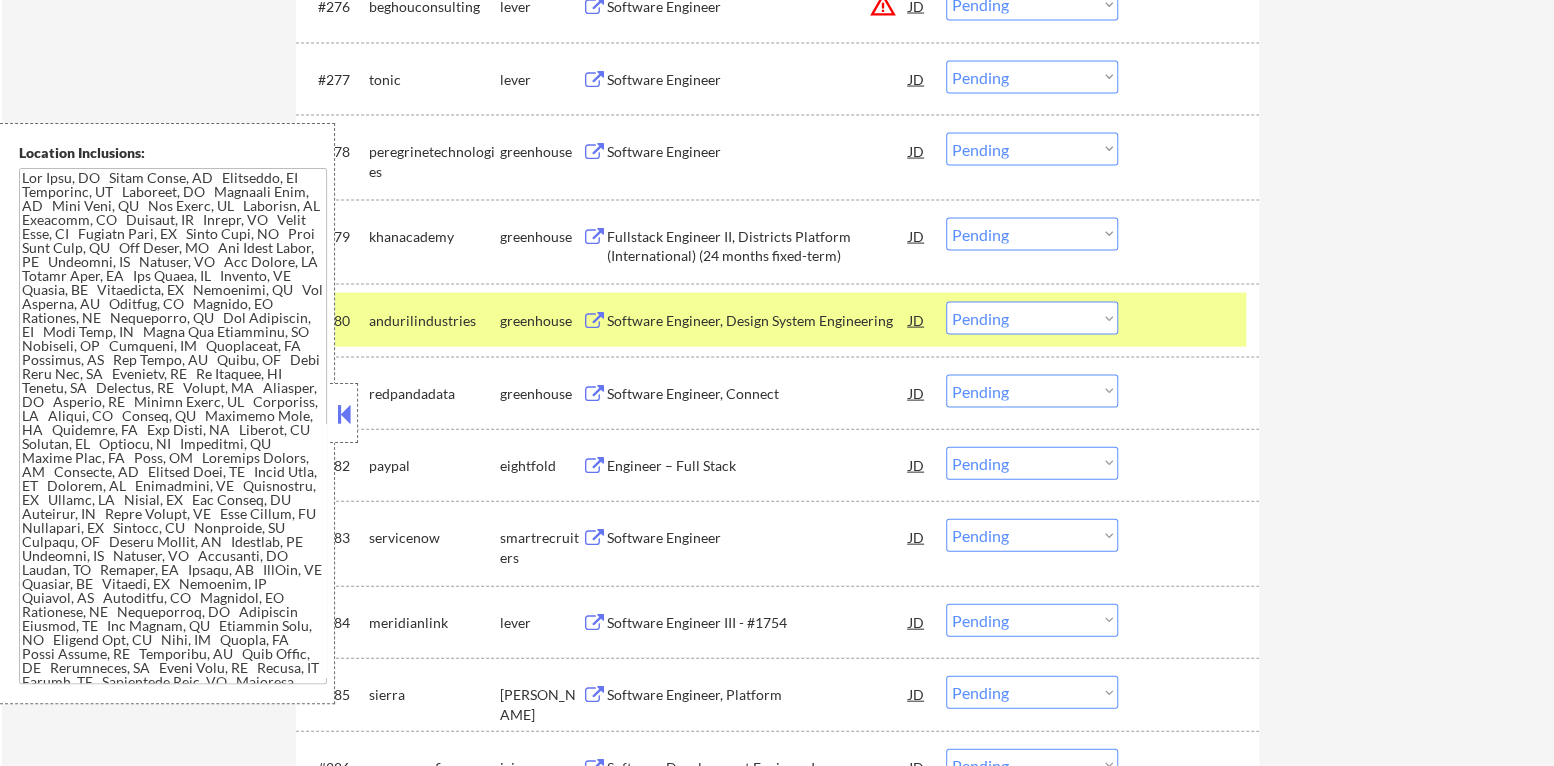
click at [328, 418] on div "Location Inclusions:" at bounding box center [167, 413] width 335 height 581
drag, startPoint x: 335, startPoint y: 418, endPoint x: 733, endPoint y: 274, distance: 423.1
click at [335, 418] on button at bounding box center [344, 414] width 22 height 30
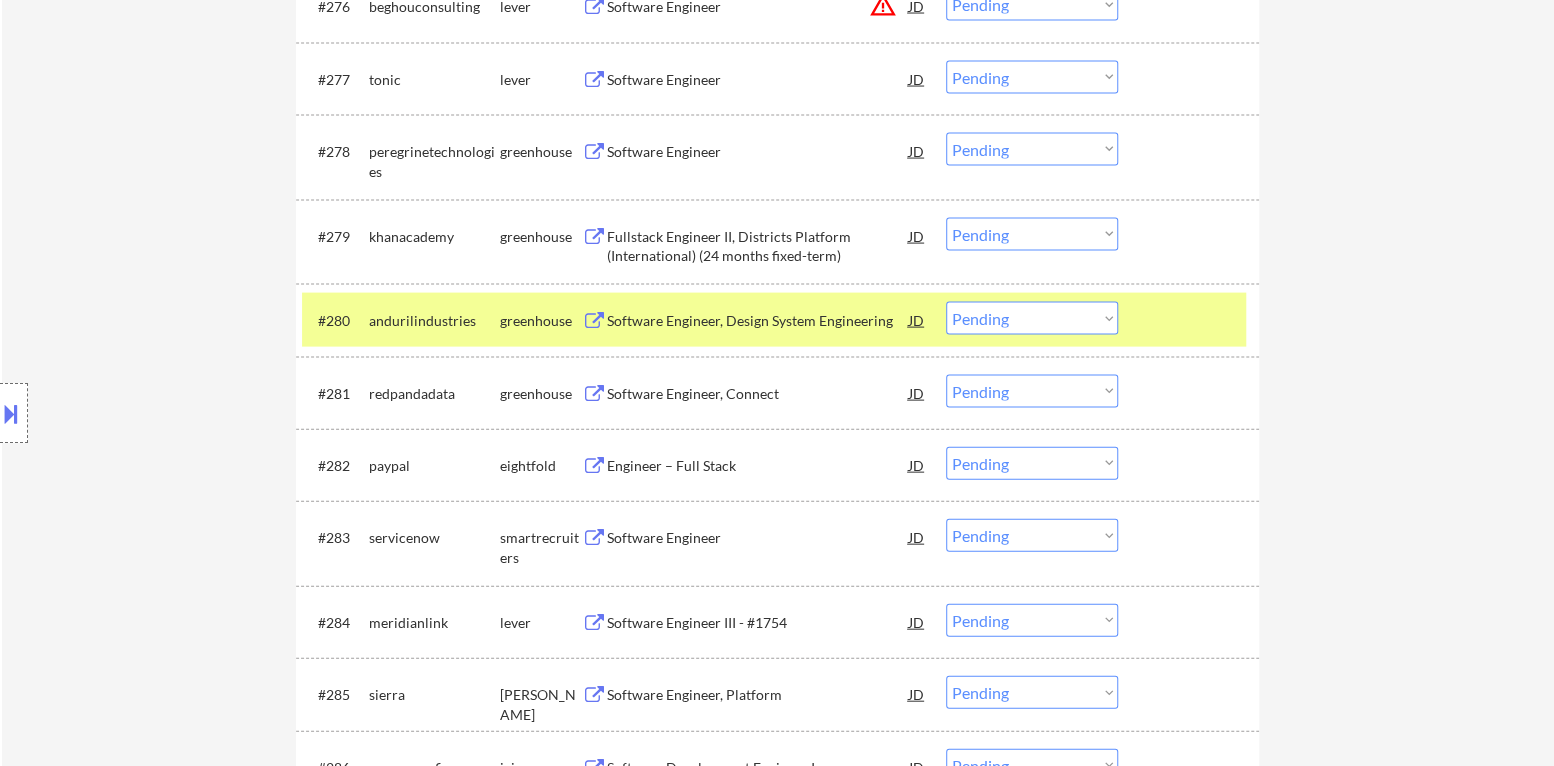
click at [1097, 321] on select "Choose an option... Pending Applied Excluded (Questions) Excluded (Expired) Exc…" at bounding box center [1032, 318] width 172 height 33
click at [946, 302] on select "Choose an option... Pending Applied Excluded (Questions) Excluded (Expired) Exc…" at bounding box center [1032, 318] width 172 height 33
click at [1185, 308] on div at bounding box center [1191, 320] width 88 height 36
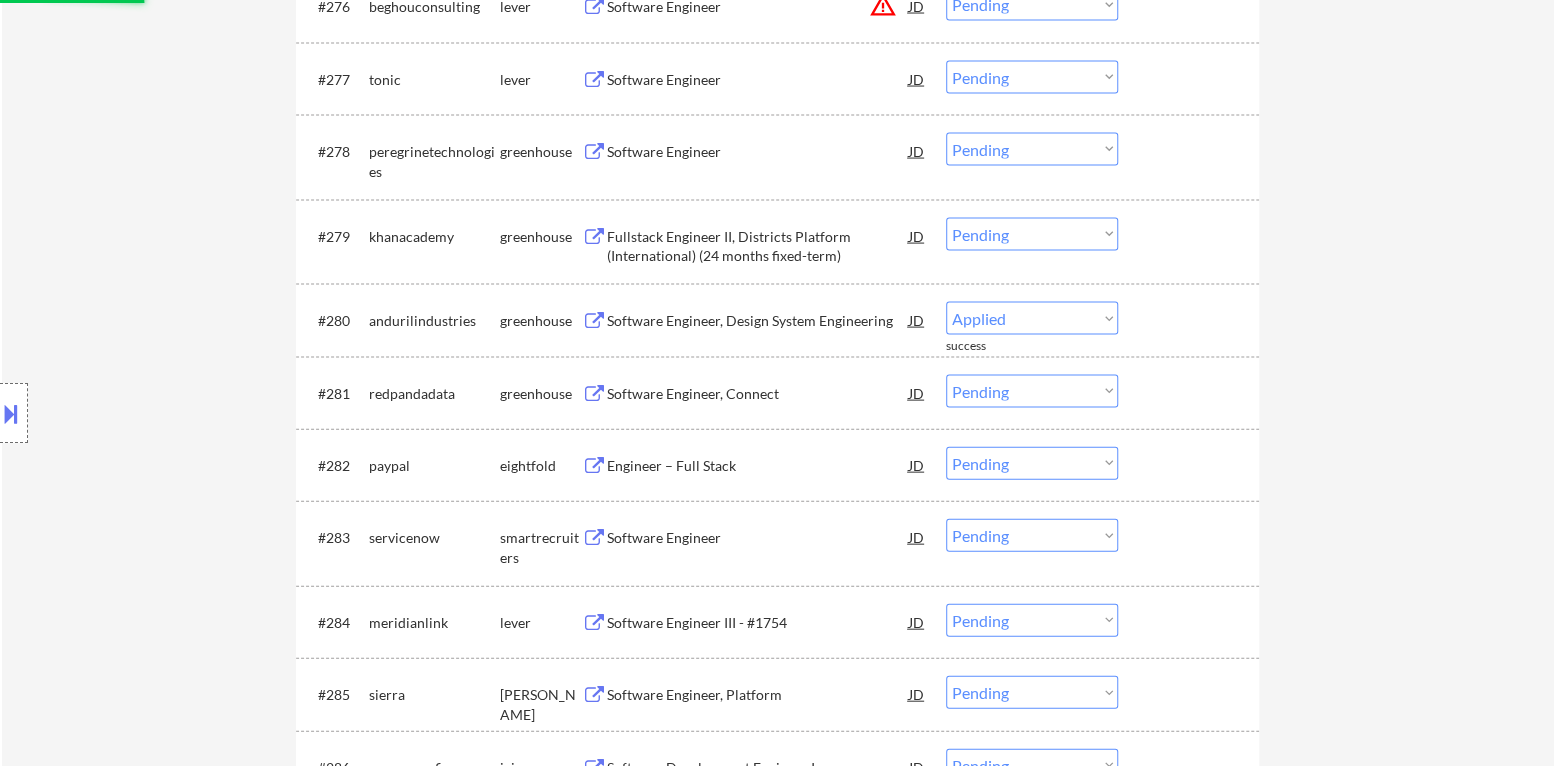
select select ""pending""
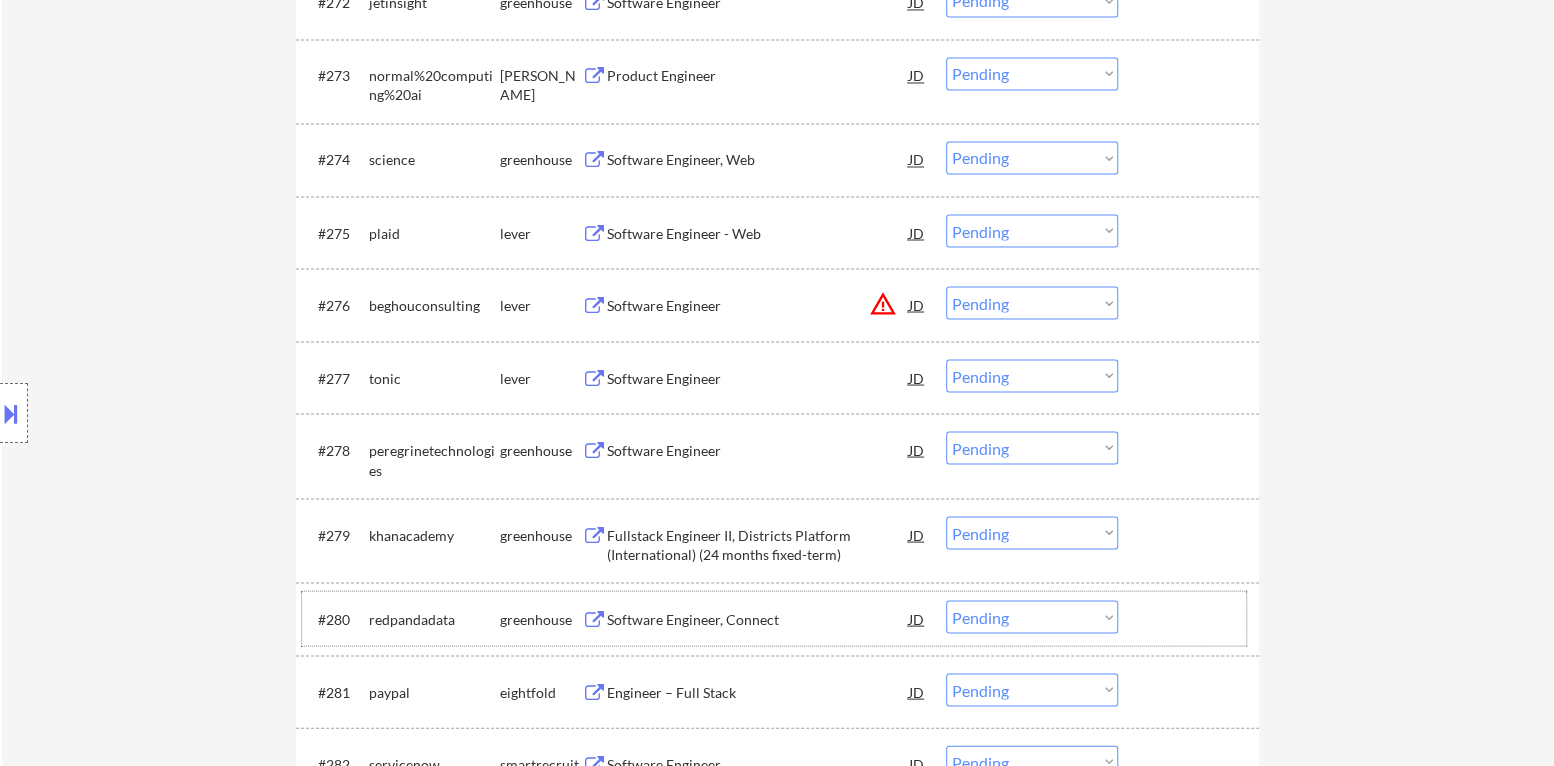
scroll to position [6140, 0]
click at [768, 543] on div "Fullstack Engineer II, Districts Platform (International) (24 months fixed-term)" at bounding box center [758, 545] width 302 height 39
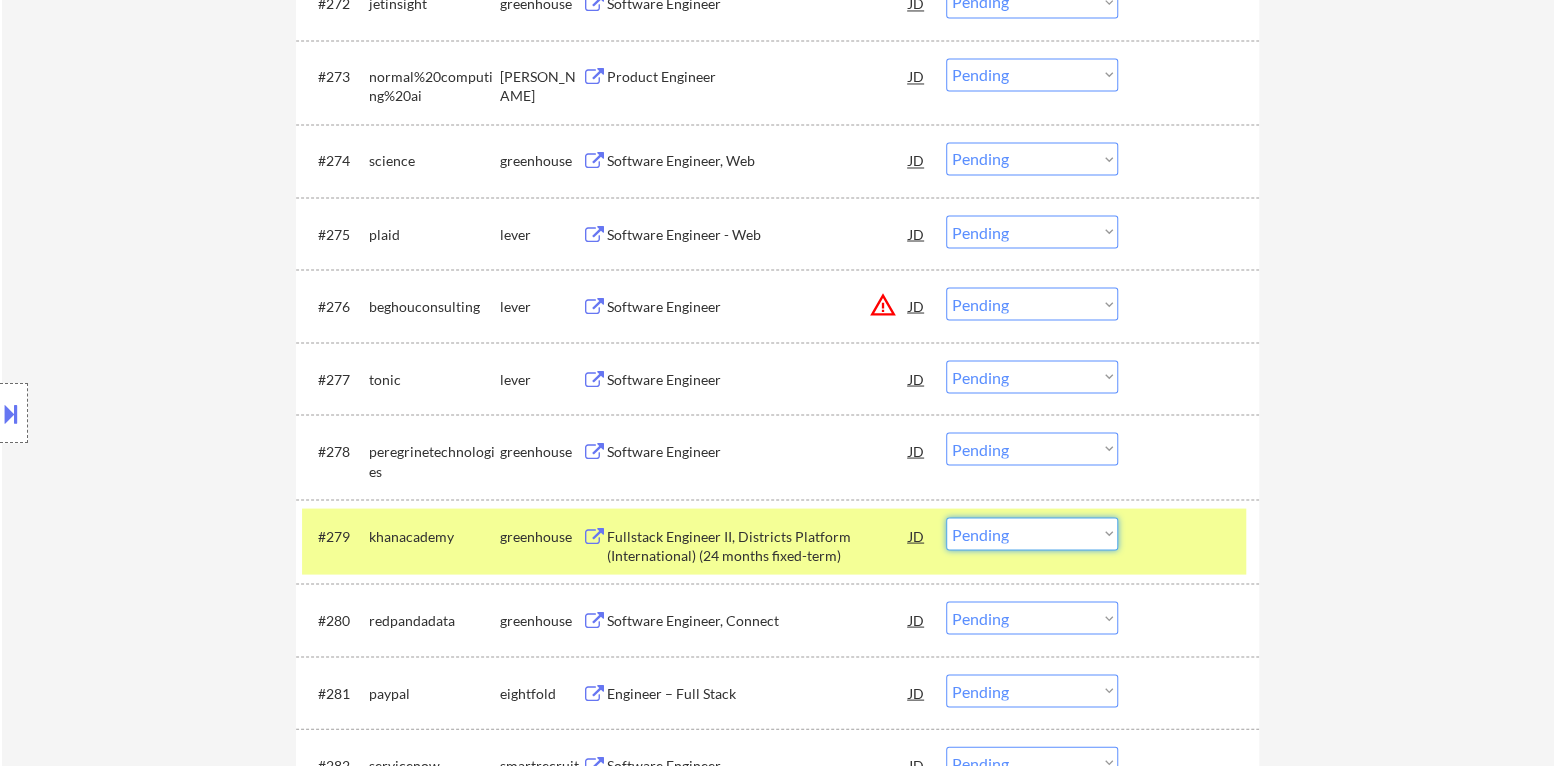
click at [1031, 540] on select "Choose an option... Pending Applied Excluded (Questions) Excluded (Expired) Exc…" at bounding box center [1032, 533] width 172 height 33
click at [946, 517] on select "Choose an option... Pending Applied Excluded (Questions) Excluded (Expired) Exc…" at bounding box center [1032, 533] width 172 height 33
click at [1143, 540] on div "#279 khanacademy greenhouse Fullstack Engineer II, Districts Platform (Internat…" at bounding box center [774, 541] width 944 height 66
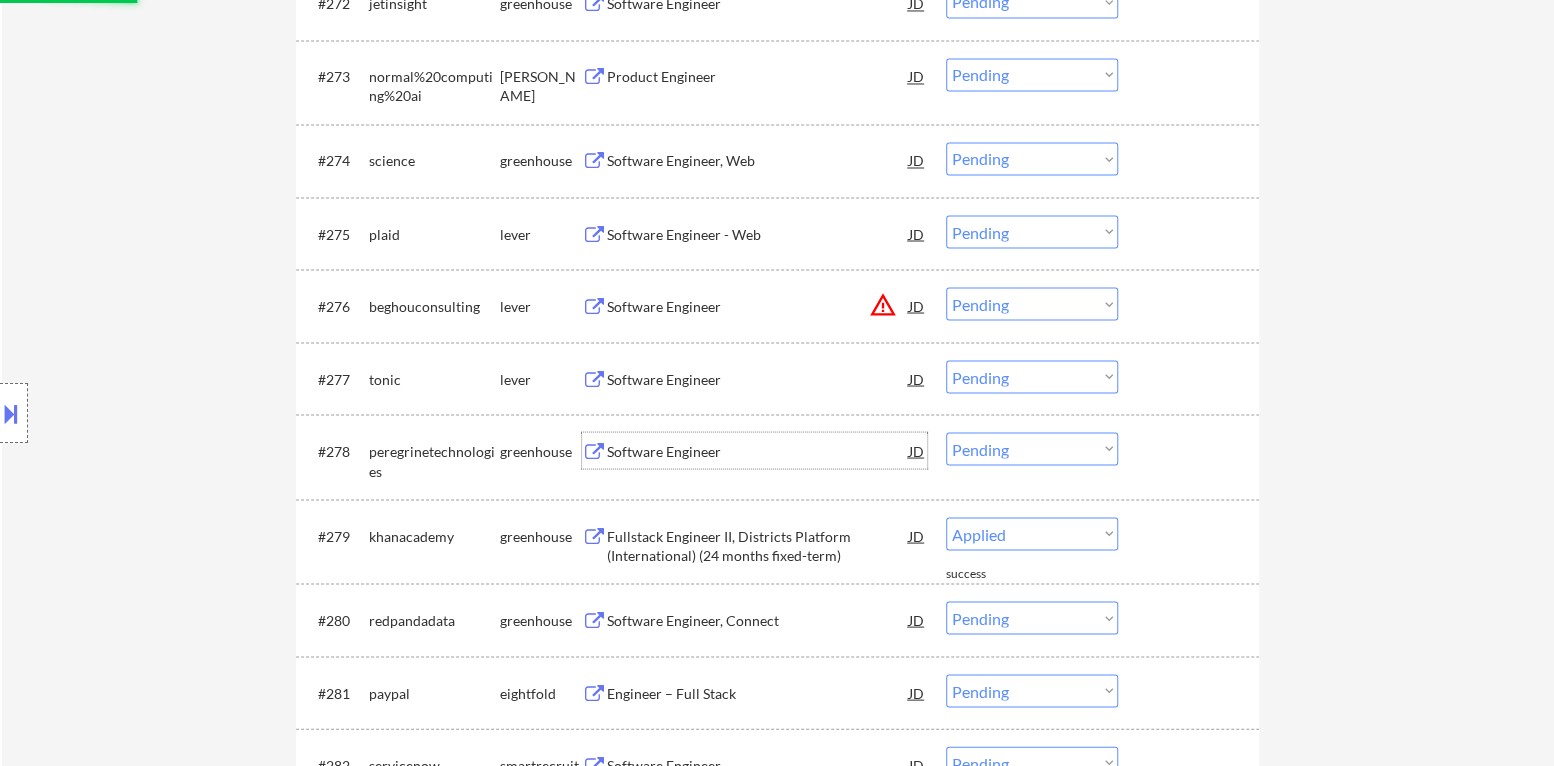
click at [661, 444] on div "Software Engineer" at bounding box center [758, 451] width 302 height 20
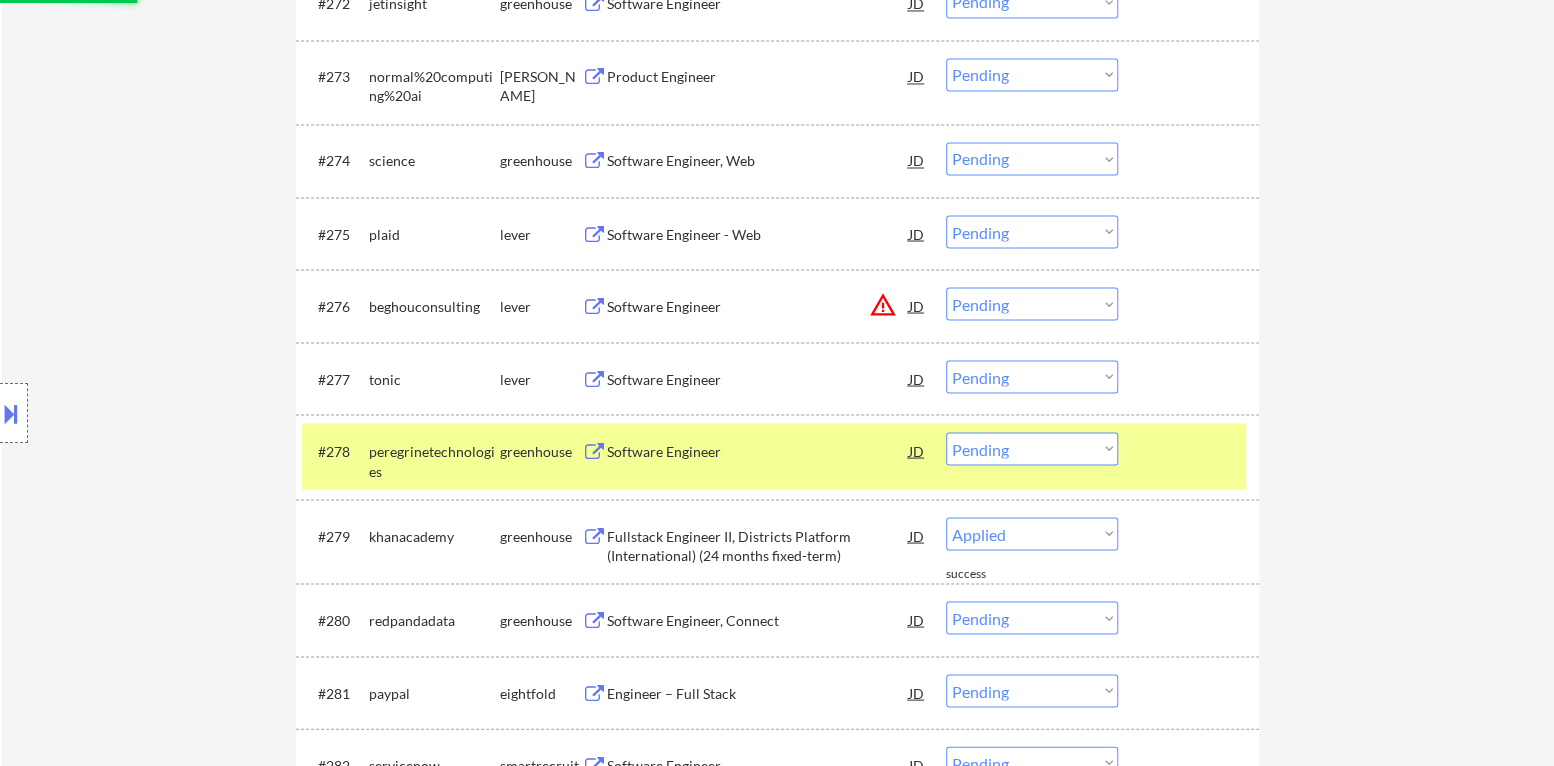
select select ""pending""
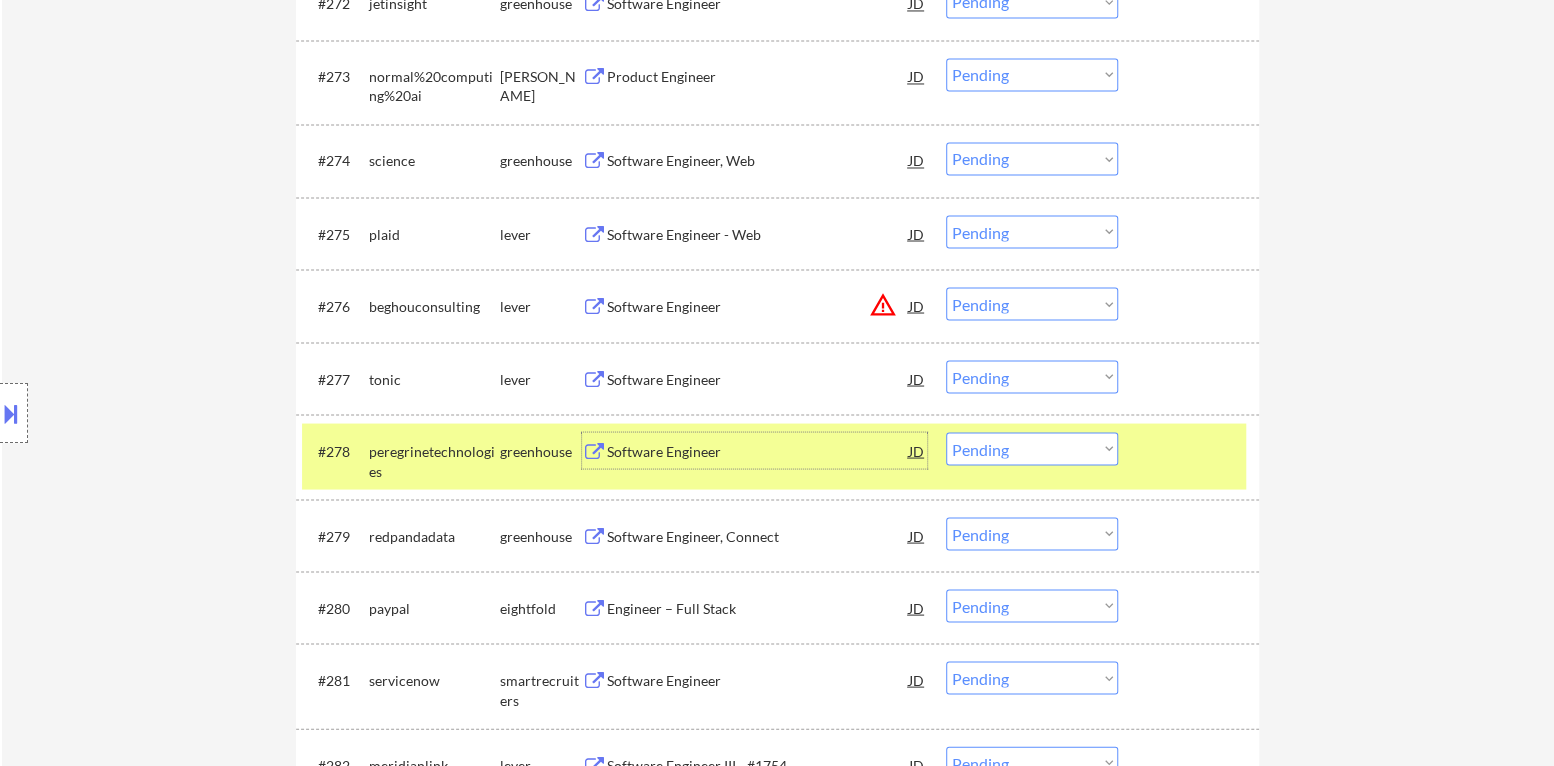
click at [992, 460] on select "Choose an option... Pending Applied Excluded (Questions) Excluded (Expired) Exc…" at bounding box center [1032, 448] width 172 height 33
click at [946, 432] on select "Choose an option... Pending Applied Excluded (Questions) Excluded (Expired) Exc…" at bounding box center [1032, 448] width 172 height 33
click at [1145, 476] on div "#278 peregrinetechnologies greenhouse Software Engineer JD warning_amber Choose…" at bounding box center [774, 456] width 944 height 66
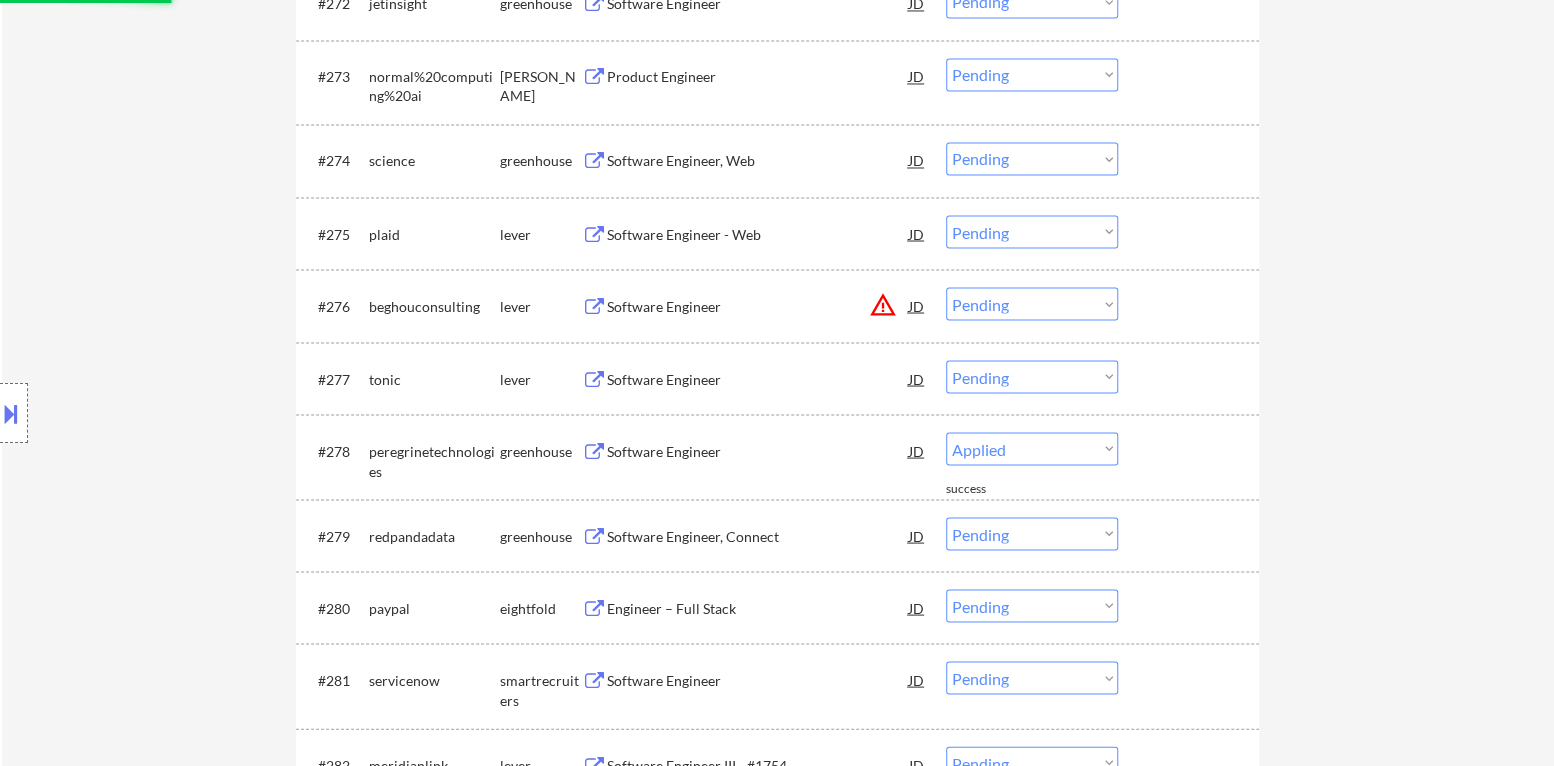
select select ""pending""
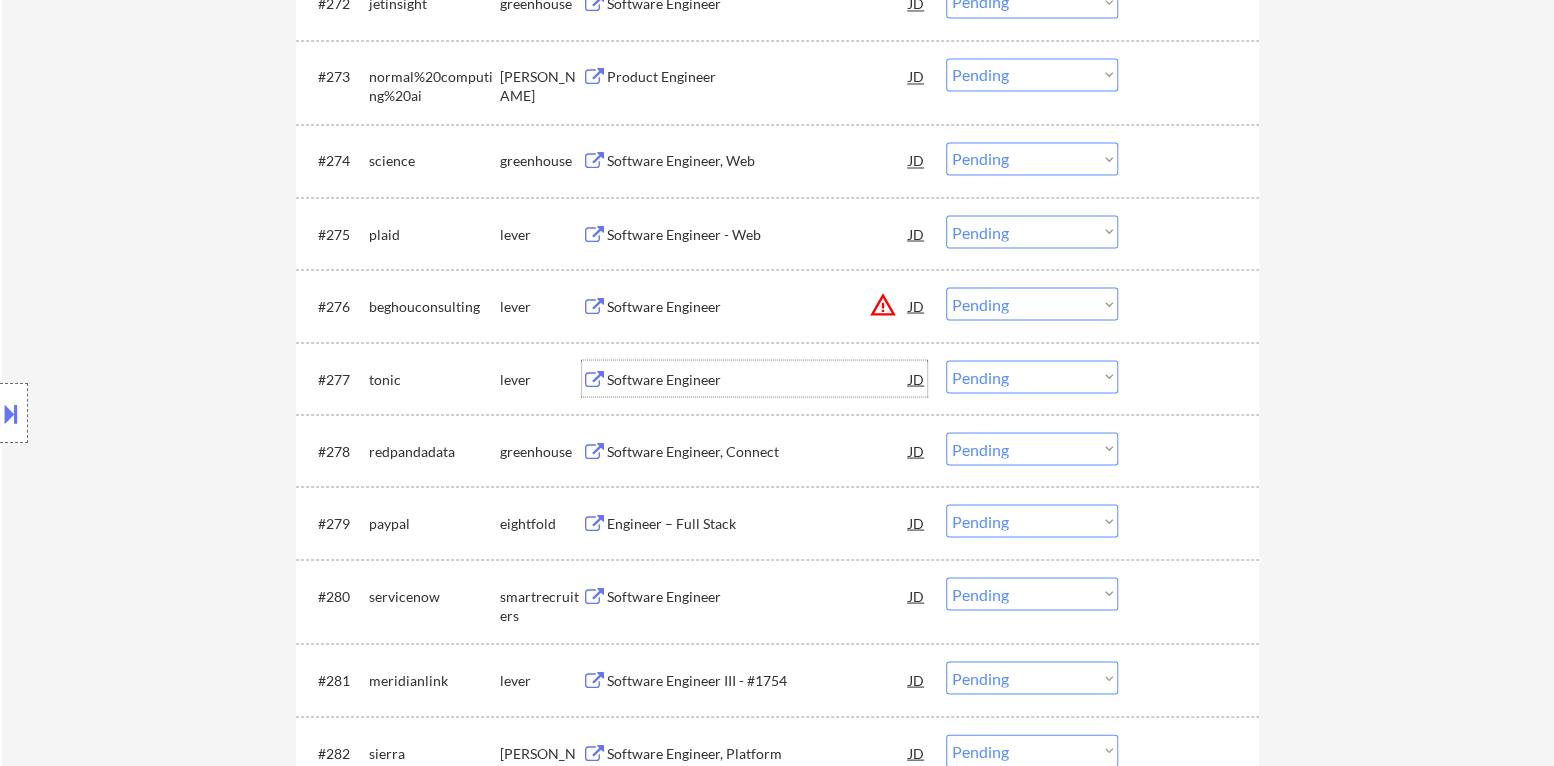
click at [707, 383] on div "Software Engineer" at bounding box center [758, 379] width 302 height 20
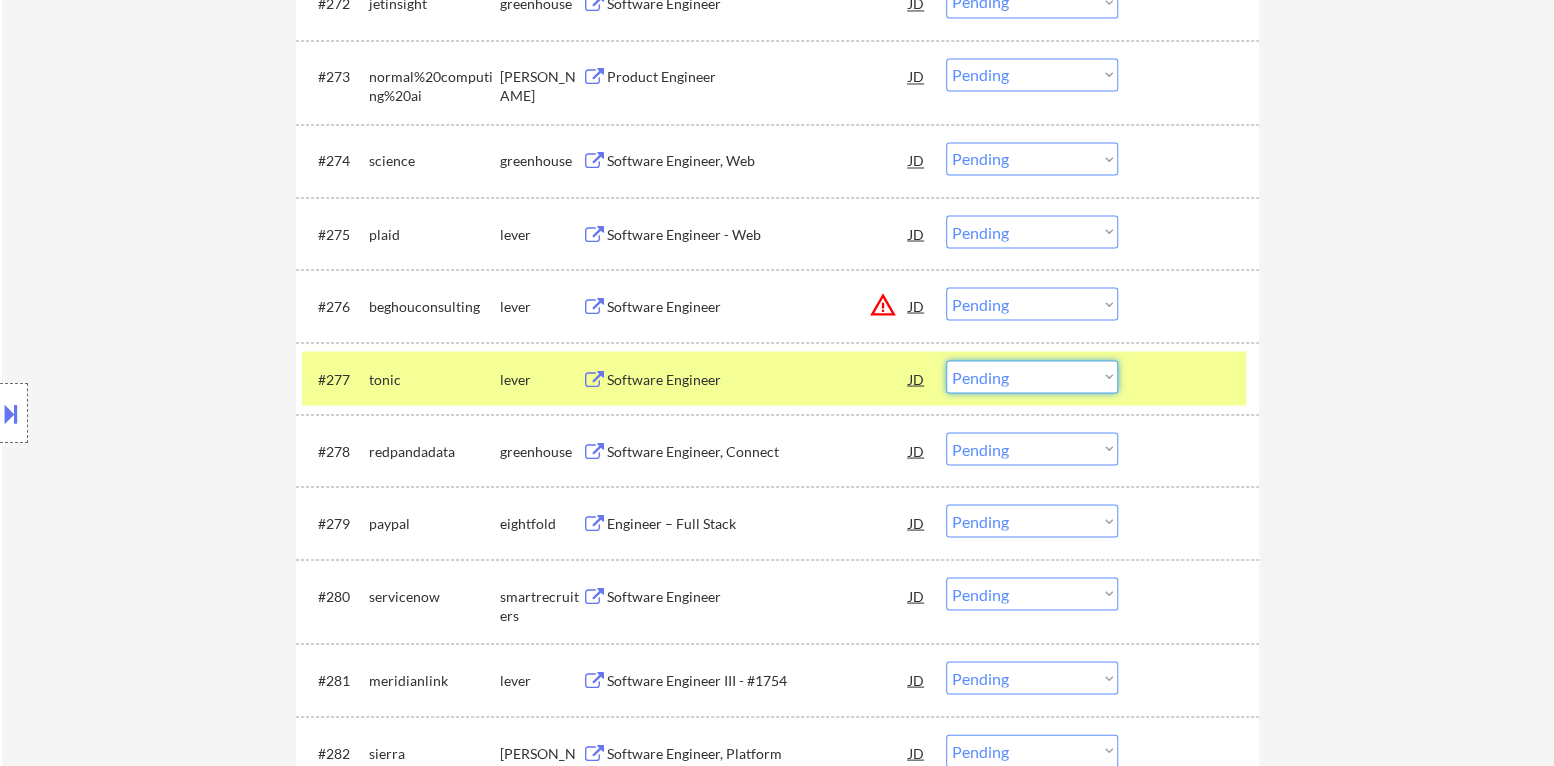
click at [999, 386] on select "Choose an option... Pending Applied Excluded (Questions) Excluded (Expired) Exc…" at bounding box center [1032, 376] width 172 height 33
click at [946, 360] on select "Choose an option... Pending Applied Excluded (Questions) Excluded (Expired) Exc…" at bounding box center [1032, 376] width 172 height 33
click at [1116, 401] on div "#277 tonic lever Software Engineer JD warning_amber Choose an option... Pending…" at bounding box center [774, 378] width 944 height 54
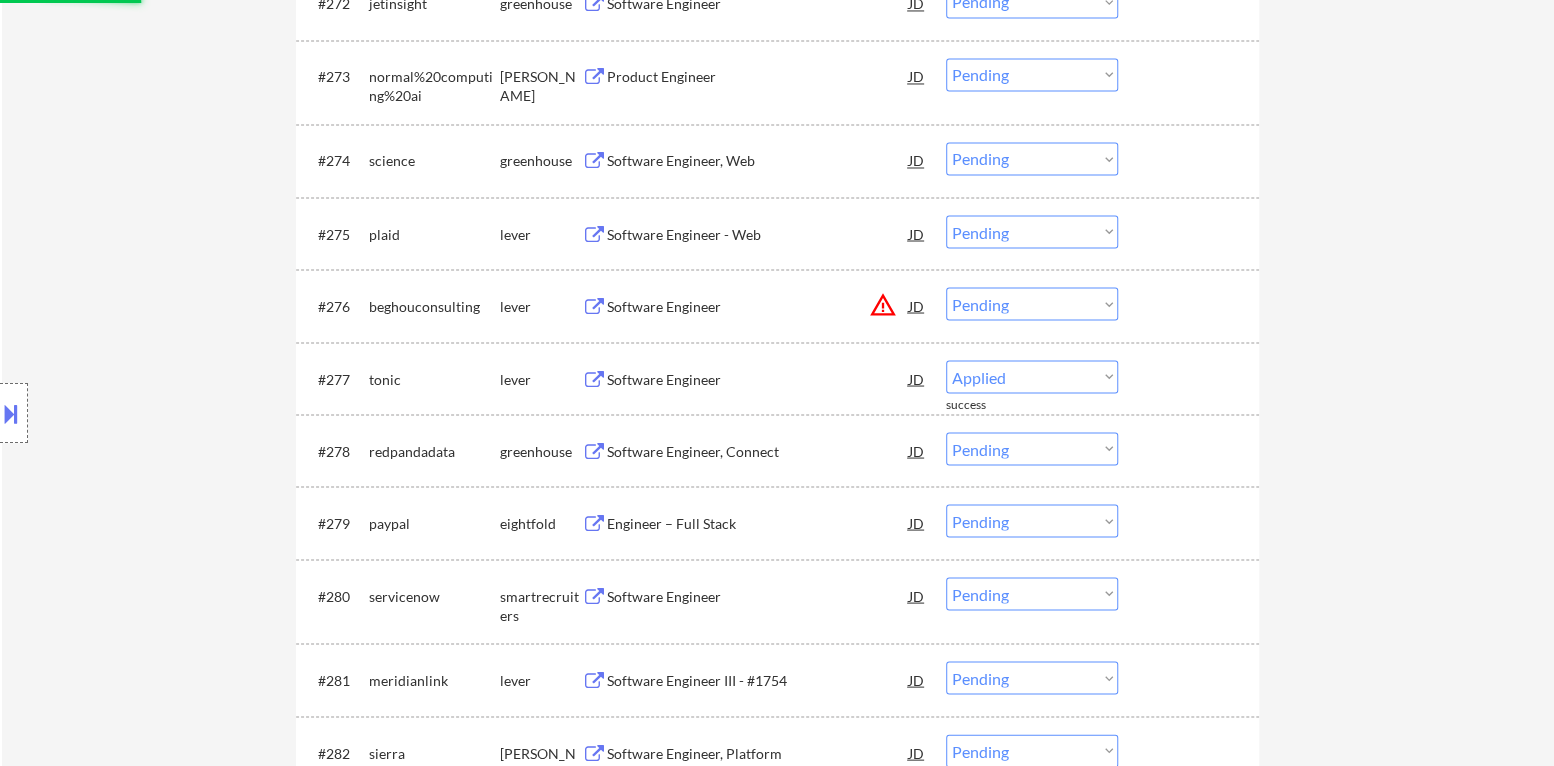
select select ""pending""
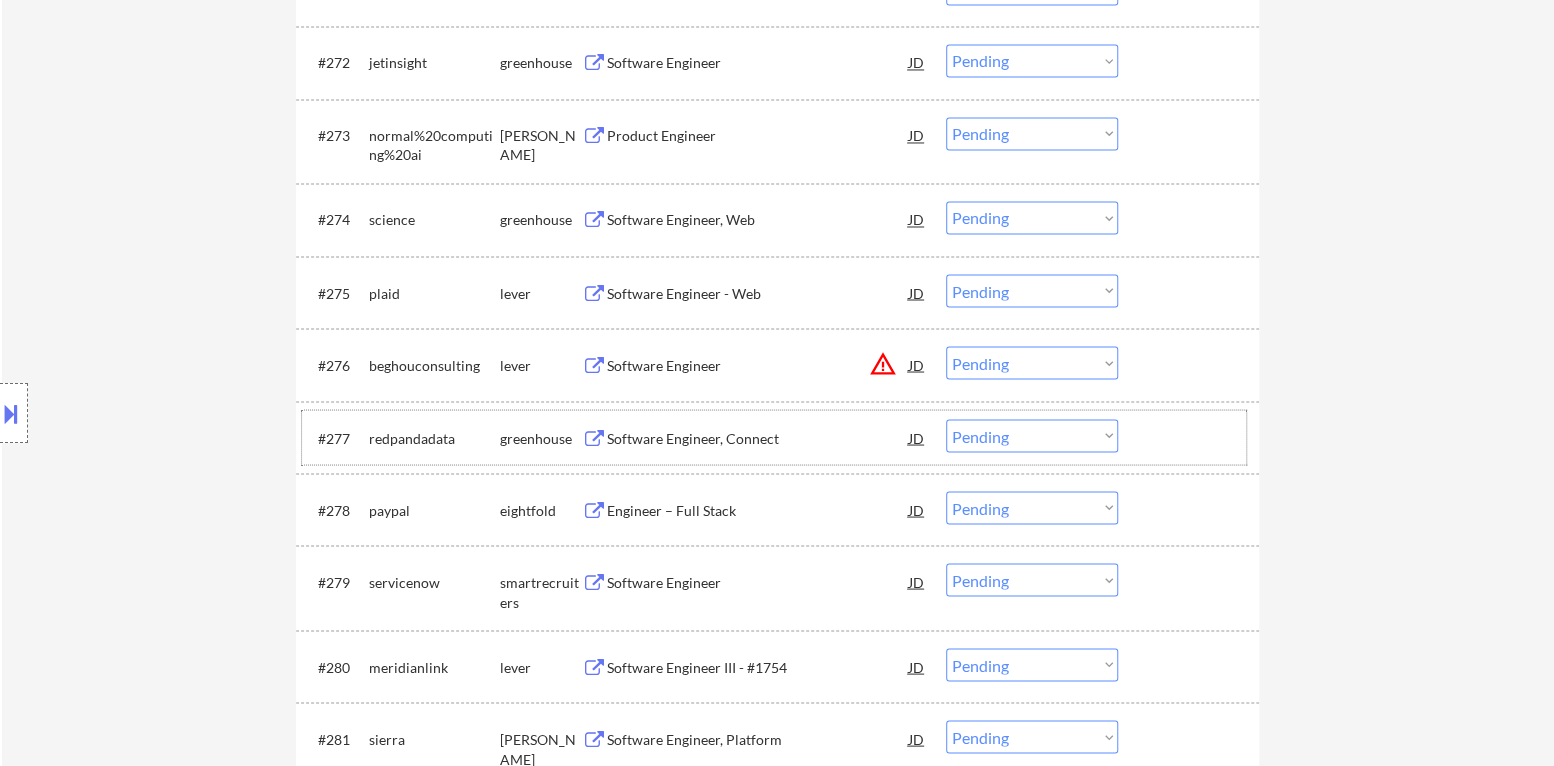
scroll to position [6040, 0]
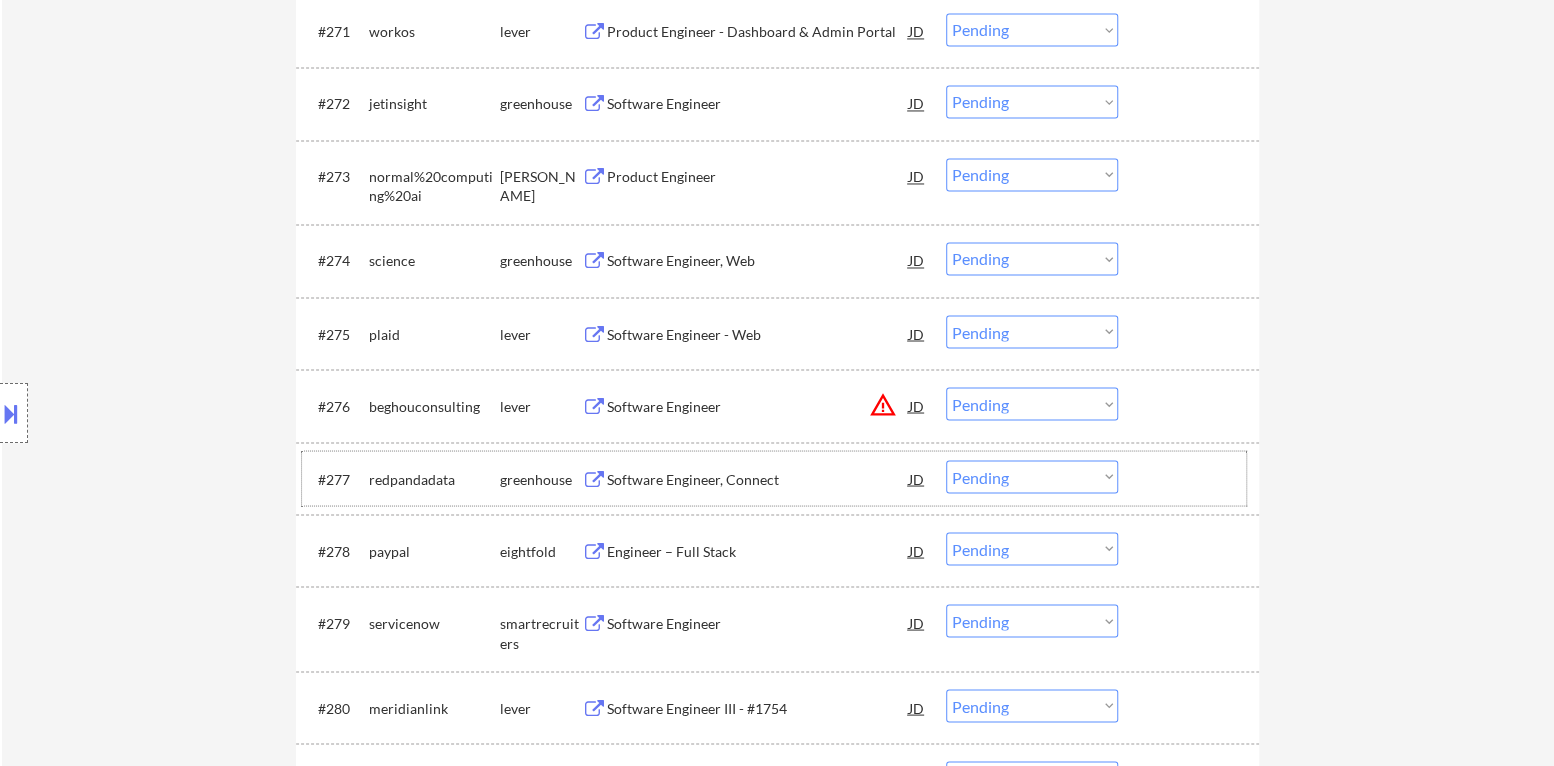
click at [882, 405] on button "warning_amber" at bounding box center [883, 404] width 28 height 28
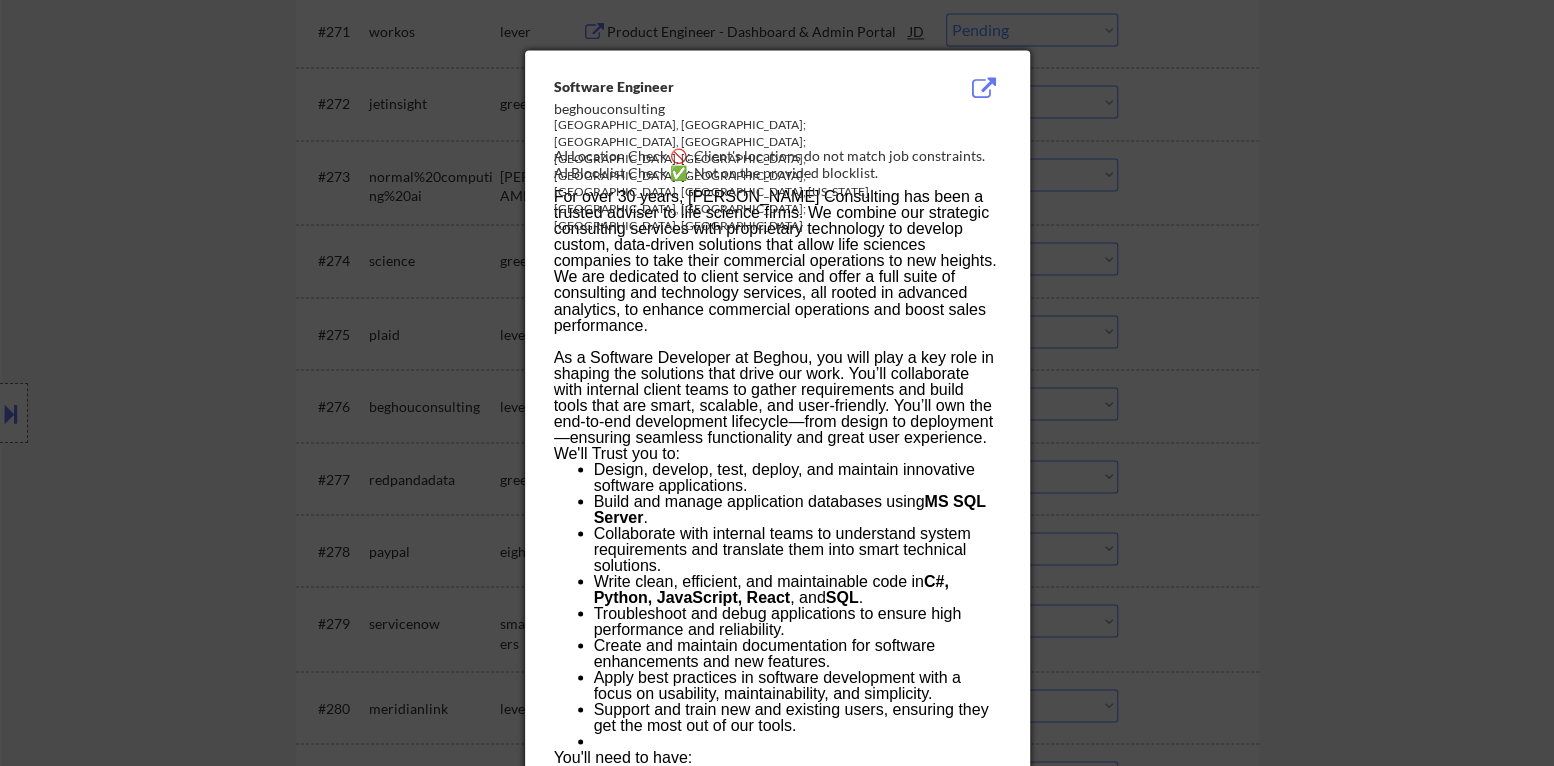
click at [722, 126] on div "[GEOGRAPHIC_DATA], [GEOGRAPHIC_DATA]; [GEOGRAPHIC_DATA], [GEOGRAPHIC_DATA]; [GE…" at bounding box center [727, 176] width 346 height 118
copy div "[GEOGRAPHIC_DATA]"
click at [0, 398] on div at bounding box center [777, 383] width 1554 height 766
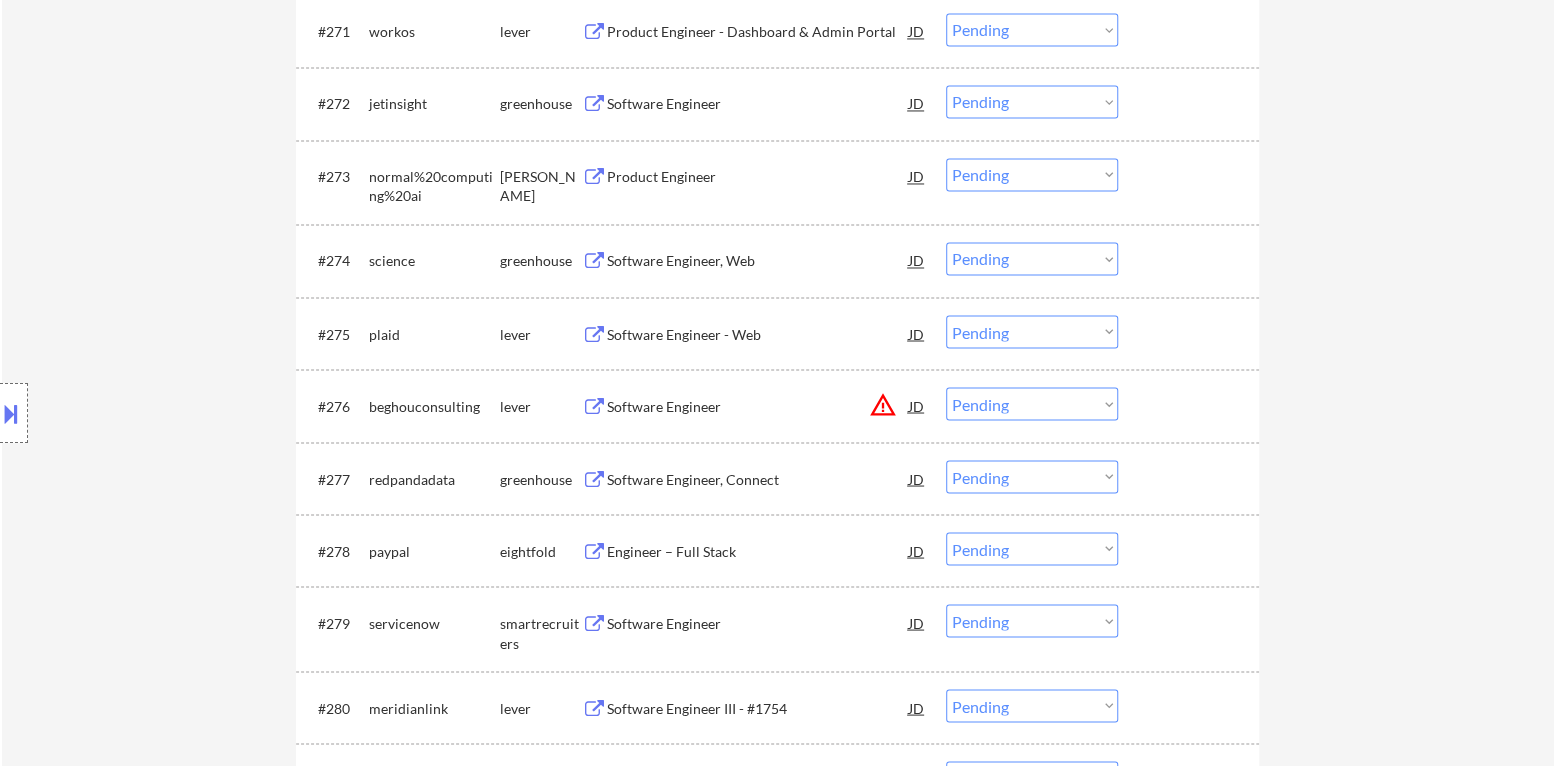
click at [0, 404] on button at bounding box center [11, 413] width 22 height 33
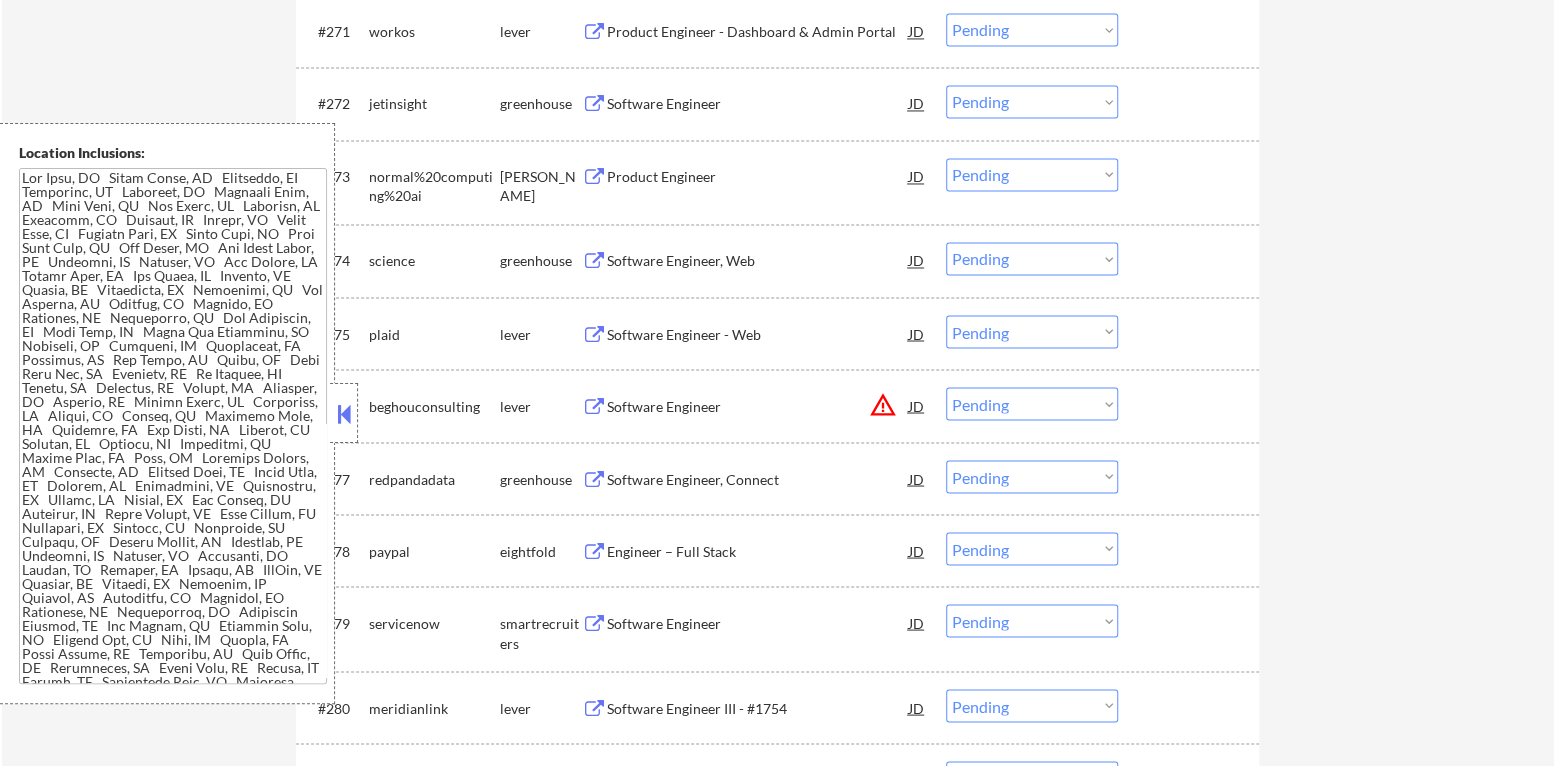
click at [328, 432] on div "Location Inclusions:" at bounding box center [167, 413] width 335 height 581
click at [699, 405] on div "Software Engineer" at bounding box center [758, 406] width 302 height 20
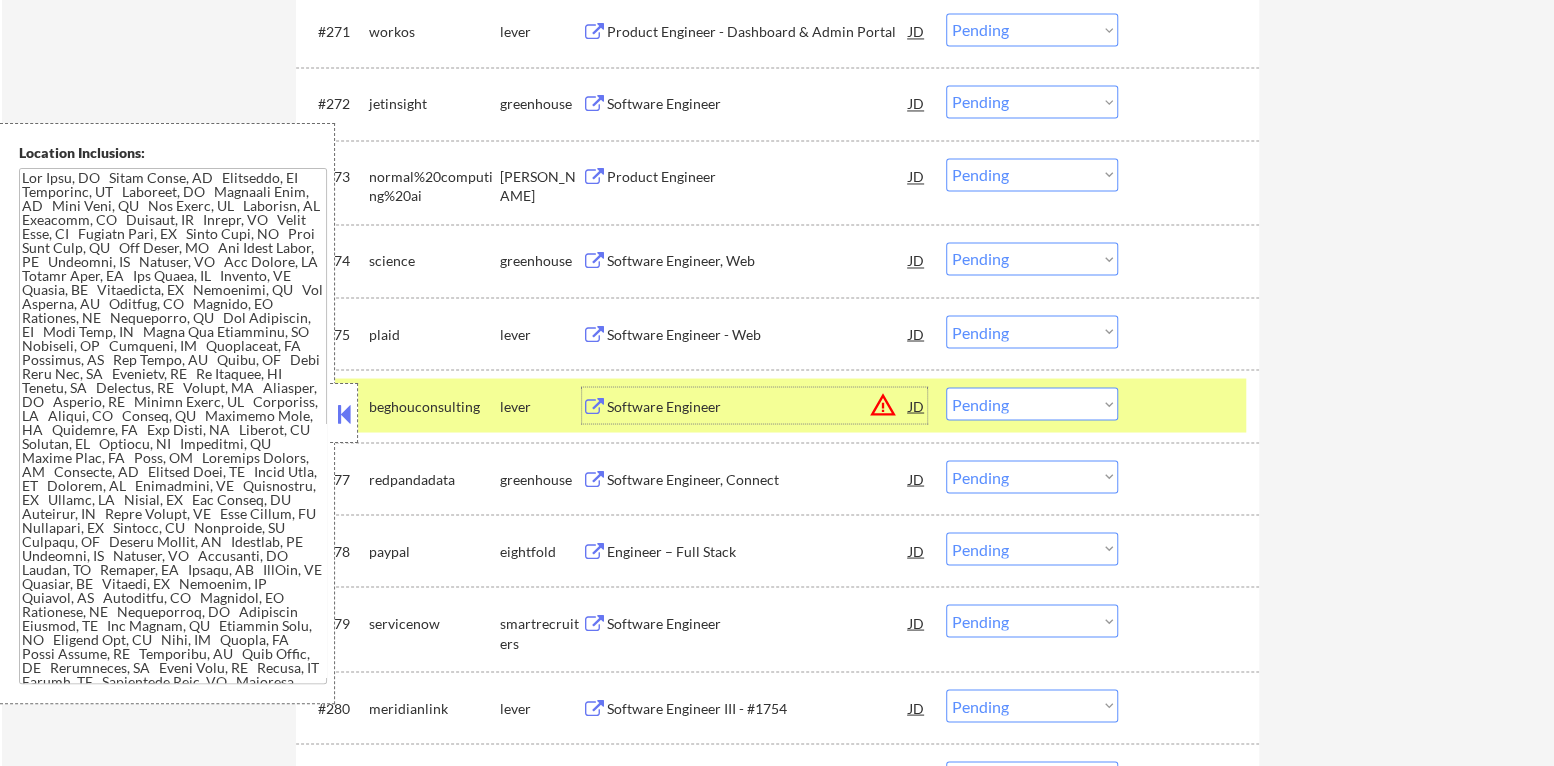
click at [887, 403] on button "warning_amber" at bounding box center [883, 404] width 28 height 28
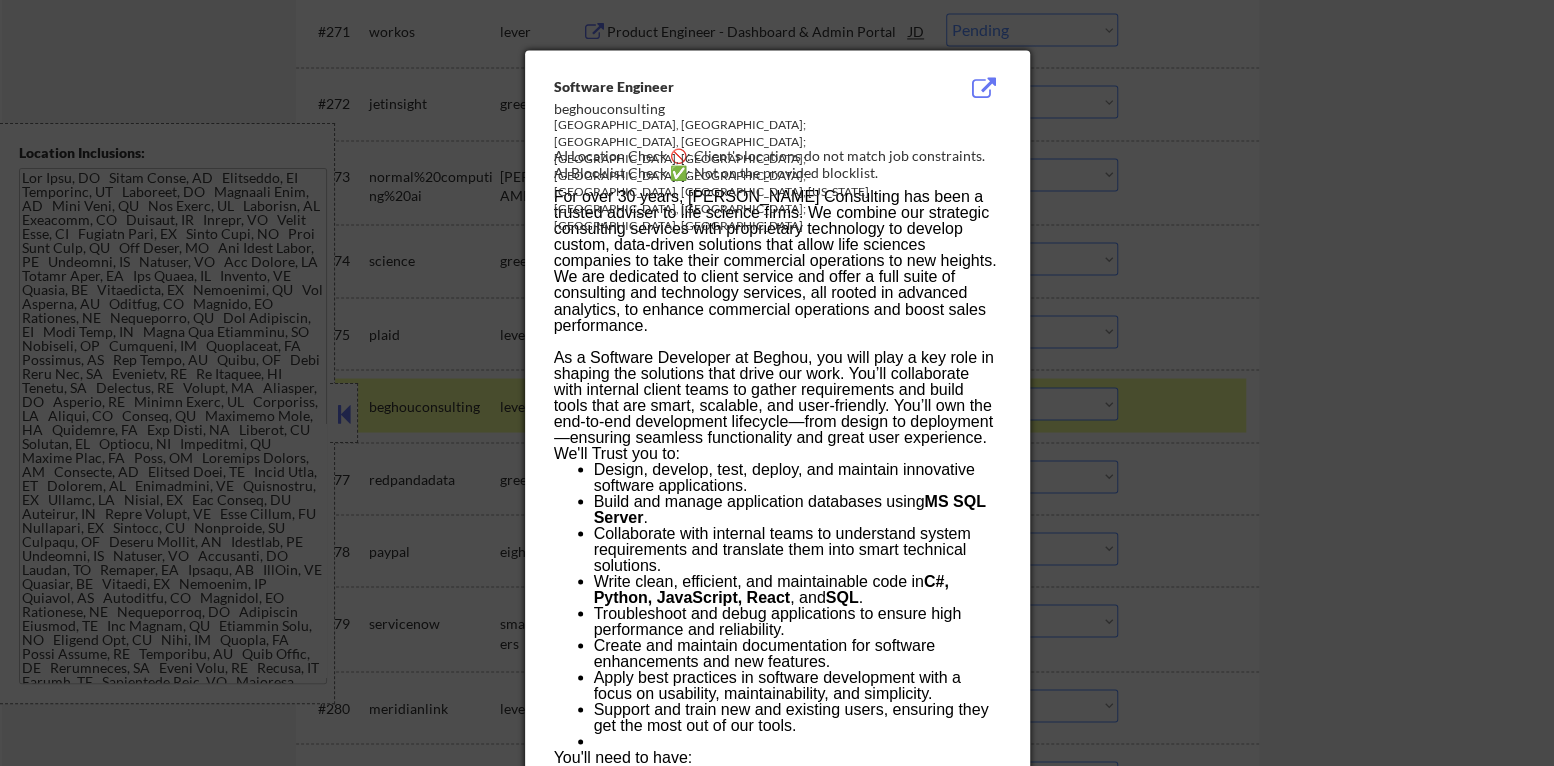
click at [1412, 421] on div at bounding box center [777, 383] width 1554 height 766
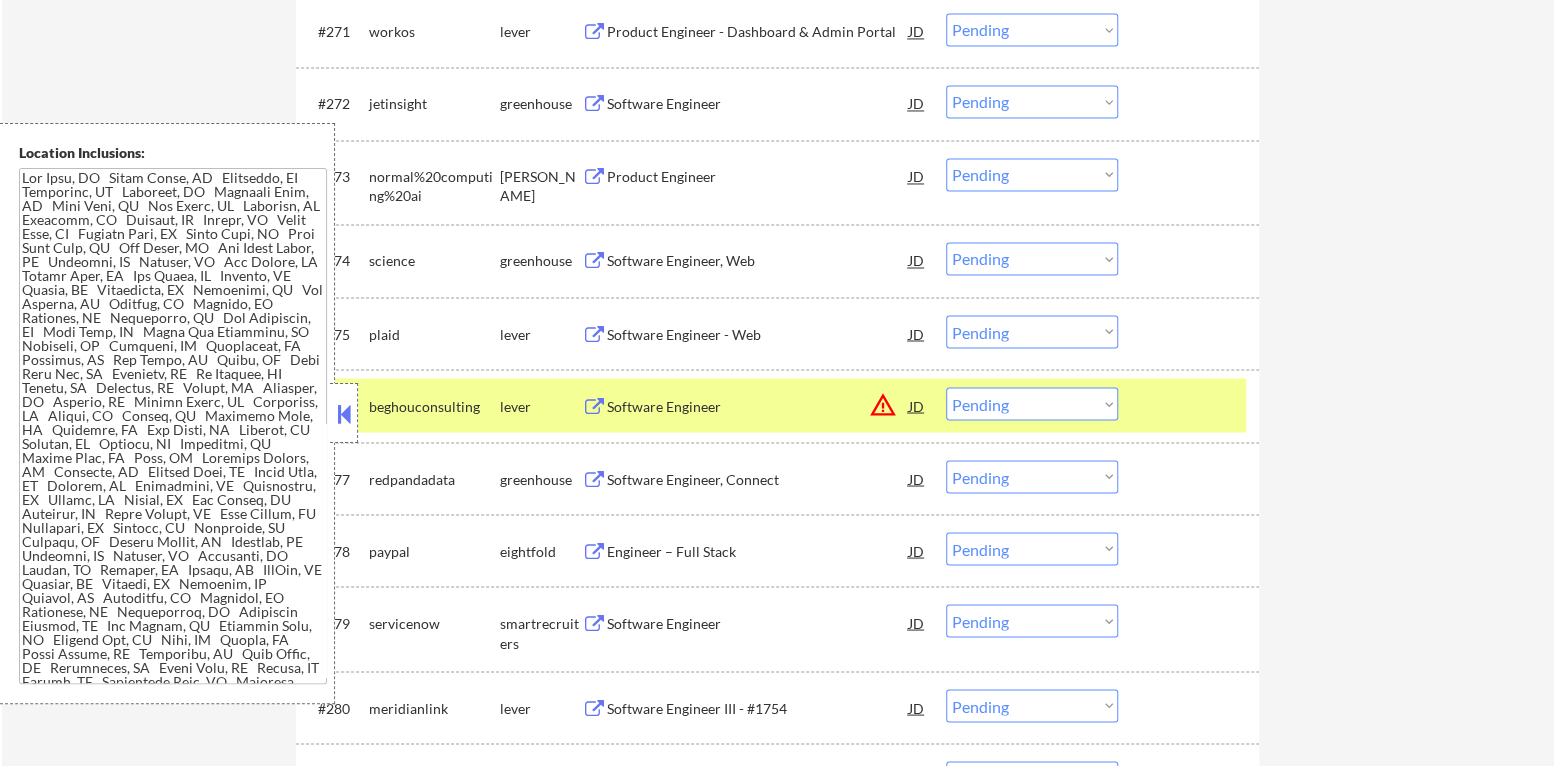
click at [331, 405] on div at bounding box center [344, 413] width 28 height 60
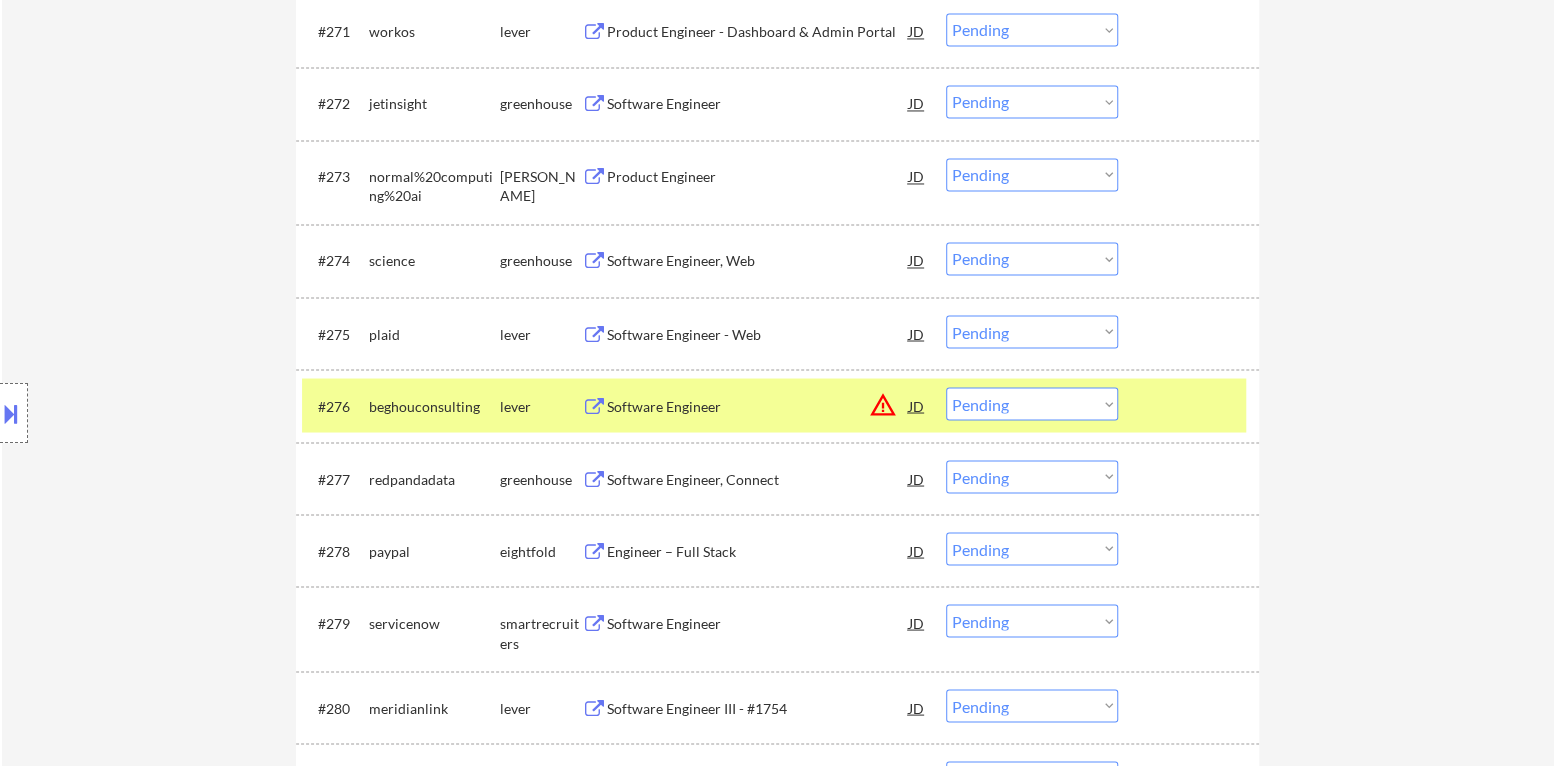
click at [1042, 403] on select "Choose an option... Pending Applied Excluded (Questions) Excluded (Expired) Exc…" at bounding box center [1032, 403] width 172 height 33
click at [946, 387] on select "Choose an option... Pending Applied Excluded (Questions) Excluded (Expired) Exc…" at bounding box center [1032, 403] width 172 height 33
click at [1164, 411] on div at bounding box center [1191, 405] width 88 height 36
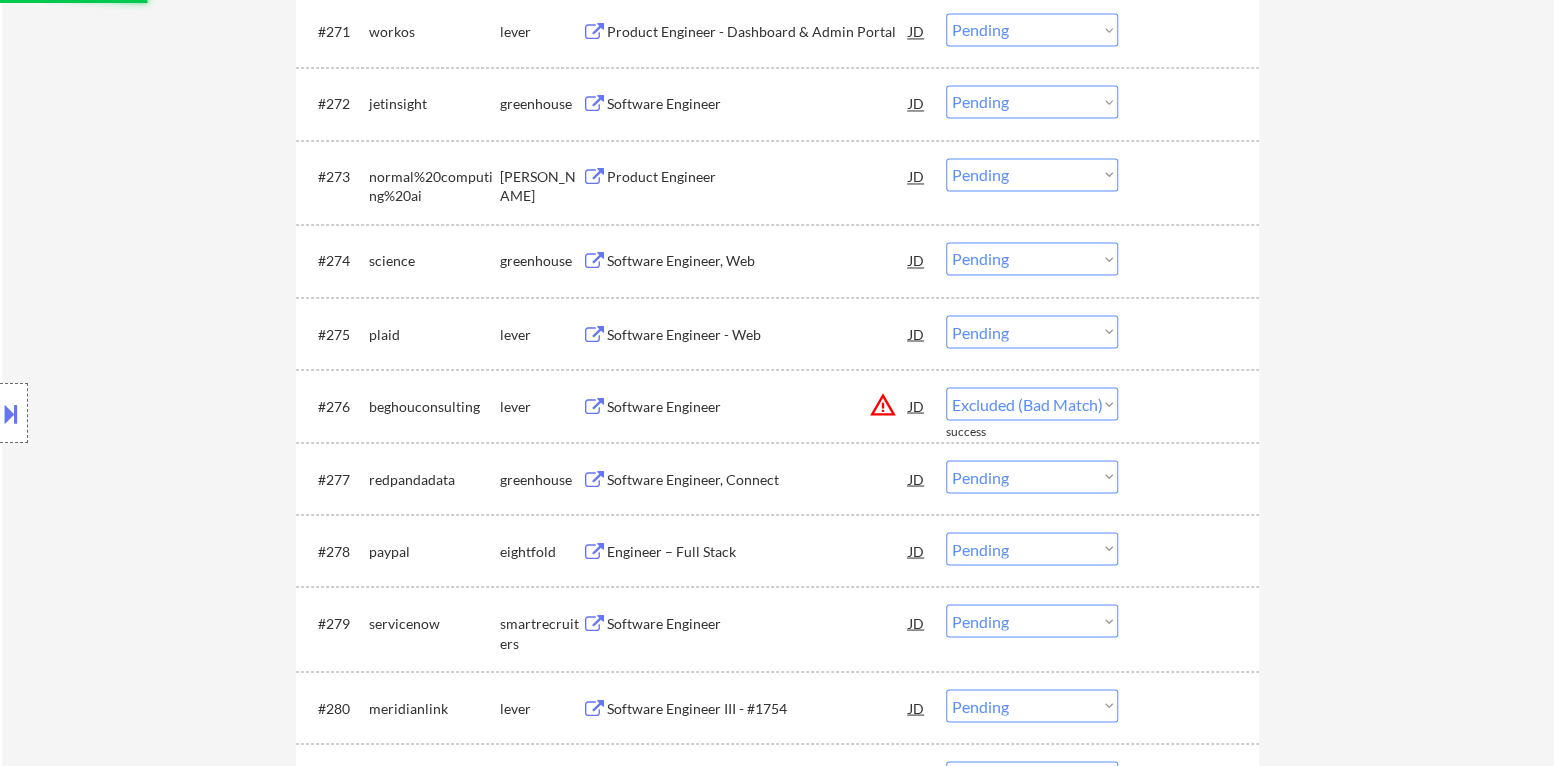
click at [693, 324] on div "Software Engineer - Web" at bounding box center [758, 334] width 302 height 20
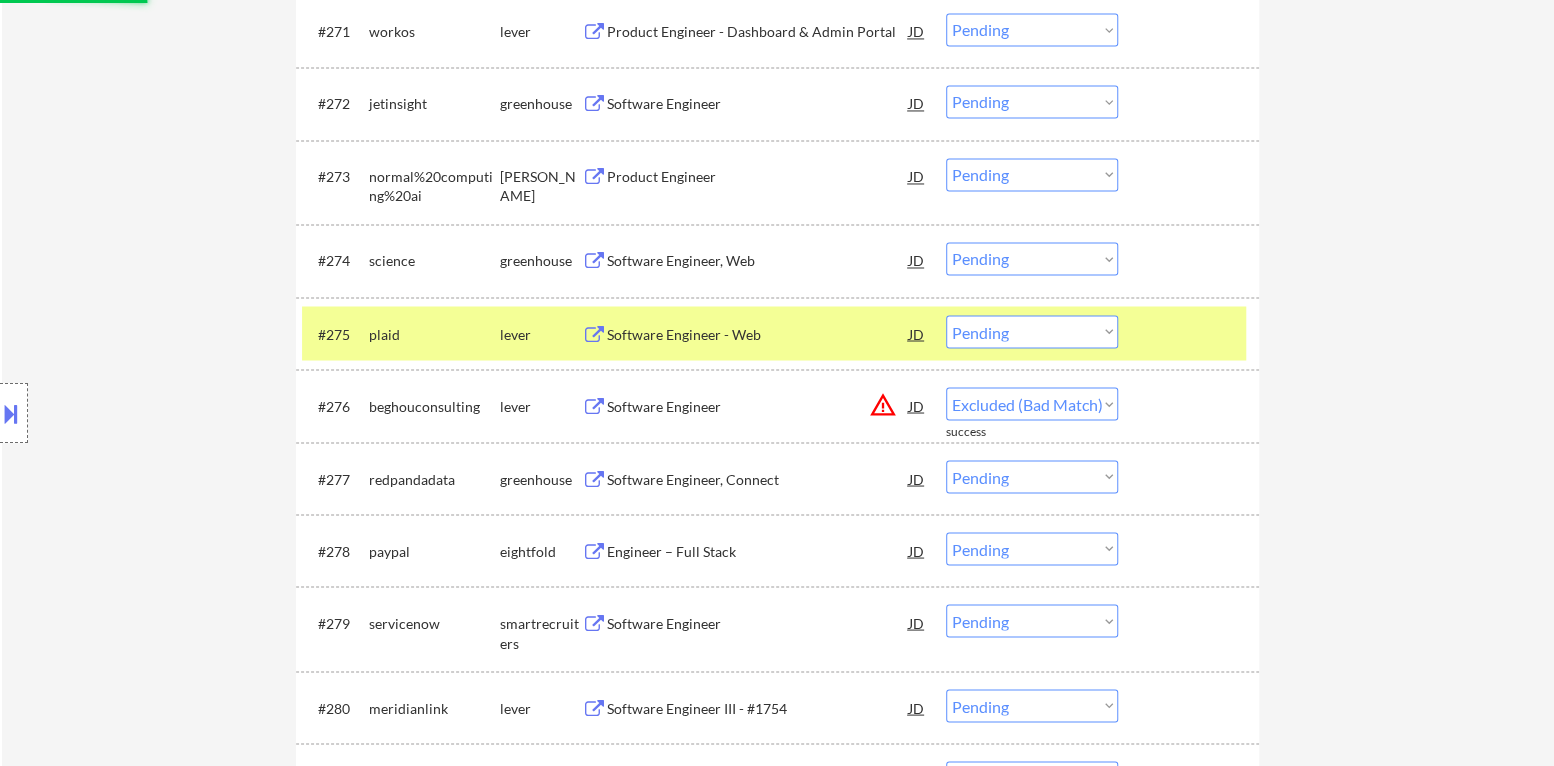
select select ""pending""
